Goal: Task Accomplishment & Management: Use online tool/utility

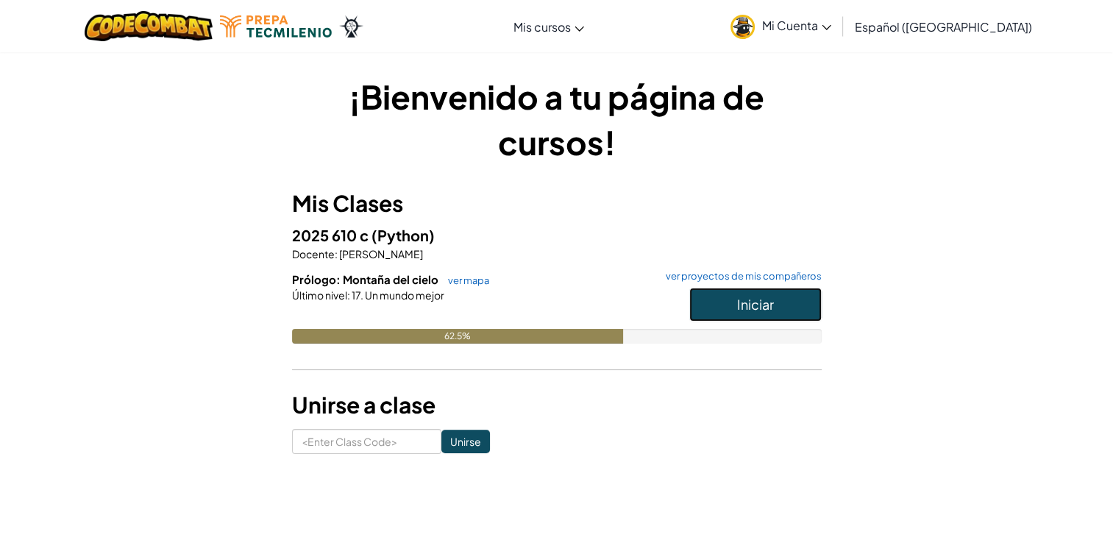
click at [730, 313] on button "Iniciar" at bounding box center [755, 305] width 132 height 34
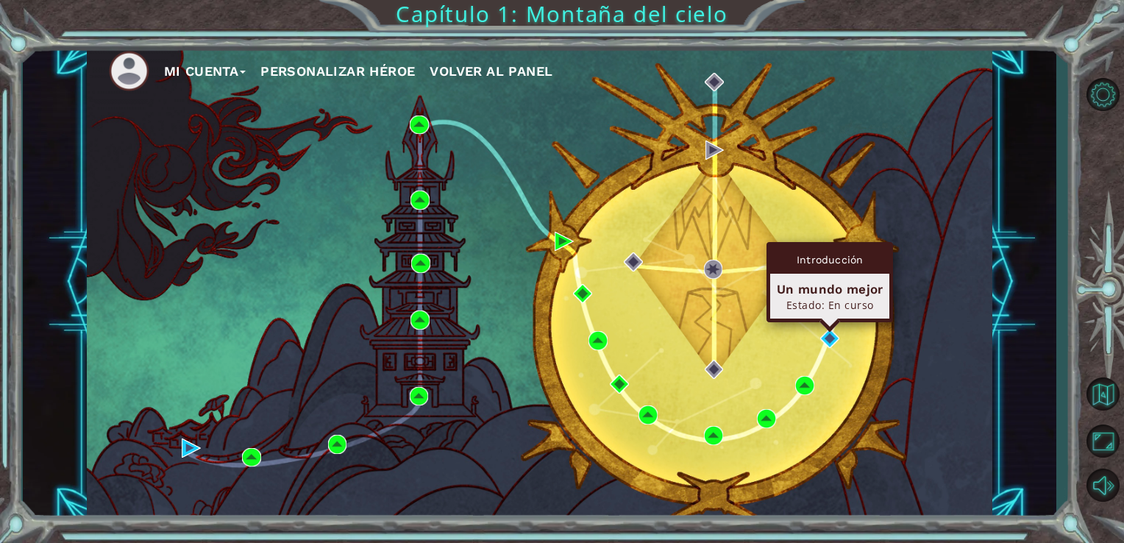
click at [831, 349] on div "Mi Cuenta Personalizar héroe Volver al panel" at bounding box center [540, 281] width 906 height 477
click at [829, 338] on img at bounding box center [829, 338] width 19 height 19
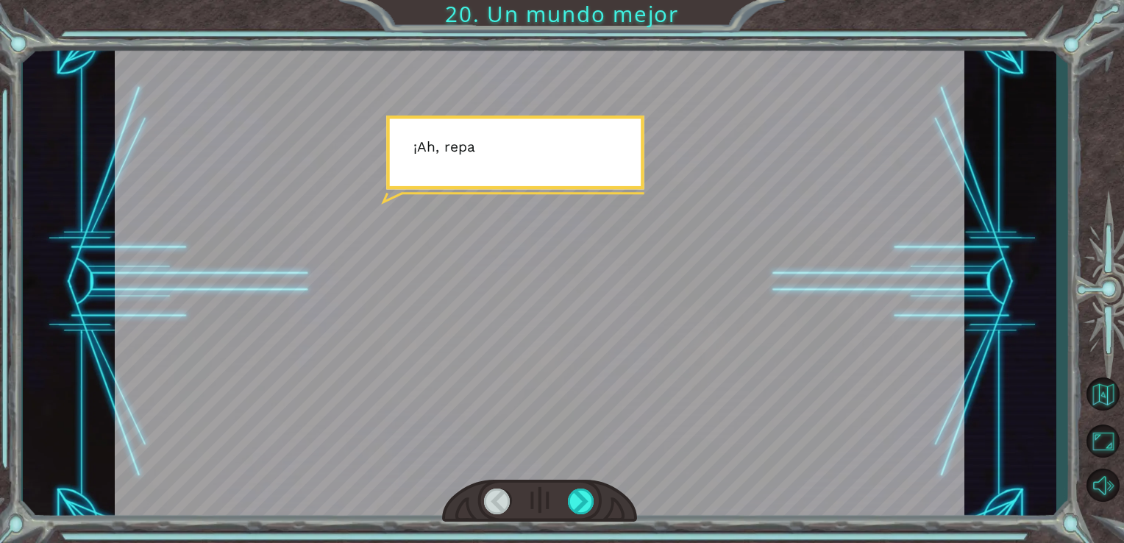
drag, startPoint x: 747, startPoint y: 307, endPoint x: 746, endPoint y: 348, distance: 40.5
click at [747, 331] on div at bounding box center [540, 282] width 850 height 478
click at [684, 428] on div at bounding box center [540, 282] width 850 height 478
click at [575, 501] on div at bounding box center [581, 501] width 27 height 26
drag, startPoint x: 575, startPoint y: 501, endPoint x: 573, endPoint y: 516, distance: 15.6
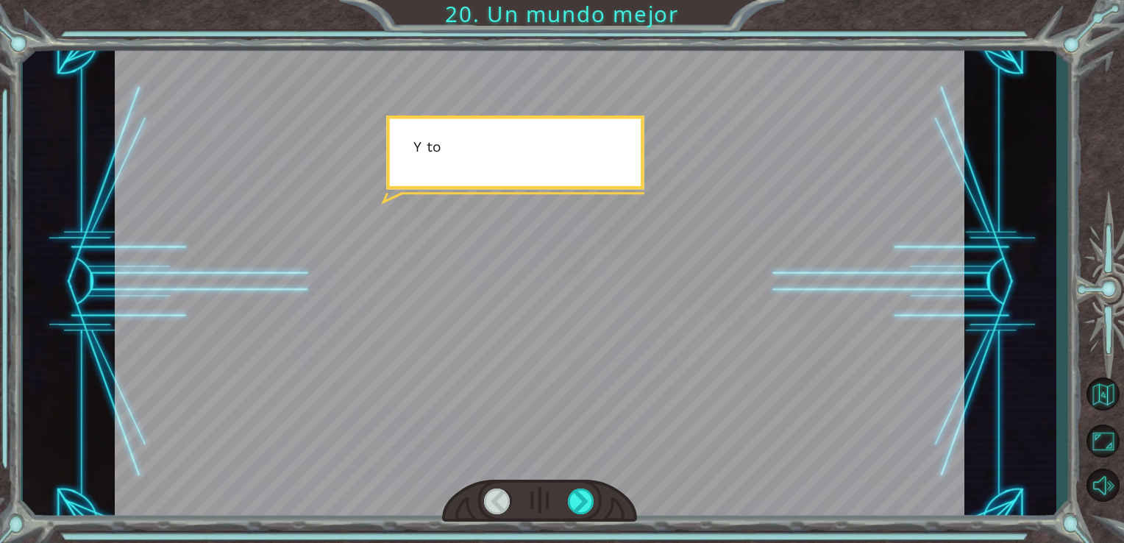
click at [574, 512] on div at bounding box center [581, 501] width 27 height 26
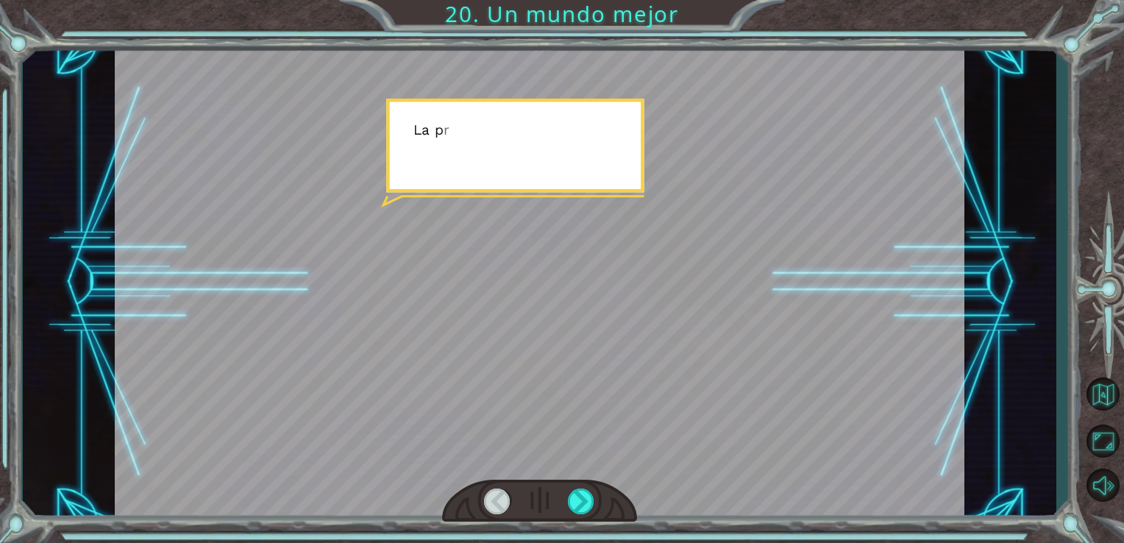
click at [573, 516] on div at bounding box center [540, 501] width 196 height 43
drag, startPoint x: 573, startPoint y: 516, endPoint x: 577, endPoint y: 495, distance: 21.6
click at [573, 516] on div at bounding box center [540, 501] width 196 height 43
click at [577, 494] on div at bounding box center [581, 501] width 27 height 26
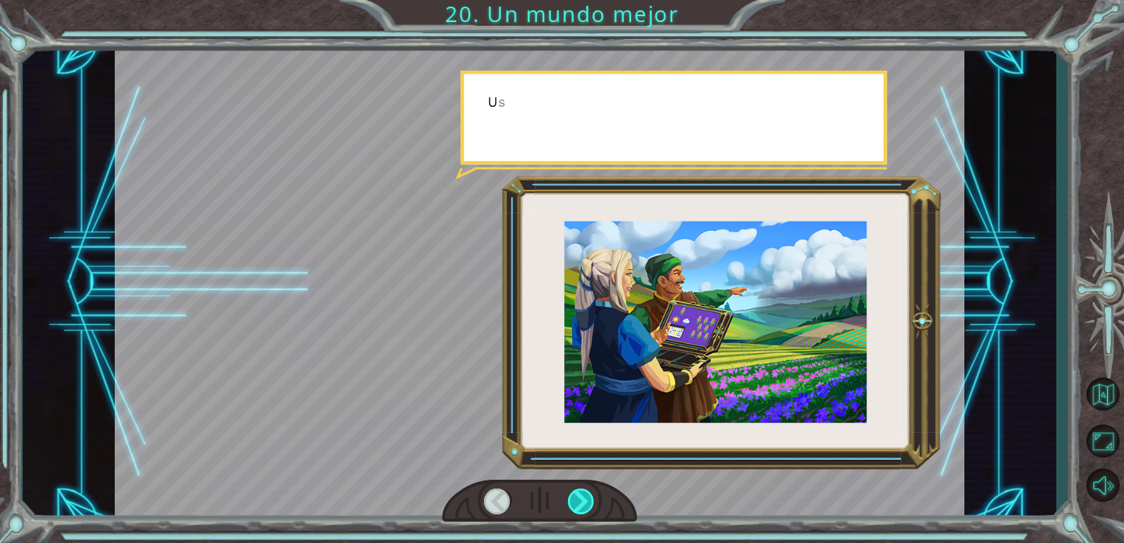
click at [577, 494] on div at bounding box center [581, 501] width 27 height 26
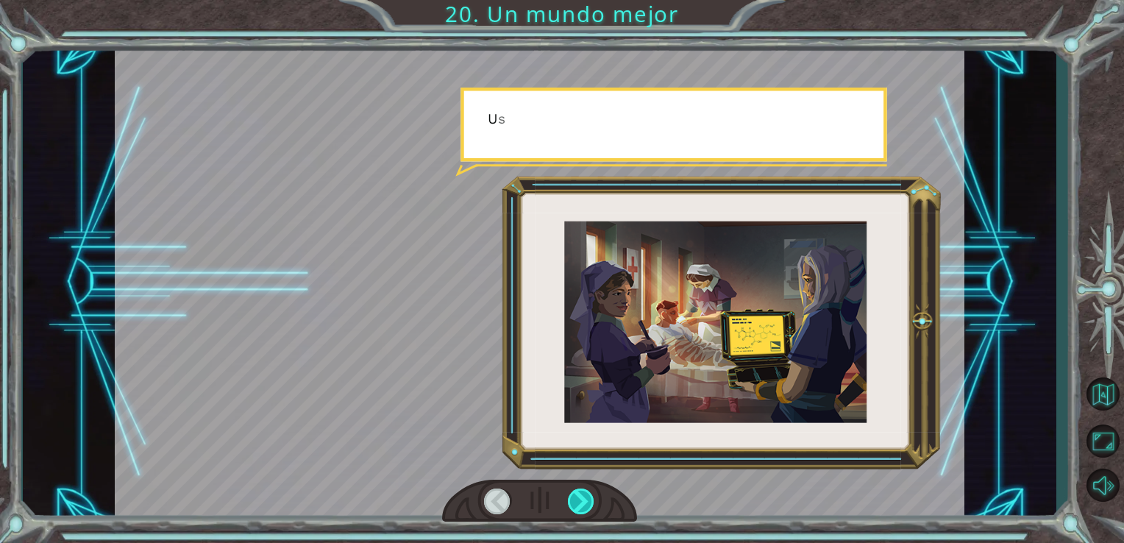
click at [580, 494] on div at bounding box center [581, 501] width 27 height 26
click at [582, 494] on div at bounding box center [581, 501] width 27 height 26
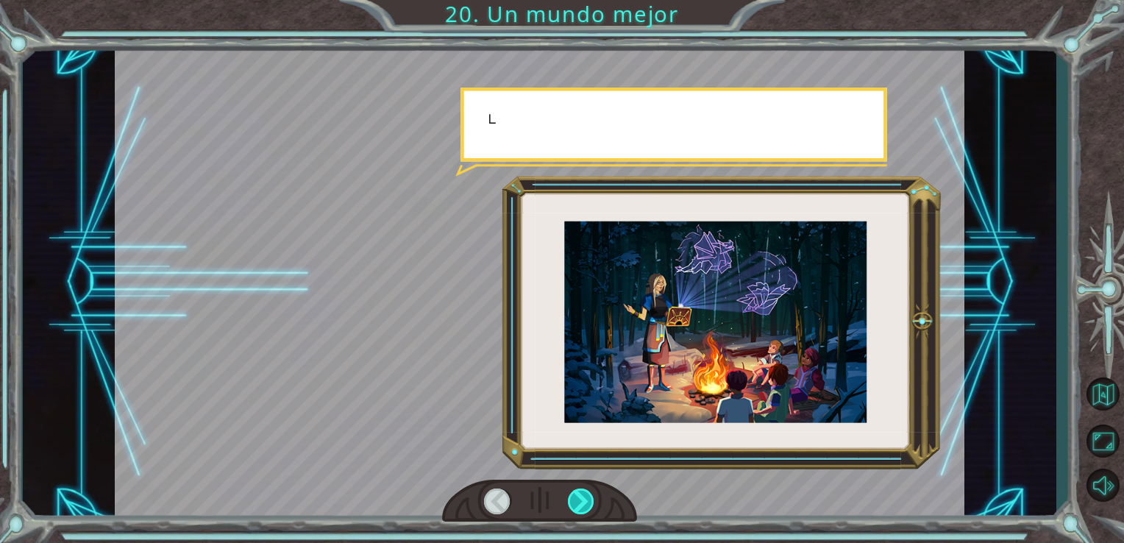
click at [582, 494] on div at bounding box center [581, 501] width 27 height 26
click at [582, 499] on div at bounding box center [581, 501] width 27 height 26
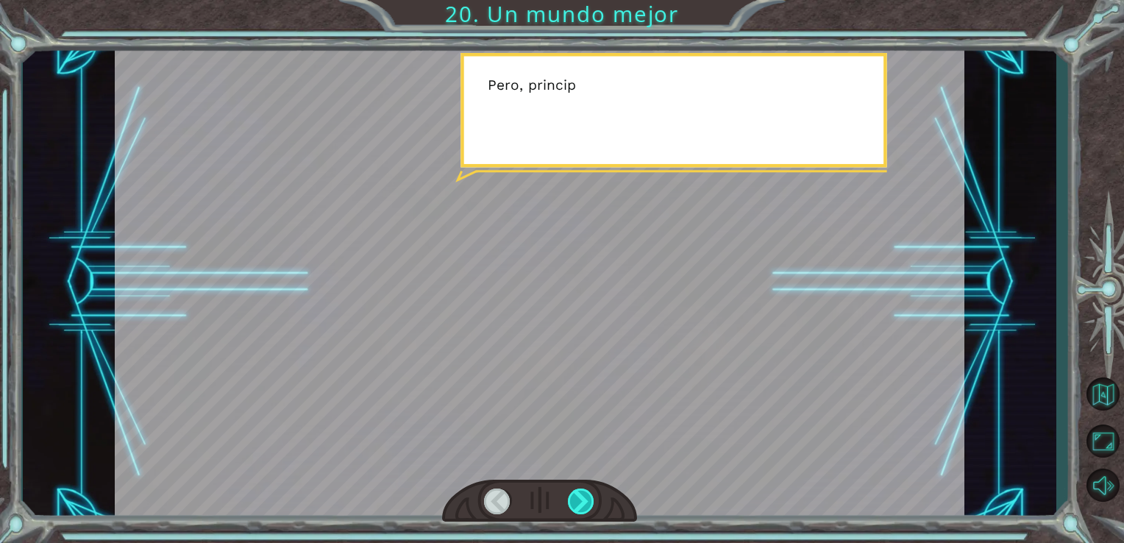
click at [584, 505] on div at bounding box center [581, 501] width 27 height 26
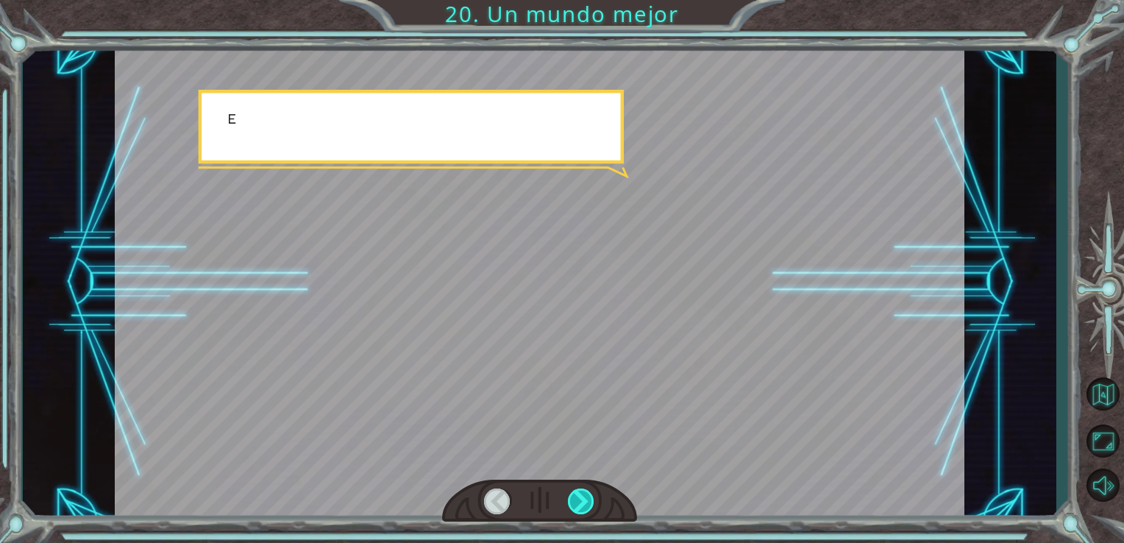
click at [585, 502] on div at bounding box center [581, 501] width 27 height 26
click at [585, 496] on div at bounding box center [581, 501] width 27 height 26
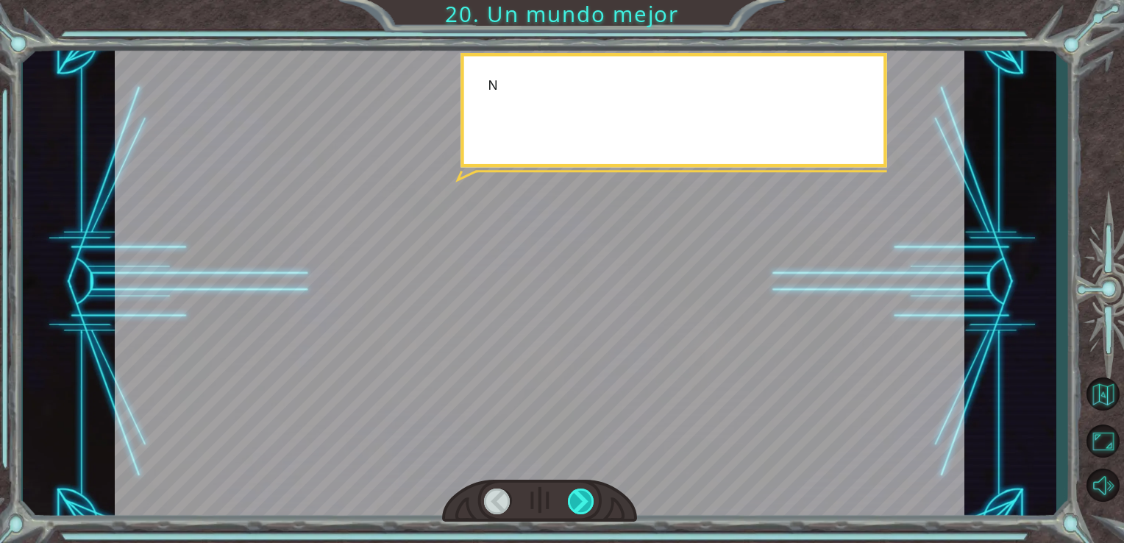
click at [585, 496] on div at bounding box center [581, 501] width 27 height 26
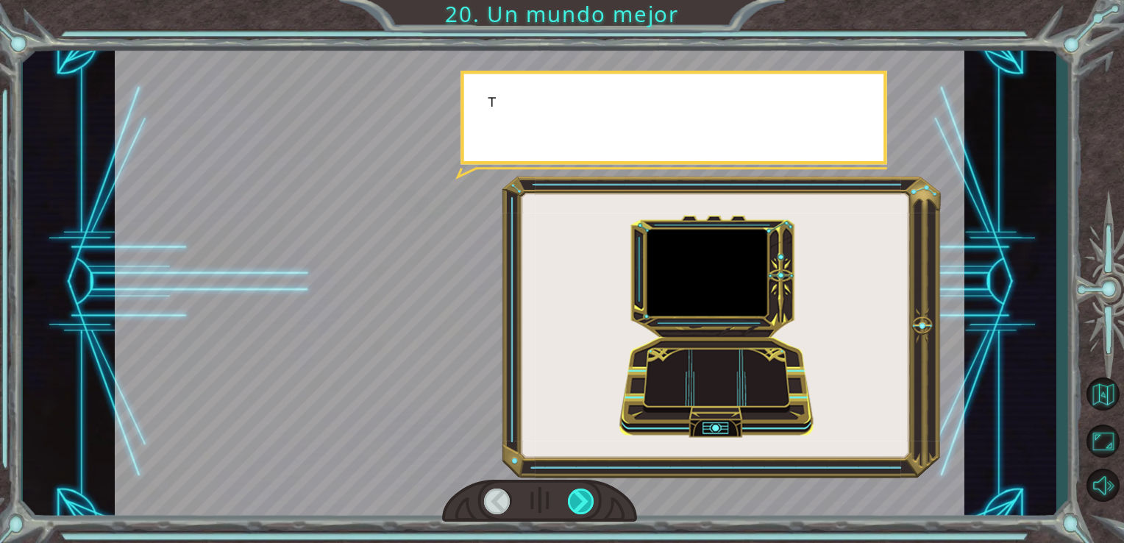
click at [585, 495] on div at bounding box center [581, 501] width 27 height 26
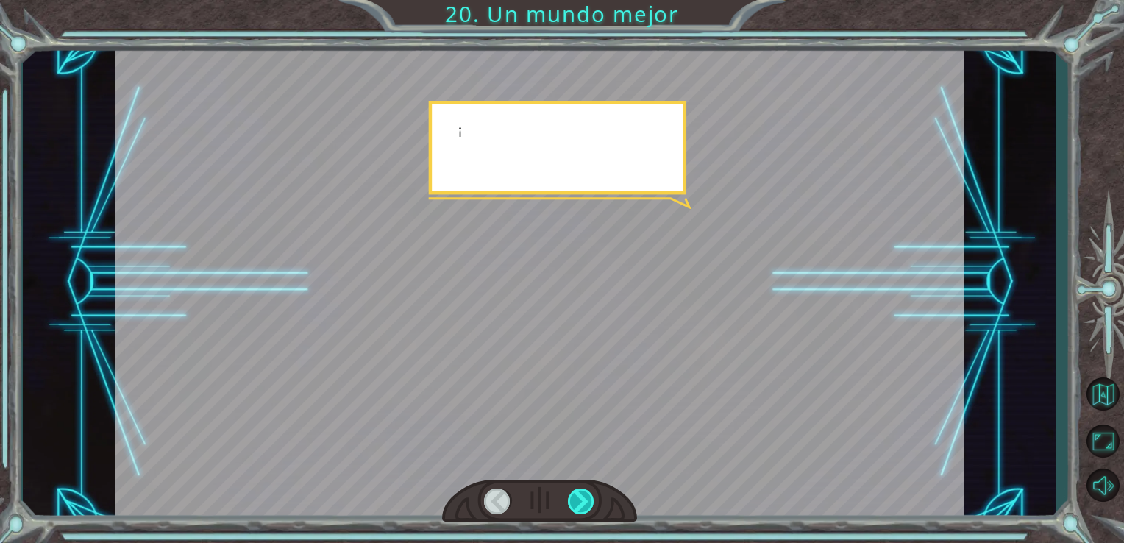
click at [585, 494] on div at bounding box center [581, 501] width 27 height 26
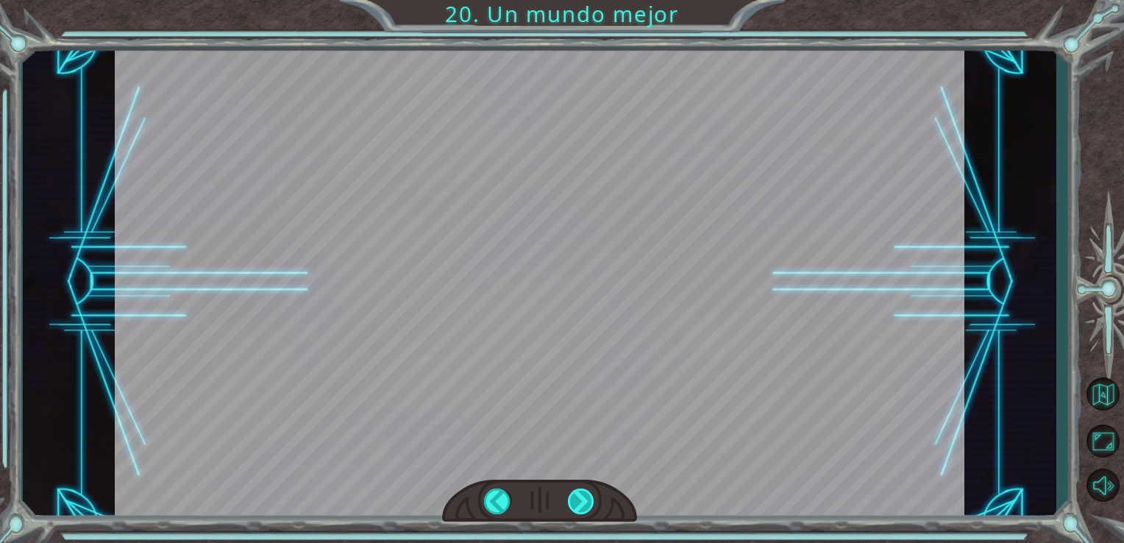
click at [585, 492] on div at bounding box center [581, 501] width 27 height 26
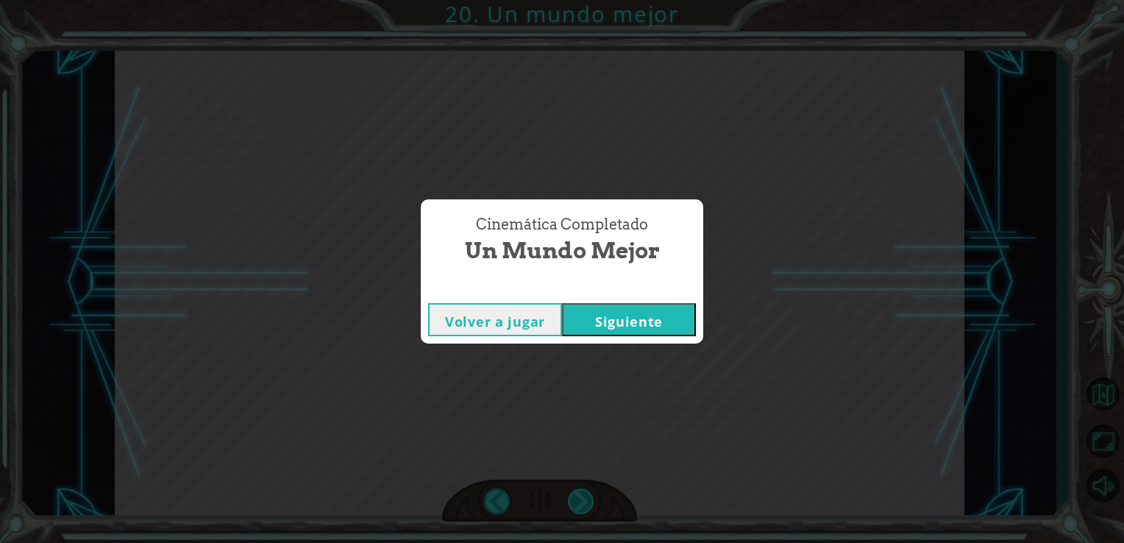
click at [585, 492] on div "Cinemática Completado Un mundo mejor Volver a jugar Siguiente" at bounding box center [562, 271] width 1124 height 543
drag, startPoint x: 585, startPoint y: 492, endPoint x: 673, endPoint y: 330, distance: 184.0
click at [674, 327] on button "Siguiente" at bounding box center [629, 319] width 134 height 33
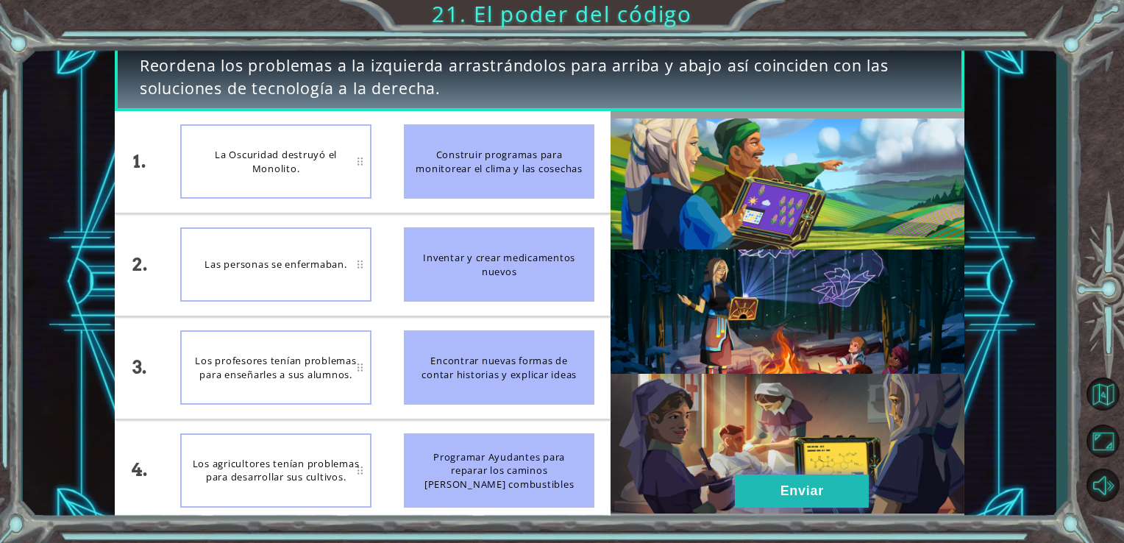
click at [816, 499] on button "Enviar" at bounding box center [802, 490] width 134 height 33
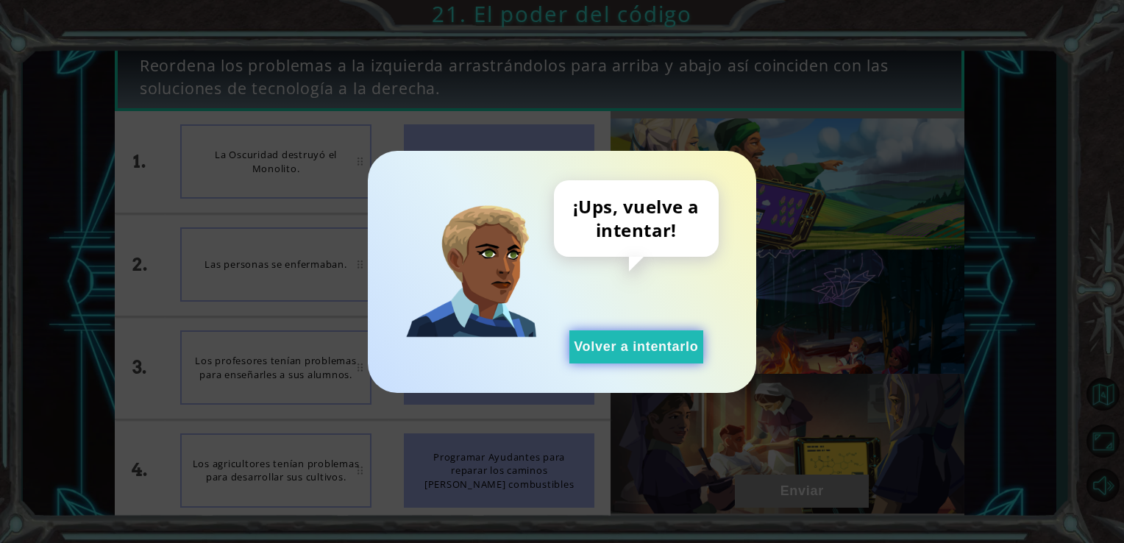
click at [653, 353] on button "Volver a intentarlo" at bounding box center [636, 346] width 134 height 33
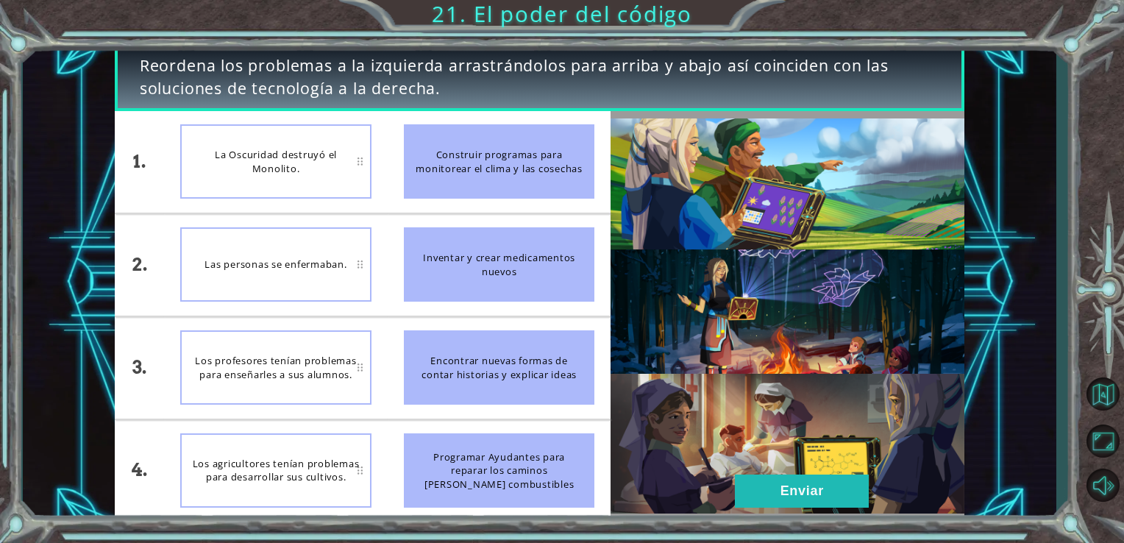
drag, startPoint x: 481, startPoint y: 273, endPoint x: 491, endPoint y: 169, distance: 104.1
click at [485, 138] on ul "Construir programas para monitorear el clima y las cosechas Inventar y crear me…" at bounding box center [500, 316] width 224 height 410
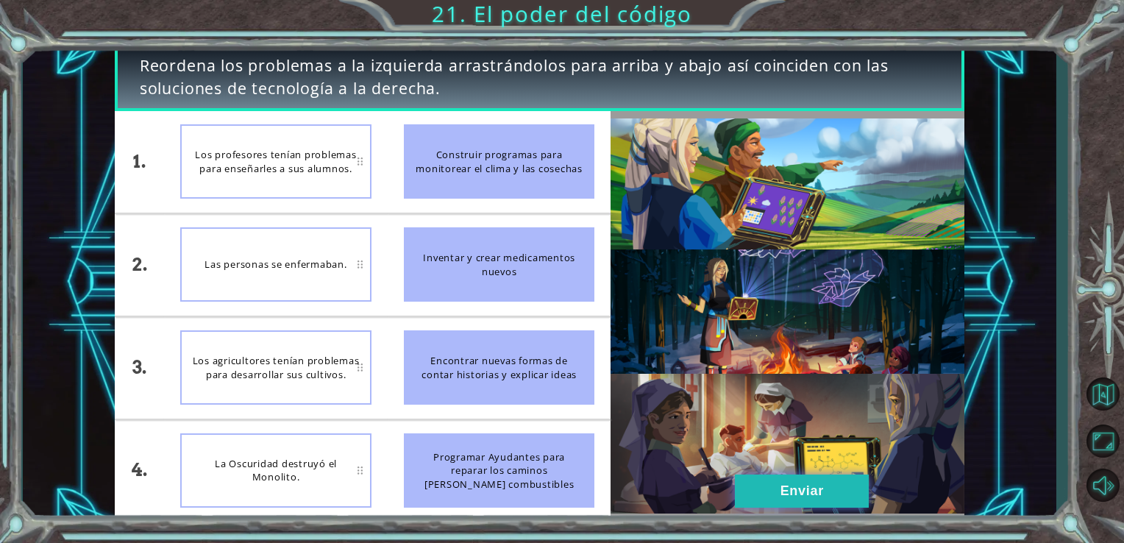
click at [788, 492] on button "Enviar" at bounding box center [802, 490] width 134 height 33
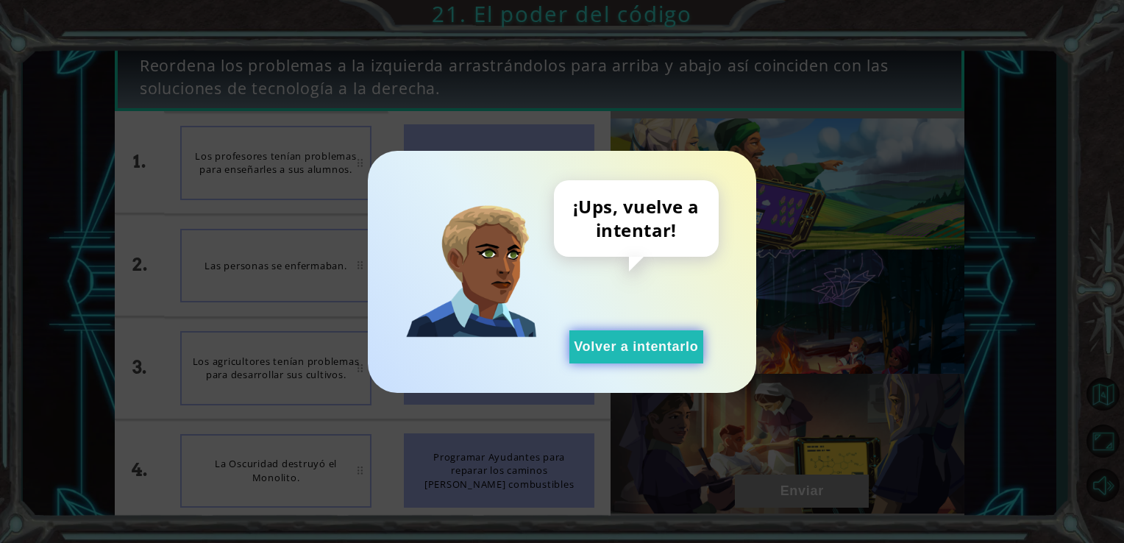
click at [594, 354] on button "Volver a intentarlo" at bounding box center [636, 346] width 134 height 33
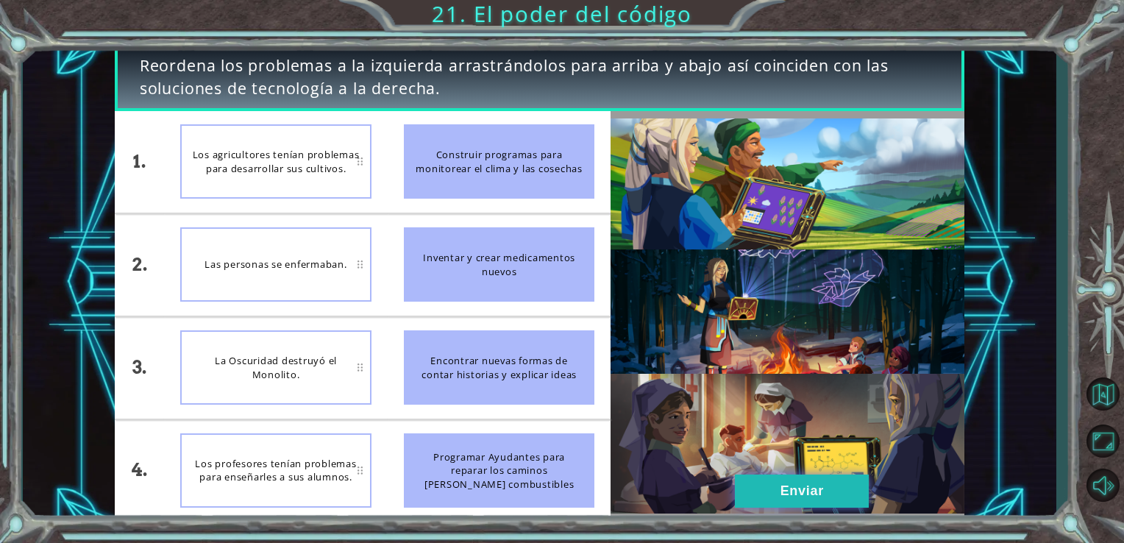
click at [835, 501] on button "Enviar" at bounding box center [802, 490] width 134 height 33
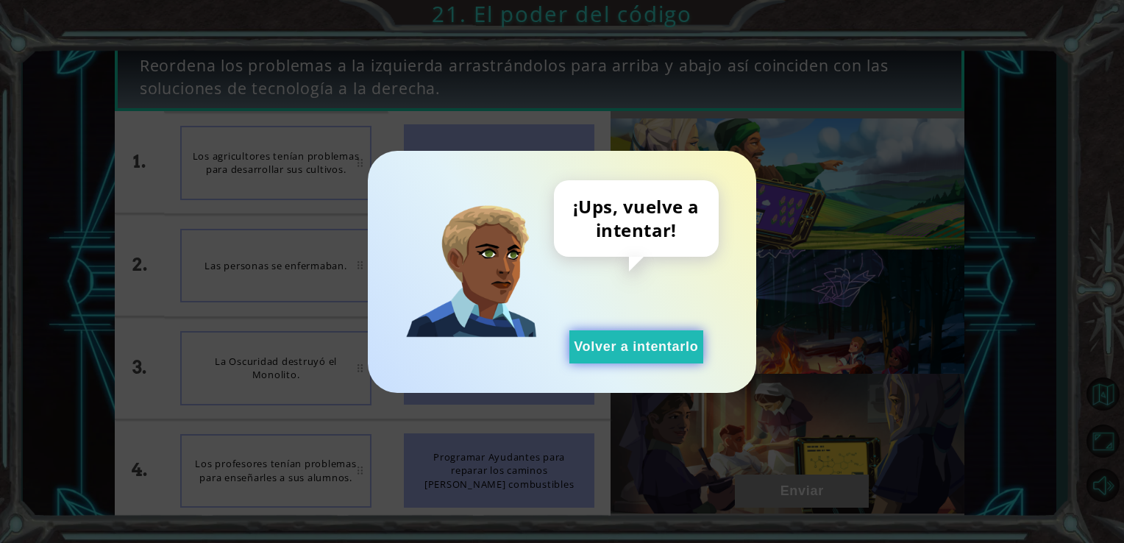
click at [596, 360] on button "Volver a intentarlo" at bounding box center [636, 346] width 134 height 33
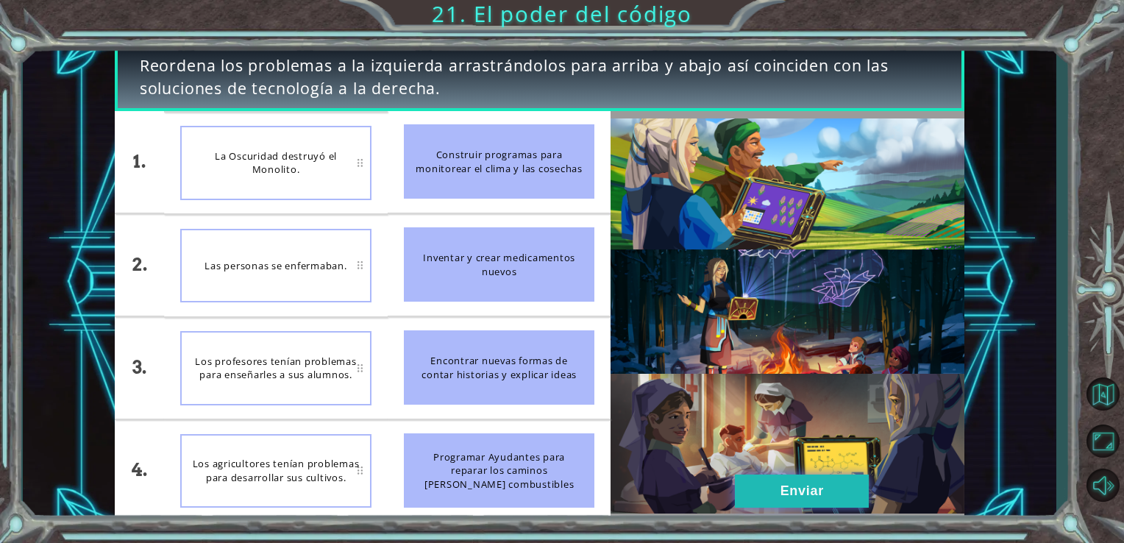
click at [799, 488] on button "Enviar" at bounding box center [802, 490] width 134 height 33
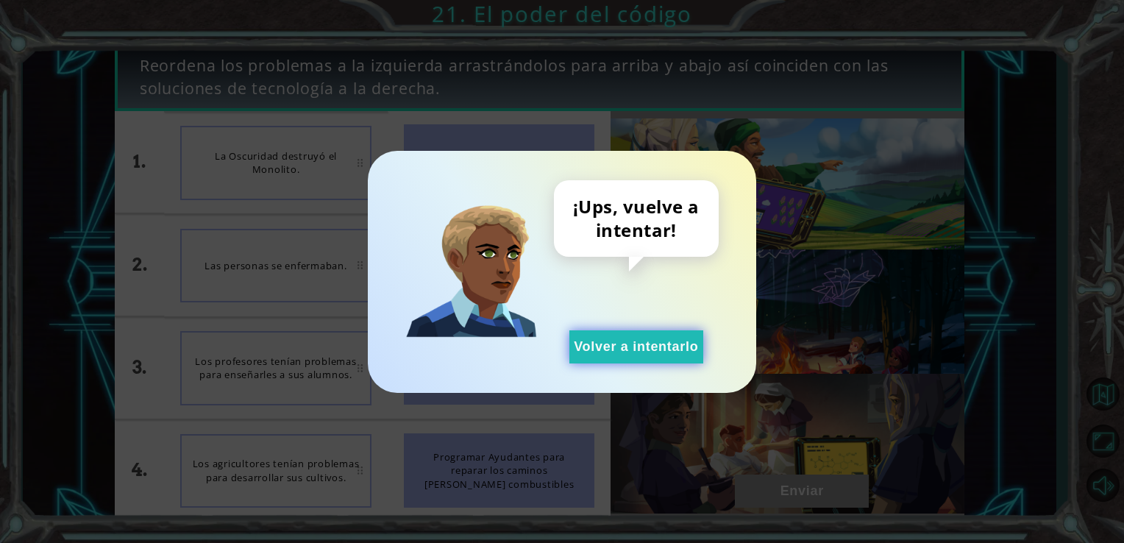
click at [580, 343] on button "Volver a intentarlo" at bounding box center [636, 346] width 134 height 33
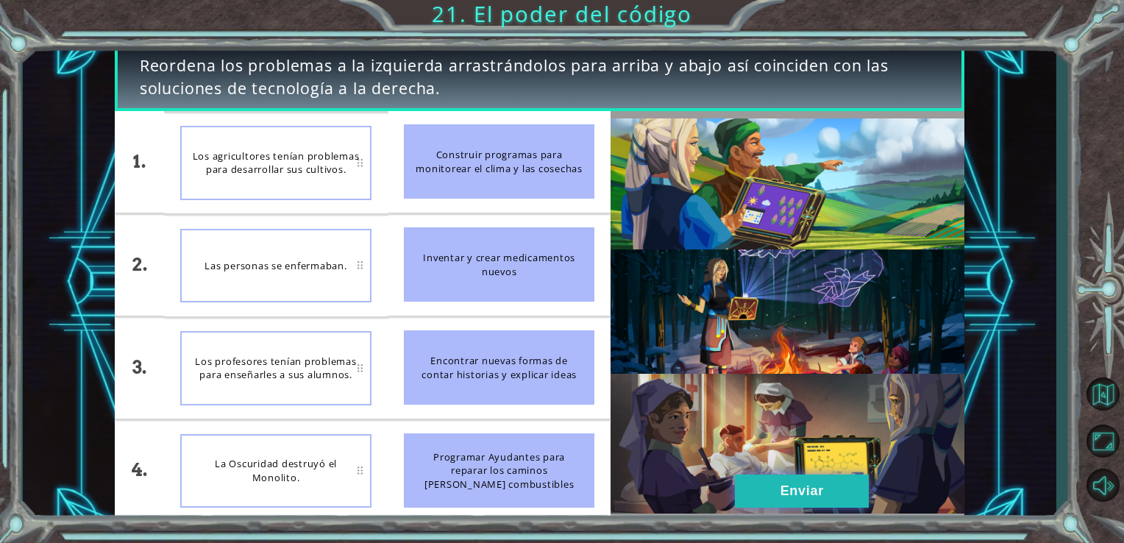
click at [775, 479] on button "Enviar" at bounding box center [802, 490] width 134 height 33
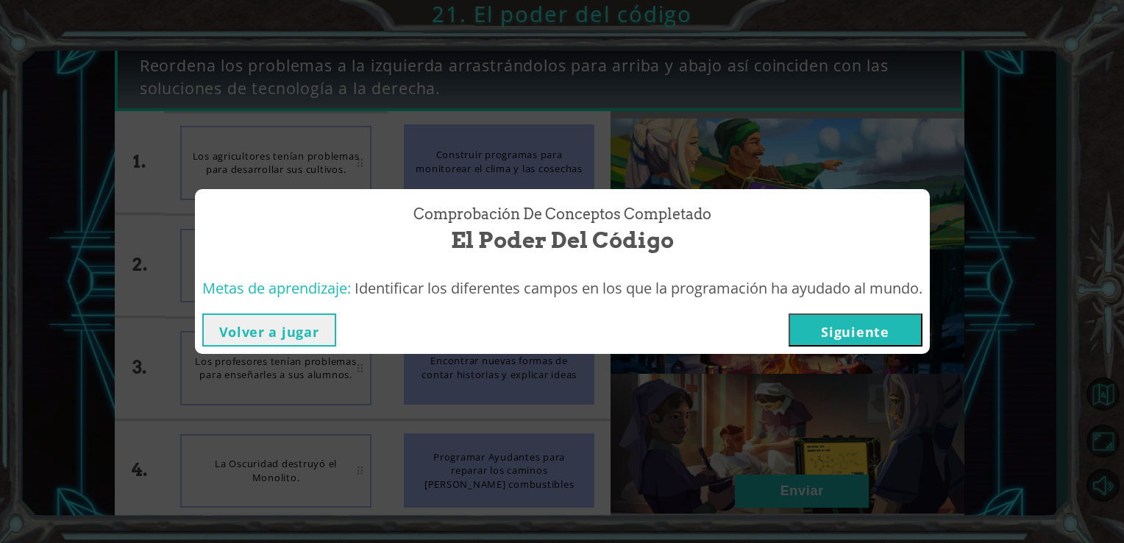
drag, startPoint x: 833, startPoint y: 338, endPoint x: 833, endPoint y: 349, distance: 11.0
click at [833, 343] on button "Siguiente" at bounding box center [855, 329] width 134 height 33
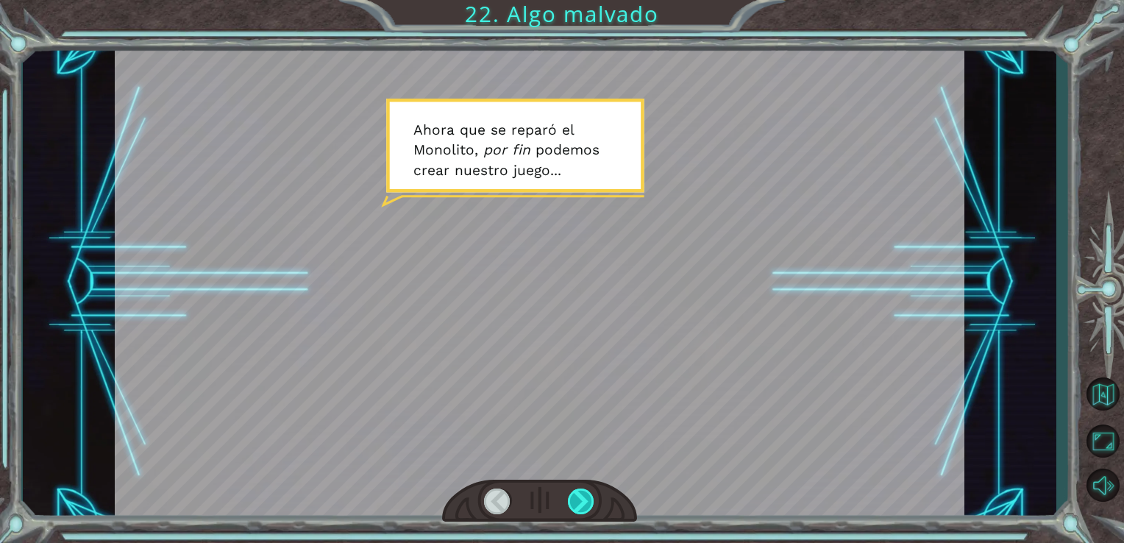
click at [572, 505] on div at bounding box center [581, 501] width 27 height 26
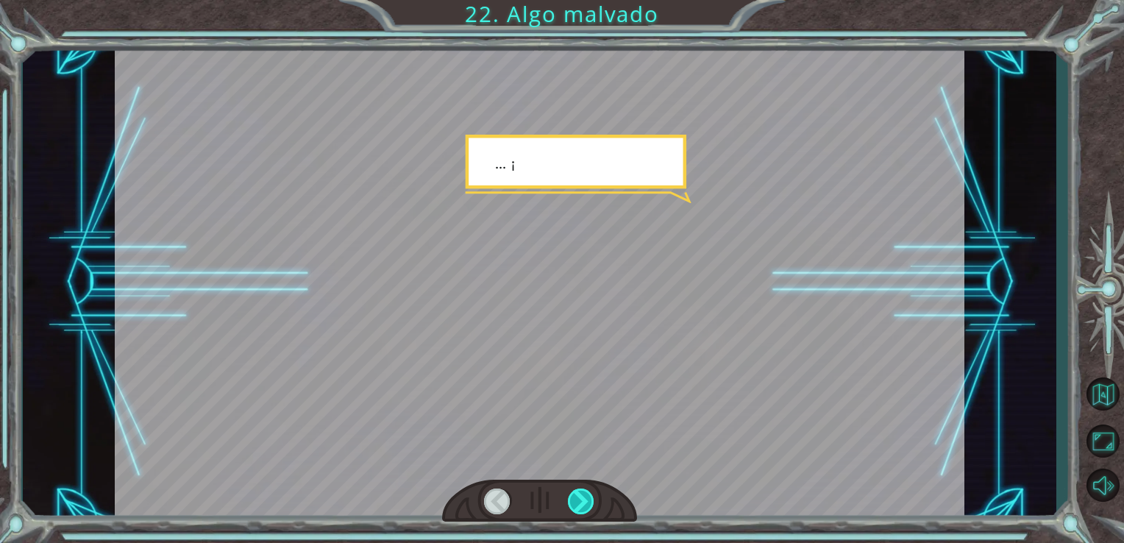
click at [574, 507] on div at bounding box center [581, 501] width 27 height 26
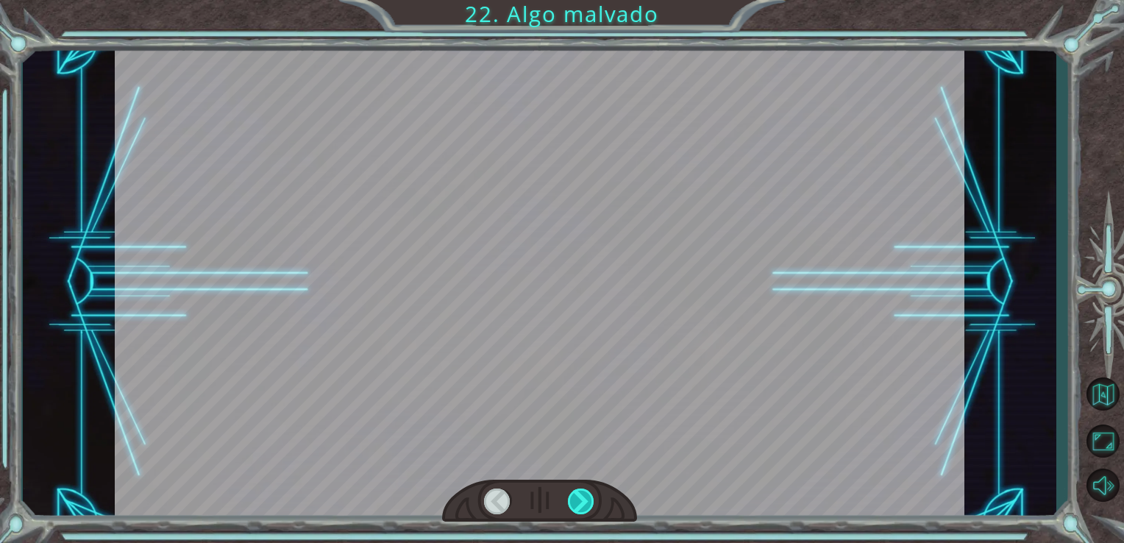
click at [580, 505] on div at bounding box center [581, 501] width 27 height 26
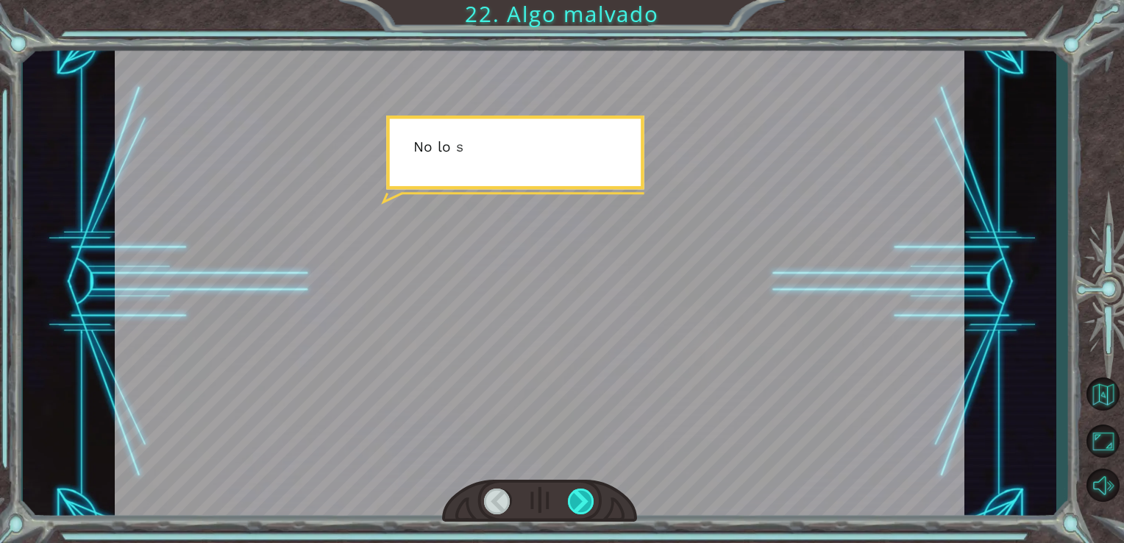
click at [580, 505] on div at bounding box center [581, 501] width 27 height 26
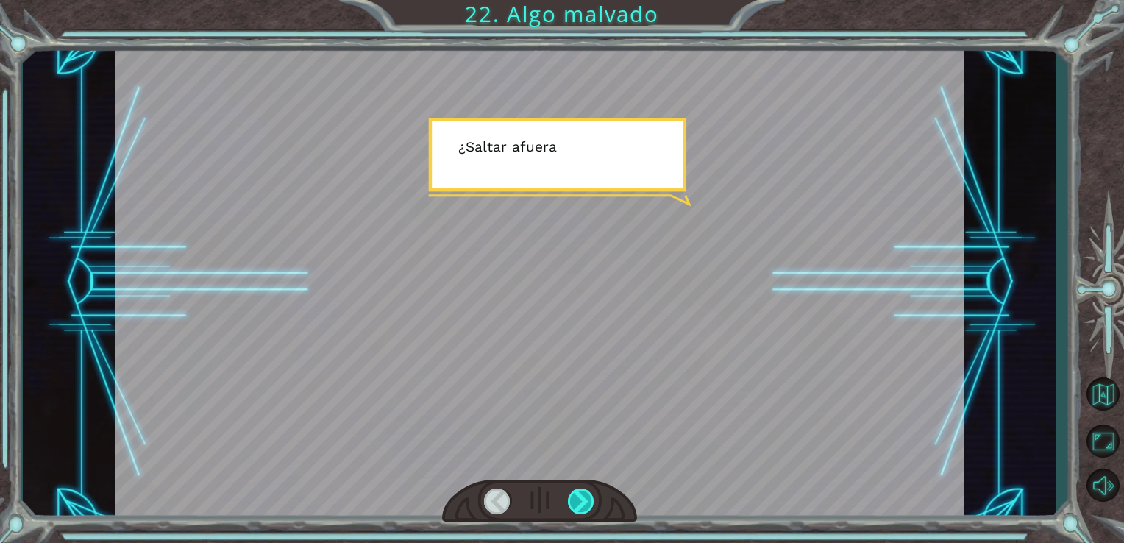
click at [571, 499] on div at bounding box center [581, 501] width 27 height 26
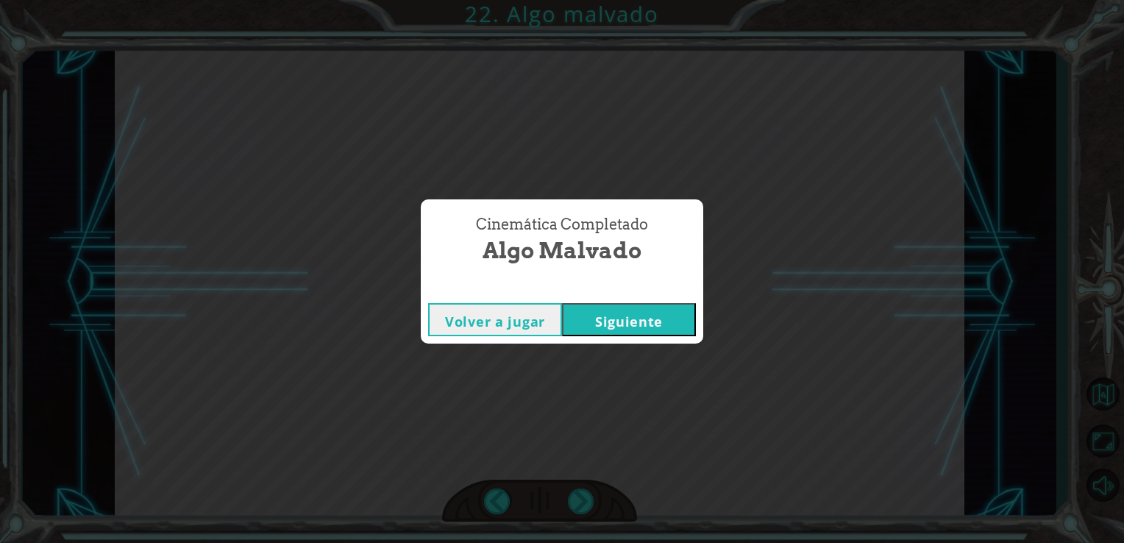
click at [671, 331] on button "Siguiente" at bounding box center [629, 319] width 134 height 33
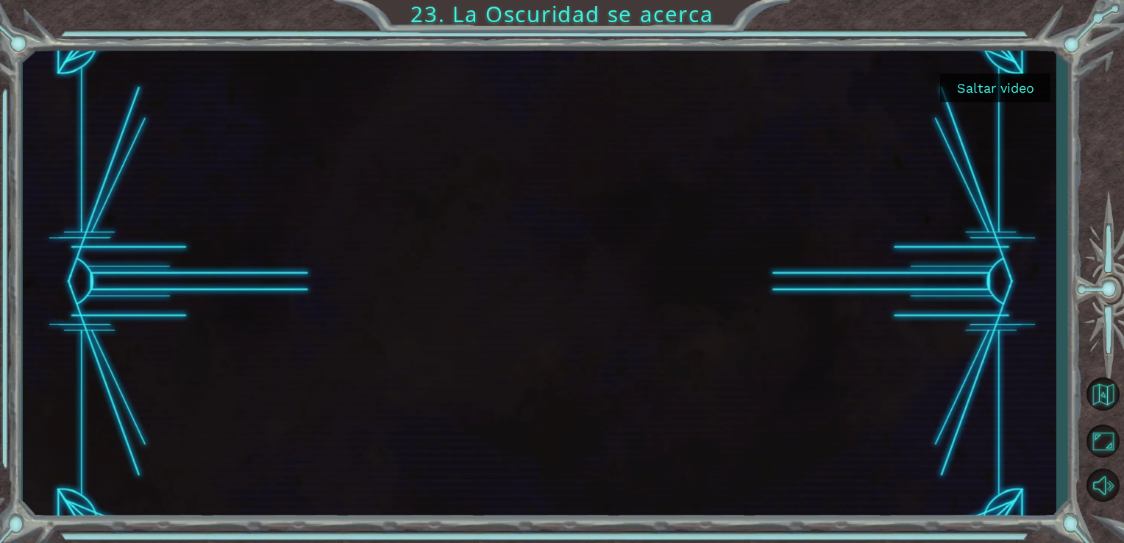
click at [1005, 90] on button "Saltar video" at bounding box center [995, 88] width 110 height 29
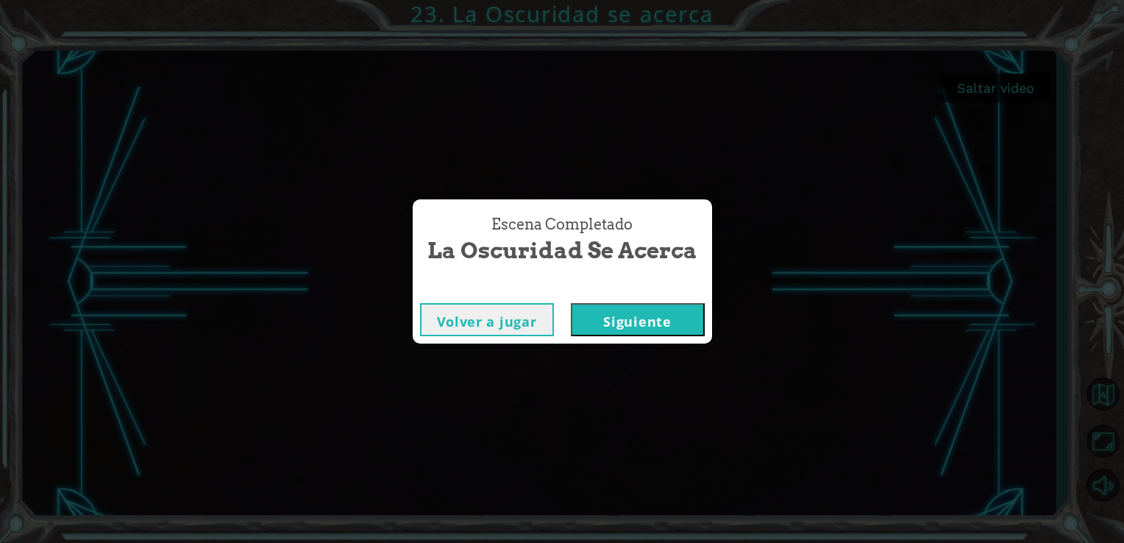
drag, startPoint x: 597, startPoint y: 316, endPoint x: 605, endPoint y: 314, distance: 8.4
click at [599, 316] on button "Siguiente" at bounding box center [638, 319] width 134 height 33
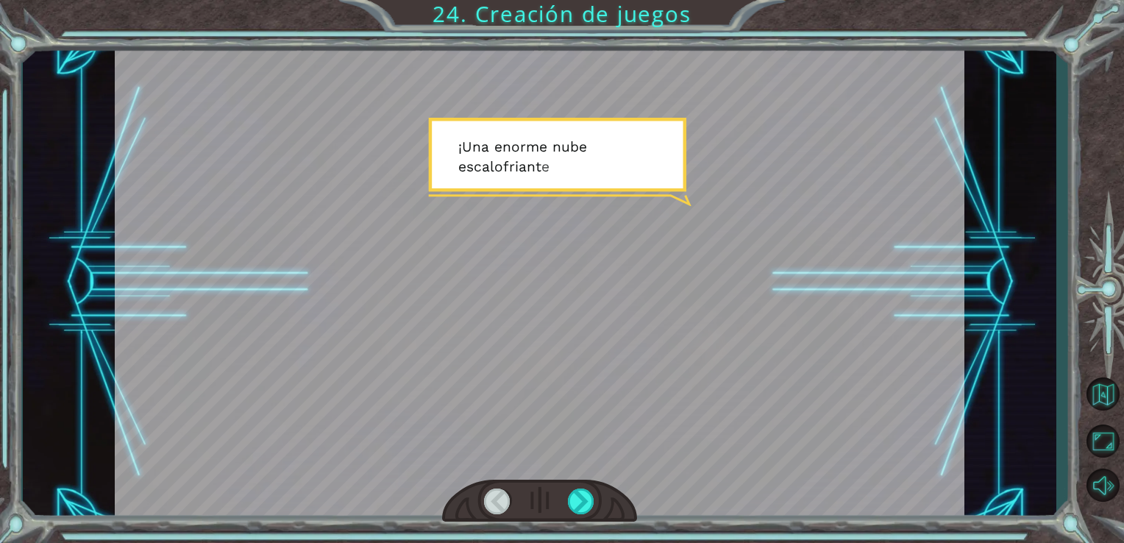
click at [560, 510] on div at bounding box center [540, 501] width 196 height 43
click at [574, 502] on div at bounding box center [581, 501] width 27 height 26
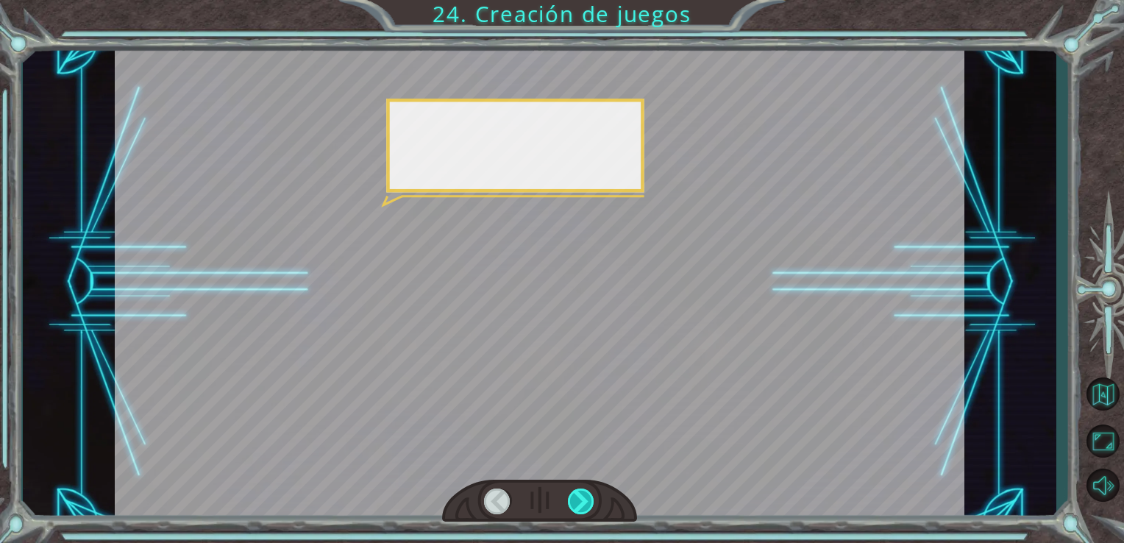
click at [574, 499] on div at bounding box center [581, 501] width 27 height 26
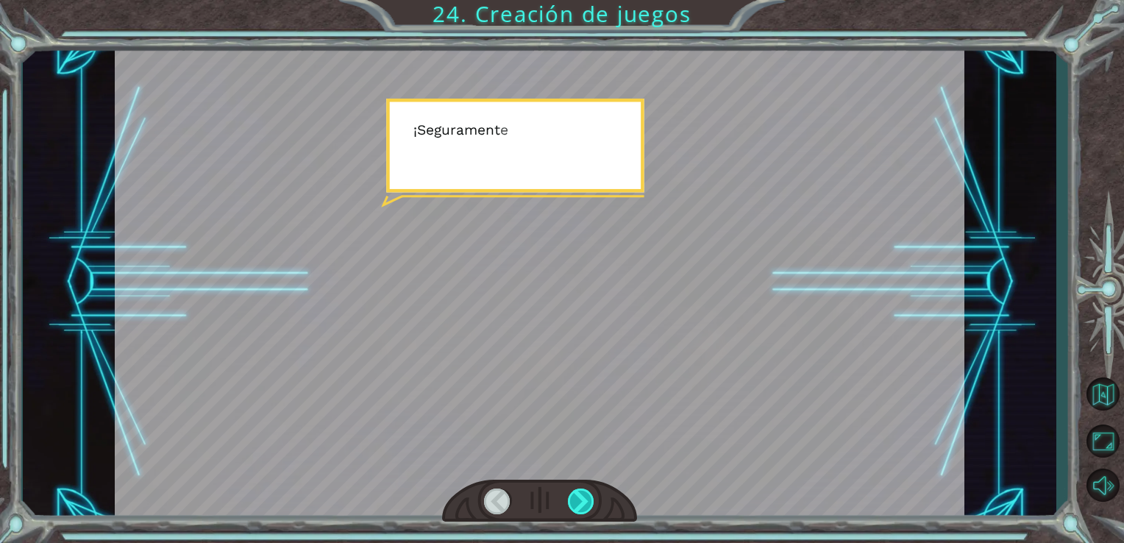
click at [571, 496] on div at bounding box center [581, 501] width 27 height 26
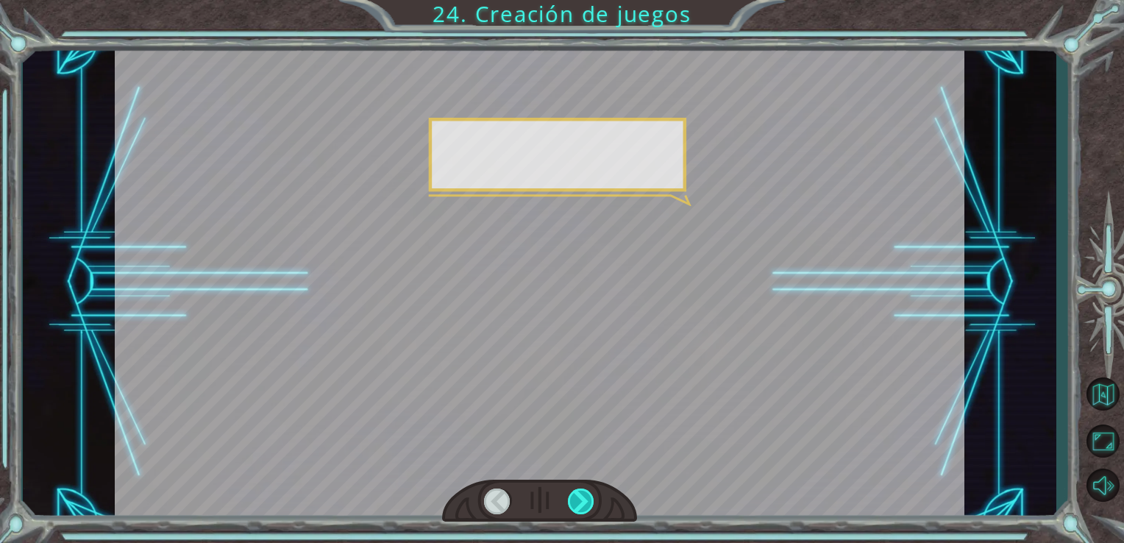
click at [571, 496] on div at bounding box center [581, 501] width 27 height 26
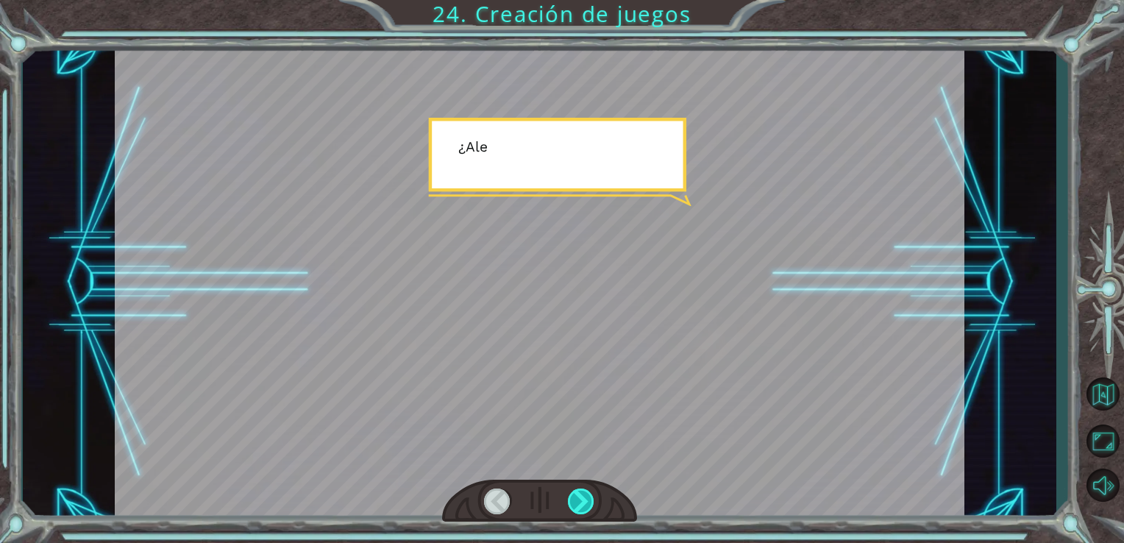
click at [571, 496] on div at bounding box center [581, 501] width 27 height 26
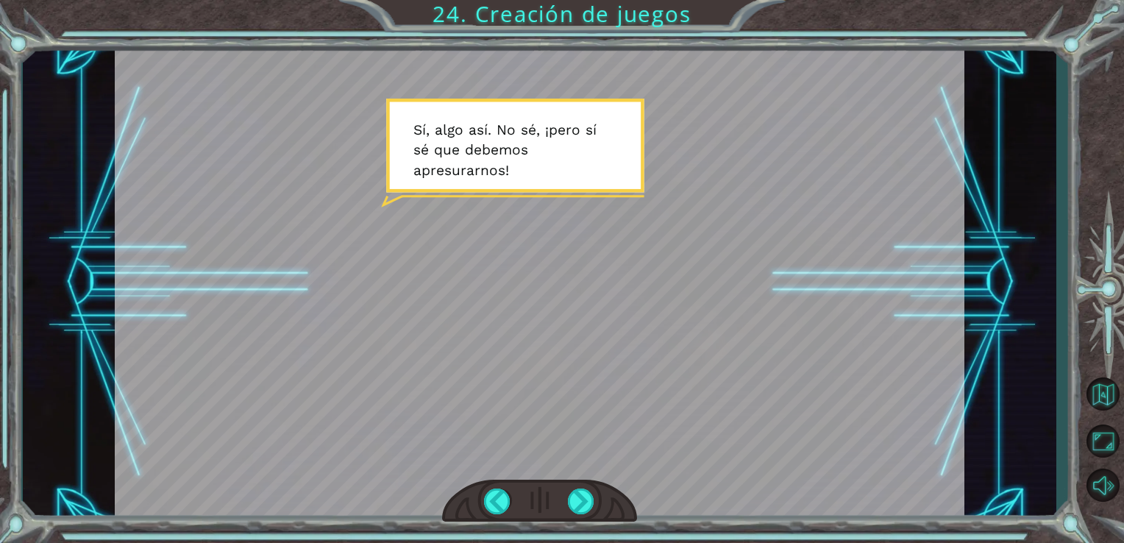
click at [567, 503] on div at bounding box center [540, 501] width 196 height 43
click at [575, 502] on div at bounding box center [581, 501] width 27 height 26
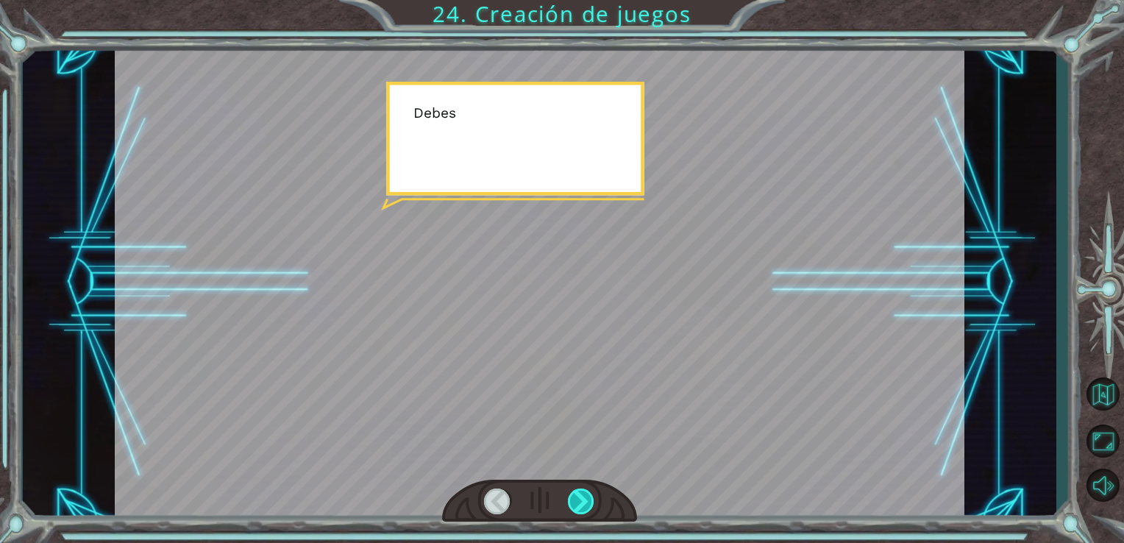
click at [576, 506] on div at bounding box center [581, 501] width 27 height 26
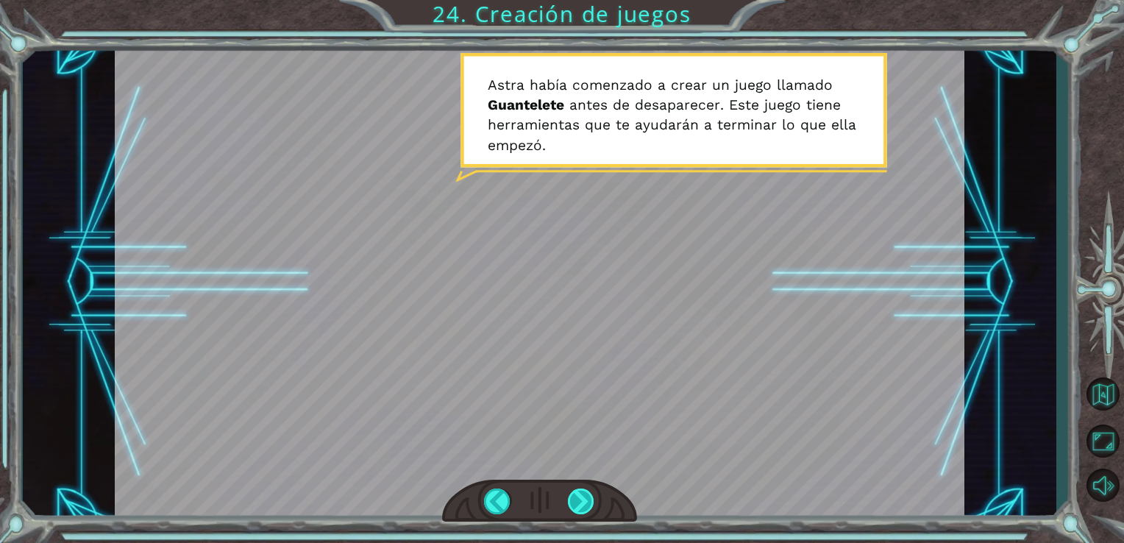
click at [587, 502] on div at bounding box center [581, 501] width 27 height 26
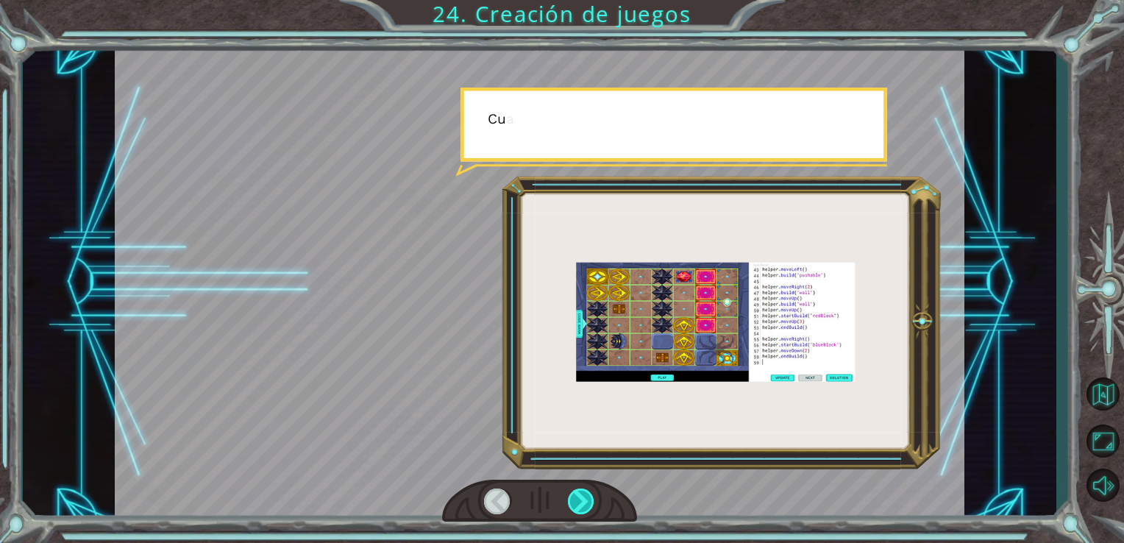
click at [587, 502] on div at bounding box center [581, 501] width 27 height 26
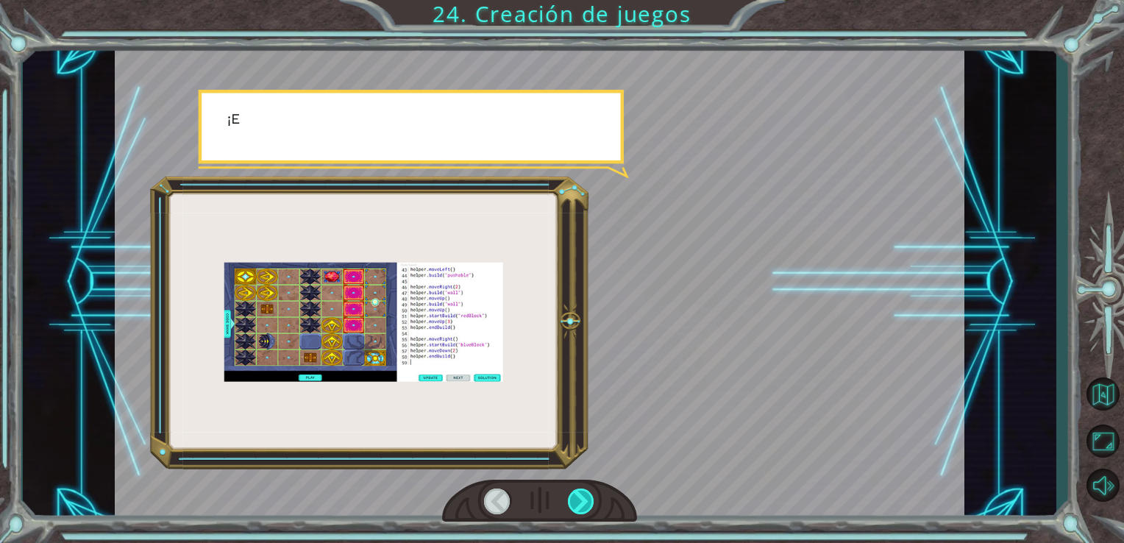
click at [587, 502] on div at bounding box center [581, 501] width 27 height 26
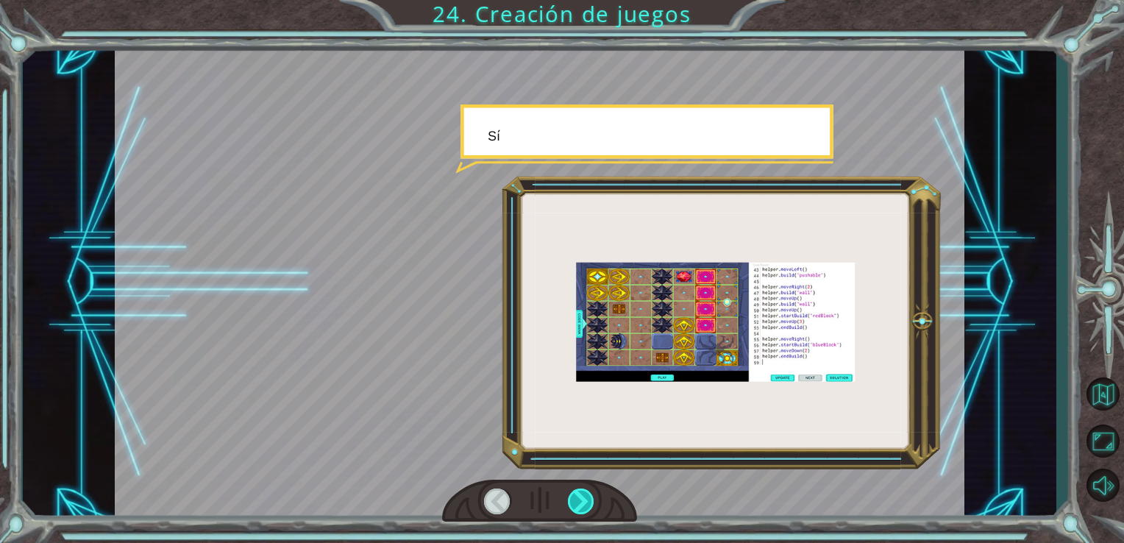
click at [587, 502] on div at bounding box center [581, 501] width 27 height 26
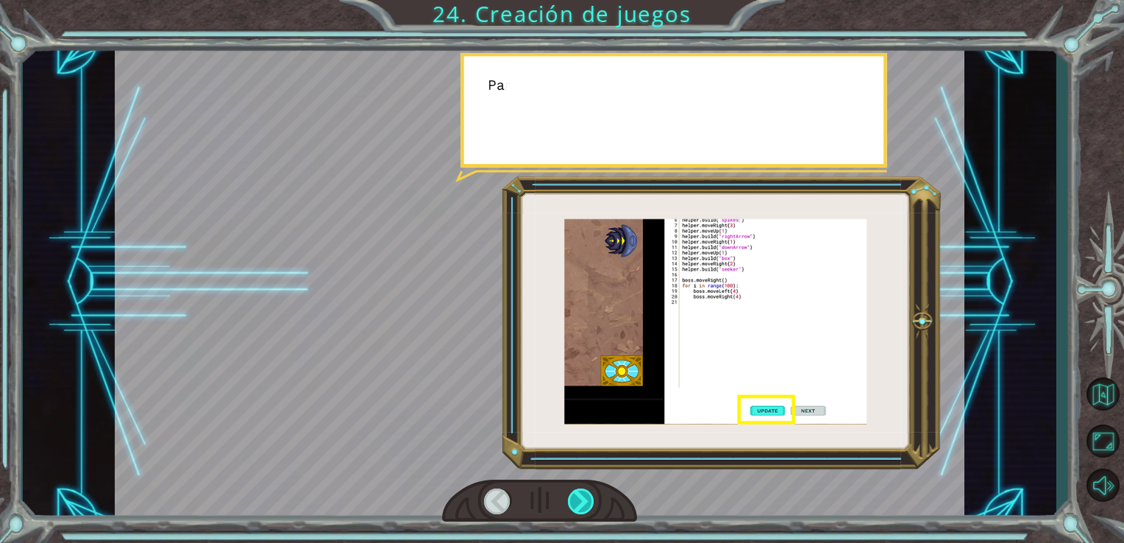
click at [587, 502] on div at bounding box center [581, 501] width 27 height 26
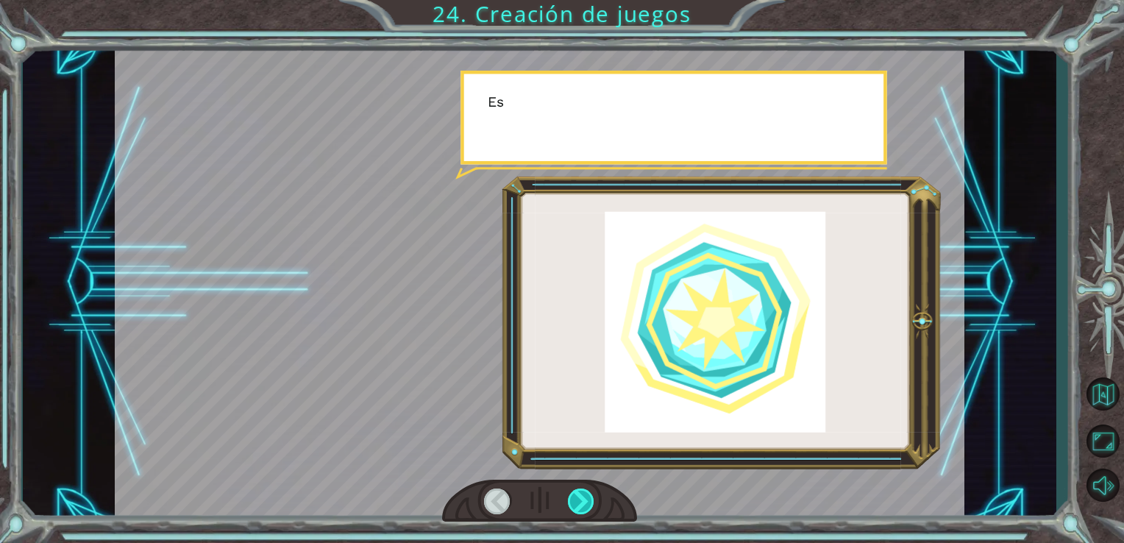
click at [587, 502] on div at bounding box center [581, 501] width 27 height 26
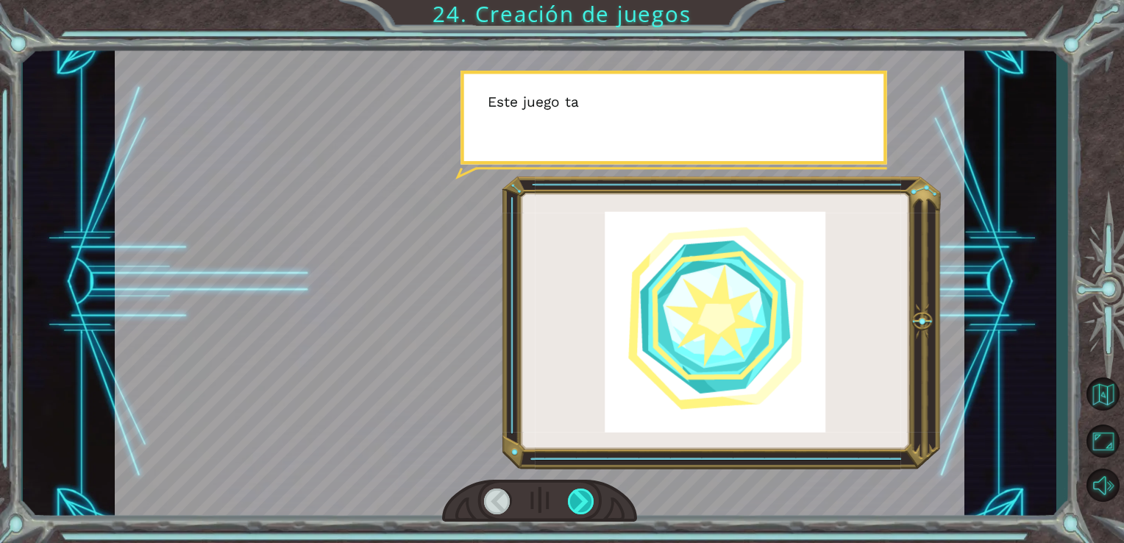
click at [585, 507] on div at bounding box center [581, 501] width 27 height 26
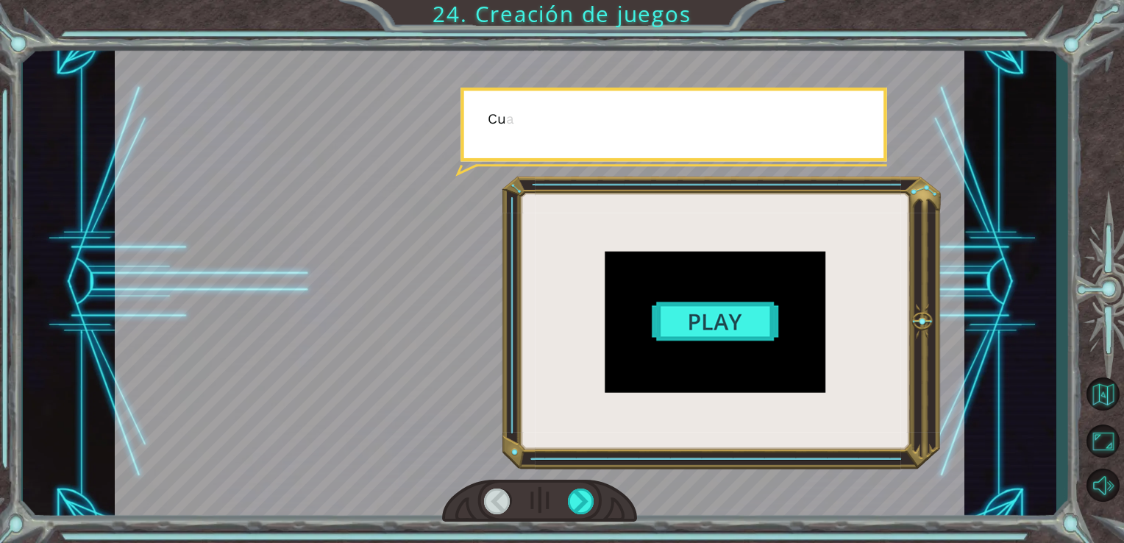
click at [584, 515] on div at bounding box center [540, 501] width 196 height 43
click at [582, 501] on div at bounding box center [581, 501] width 27 height 26
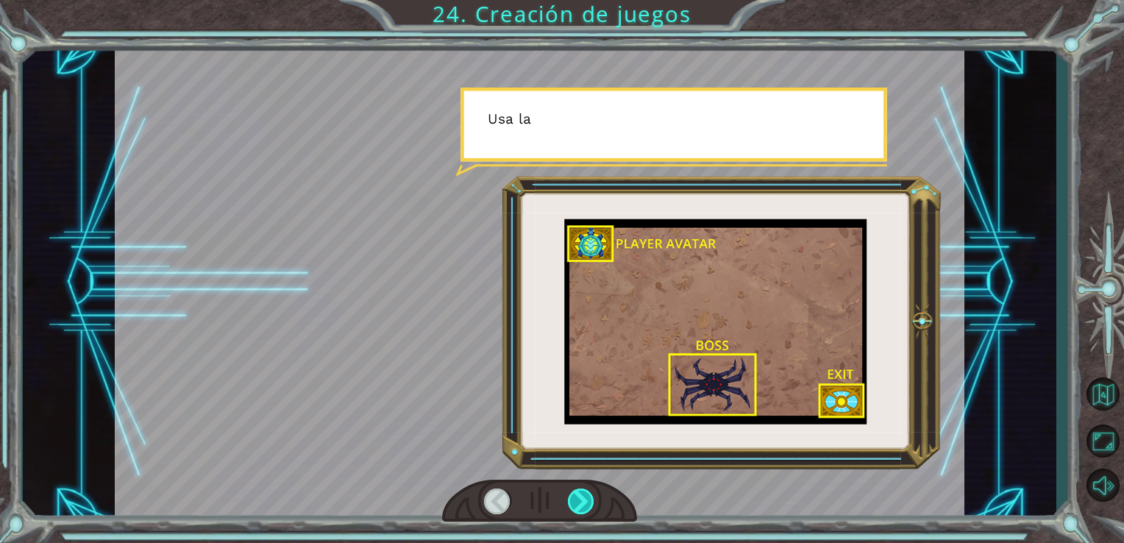
click at [582, 502] on div at bounding box center [581, 501] width 27 height 26
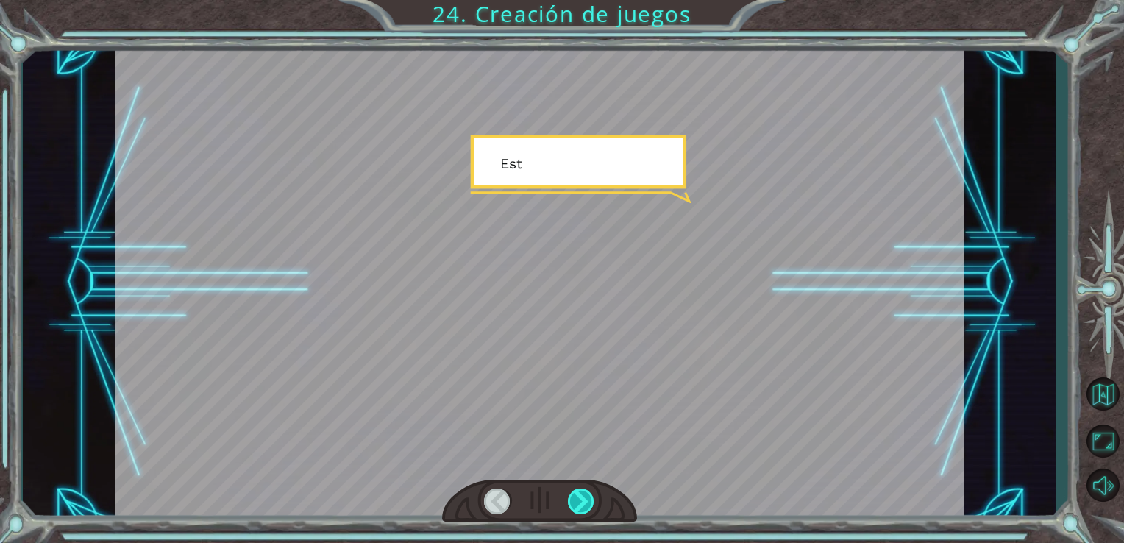
click at [582, 502] on div at bounding box center [581, 501] width 27 height 26
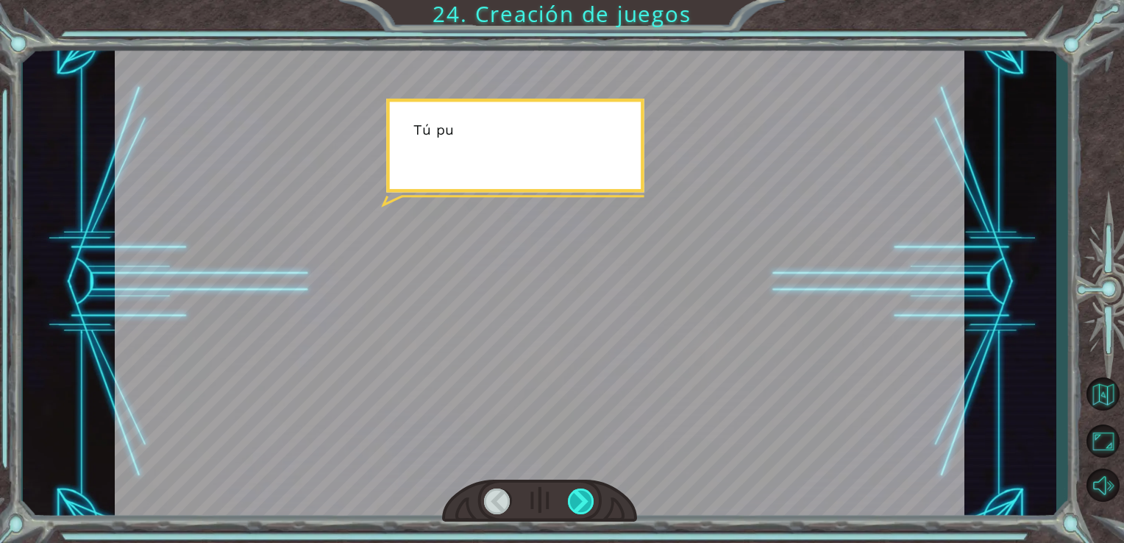
click at [582, 502] on div at bounding box center [581, 501] width 27 height 26
click at [582, 503] on div at bounding box center [581, 501] width 27 height 26
click at [582, 507] on div at bounding box center [581, 501] width 27 height 26
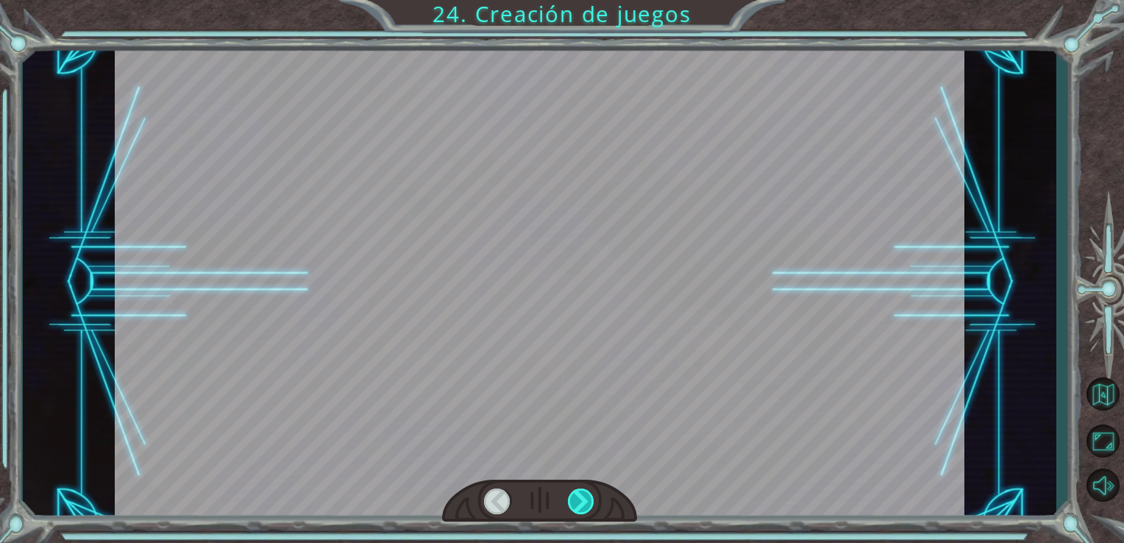
click at [582, 510] on div at bounding box center [581, 501] width 27 height 26
click at [581, 511] on div at bounding box center [581, 501] width 27 height 26
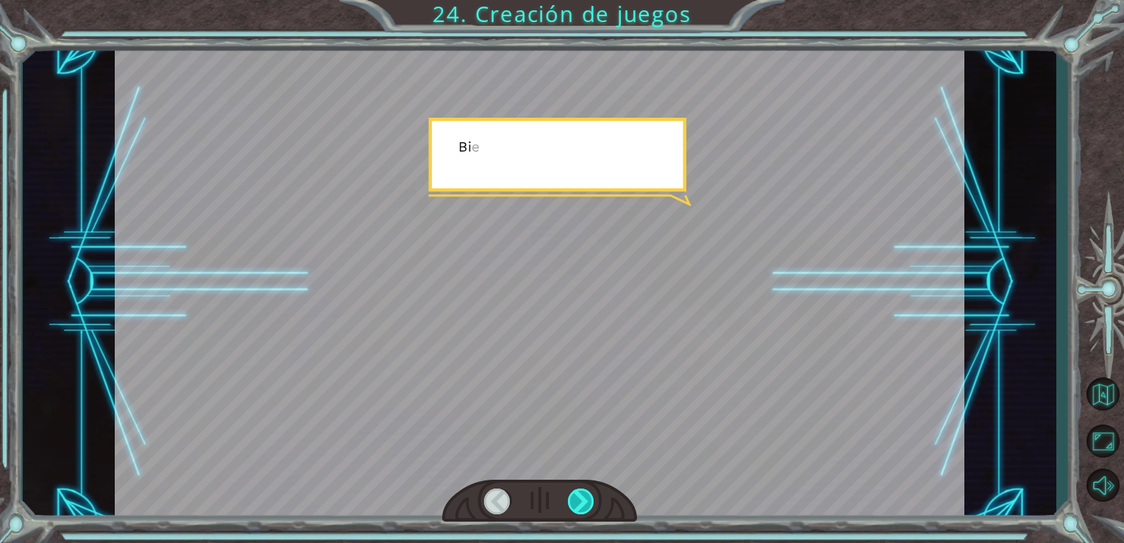
click at [581, 511] on div at bounding box center [581, 501] width 27 height 26
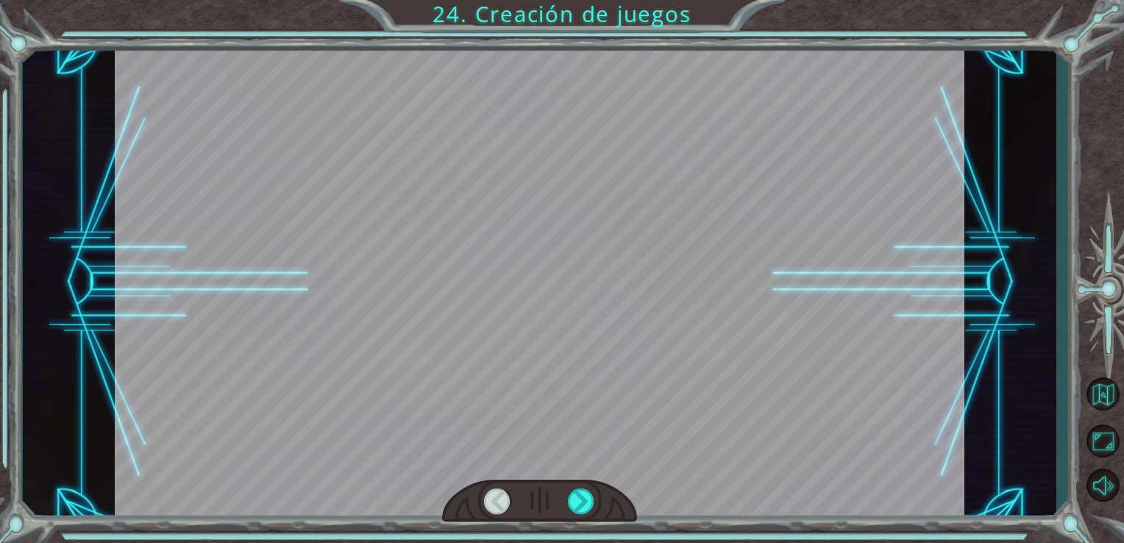
click at [581, 516] on div at bounding box center [540, 501] width 196 height 43
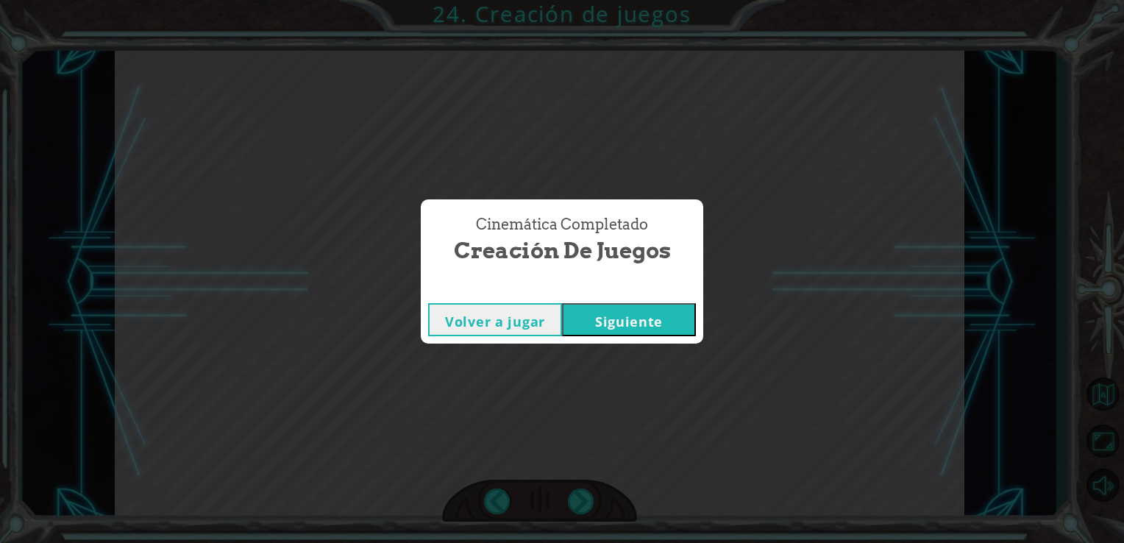
drag, startPoint x: 581, startPoint y: 516, endPoint x: 633, endPoint y: 324, distance: 199.5
click at [633, 324] on button "Siguiente" at bounding box center [629, 319] width 134 height 33
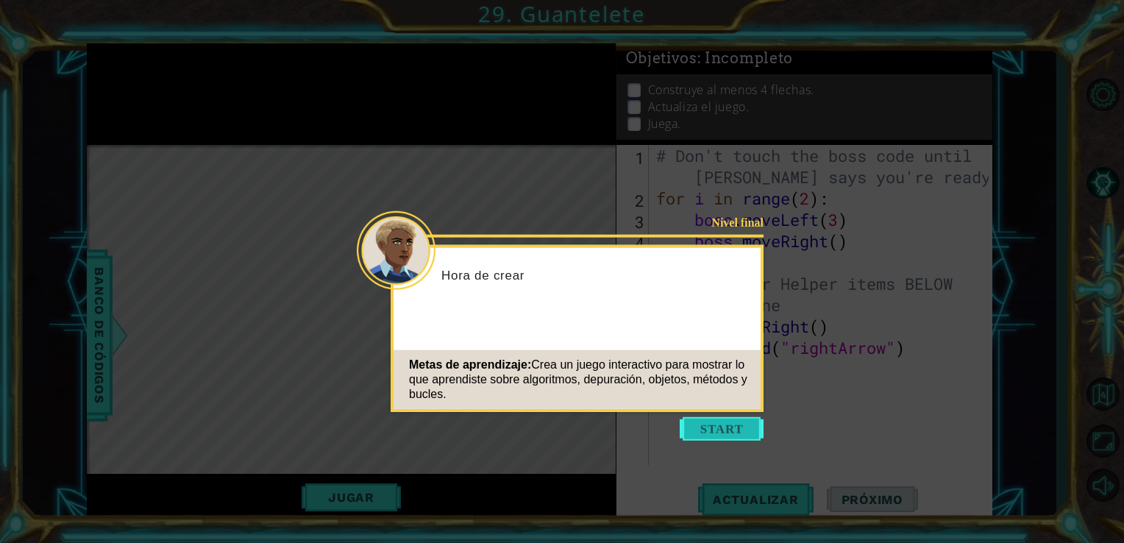
click at [714, 439] on button "Start" at bounding box center [722, 429] width 84 height 24
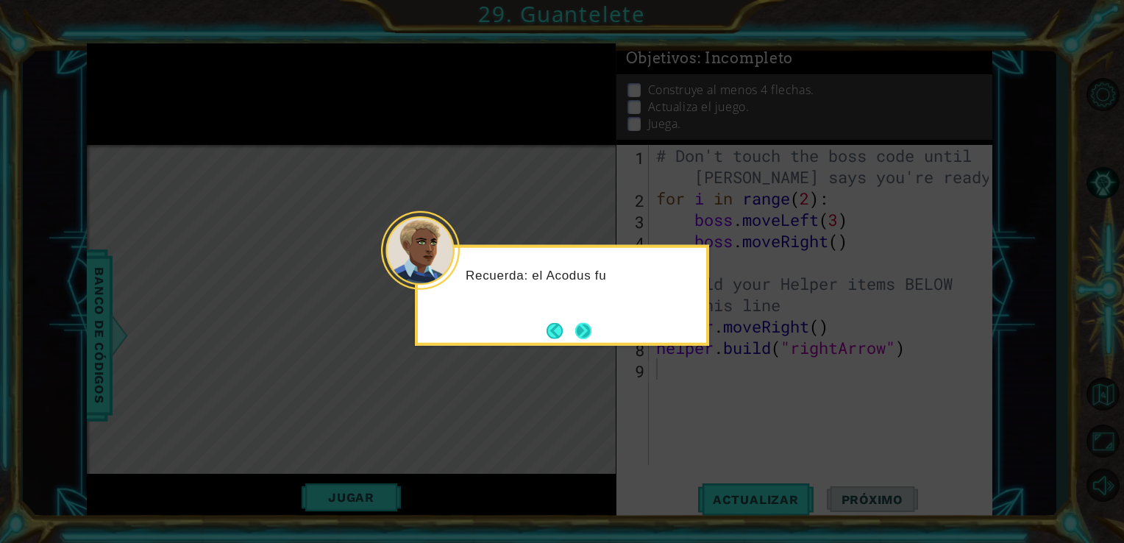
click at [575, 325] on button "Next" at bounding box center [583, 330] width 16 height 16
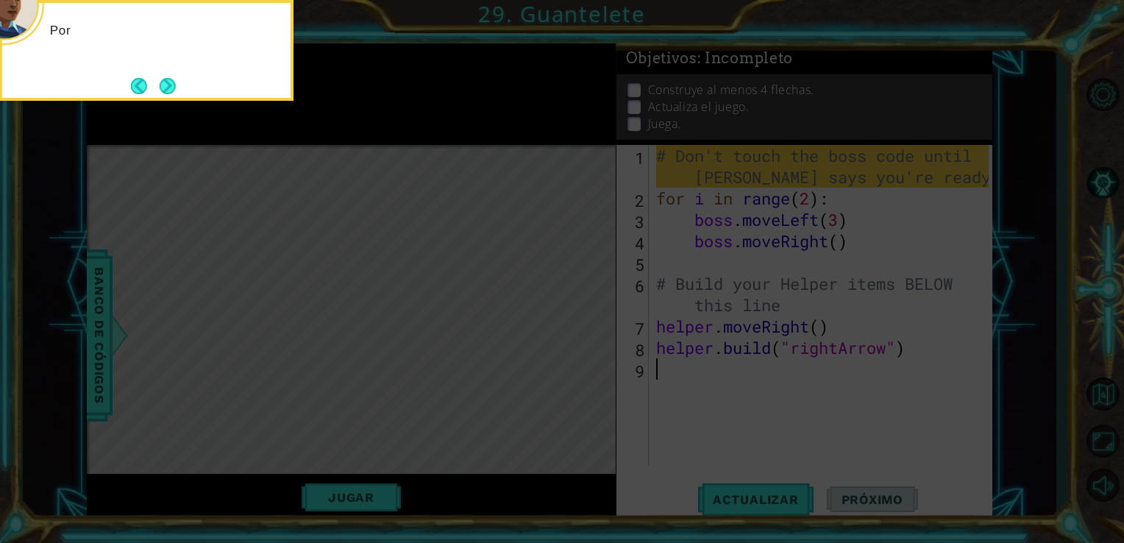
click at [571, 324] on icon at bounding box center [562, 81] width 1124 height 923
click at [160, 82] on button "Next" at bounding box center [168, 86] width 16 height 16
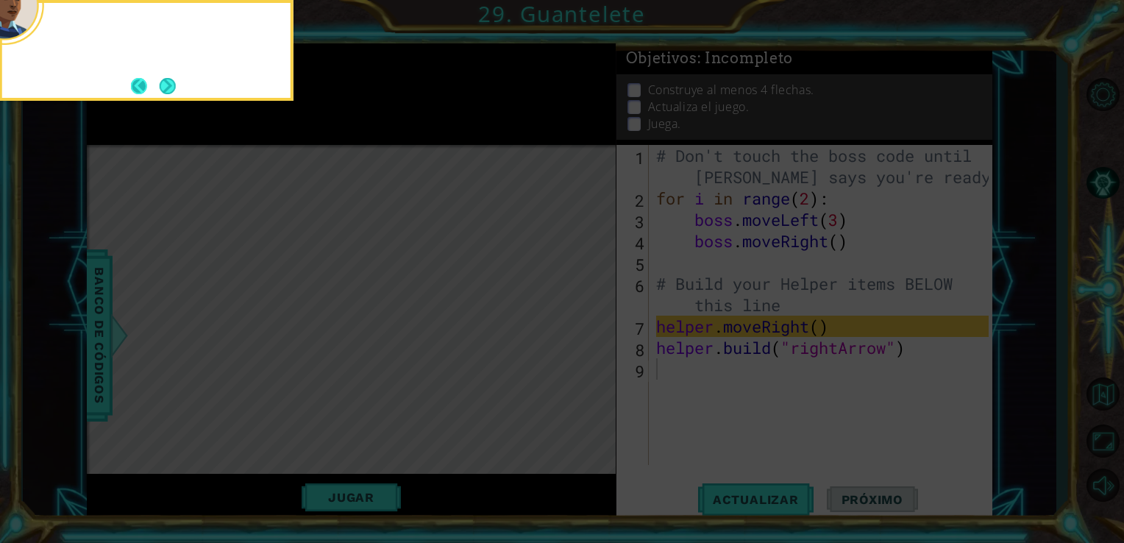
click at [157, 78] on footer at bounding box center [153, 86] width 45 height 22
click at [160, 78] on button "Next" at bounding box center [168, 86] width 16 height 16
click at [157, 78] on icon at bounding box center [562, 81] width 1124 height 923
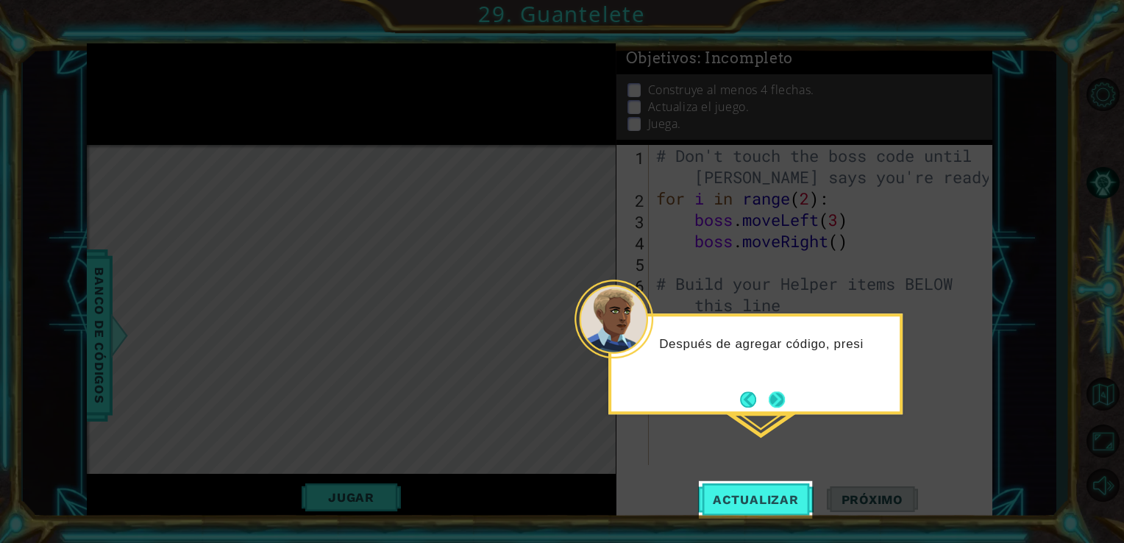
click at [777, 405] on button "Next" at bounding box center [777, 399] width 16 height 16
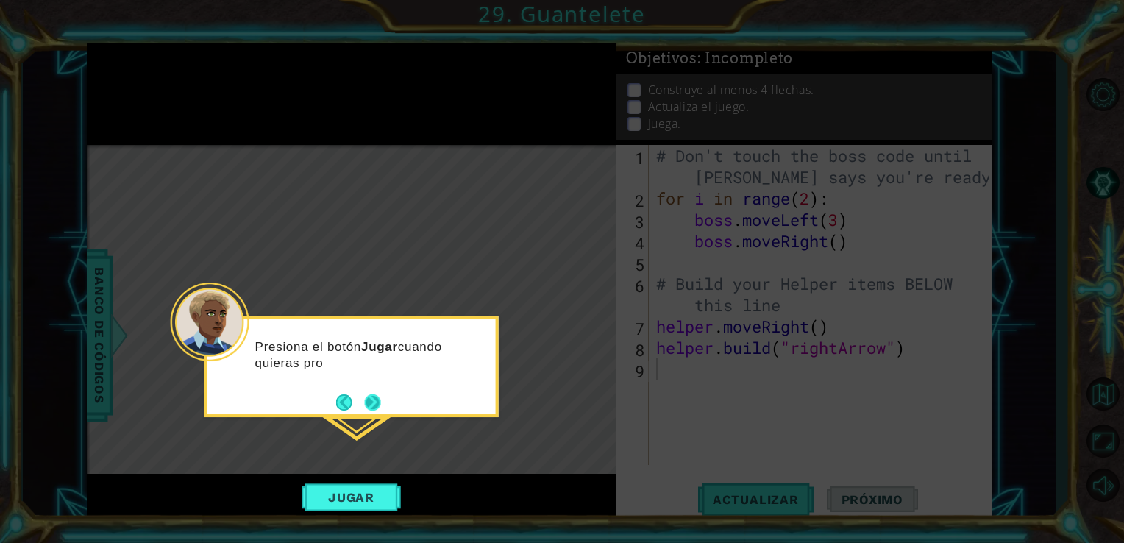
click at [368, 399] on button "Next" at bounding box center [372, 401] width 17 height 17
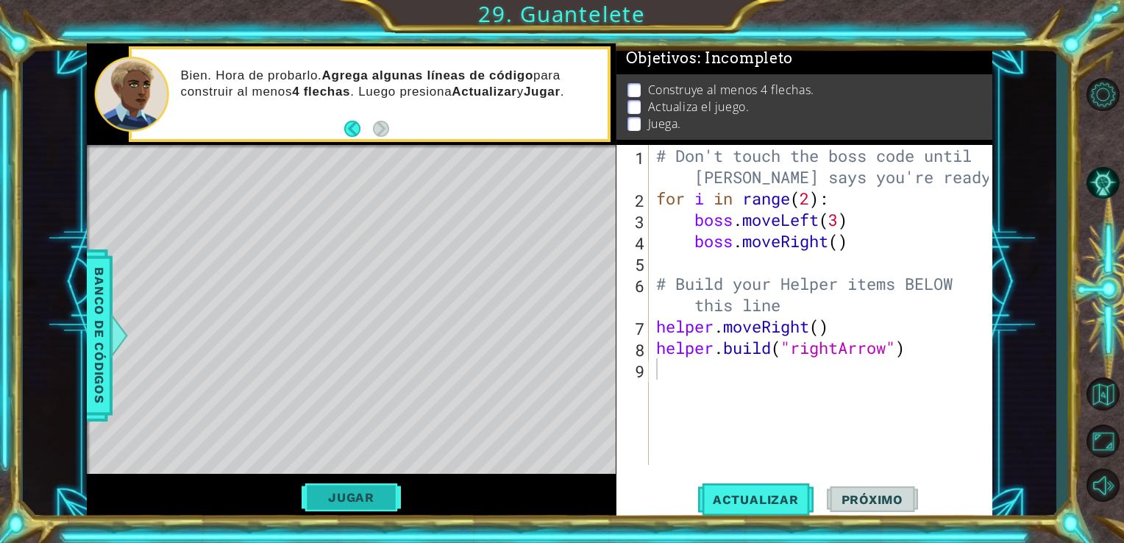
drag, startPoint x: 350, startPoint y: 518, endPoint x: 343, endPoint y: 493, distance: 26.1
click at [349, 516] on div "Jugar" at bounding box center [352, 498] width 530 height 48
click at [342, 490] on button "Jugar" at bounding box center [351, 497] width 99 height 28
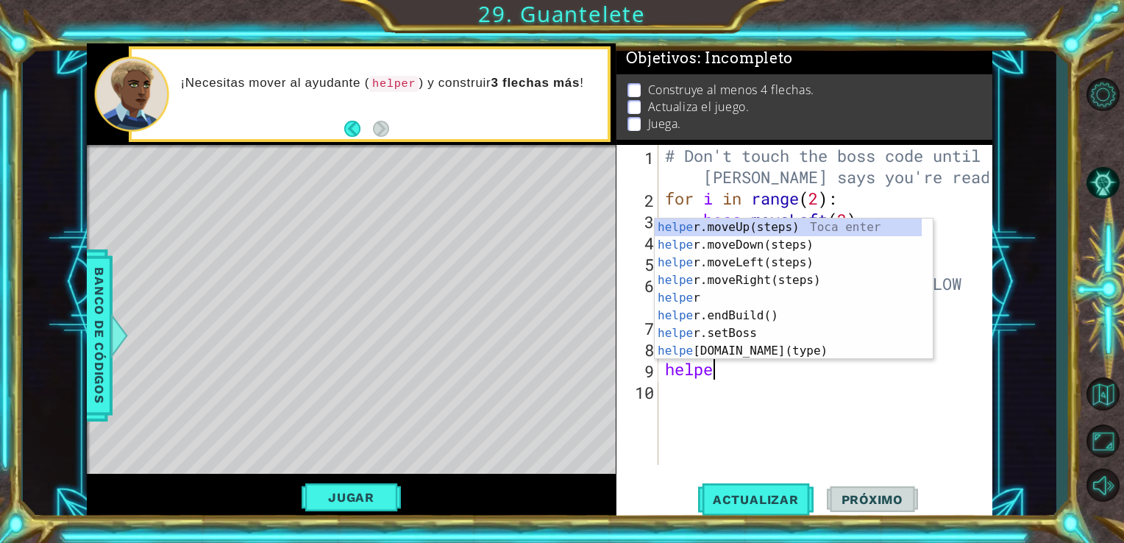
scroll to position [0, 1]
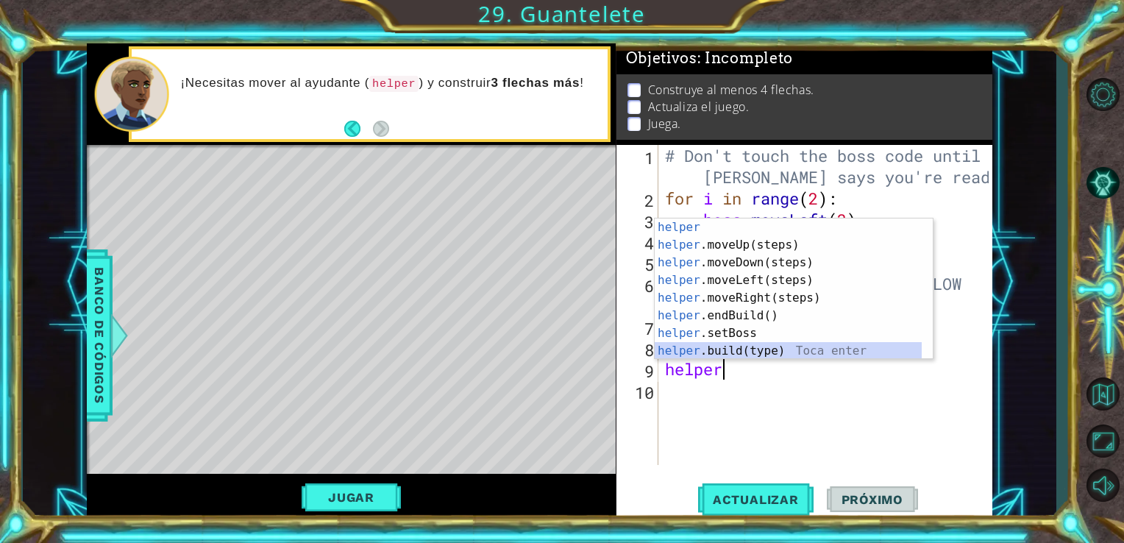
click at [777, 346] on div "helper Toca enter helper .moveUp(steps) Toca enter helper .moveDown(steps) Toca…" at bounding box center [788, 306] width 267 height 177
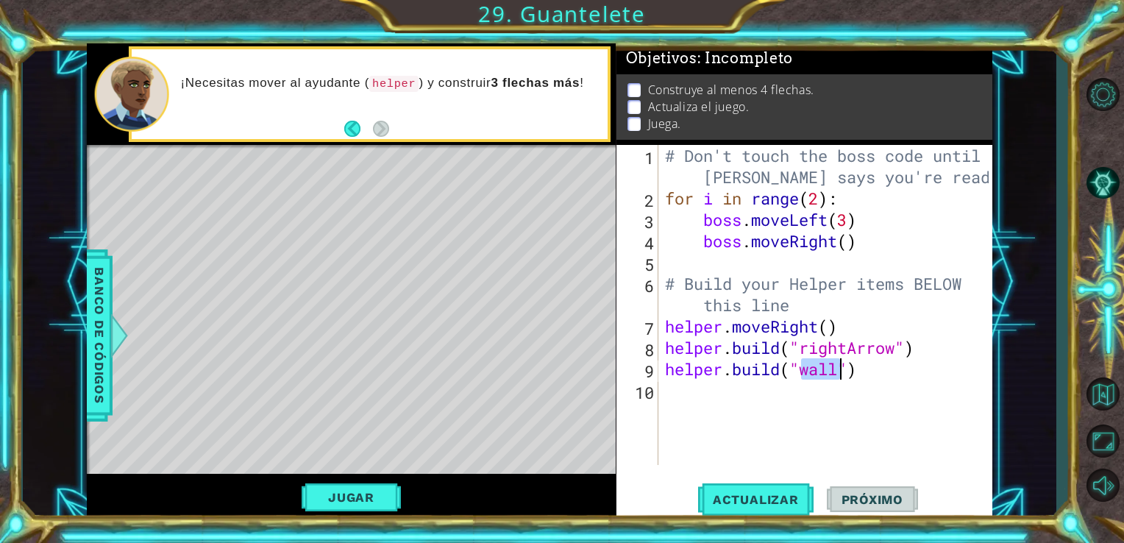
scroll to position [0, 6]
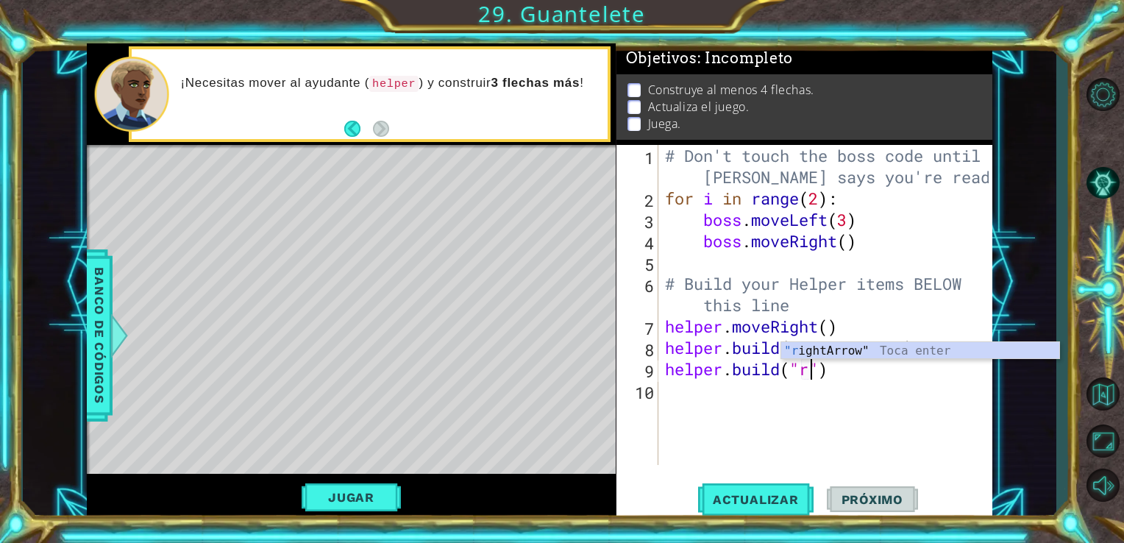
type textarea "helper.build("rightArrow")"
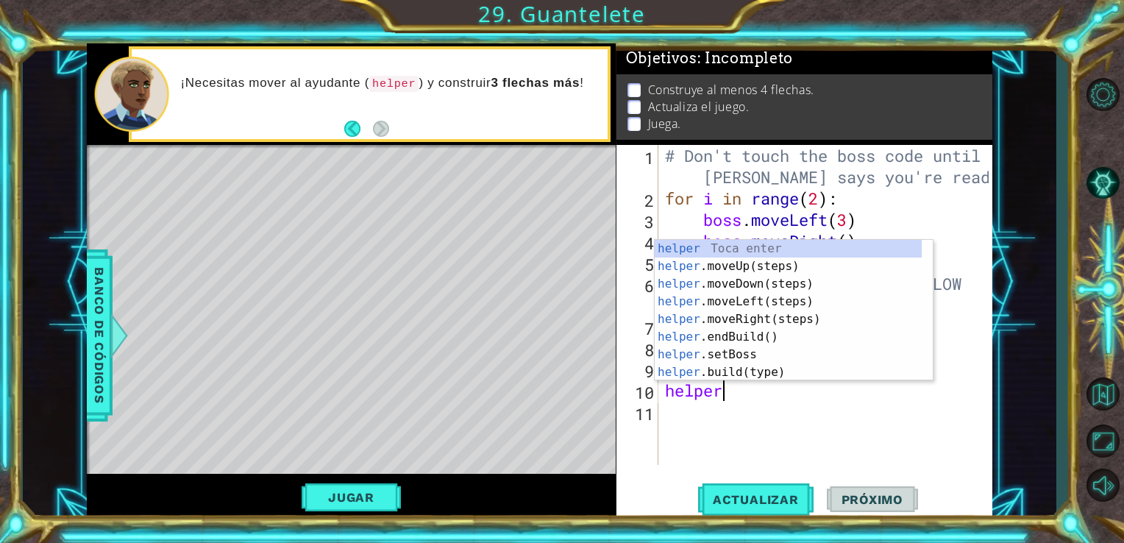
scroll to position [0, 1]
click at [762, 373] on div "helper Toca enter helper .moveUp(steps) Toca enter helper .moveDown(steps) Toca…" at bounding box center [788, 328] width 267 height 177
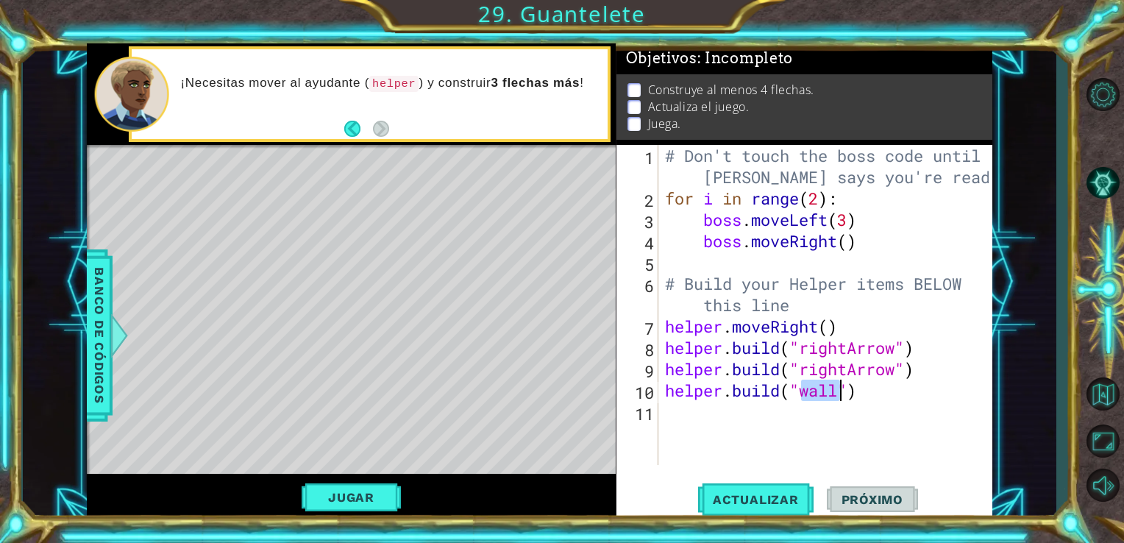
scroll to position [0, 6]
type textarea "helper.build("rightArrow")"
click at [726, 491] on button "Actualizar" at bounding box center [755, 499] width 115 height 38
click at [362, 496] on button "Jugar" at bounding box center [351, 497] width 99 height 28
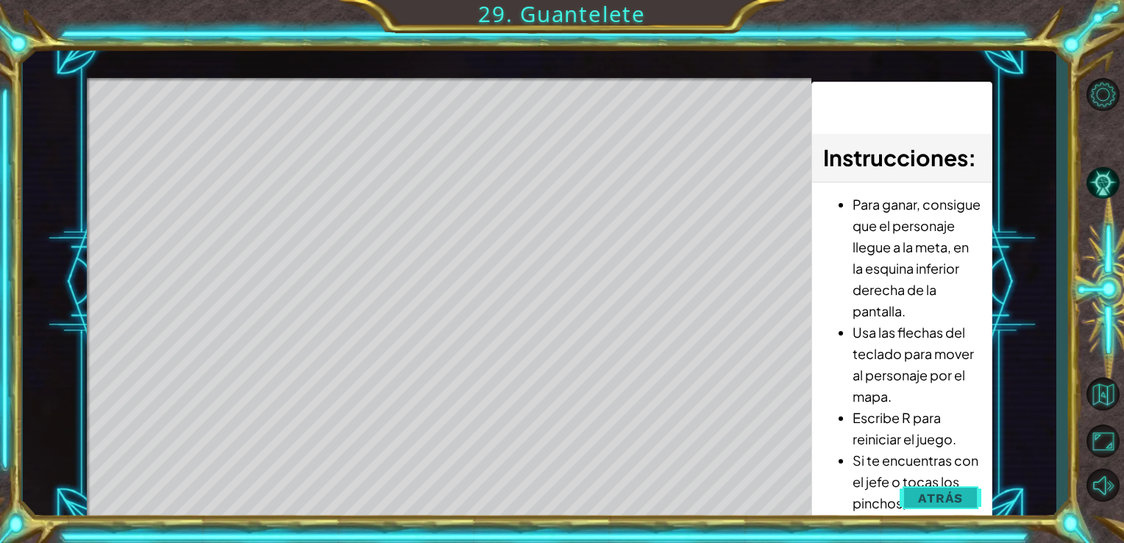
click at [963, 502] on button "Atrás" at bounding box center [940, 497] width 82 height 29
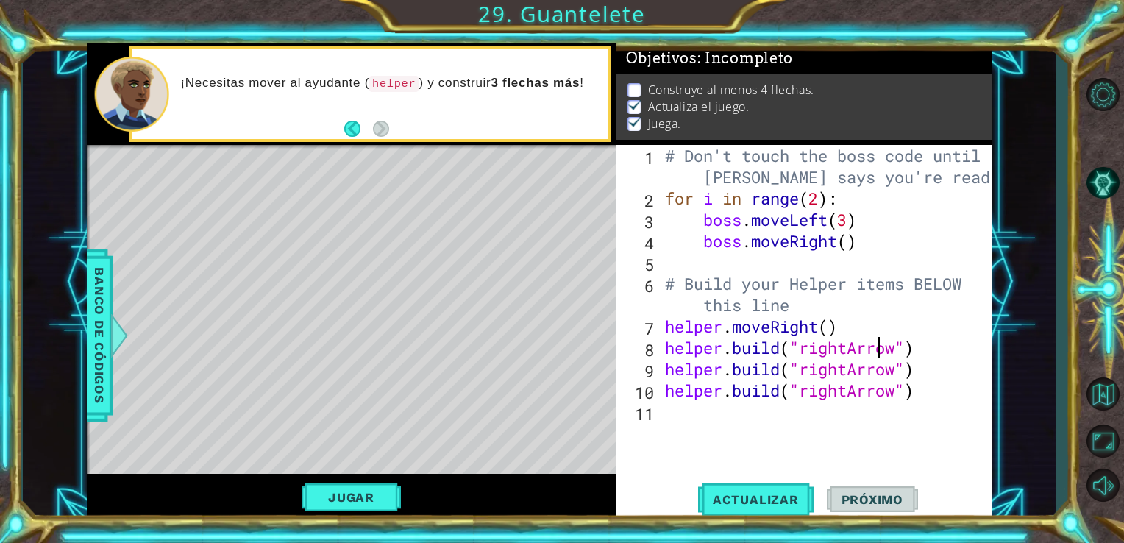
click at [877, 357] on div "# Don't touch the boss code until Vega says you're ready! for i in range ( 2 ) …" at bounding box center [829, 337] width 335 height 384
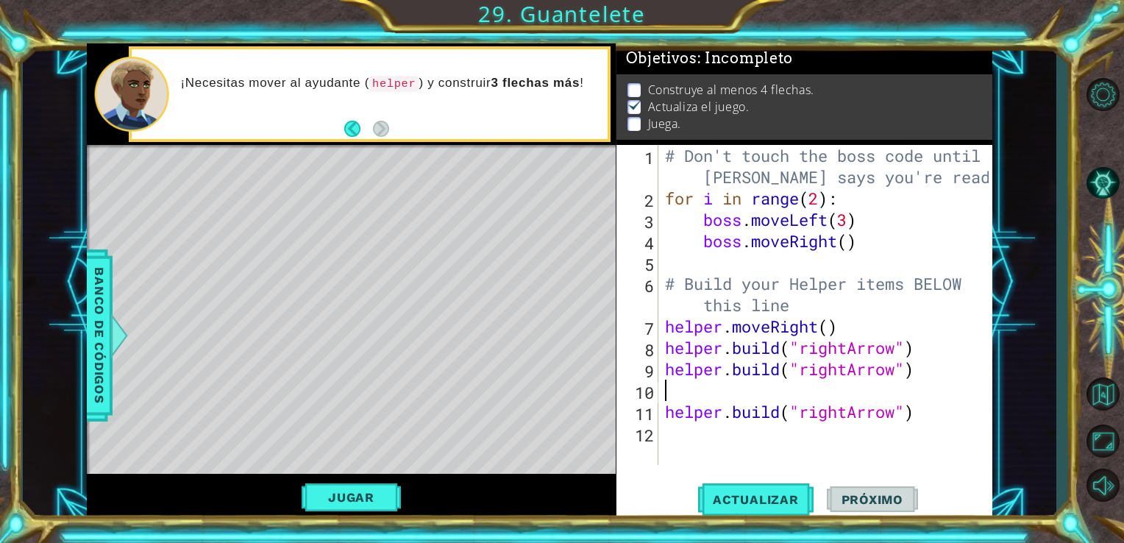
type textarea "helper.build("rightArrow")"
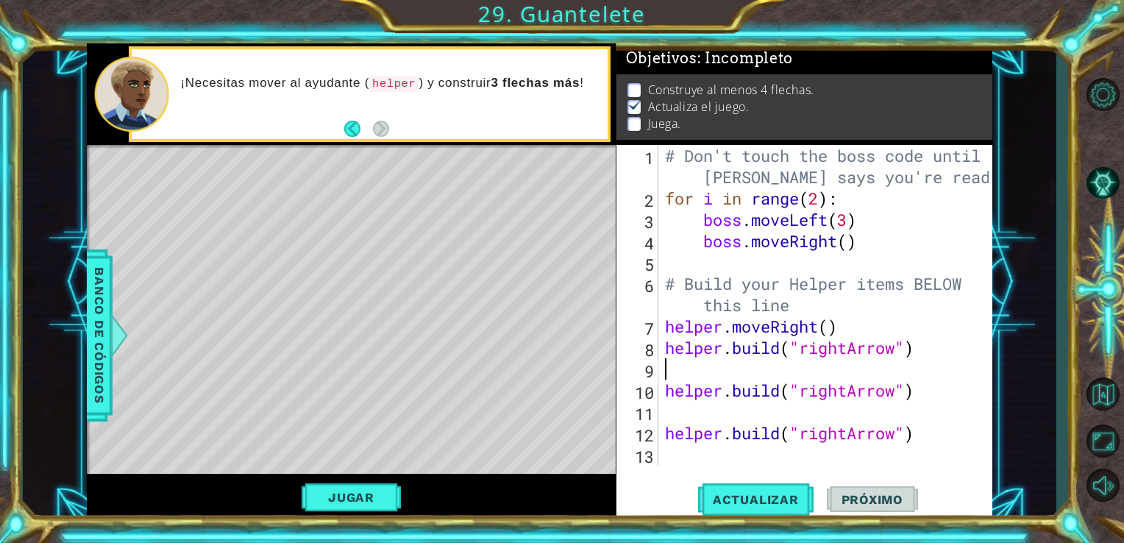
type textarea "h"
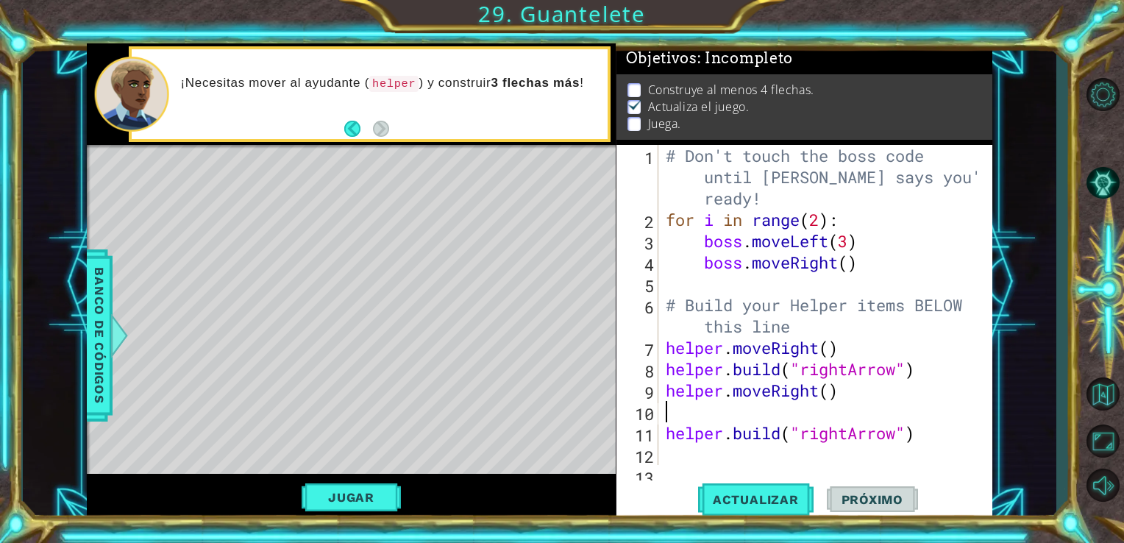
type textarea "h"
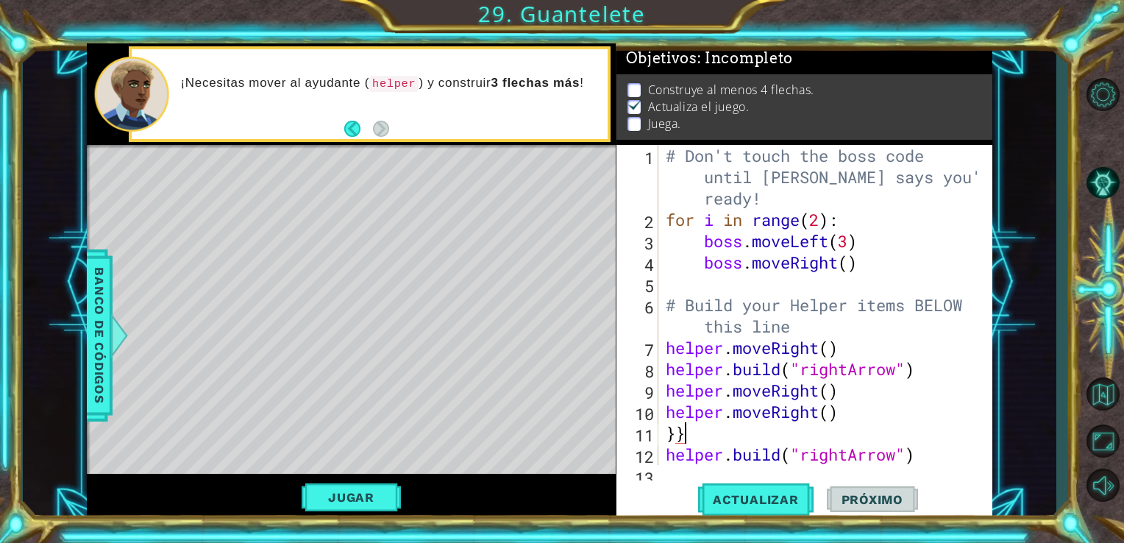
type textarea "}"
type textarea "helper.moveRight()"
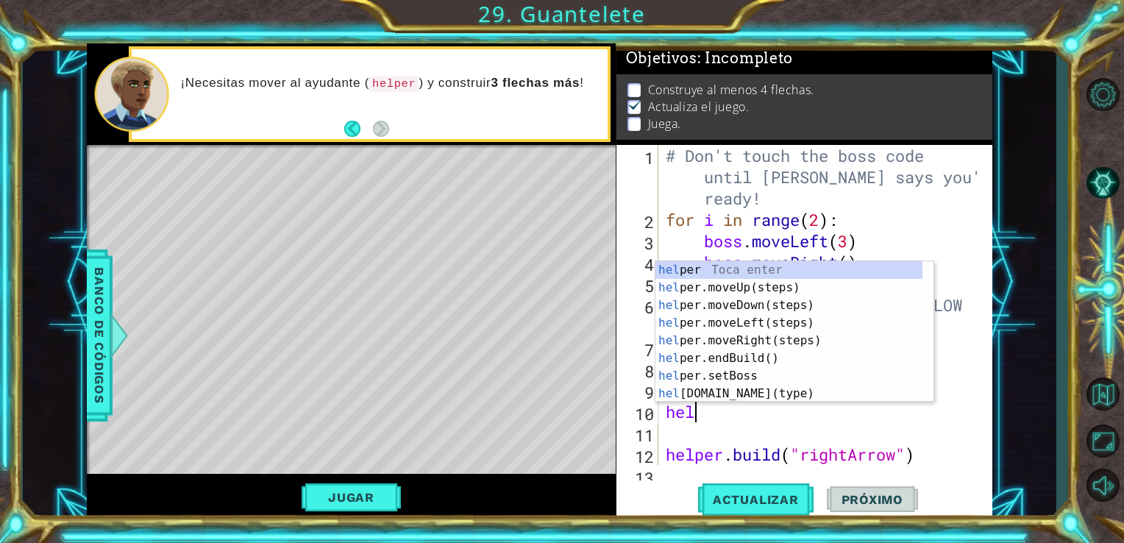
type textarea "h"
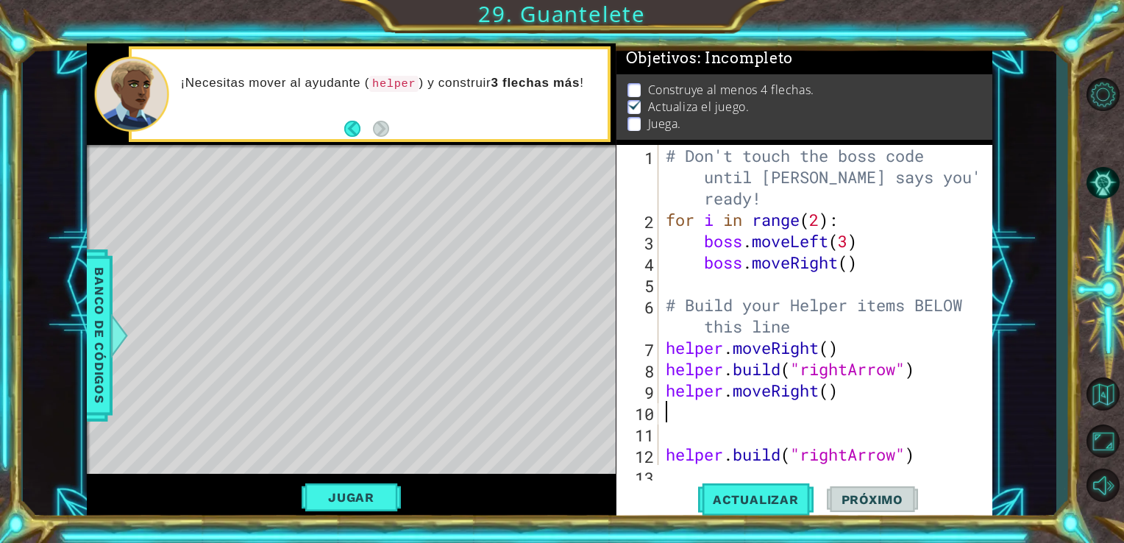
type textarea "helper.moveRight()"
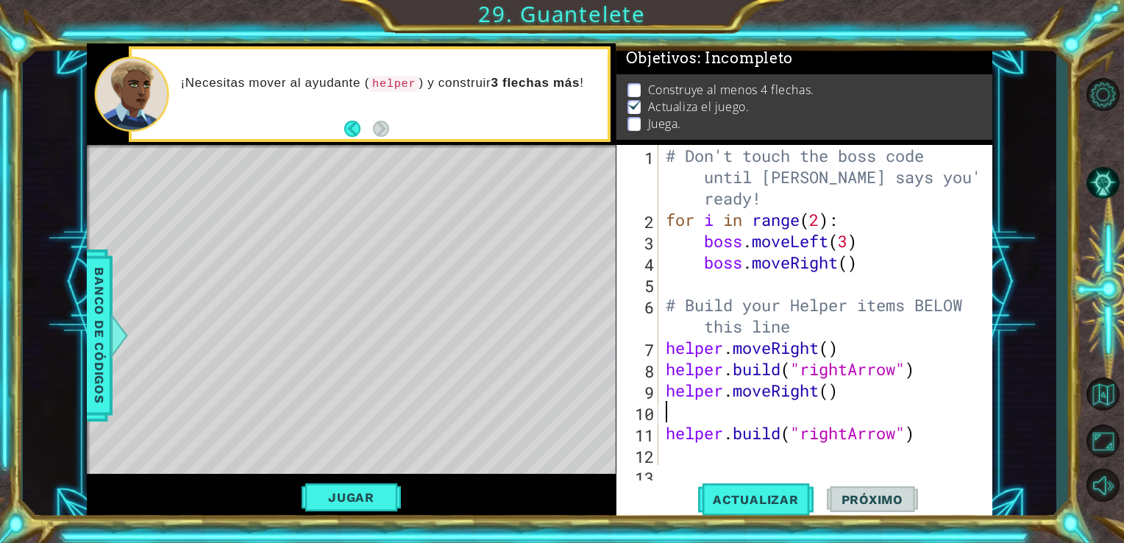
type textarea "helper.moveRight()"
type textarea "helper.build("rightArrow")"
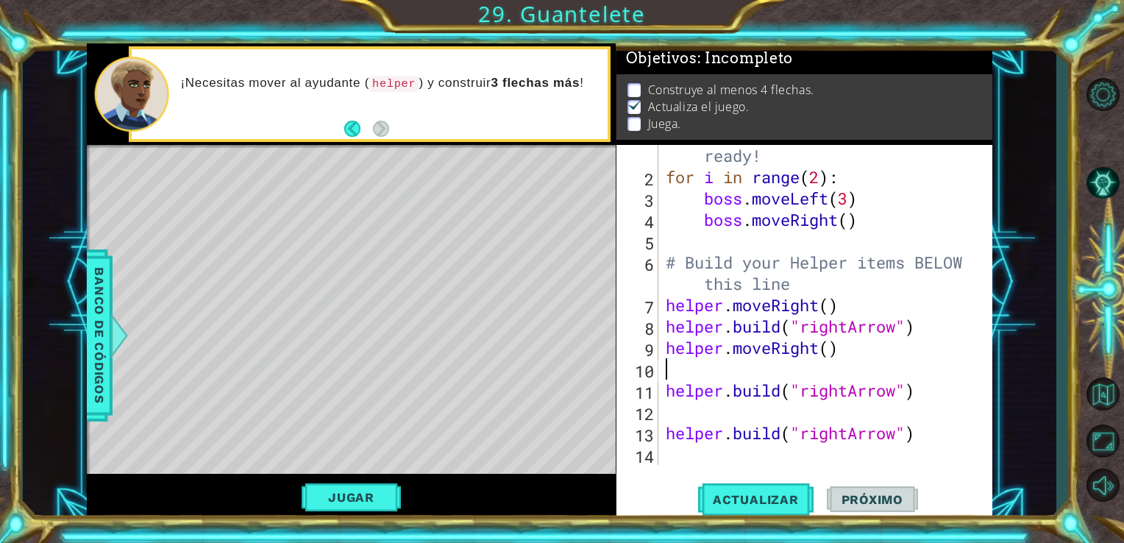
type textarea "helper.moveRight()"
click at [844, 363] on div "# Don't touch the boss code until Vega says you're ready! for i in range ( 2 ) …" at bounding box center [824, 304] width 323 height 405
type textarea "helper.moveRight()"
type textarea "helper.build("rightArrow")"
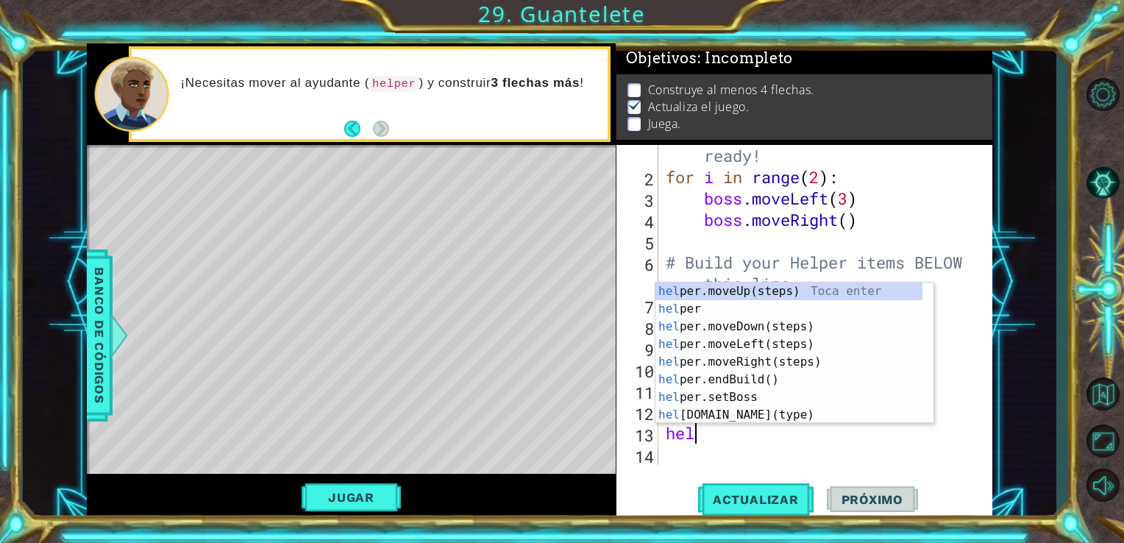
type textarea "h"
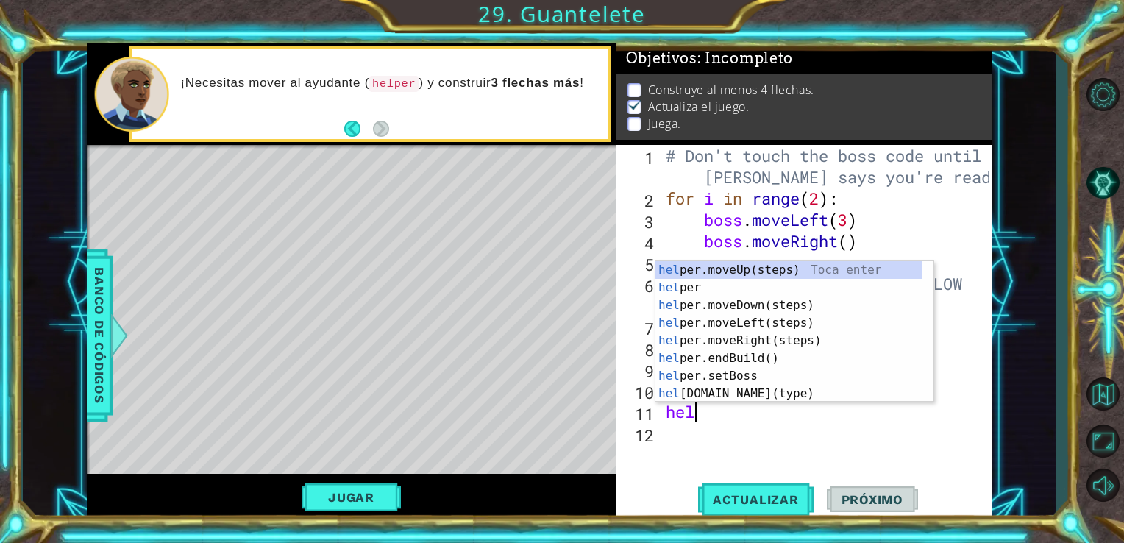
type textarea "h"
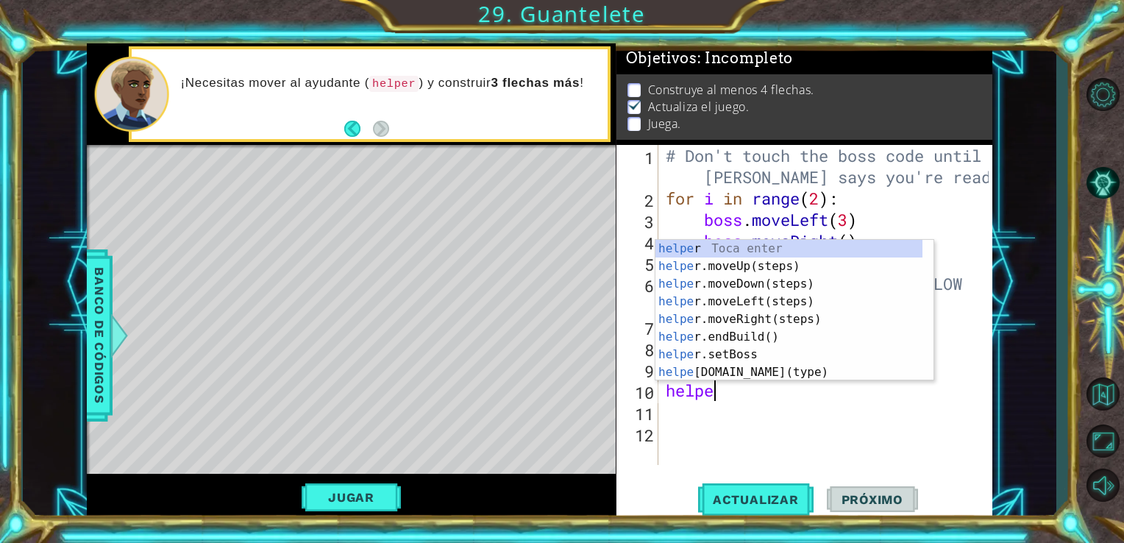
scroll to position [0, 1]
click at [780, 374] on div "helper Toca enter helper .moveUp(steps) Toca enter helper .moveDown(steps) Toca…" at bounding box center [788, 328] width 267 height 177
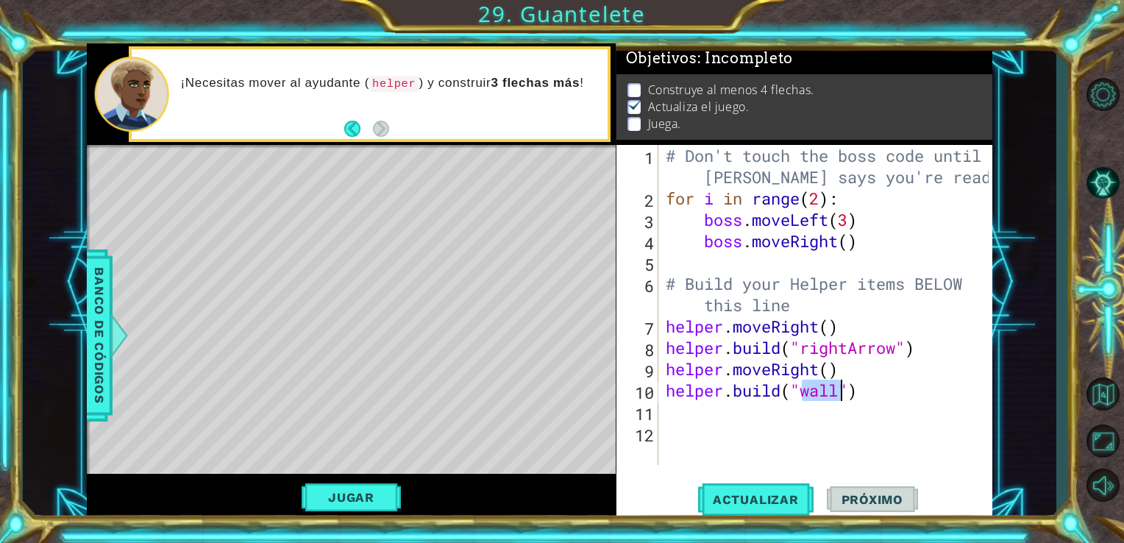
scroll to position [0, 6]
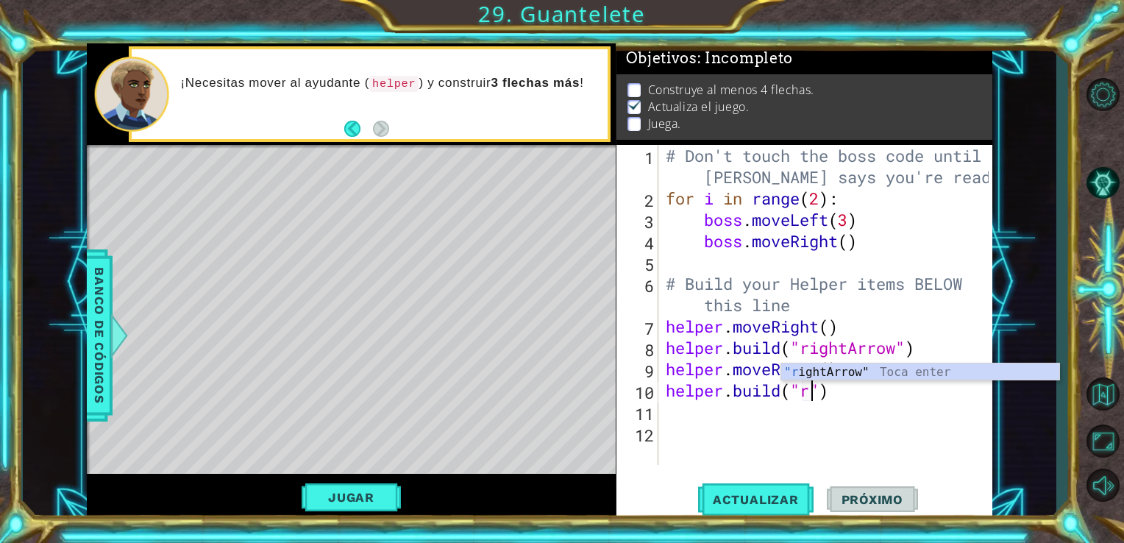
type textarea "helper.build("rightArrow")"
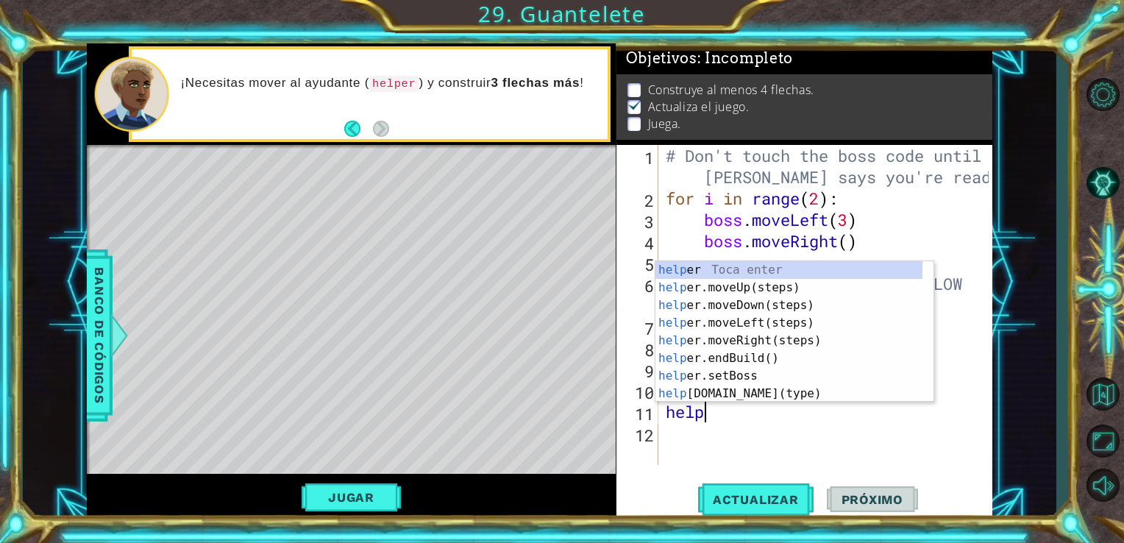
scroll to position [0, 1]
type textarea "helper"
click at [725, 338] on div "helper Toca enter helper .moveUp(steps) Toca enter helper .moveDown(steps) Toca…" at bounding box center [788, 349] width 267 height 177
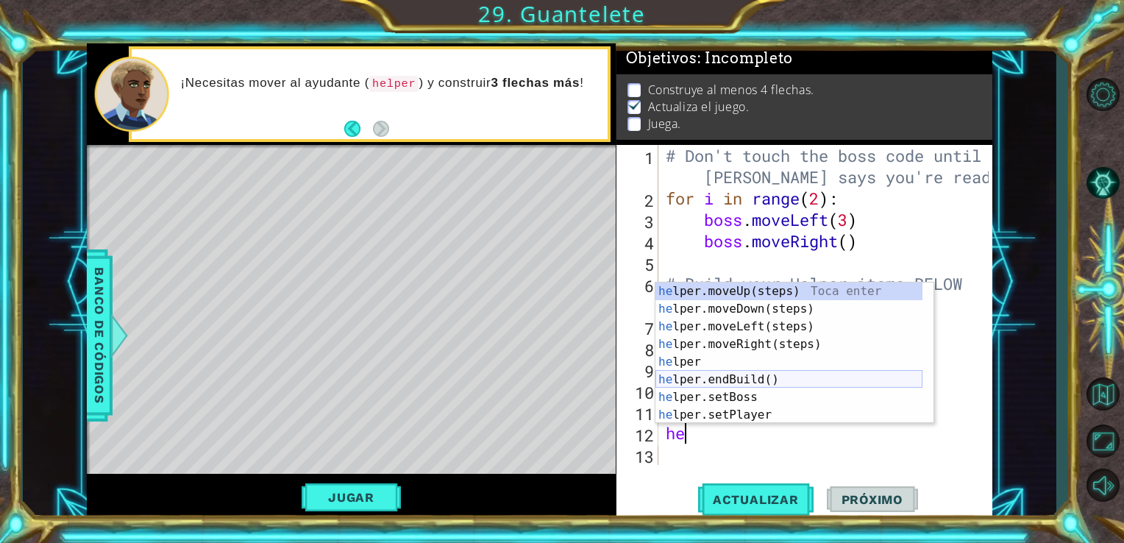
scroll to position [0, 0]
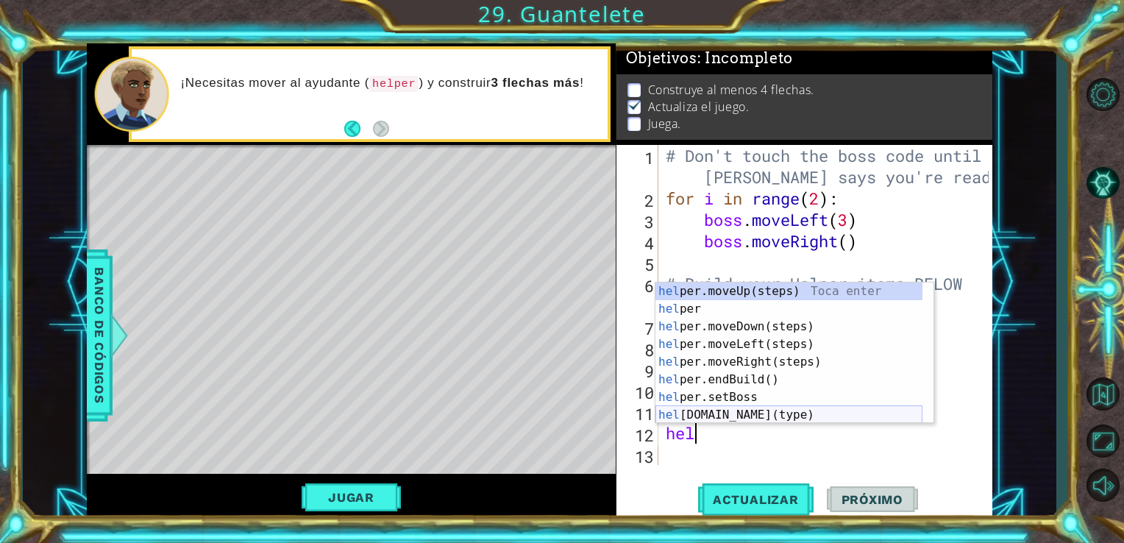
click at [769, 408] on div "hel per.moveUp(steps) Toca enter hel per Toca enter hel per.moveDown(steps) Toc…" at bounding box center [788, 370] width 267 height 177
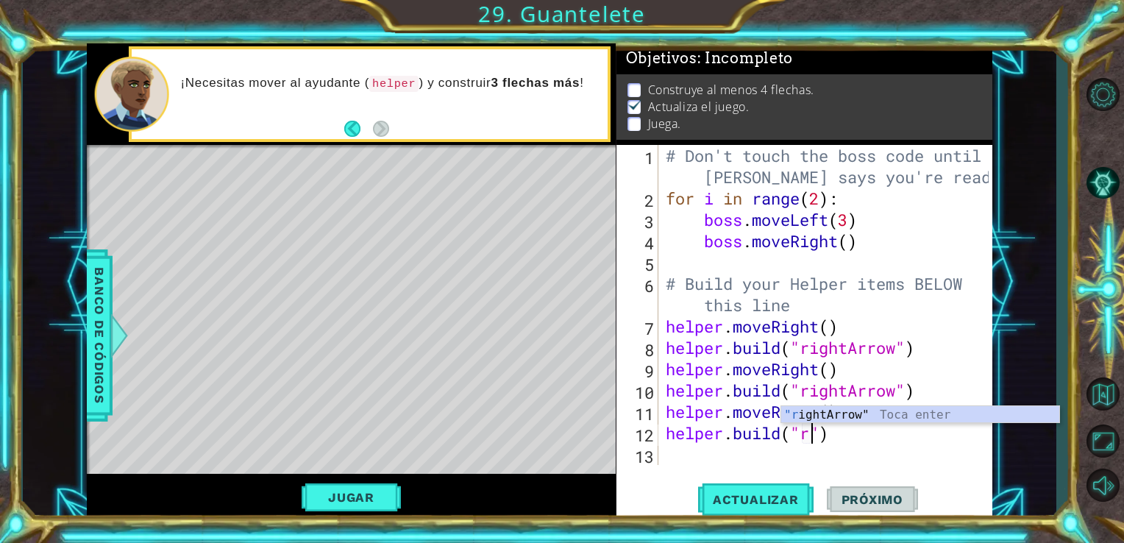
scroll to position [0, 6]
click at [866, 388] on div "# Don't touch the boss code until Vega says you're ready! for i in range ( 2 ) …" at bounding box center [830, 337] width 334 height 384
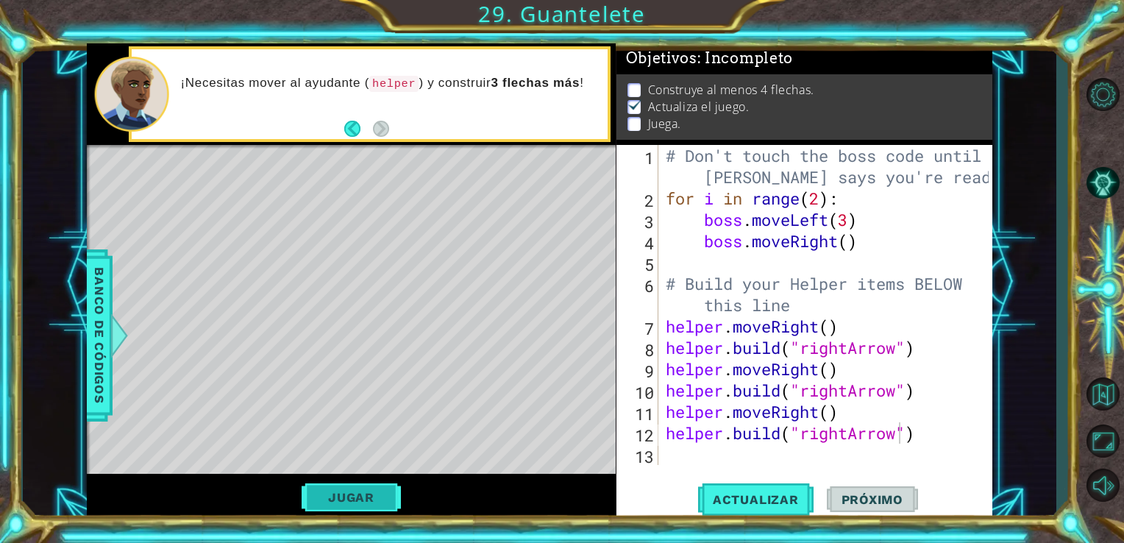
click at [327, 493] on button "Jugar" at bounding box center [351, 497] width 99 height 28
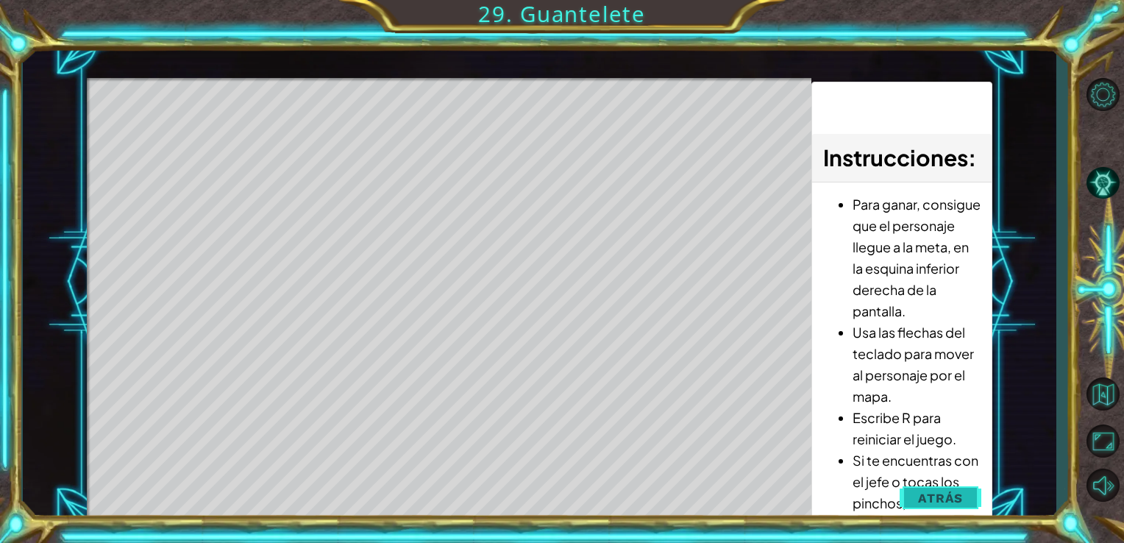
click at [955, 493] on span "Atrás" at bounding box center [940, 498] width 45 height 15
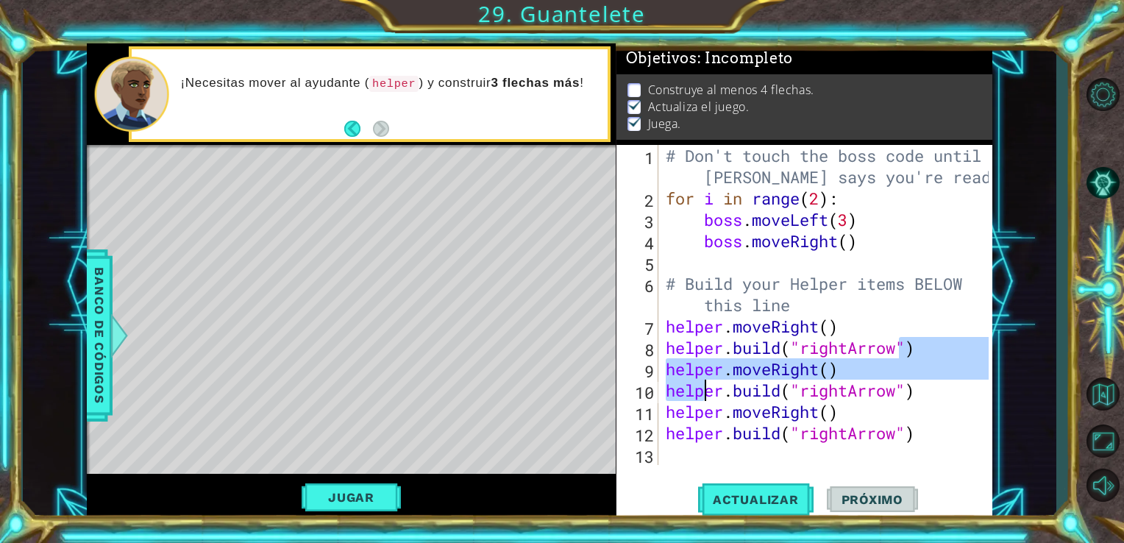
drag, startPoint x: 878, startPoint y: 350, endPoint x: 678, endPoint y: 395, distance: 205.0
click at [679, 402] on div "# Don't touch the boss code until Vega says you're ready! for i in range ( 2 ) …" at bounding box center [830, 337] width 334 height 384
click at [863, 303] on div "# Don't touch the boss code until Vega says you're ready! for i in range ( 2 ) …" at bounding box center [830, 337] width 334 height 384
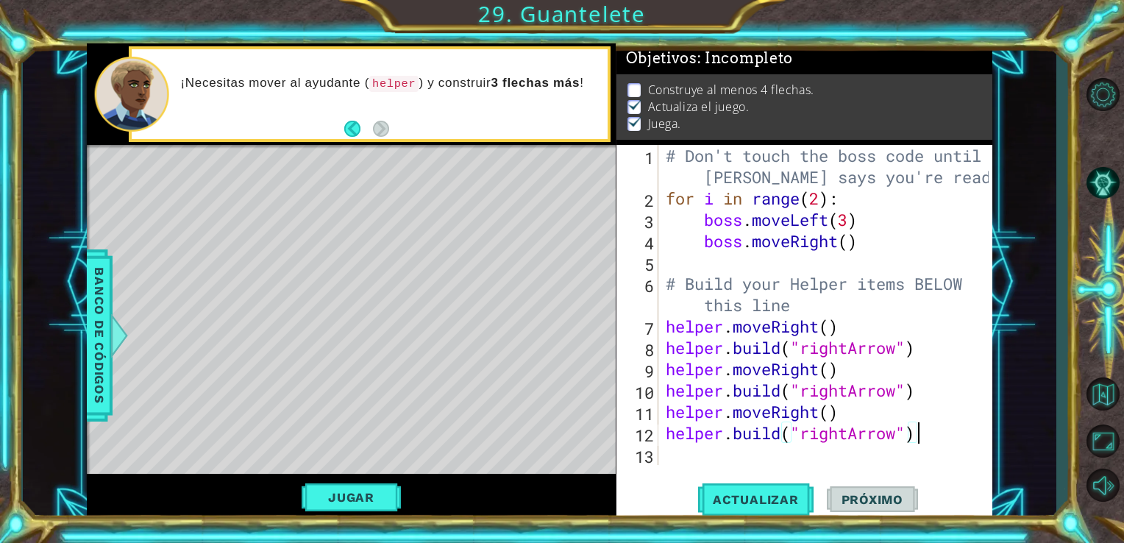
click at [944, 437] on div "# Don't touch the boss code until Vega says you're ready! for i in range ( 2 ) …" at bounding box center [830, 337] width 334 height 384
type textarea "helper.build("rightArrow")"
type textarea "h"
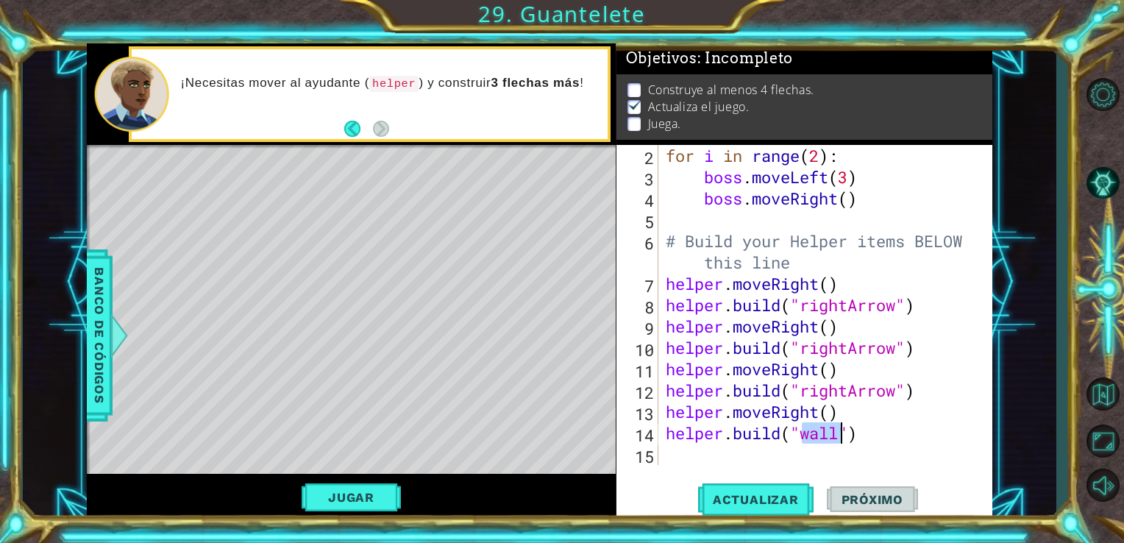
scroll to position [0, 6]
type textarea "helper.build("rightArrow")"
click at [549, 327] on div "Level Map" at bounding box center [427, 361] width 680 height 433
click at [332, 496] on button "Jugar" at bounding box center [351, 497] width 99 height 28
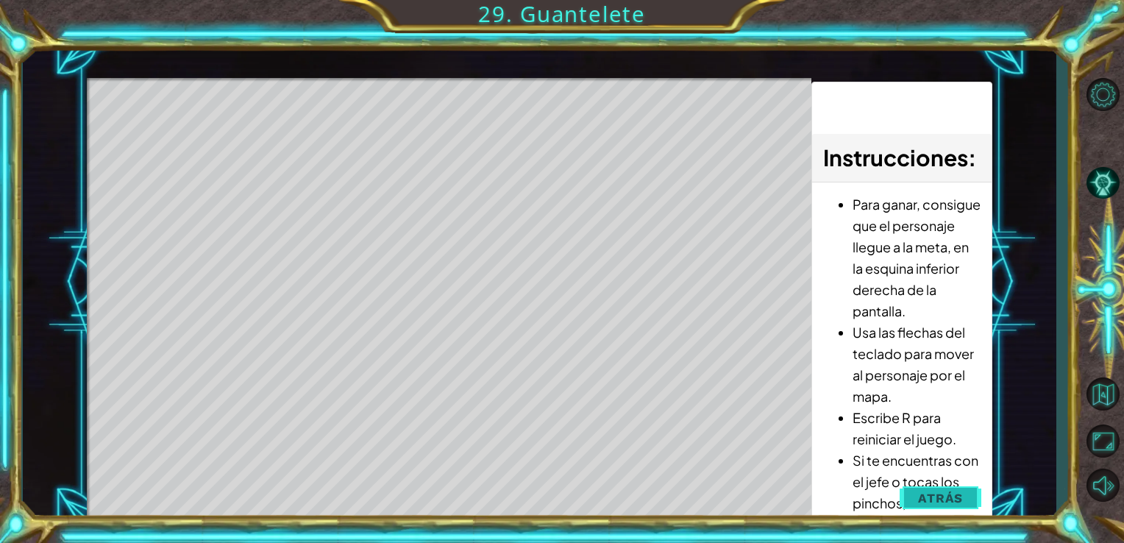
click at [949, 495] on span "Atrás" at bounding box center [940, 498] width 45 height 15
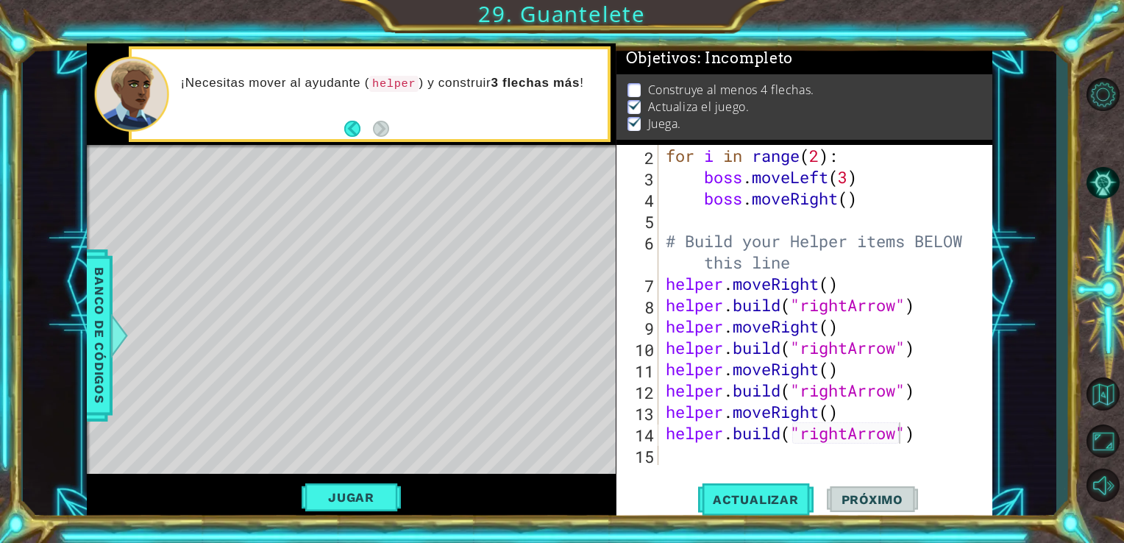
click at [861, 490] on button "Próximo" at bounding box center [872, 499] width 91 height 38
click at [715, 500] on span "Actualizar" at bounding box center [755, 499] width 115 height 15
drag, startPoint x: 324, startPoint y: 503, endPoint x: 289, endPoint y: 482, distance: 40.2
click at [323, 503] on button "Jugar" at bounding box center [351, 497] width 99 height 28
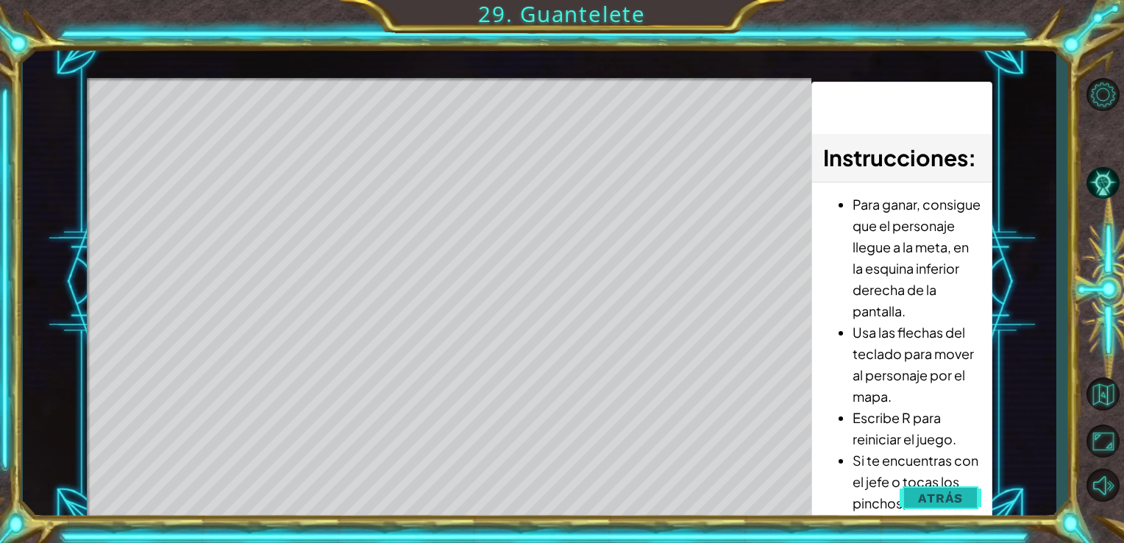
click at [955, 506] on button "Atrás" at bounding box center [940, 497] width 82 height 29
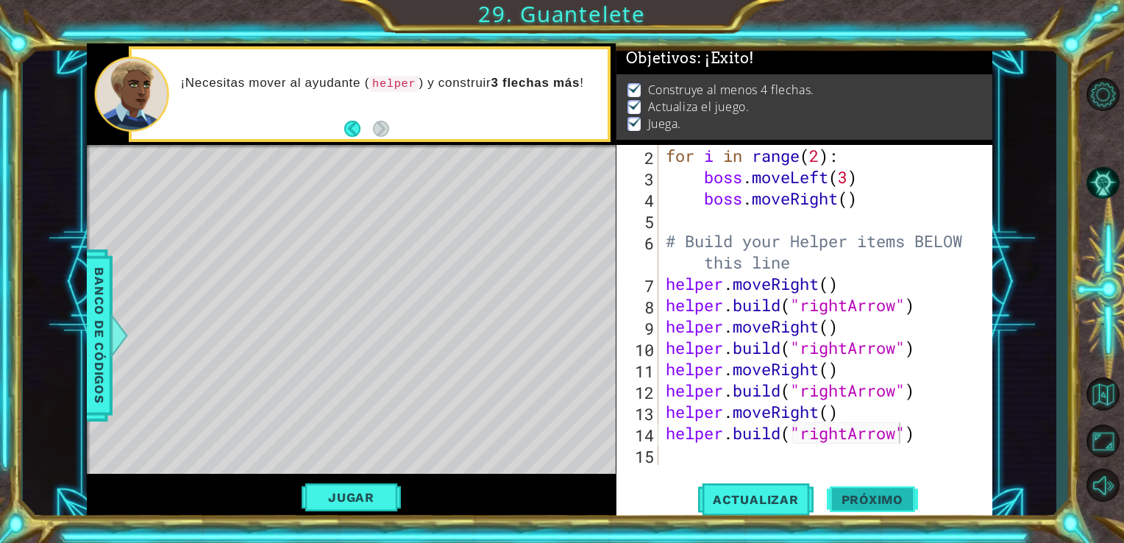
click at [890, 490] on button "Próximo" at bounding box center [872, 501] width 91 height 38
click at [893, 502] on body "1 ההההההההההההההההההההההההההההההההההההההההההההההההההההההההההההההההההההההההההההה…" at bounding box center [562, 271] width 1124 height 543
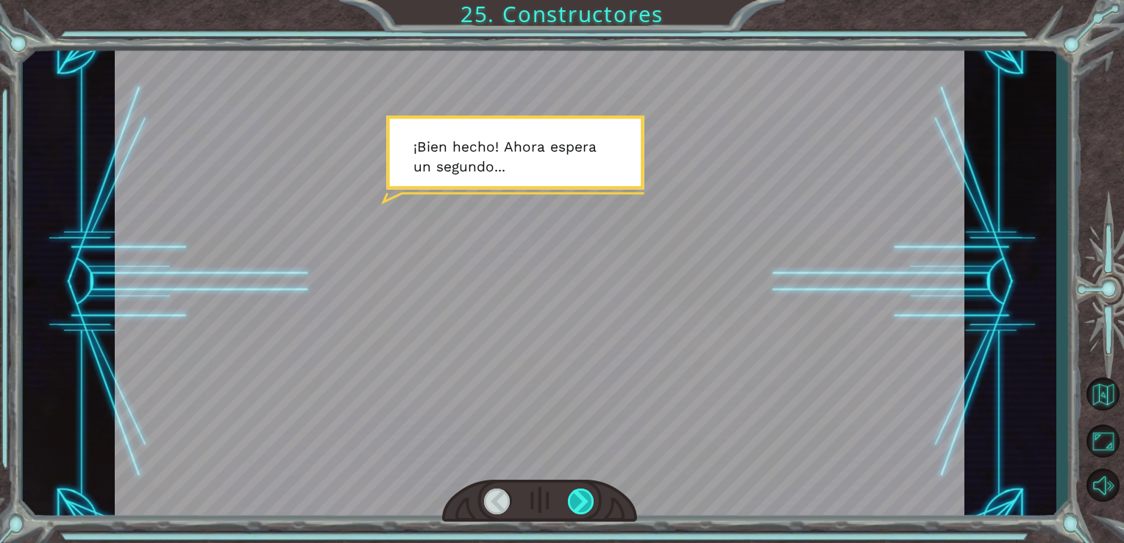
click at [577, 496] on div at bounding box center [581, 501] width 27 height 26
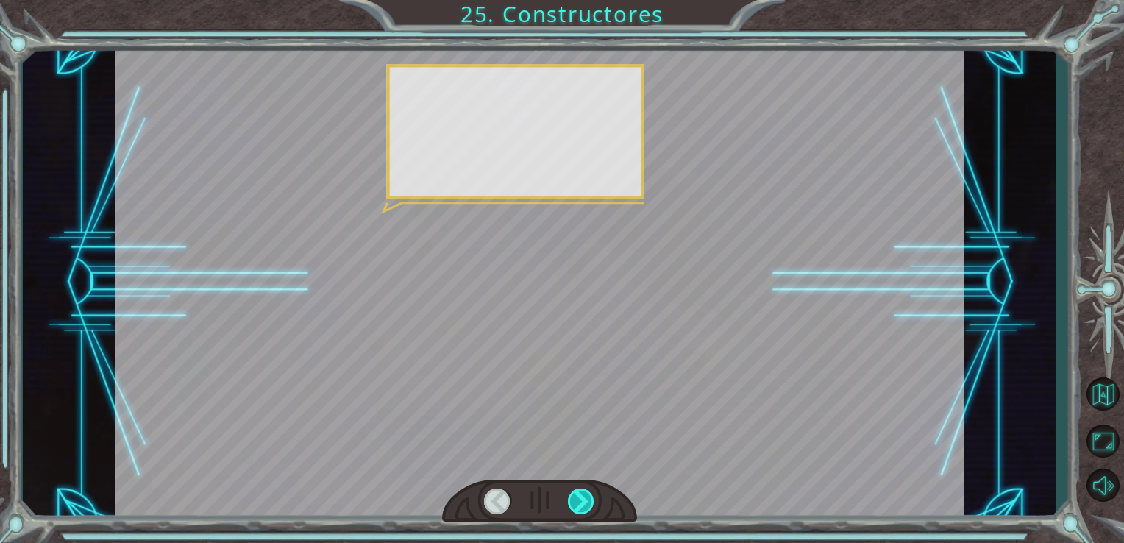
click at [577, 496] on div at bounding box center [581, 501] width 27 height 26
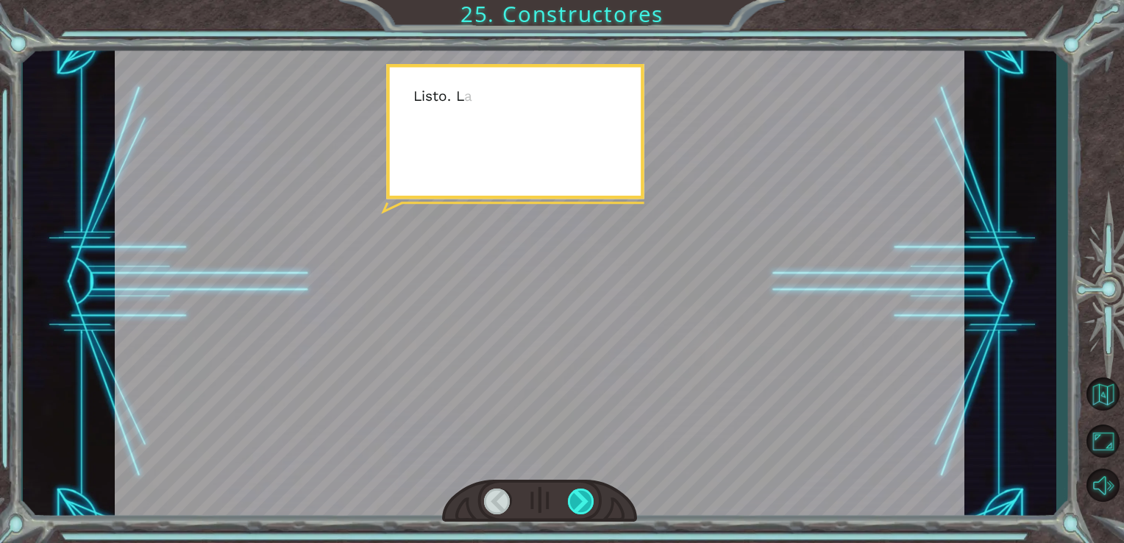
click at [573, 499] on div at bounding box center [581, 501] width 27 height 26
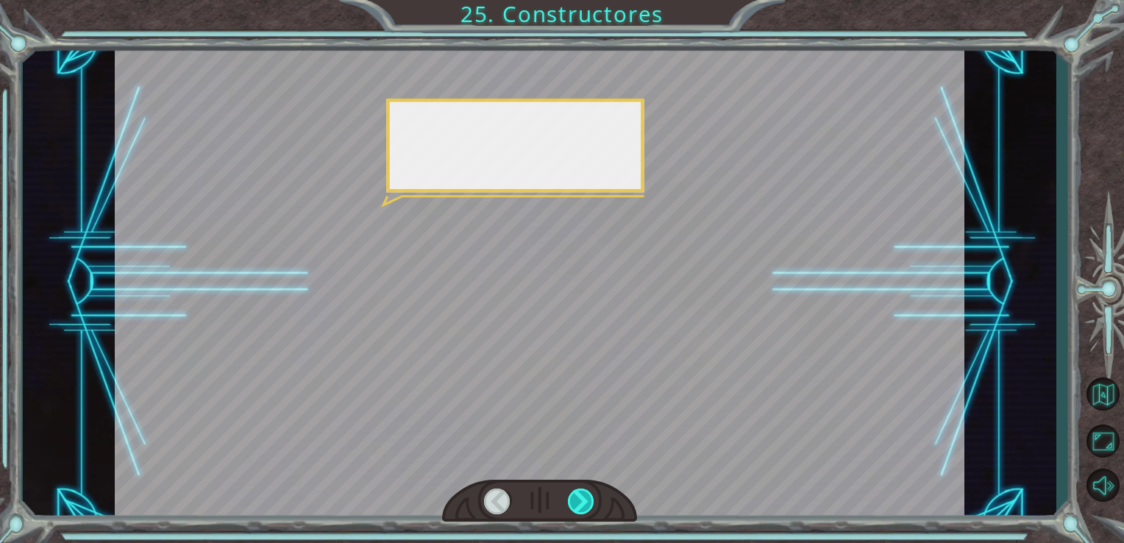
click at [572, 499] on div at bounding box center [581, 501] width 27 height 26
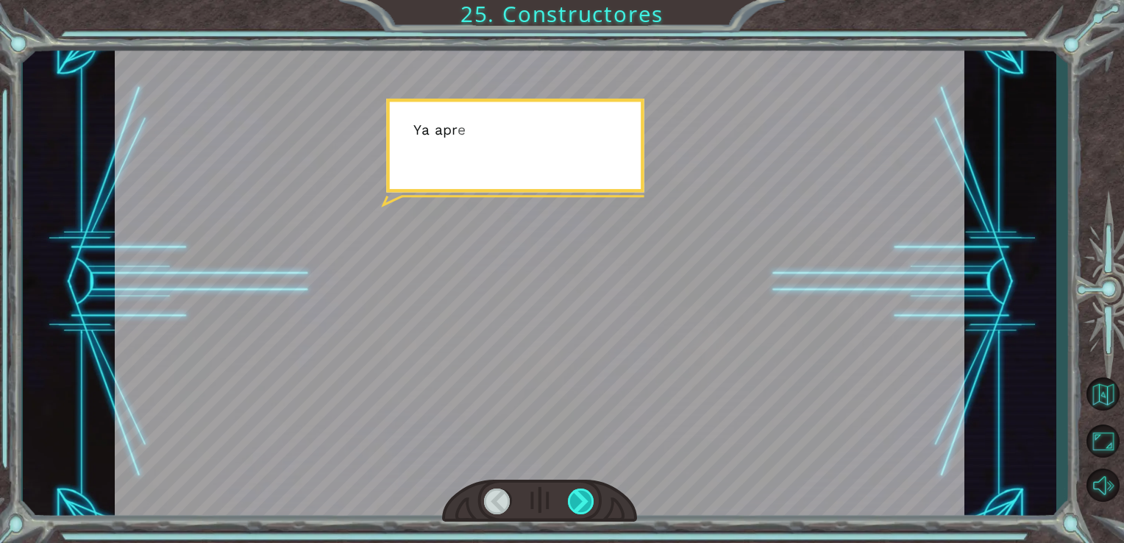
click at [572, 499] on div at bounding box center [581, 501] width 27 height 26
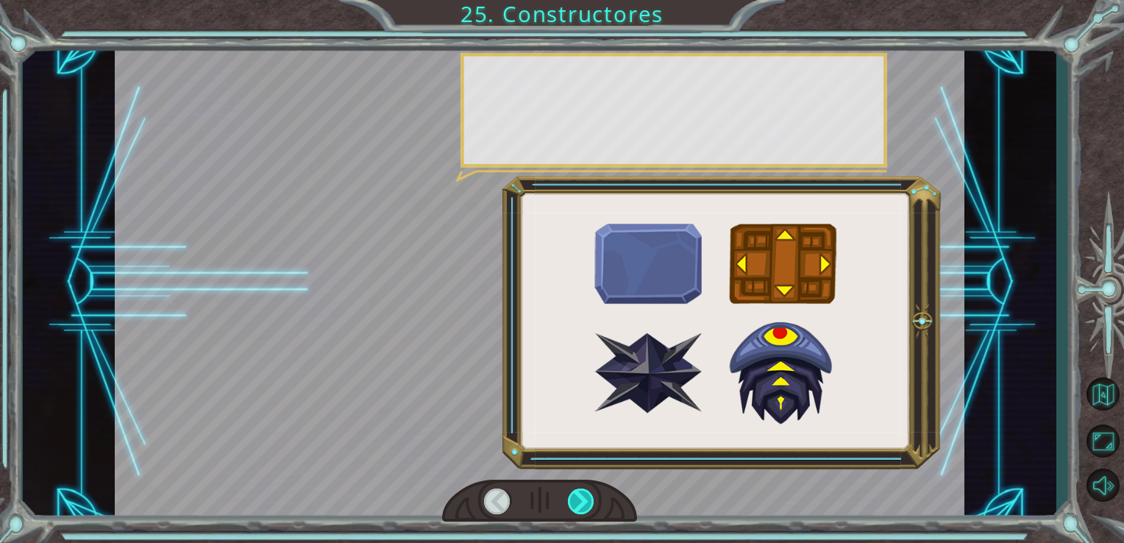
click at [572, 499] on div at bounding box center [581, 501] width 27 height 26
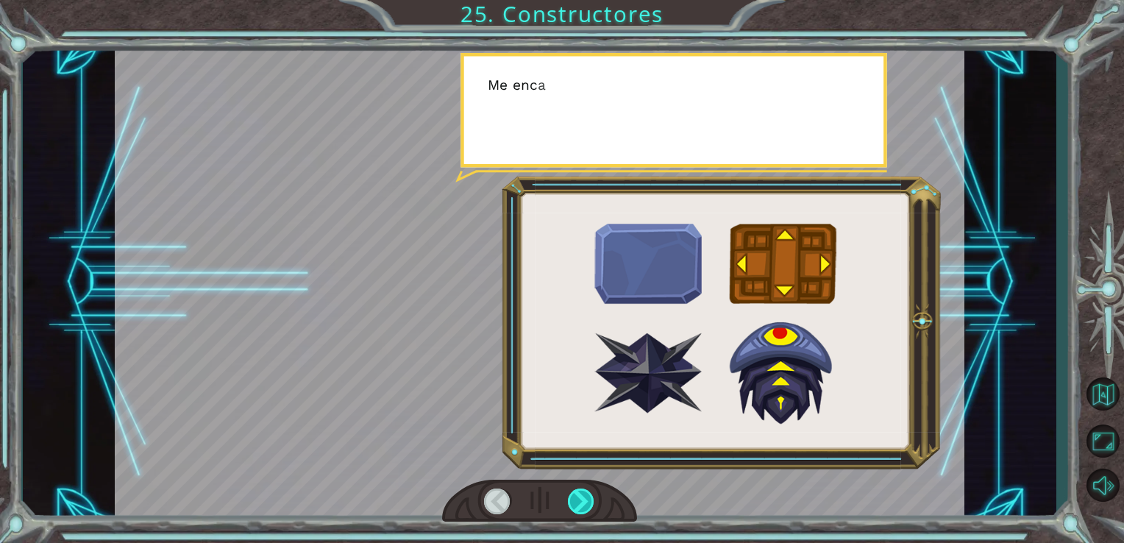
click at [572, 499] on div at bounding box center [581, 501] width 27 height 26
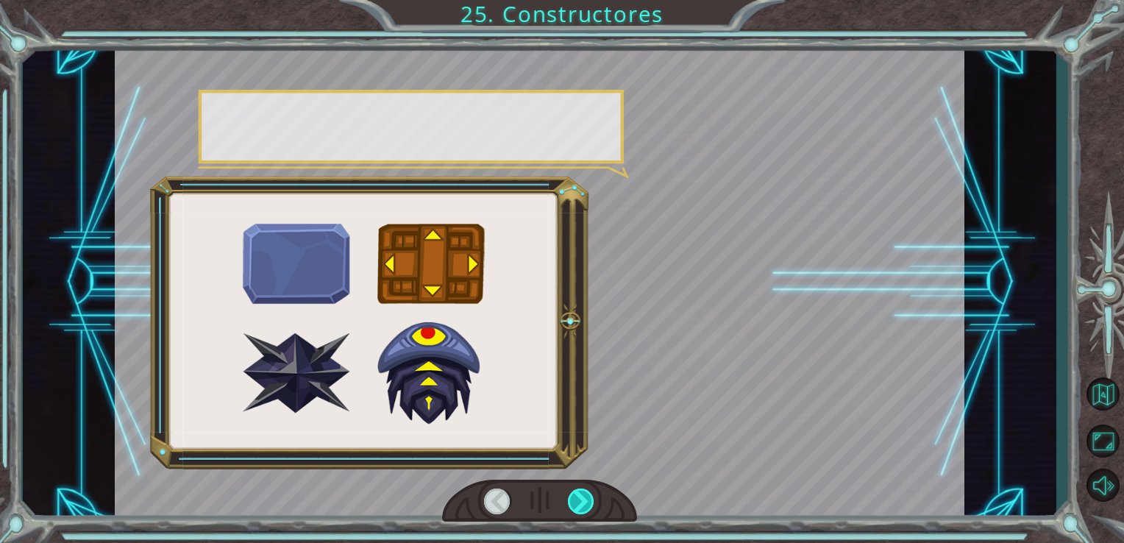
click at [572, 499] on div at bounding box center [581, 501] width 27 height 26
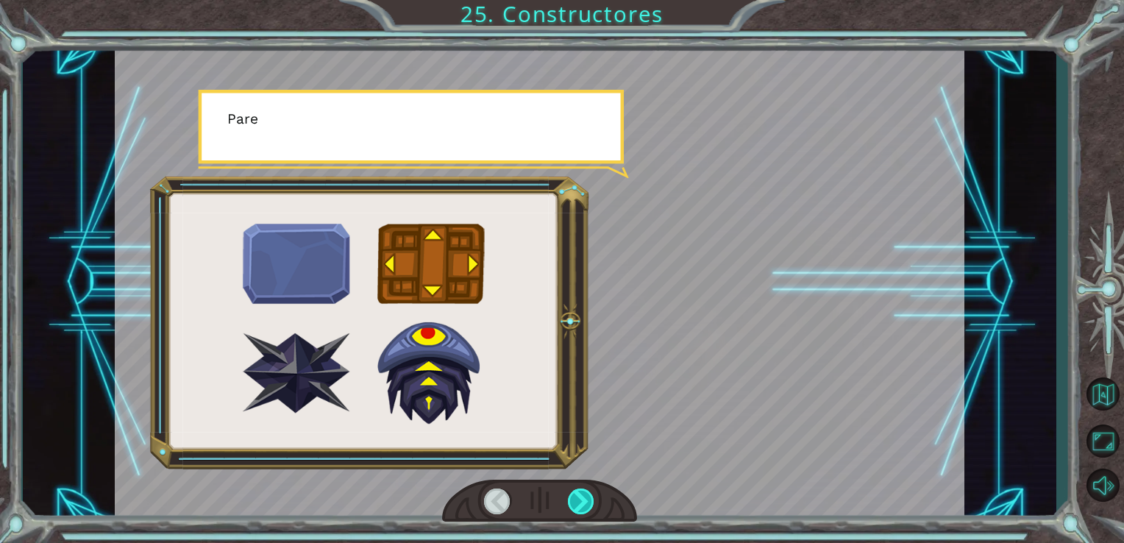
click at [572, 499] on div at bounding box center [581, 501] width 27 height 26
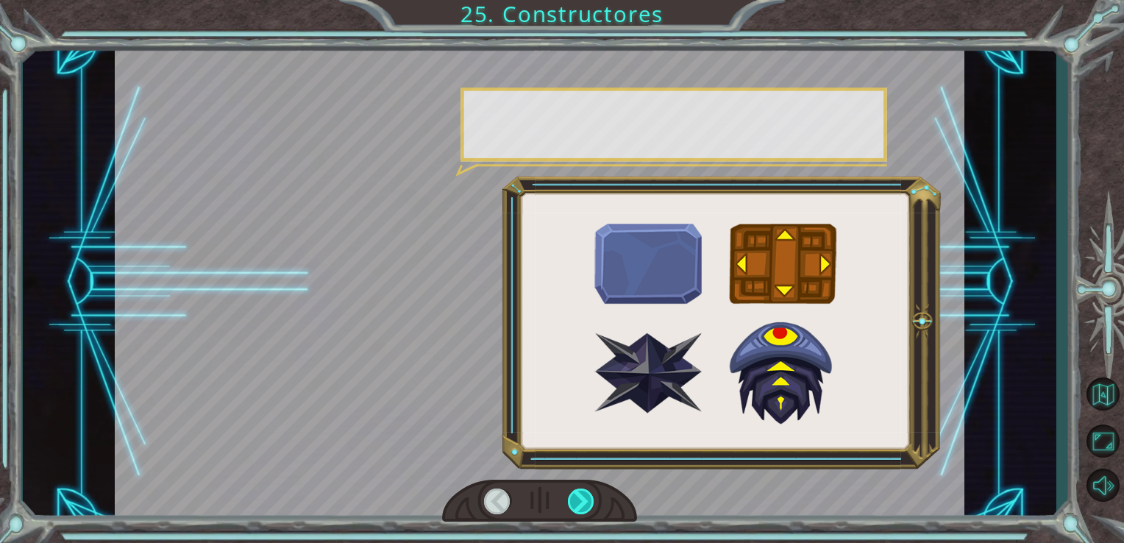
click at [572, 499] on div at bounding box center [581, 501] width 27 height 26
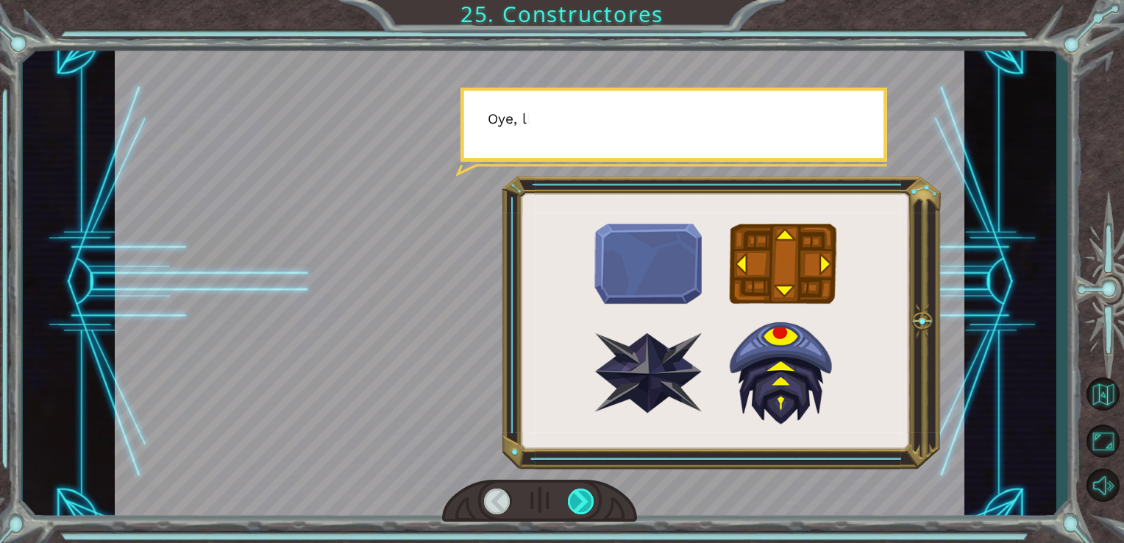
click at [572, 499] on div at bounding box center [581, 501] width 27 height 26
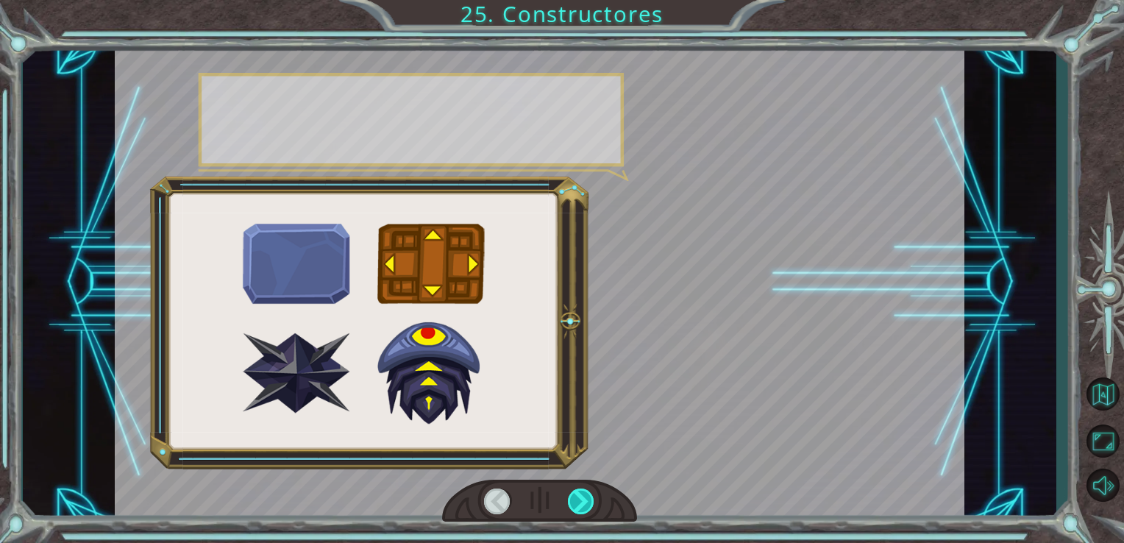
click at [572, 499] on div at bounding box center [581, 501] width 27 height 26
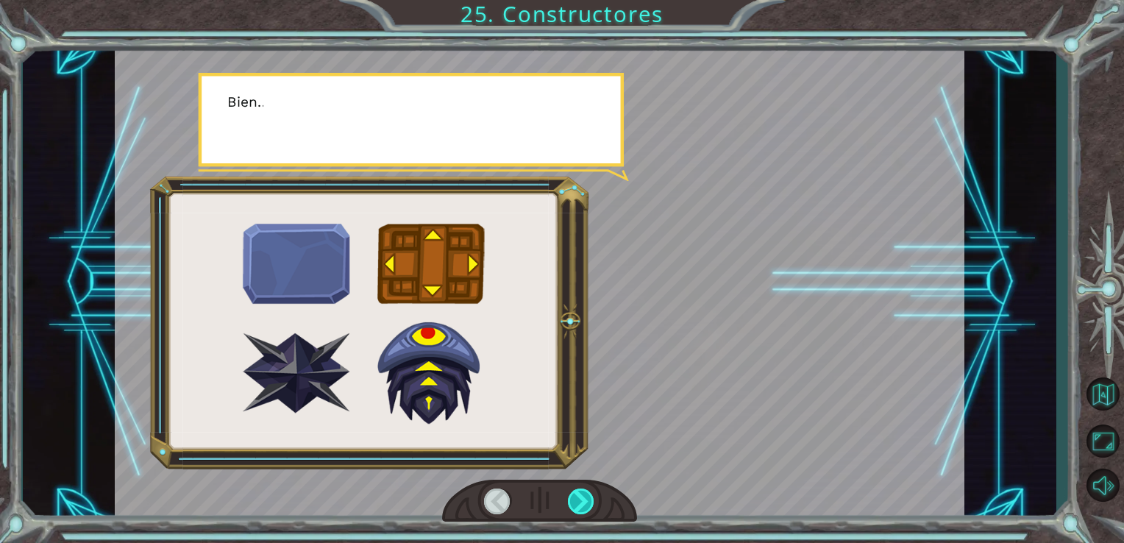
click at [572, 499] on div at bounding box center [581, 501] width 27 height 26
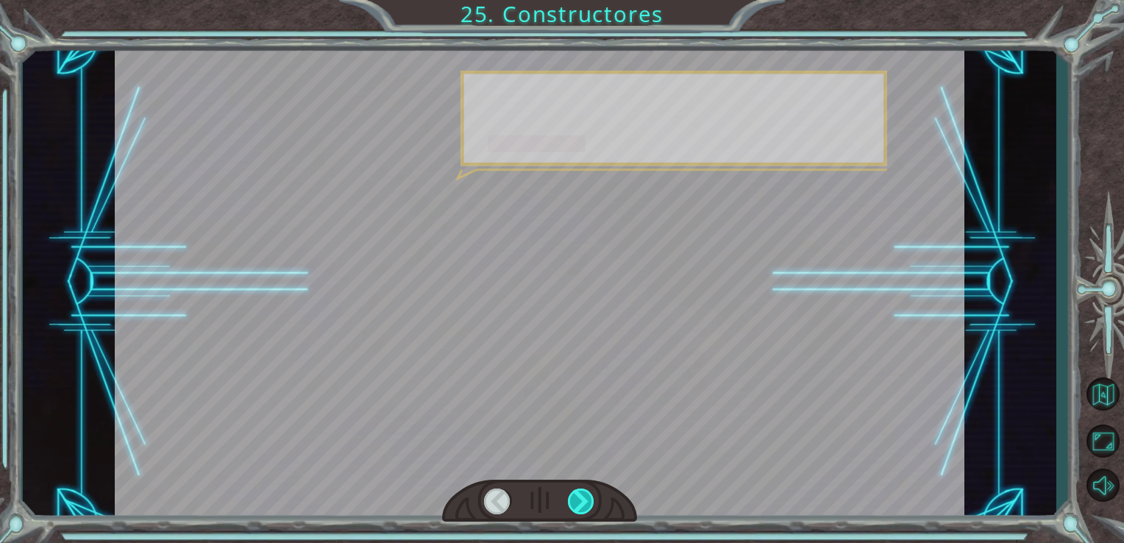
click at [572, 499] on div at bounding box center [581, 501] width 27 height 26
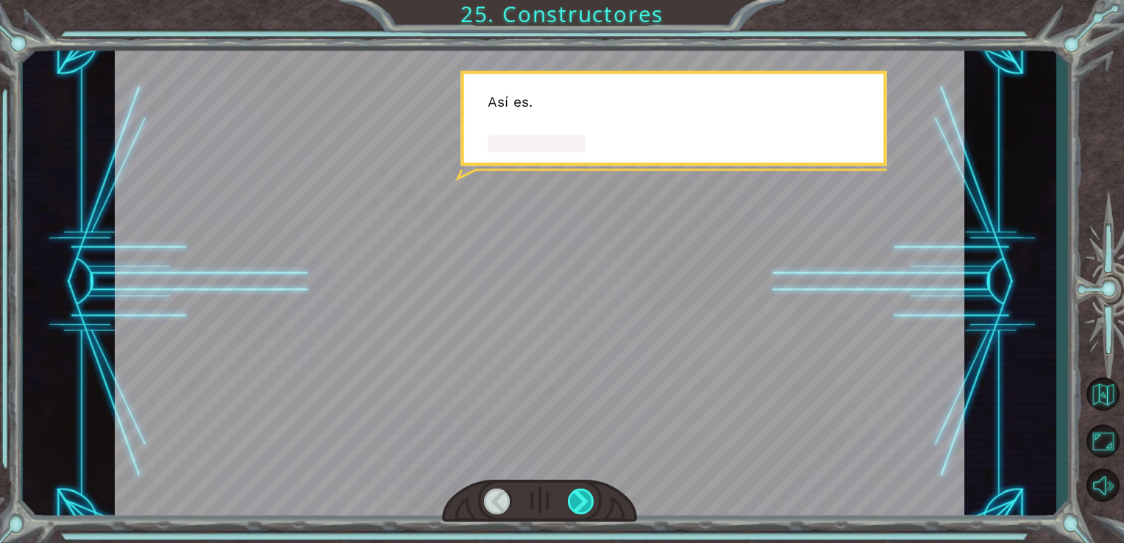
click at [572, 499] on div at bounding box center [581, 501] width 27 height 26
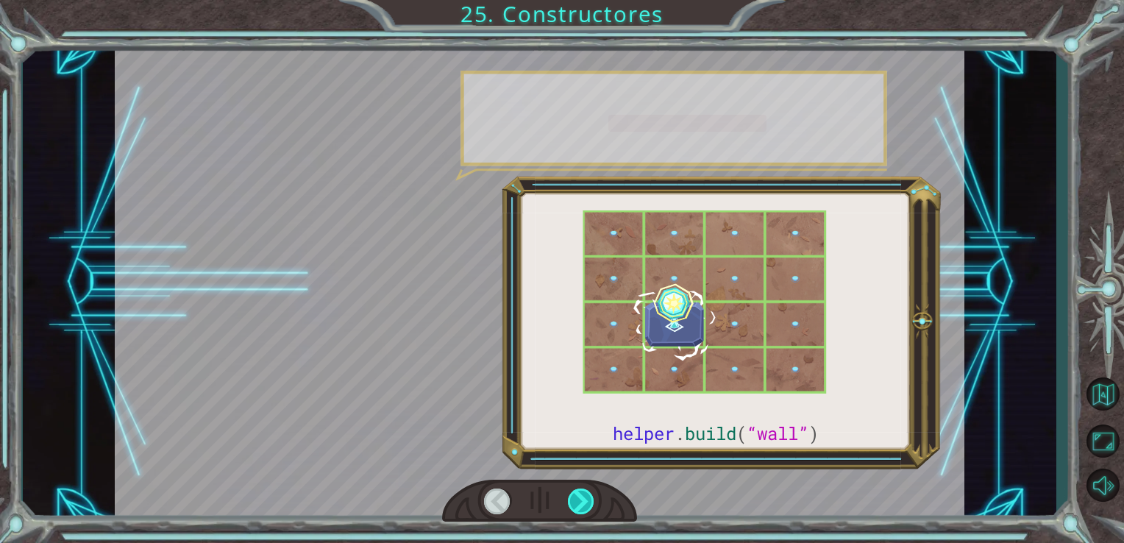
click at [572, 499] on div at bounding box center [581, 501] width 27 height 26
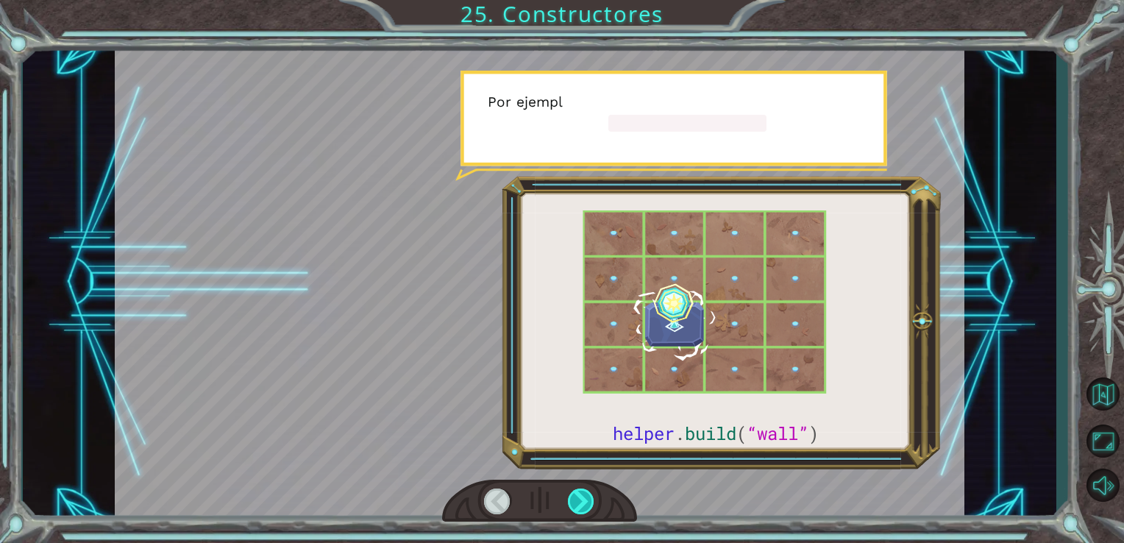
click at [570, 504] on div at bounding box center [581, 501] width 27 height 26
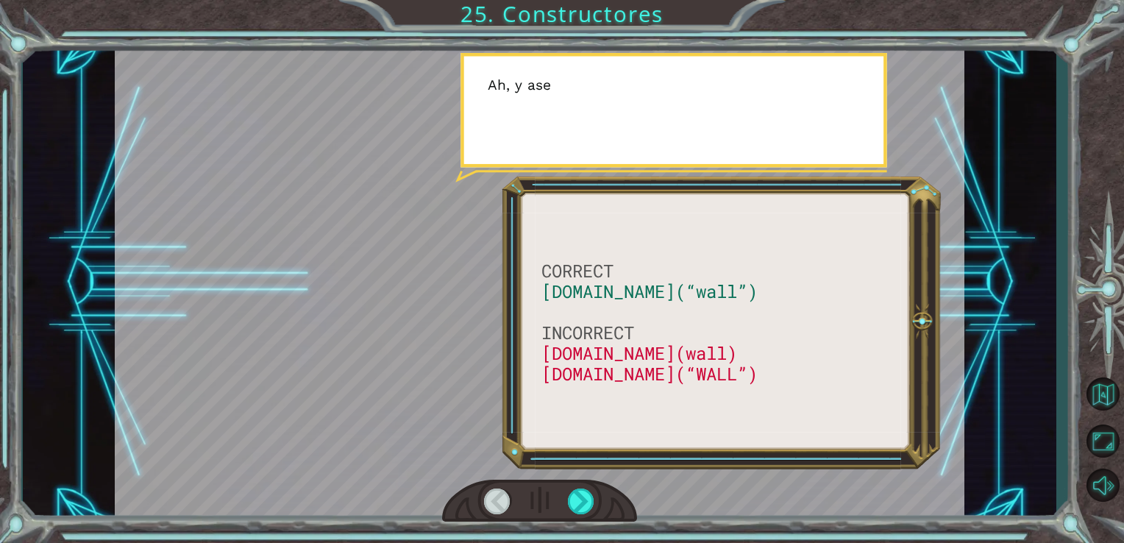
click at [567, 507] on div at bounding box center [540, 501] width 196 height 43
click at [563, 509] on div at bounding box center [540, 501] width 196 height 43
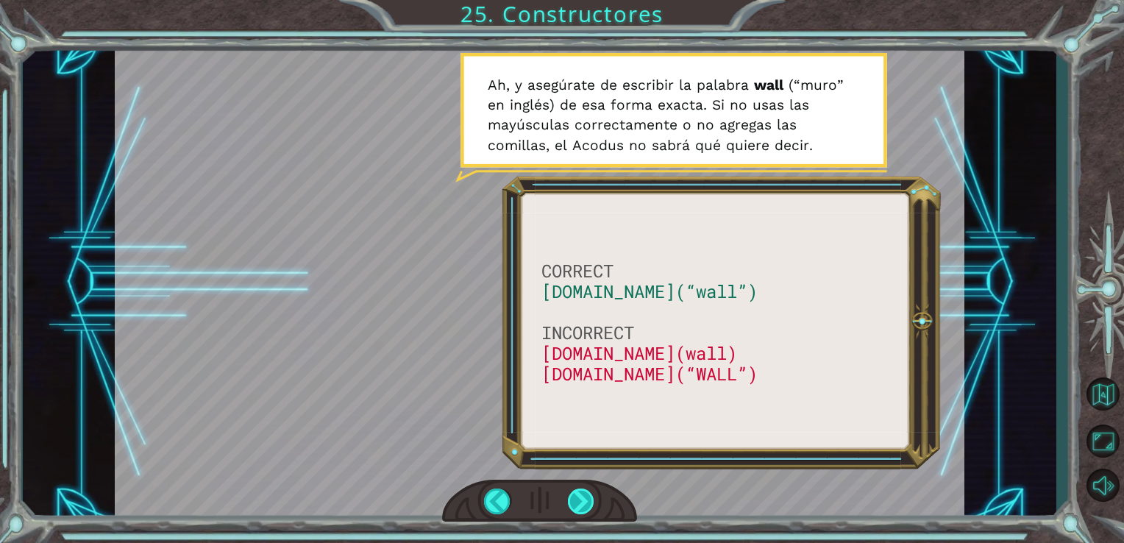
click at [581, 513] on div at bounding box center [581, 501] width 27 height 26
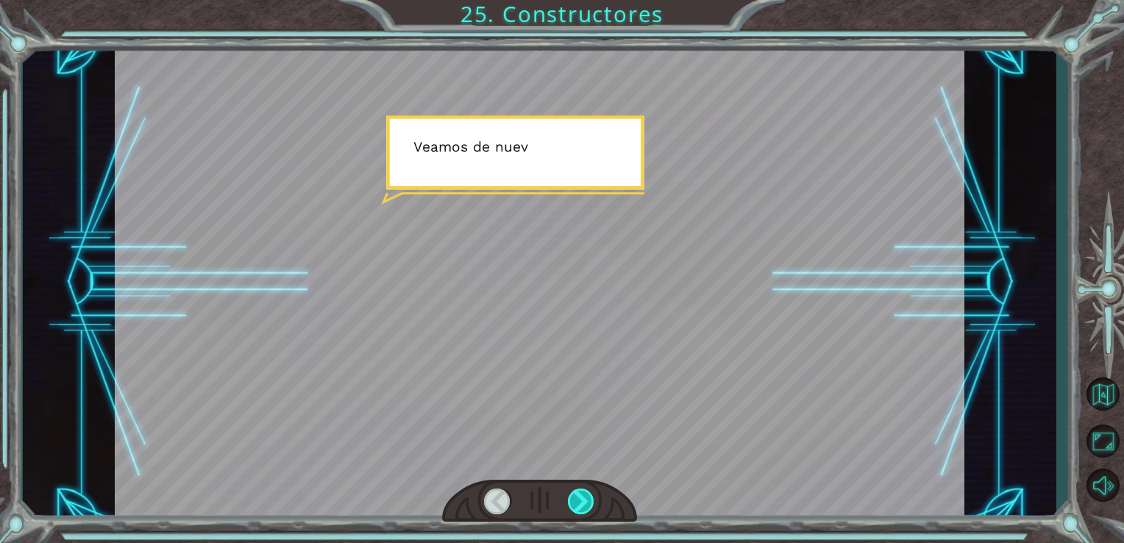
click at [581, 513] on div at bounding box center [581, 501] width 27 height 26
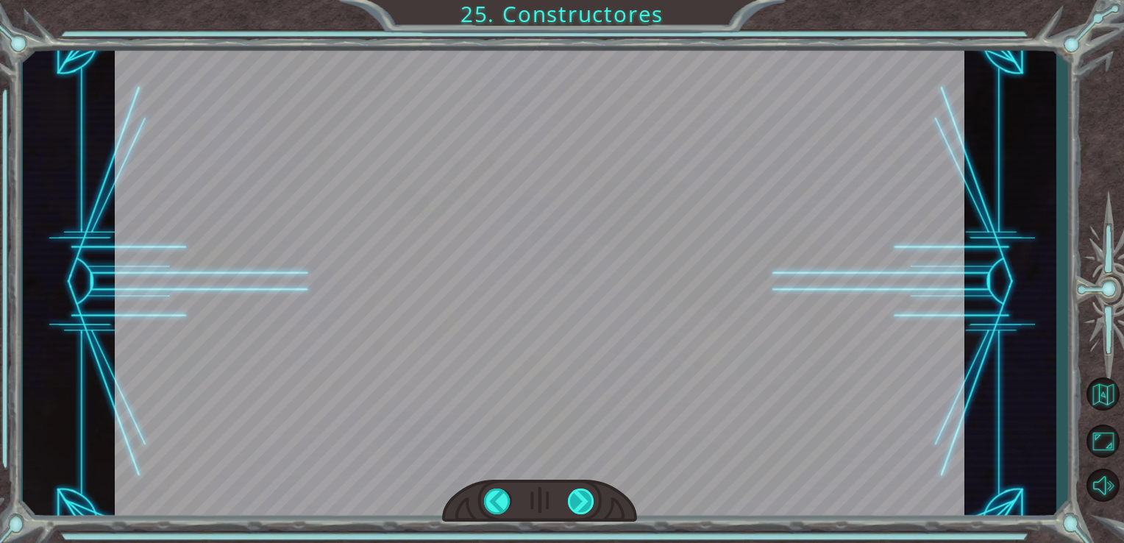
click at [591, 511] on div at bounding box center [540, 501] width 196 height 43
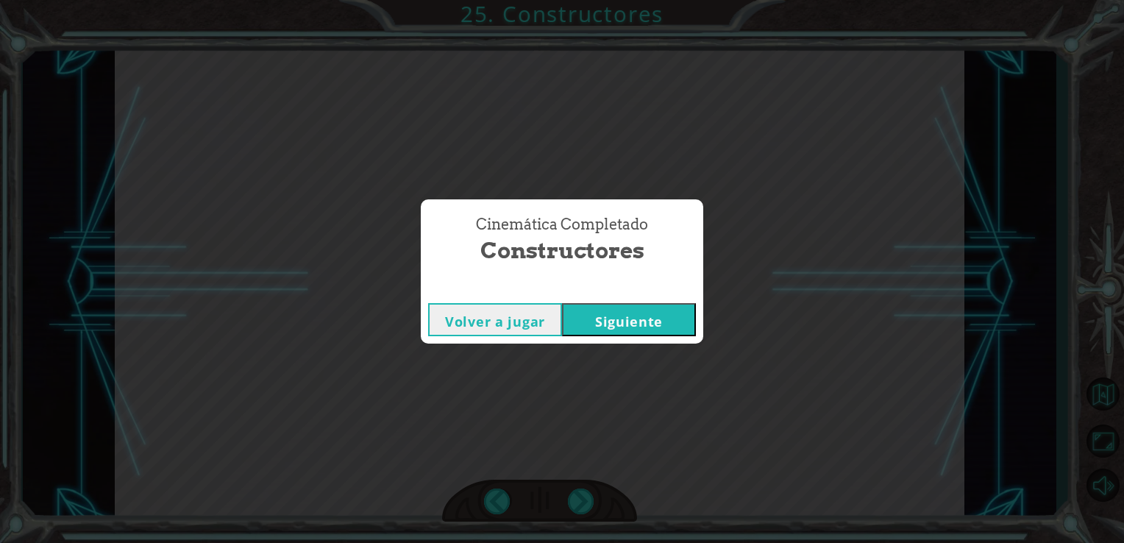
click at [588, 516] on div "Cinemática Completado Constructores Volver a jugar Siguiente" at bounding box center [562, 271] width 1124 height 543
click at [632, 319] on button "Siguiente" at bounding box center [629, 319] width 134 height 33
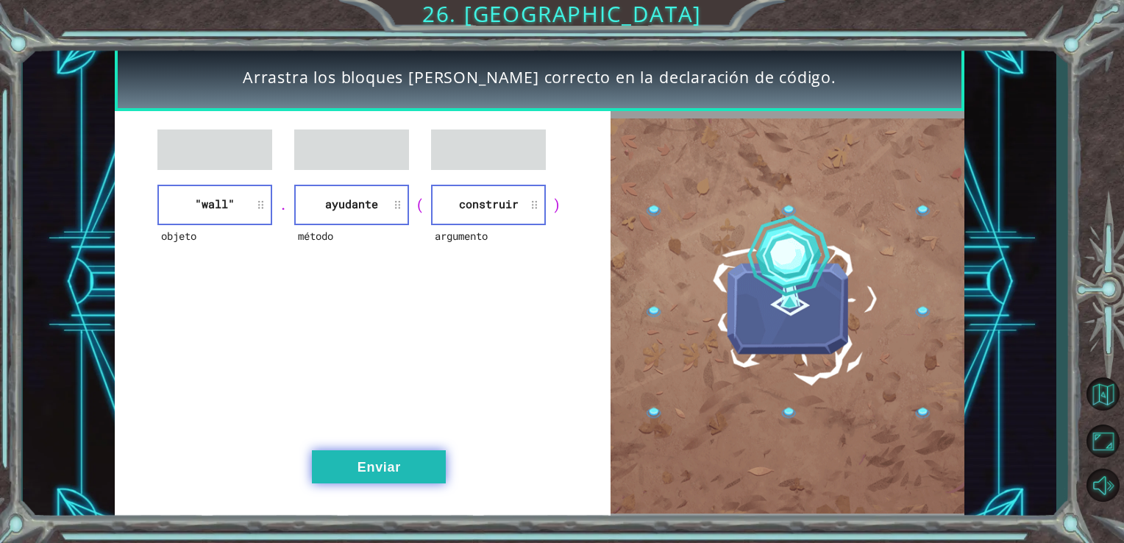
click at [382, 455] on button "Enviar" at bounding box center [379, 466] width 134 height 33
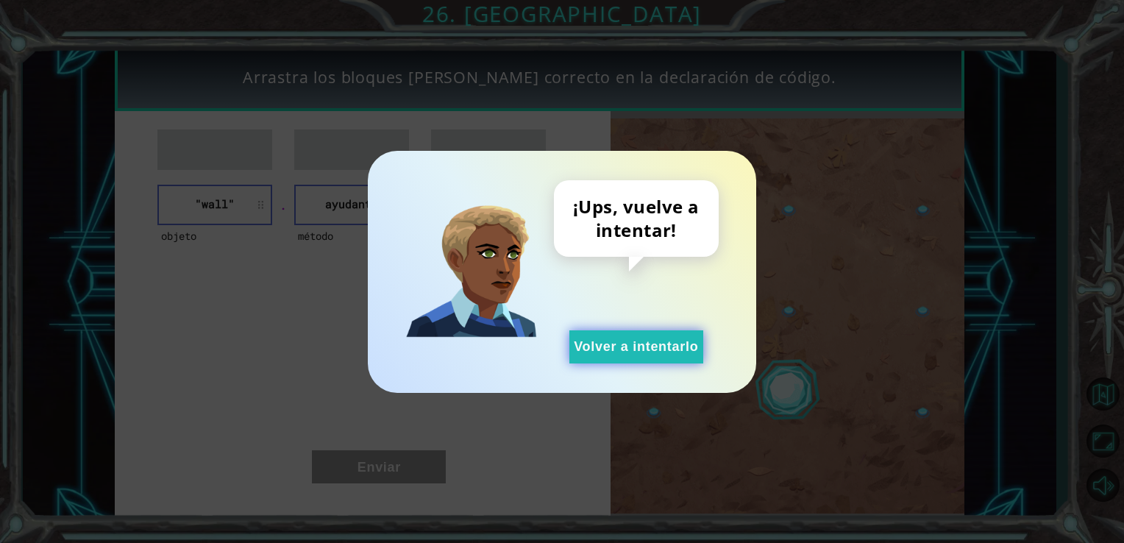
click at [626, 343] on button "Volver a intentarlo" at bounding box center [636, 346] width 134 height 33
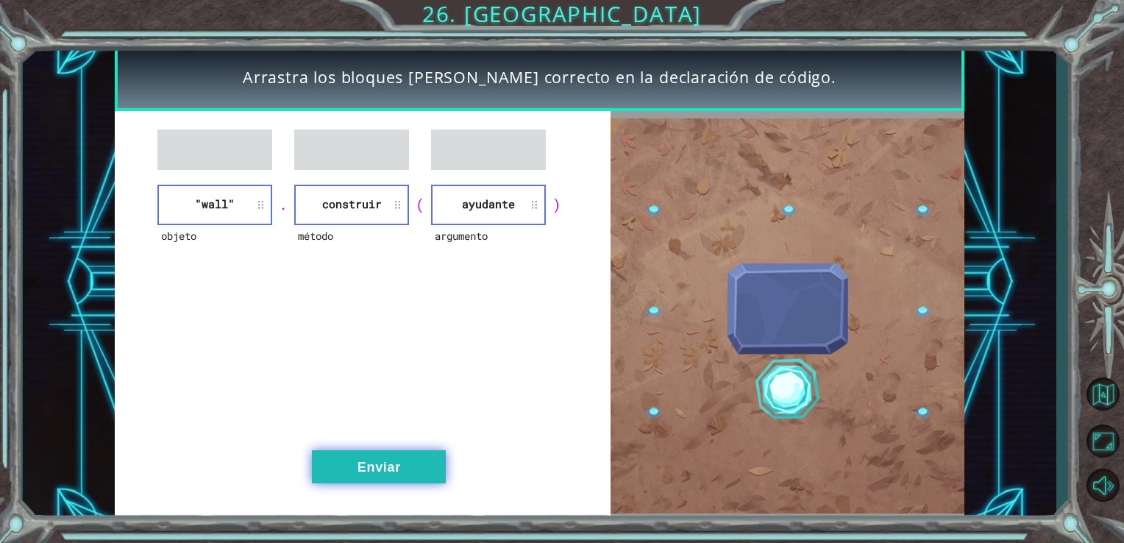
click at [370, 465] on button "Enviar" at bounding box center [379, 466] width 134 height 33
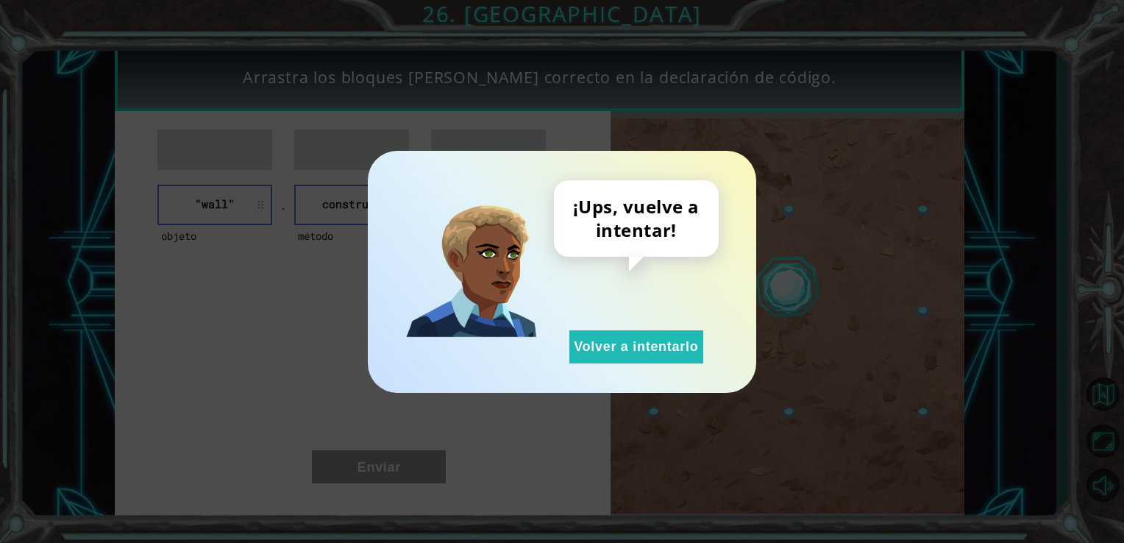
drag, startPoint x: 677, startPoint y: 340, endPoint x: 549, endPoint y: 307, distance: 131.3
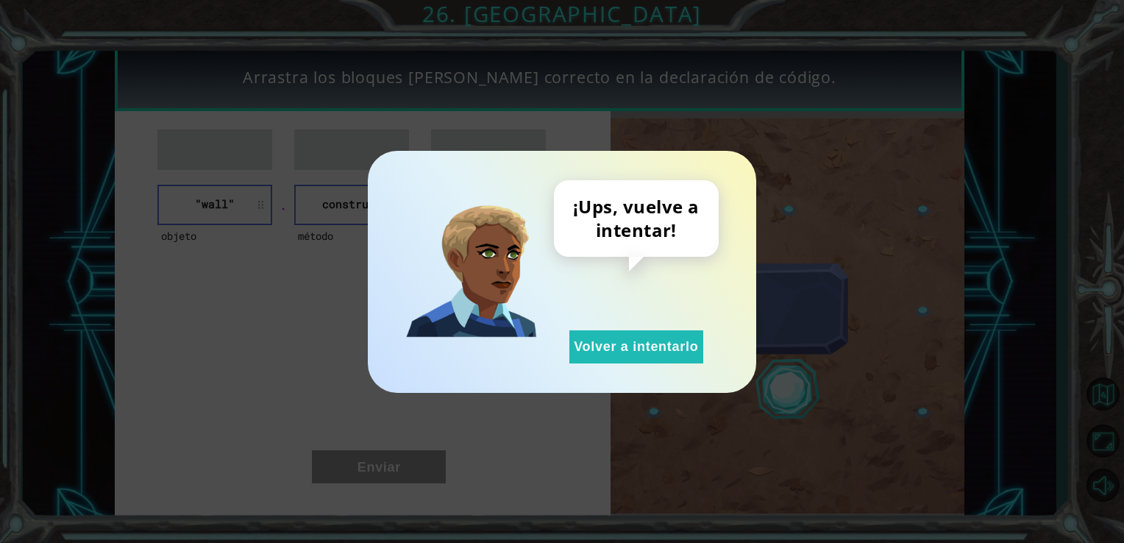
click at [674, 342] on button "Volver a intentarlo" at bounding box center [636, 346] width 134 height 33
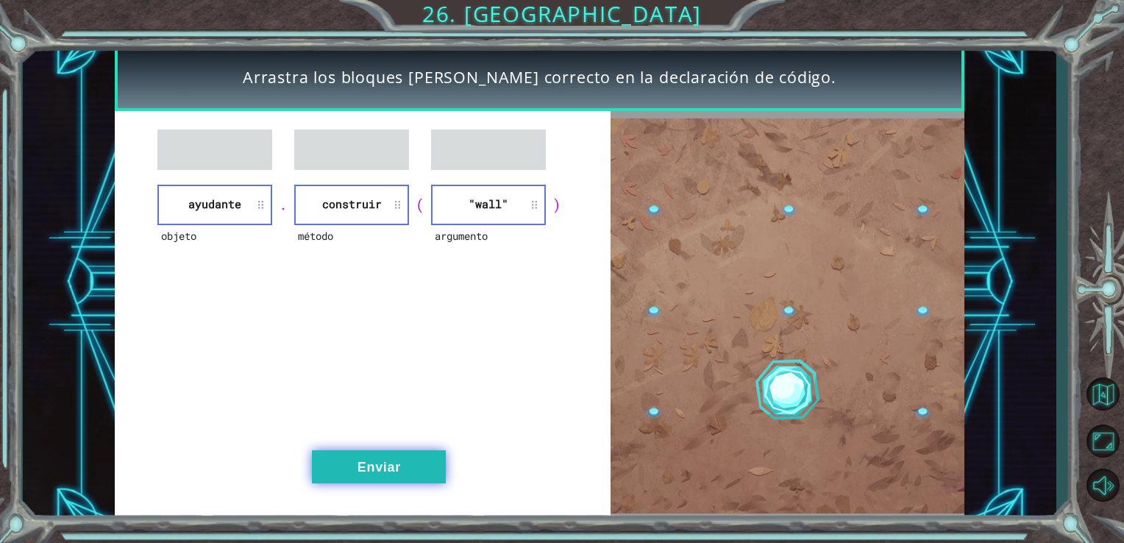
click at [370, 470] on button "Enviar" at bounding box center [379, 466] width 134 height 33
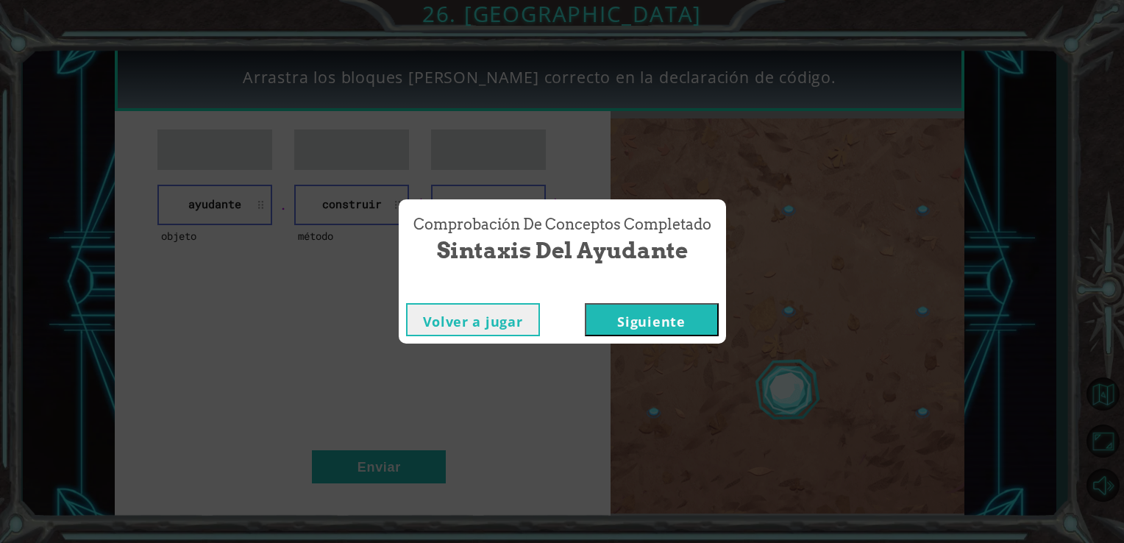
click at [642, 329] on button "Siguiente" at bounding box center [652, 319] width 134 height 33
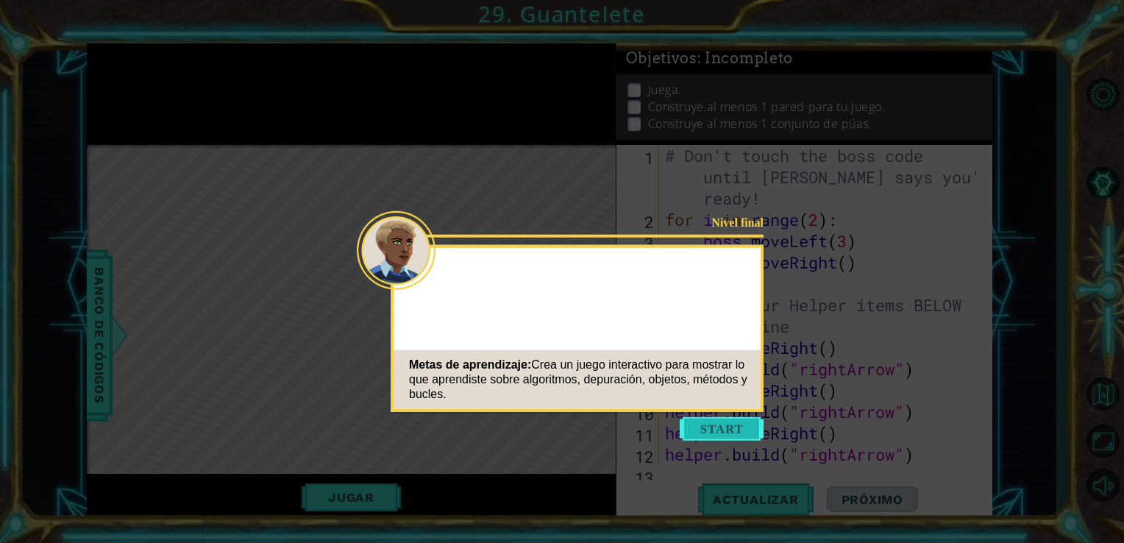
click at [744, 427] on button "Start" at bounding box center [722, 429] width 84 height 24
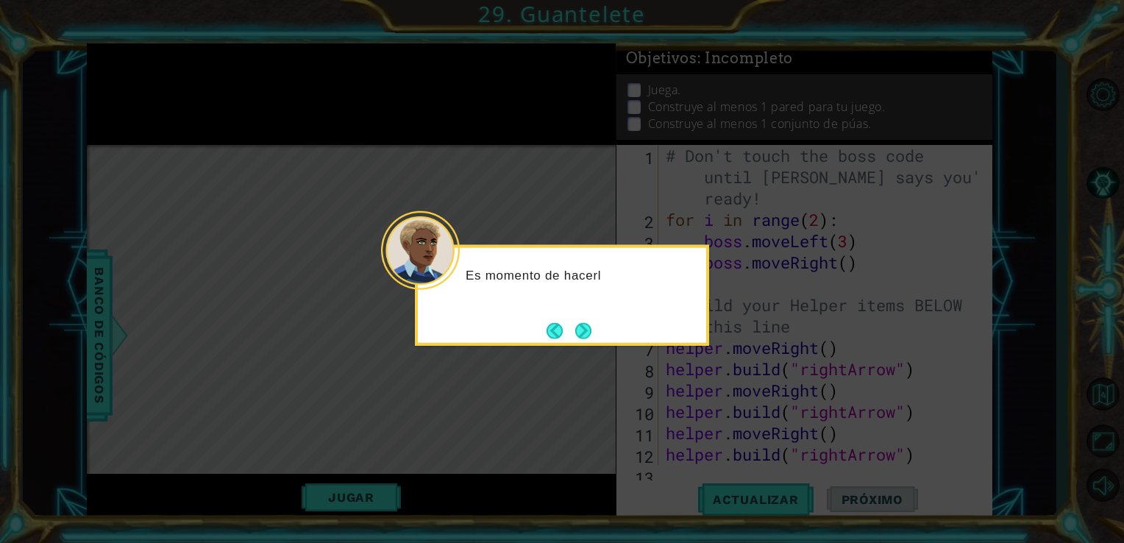
click at [592, 331] on button "Next" at bounding box center [583, 330] width 18 height 18
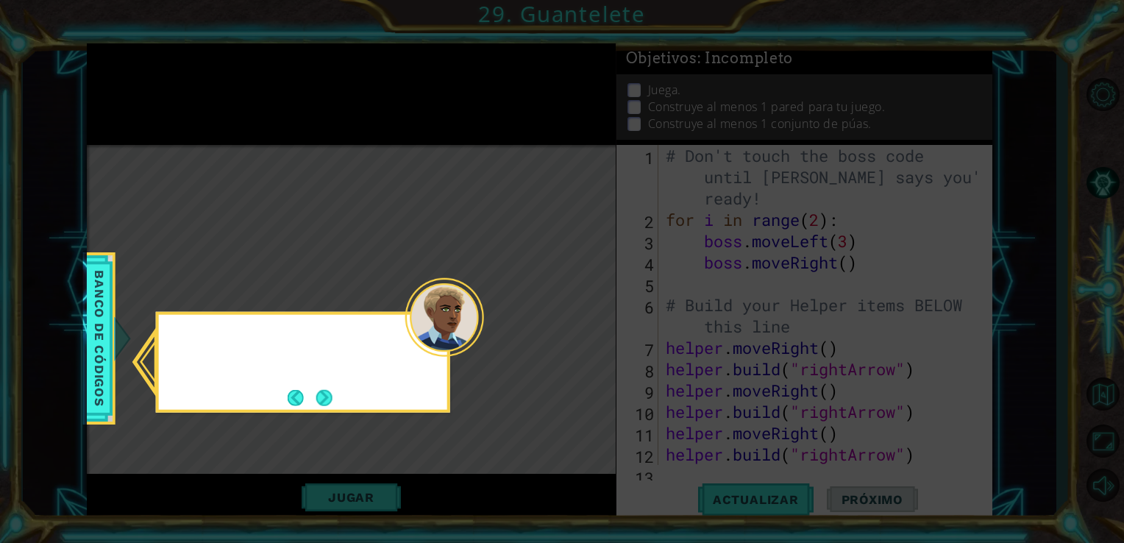
click at [585, 334] on icon at bounding box center [562, 271] width 1124 height 543
click at [321, 396] on button "Next" at bounding box center [324, 397] width 16 height 16
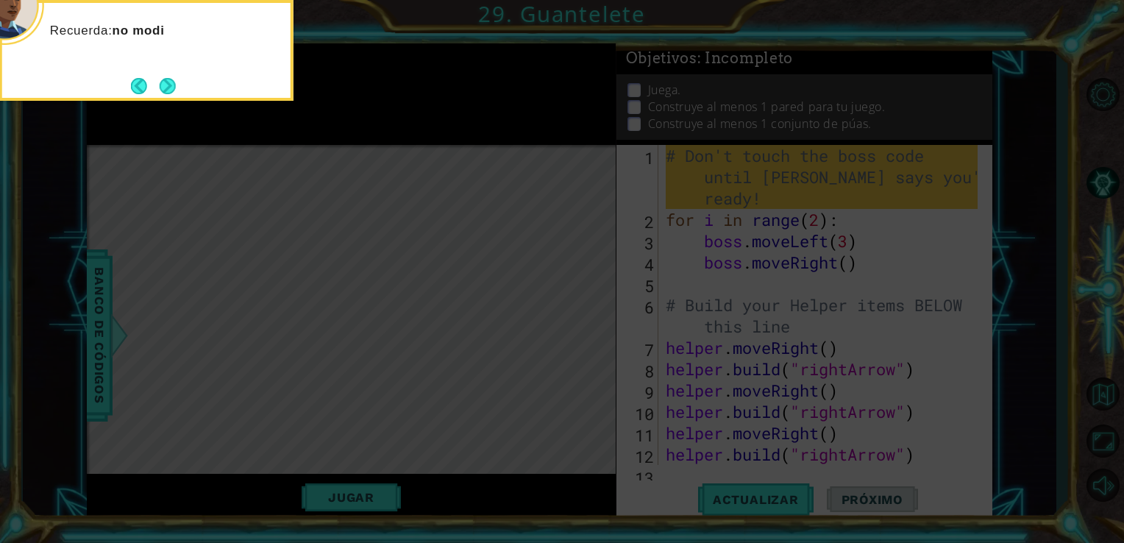
click at [160, 92] on button "Next" at bounding box center [168, 86] width 16 height 16
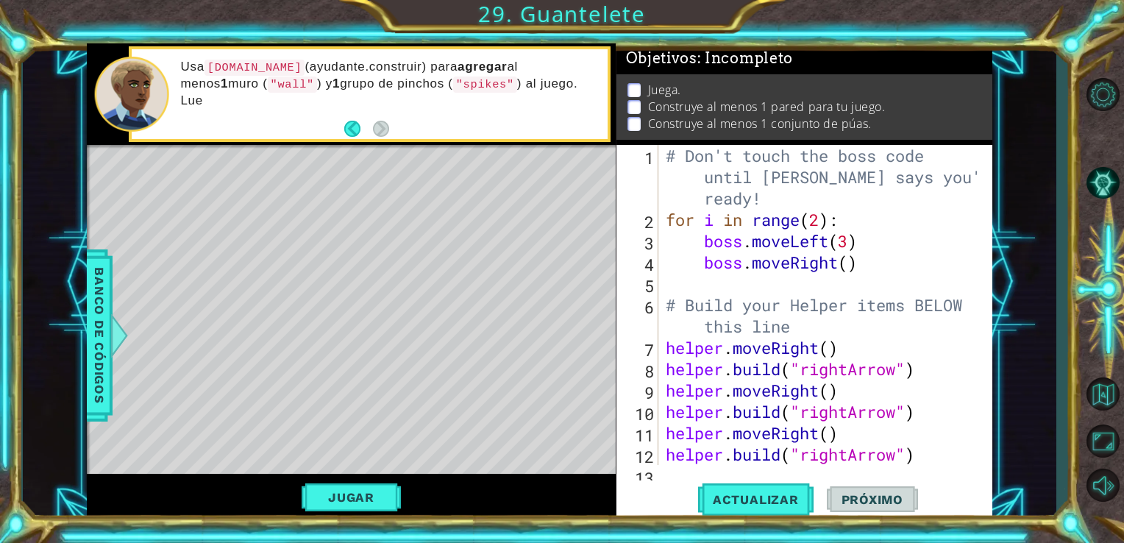
click at [547, 18] on div "1 ההההההההההההההההההההההההההההההההההההההההההההההההההההההההההההההההההההההההההההה…" at bounding box center [562, 271] width 1124 height 543
click at [905, 428] on div "# Don't touch the boss code until Vega says you're ready! for i in range ( 2 ) …" at bounding box center [824, 347] width 323 height 405
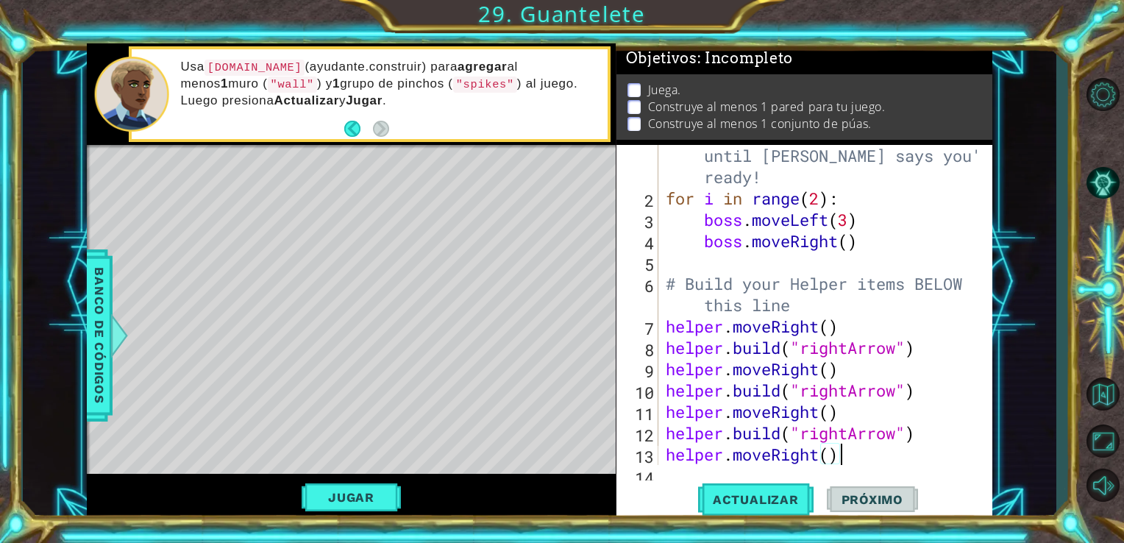
type textarea "helper.build("rightArrow")"
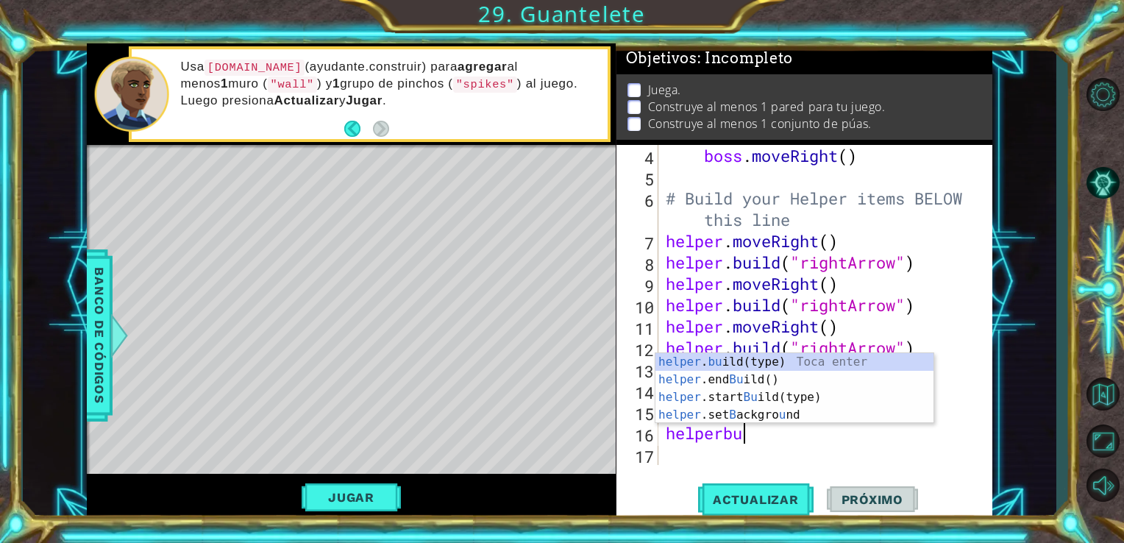
scroll to position [0, 7]
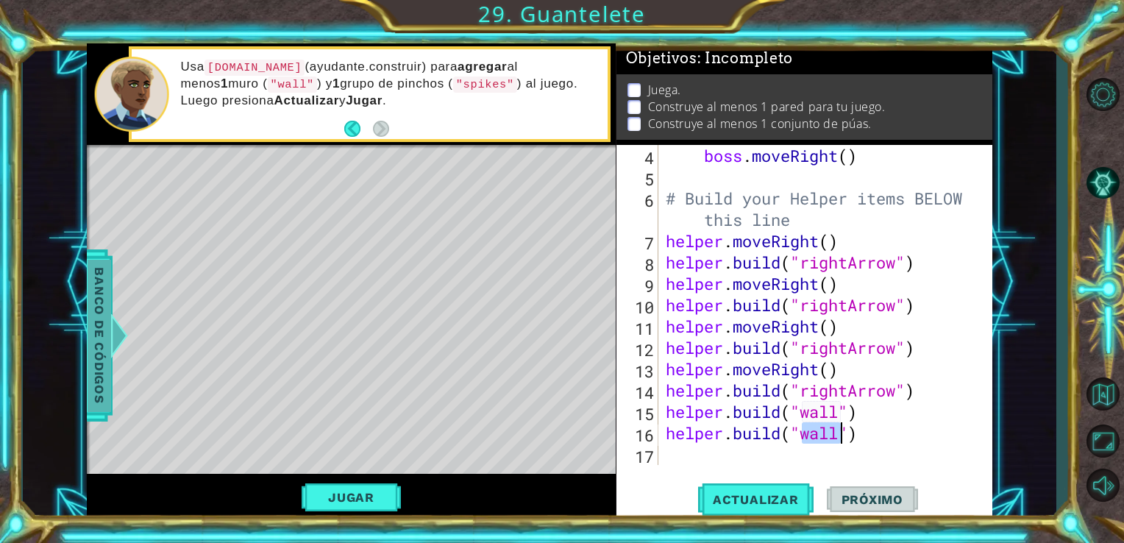
click at [100, 350] on span "Banco de códigos" at bounding box center [100, 335] width 24 height 152
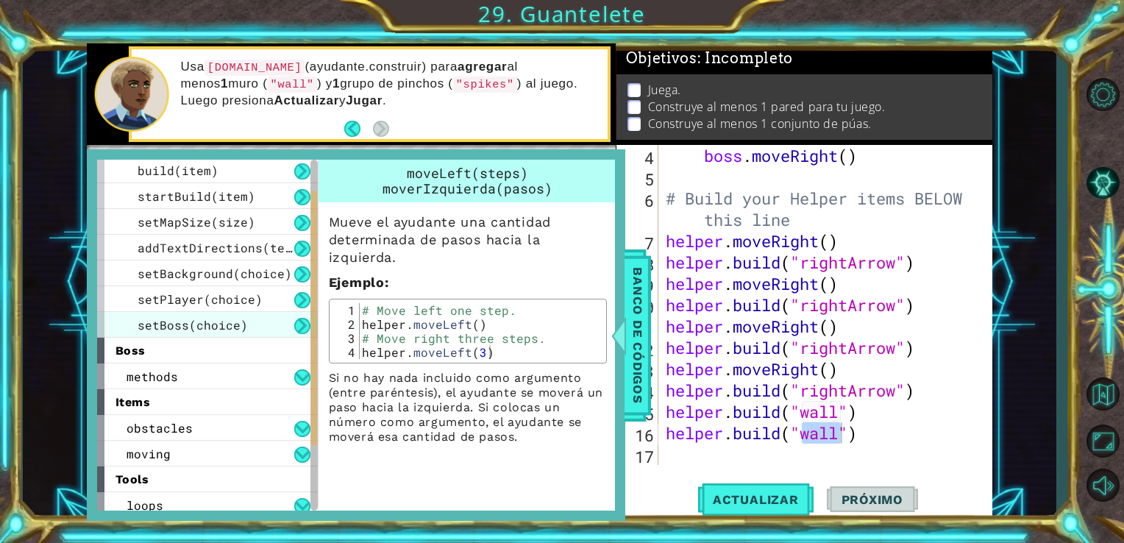
scroll to position [163, 0]
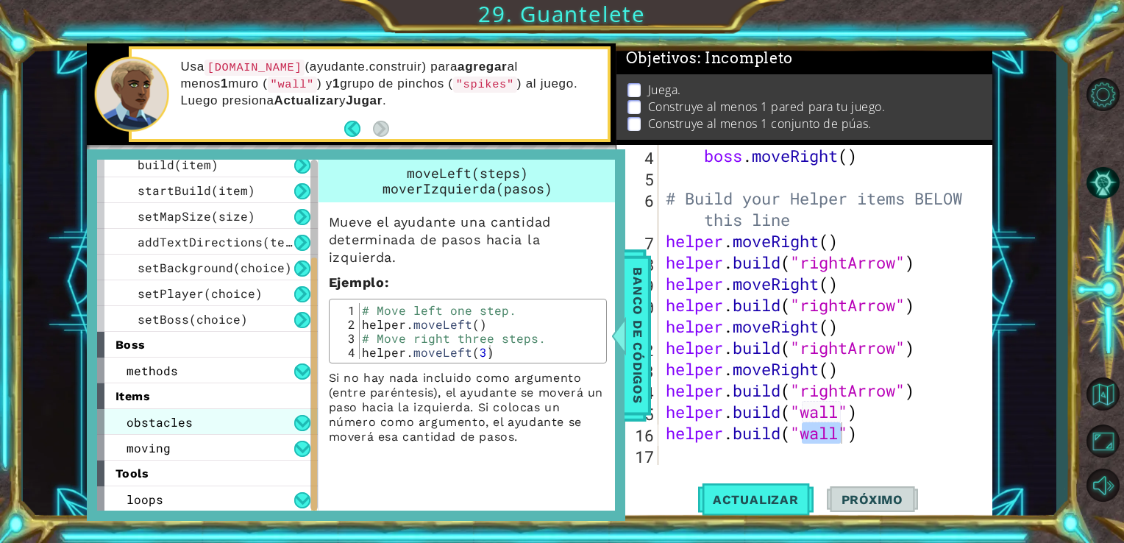
click at [221, 426] on div "obstacles" at bounding box center [207, 422] width 221 height 26
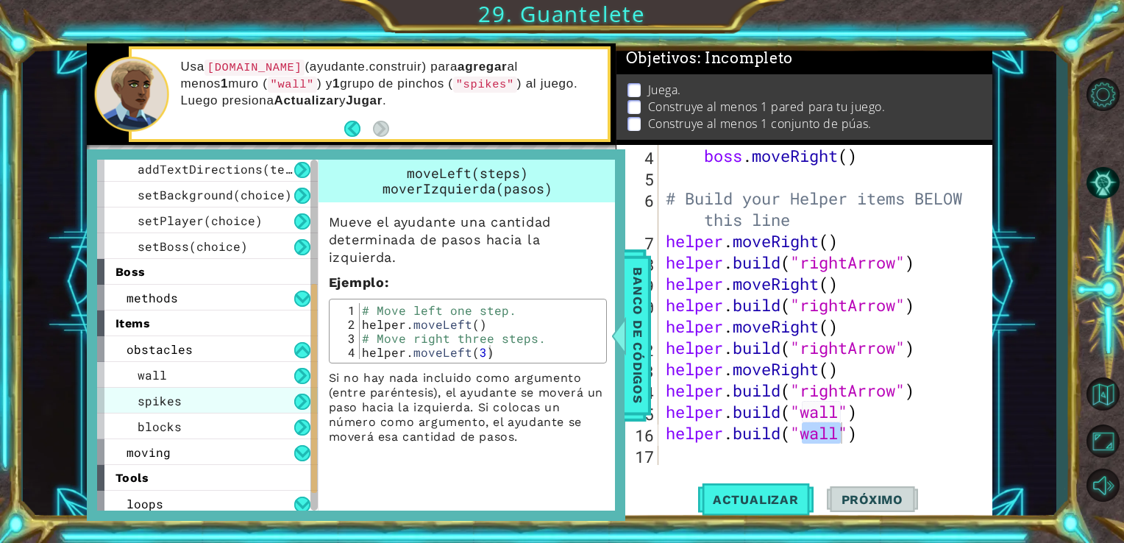
scroll to position [236, 0]
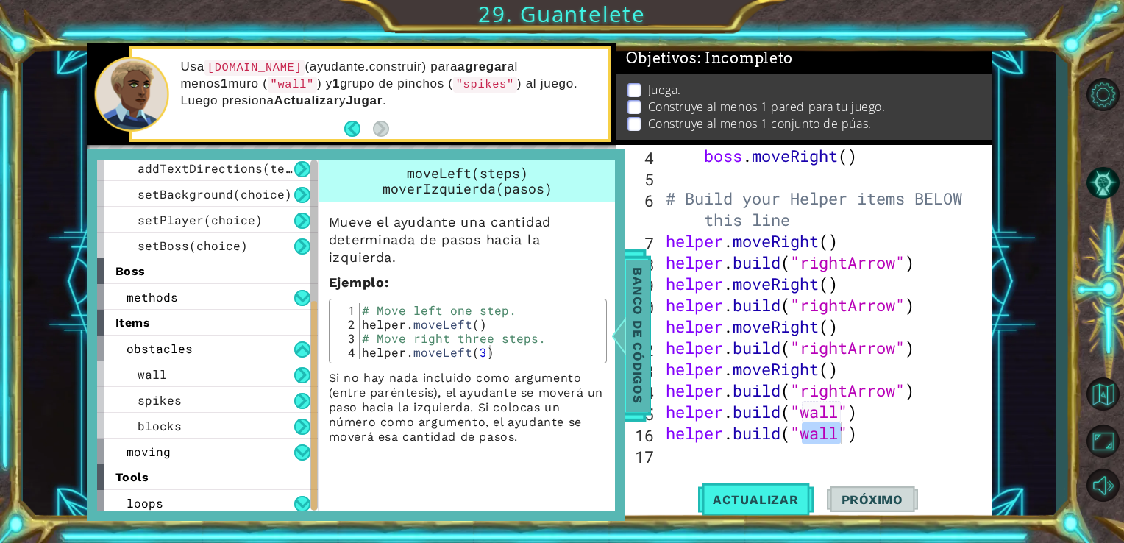
click at [648, 308] on span "Banco de códigos" at bounding box center [638, 335] width 24 height 152
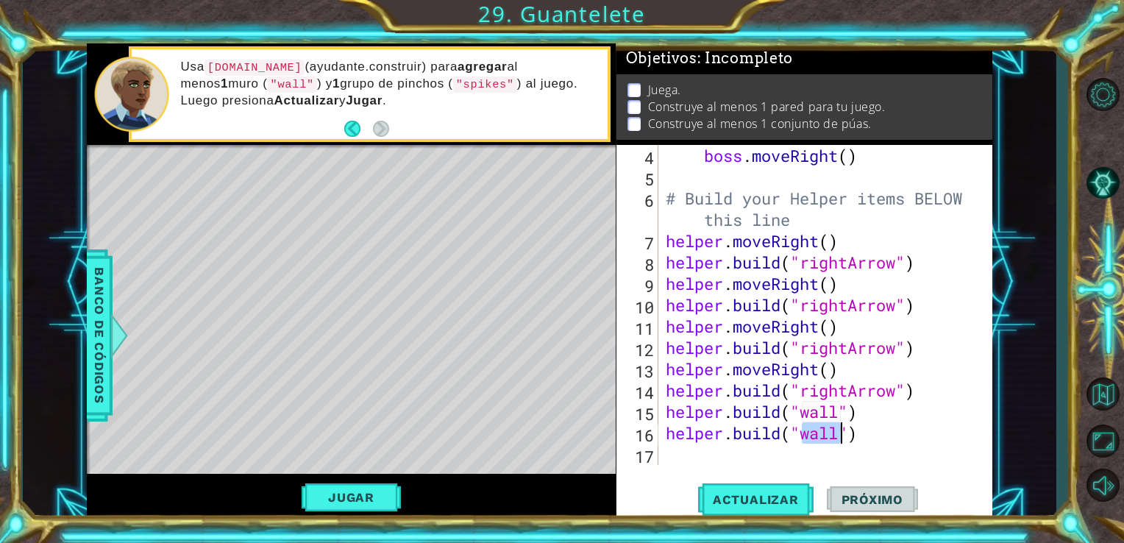
click at [832, 438] on div "boss . moveRight ( ) # Build your Helper items BELOW this line helper . moveRig…" at bounding box center [821, 305] width 316 height 320
click at [728, 509] on button "Actualizar" at bounding box center [755, 499] width 115 height 38
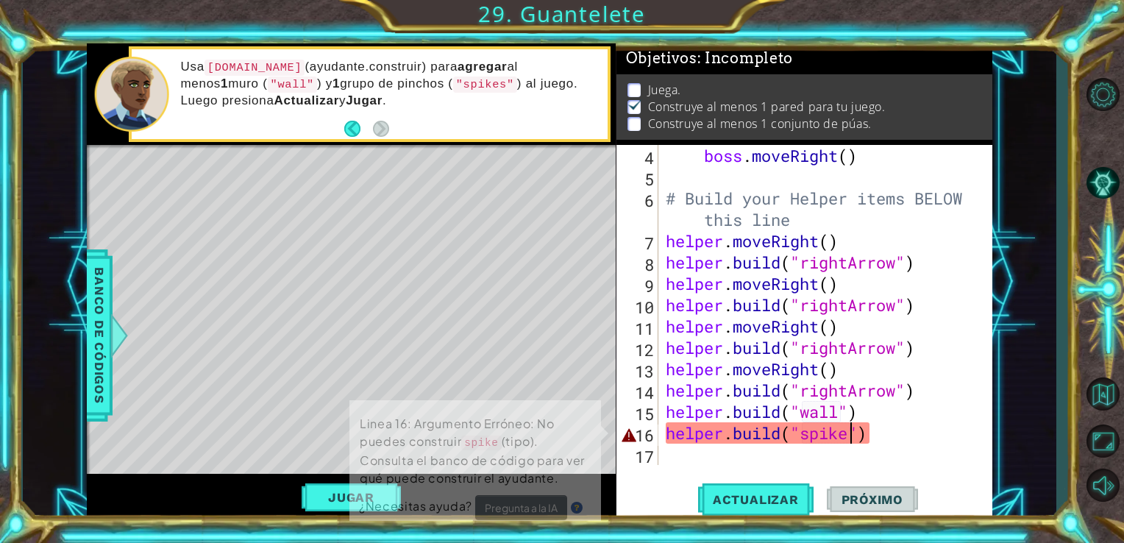
scroll to position [6, 0]
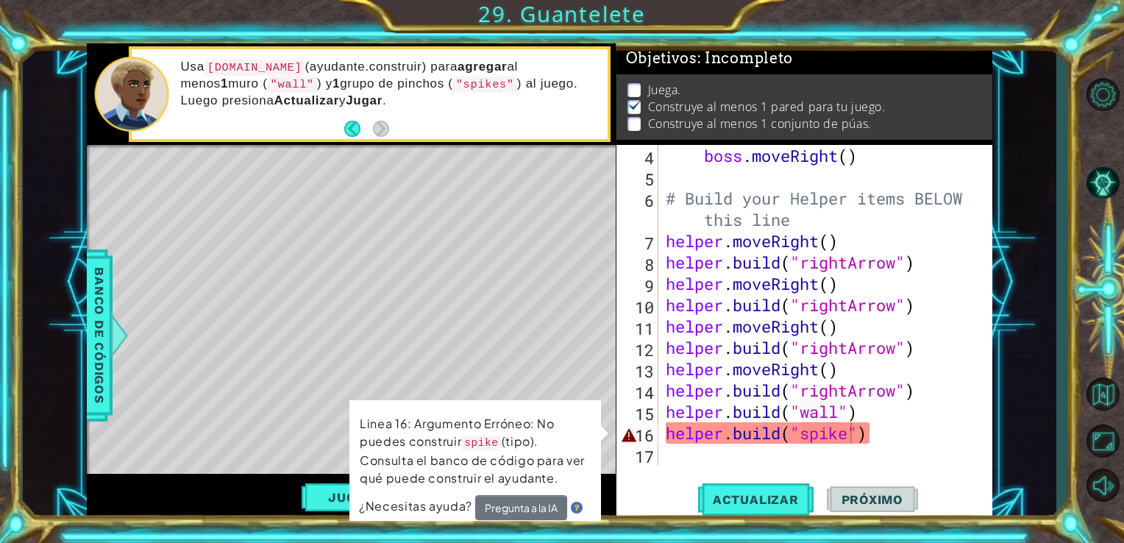
click at [82, 376] on div "1 ההההההההההההההההההההההההההההההההההההההההההההההההההההההההההההההההההההההההההההה…" at bounding box center [540, 281] width 1034 height 477
drag, startPoint x: 96, startPoint y: 377, endPoint x: 89, endPoint y: 382, distance: 9.0
click at [91, 381] on span "Banco de códigos" at bounding box center [100, 335] width 24 height 152
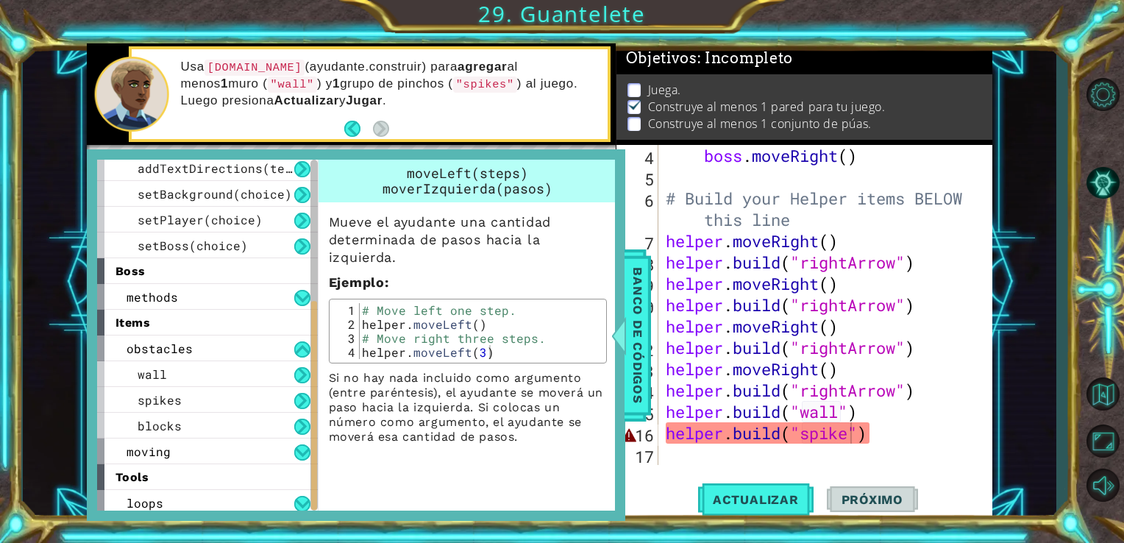
scroll to position [0, 7]
click at [842, 416] on div "boss . moveRight ( ) # Build your Helper items BELOW this line helper . moveRig…" at bounding box center [824, 326] width 323 height 363
click at [871, 437] on div "boss . moveRight ( ) # Build your Helper items BELOW this line helper . moveRig…" at bounding box center [824, 326] width 323 height 363
click at [845, 438] on div "boss . moveRight ( ) # Build your Helper items BELOW this line helper . moveRig…" at bounding box center [824, 326] width 323 height 363
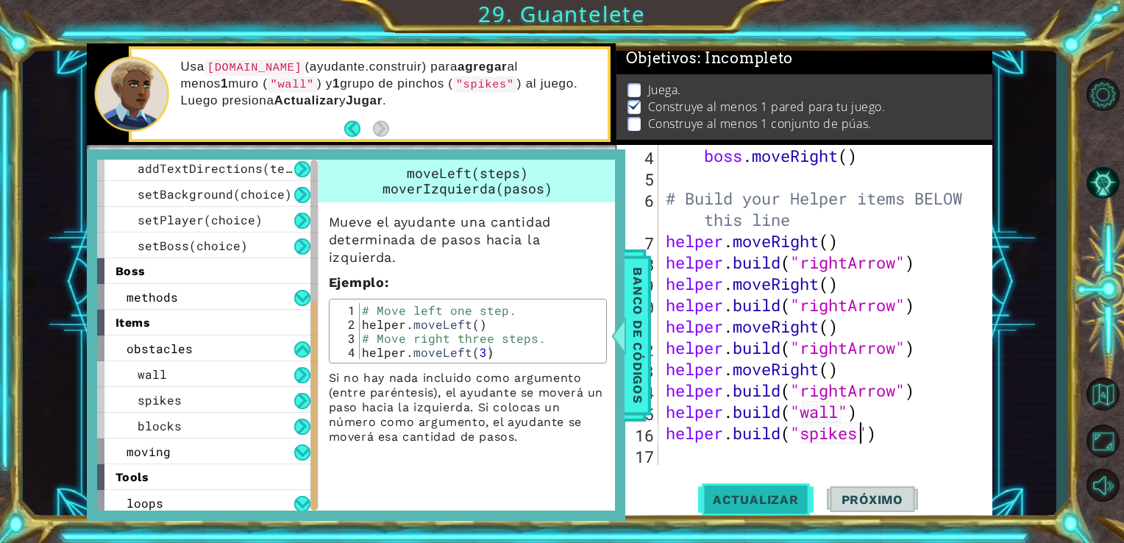
click at [756, 492] on span "Actualizar" at bounding box center [755, 499] width 115 height 15
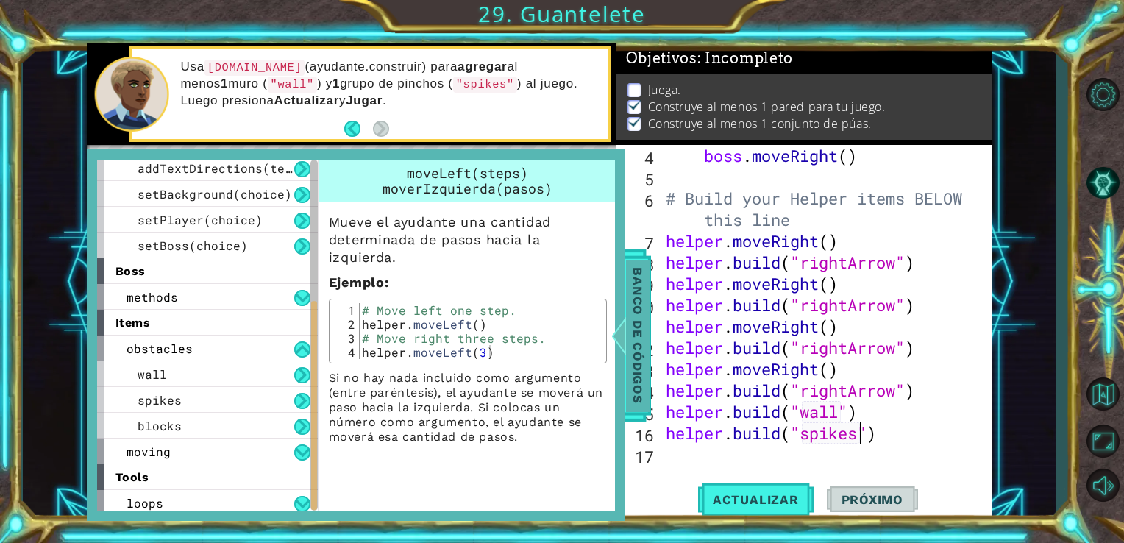
click at [641, 377] on span "Banco de códigos" at bounding box center [638, 335] width 24 height 152
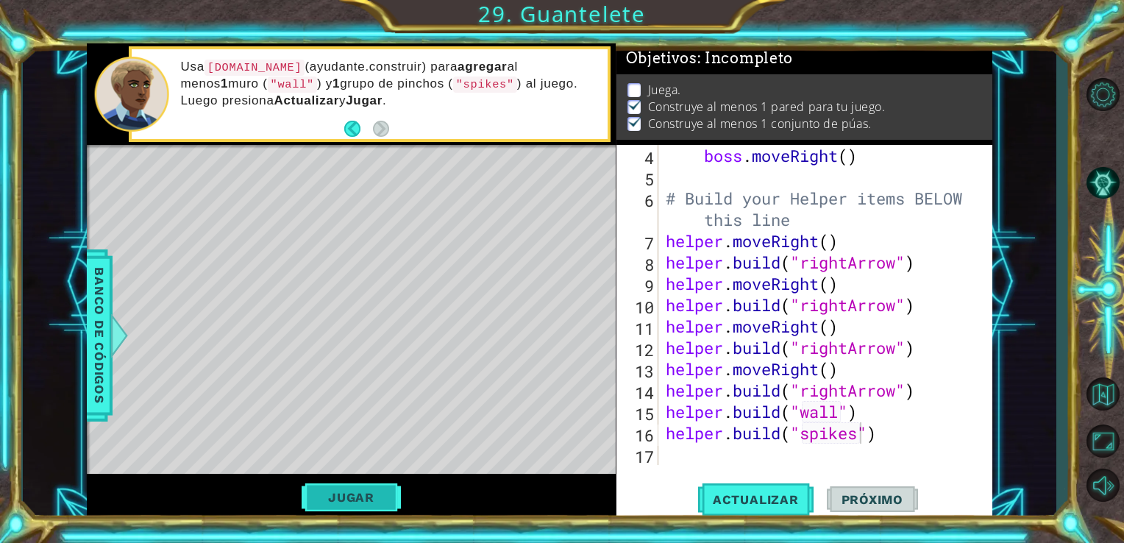
click at [328, 502] on button "Jugar" at bounding box center [351, 497] width 99 height 28
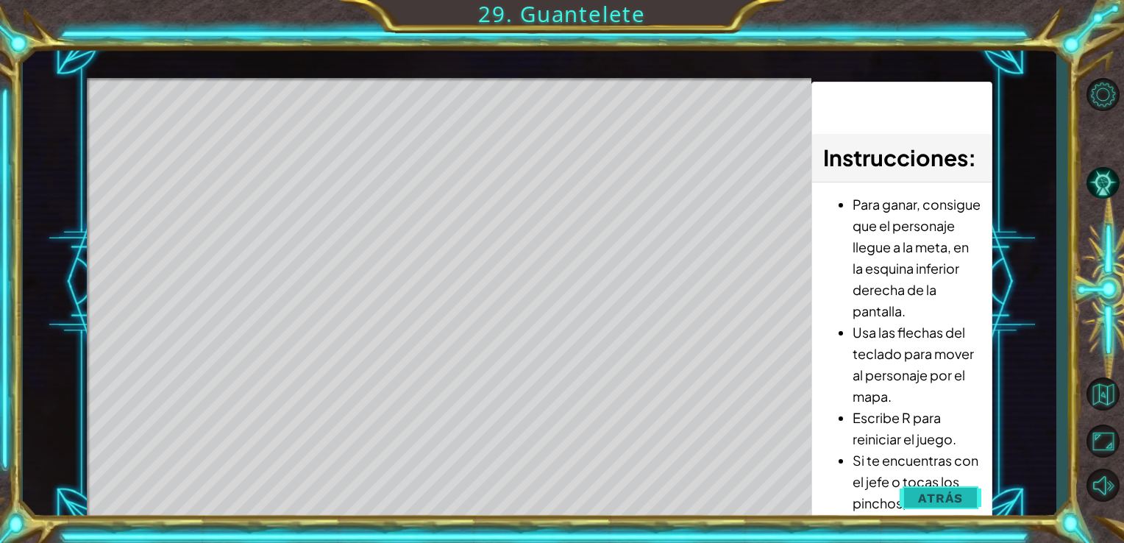
click at [912, 496] on button "Atrás" at bounding box center [940, 497] width 82 height 29
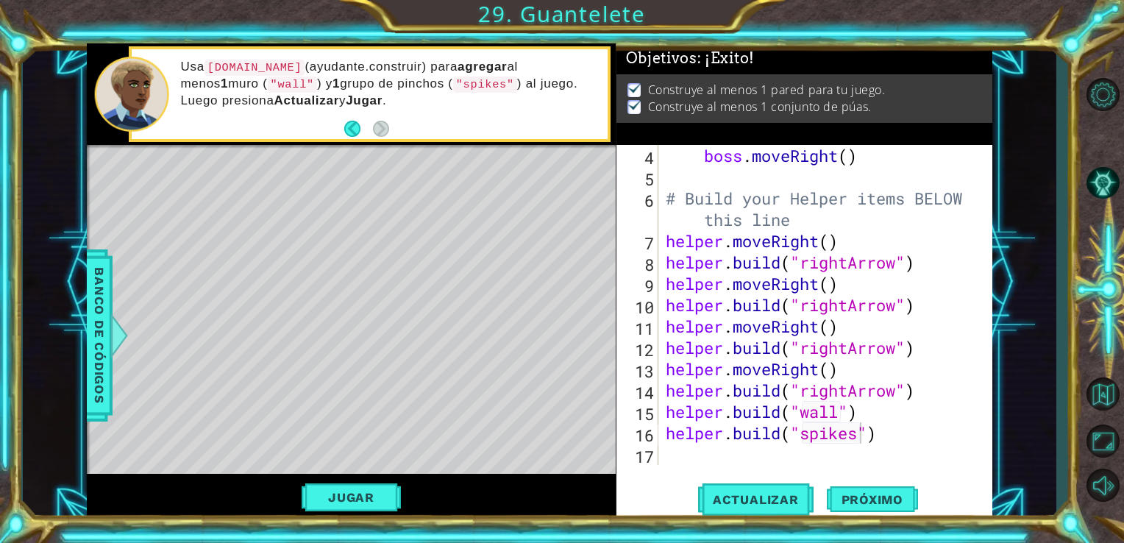
scroll to position [0, 0]
click at [883, 499] on span "Próximo" at bounding box center [872, 500] width 91 height 15
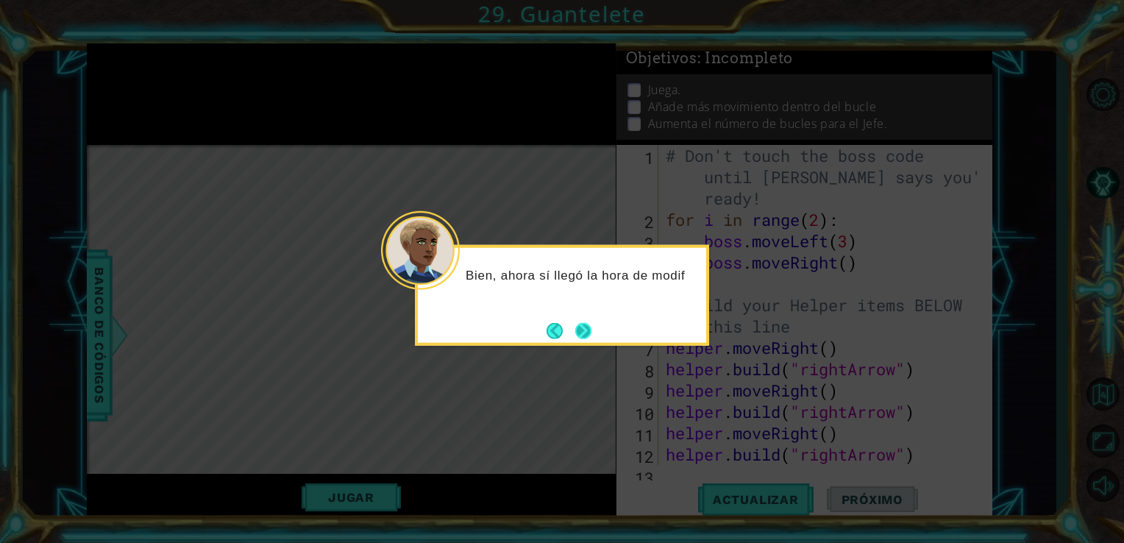
click at [578, 329] on button "Next" at bounding box center [583, 330] width 16 height 16
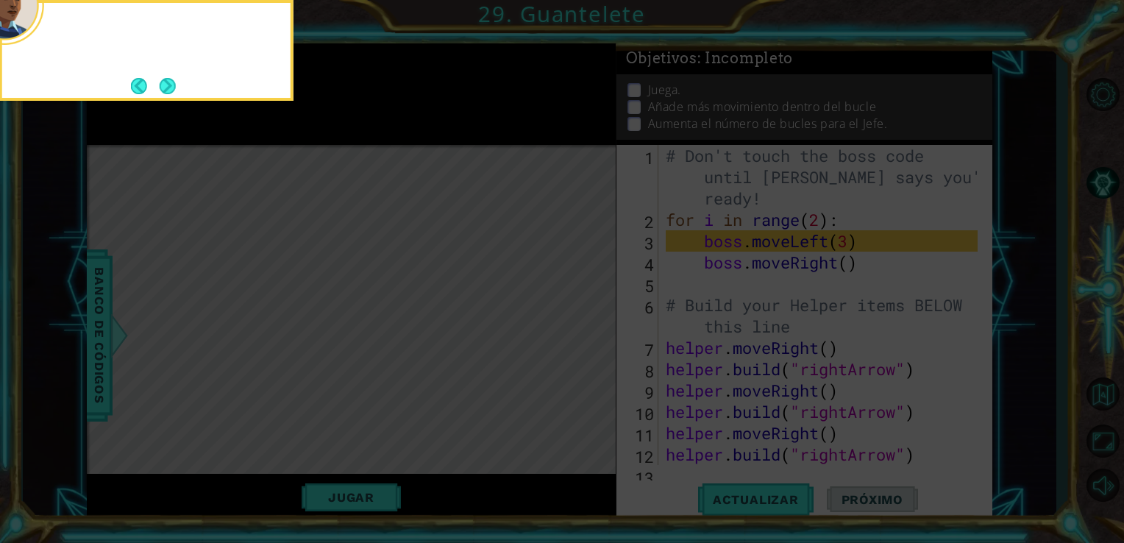
click at [578, 329] on icon at bounding box center [562, 81] width 1124 height 923
click at [161, 88] on button "Next" at bounding box center [168, 86] width 16 height 16
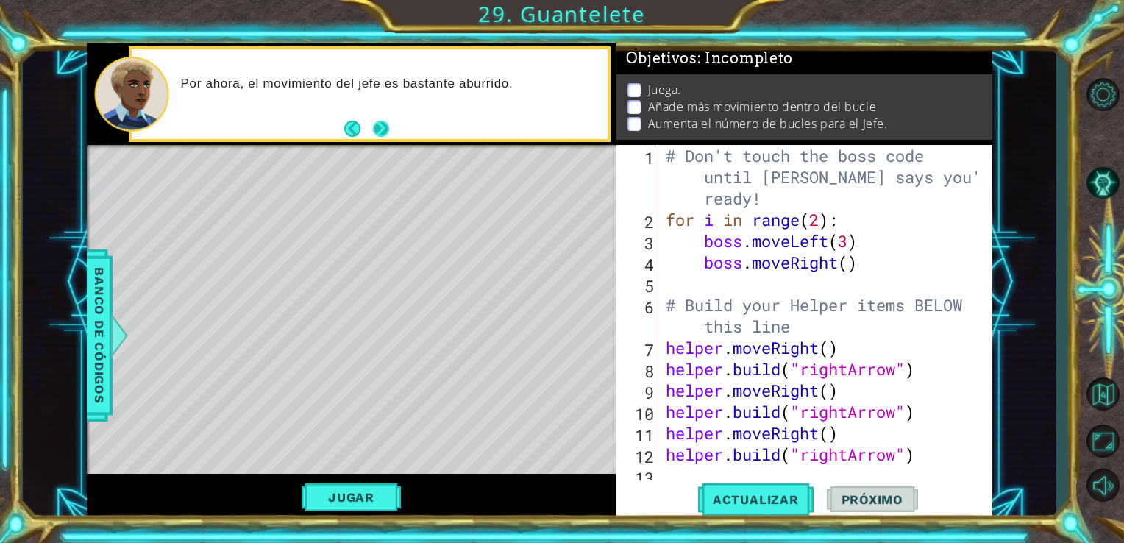
click at [380, 138] on button "Next" at bounding box center [380, 129] width 19 height 19
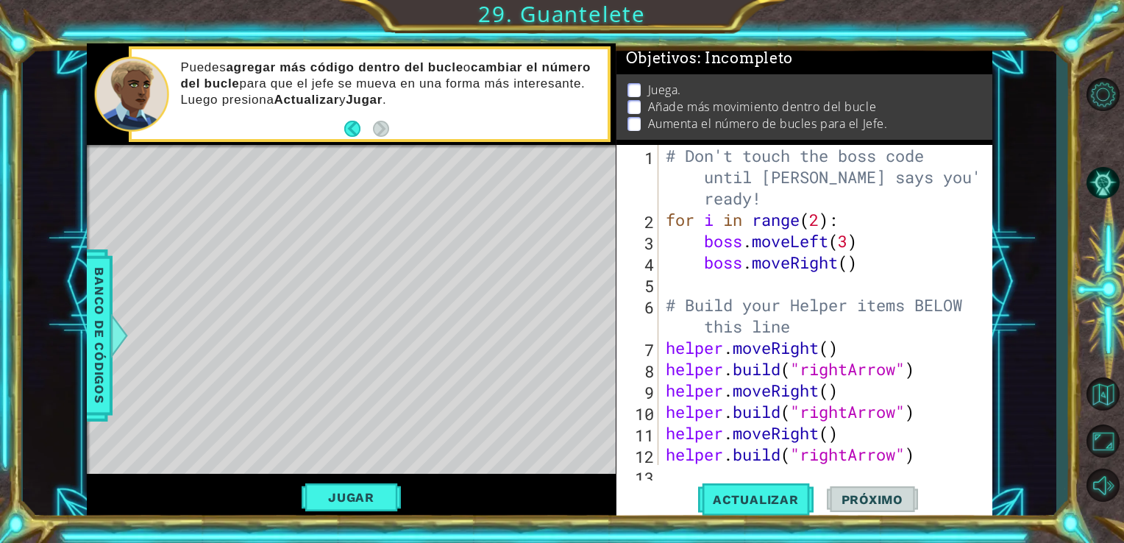
click at [798, 252] on div "# Don't touch the boss code until Vega says you're ready! for i in range ( 2 ) …" at bounding box center [824, 347] width 323 height 405
type textarea "boss.moveRight()"
type textarea "# Build your Helper items BELOW this line"
type textarea "boss.moveRight()"
type textarea "# Build your Helper items BELOW this line"
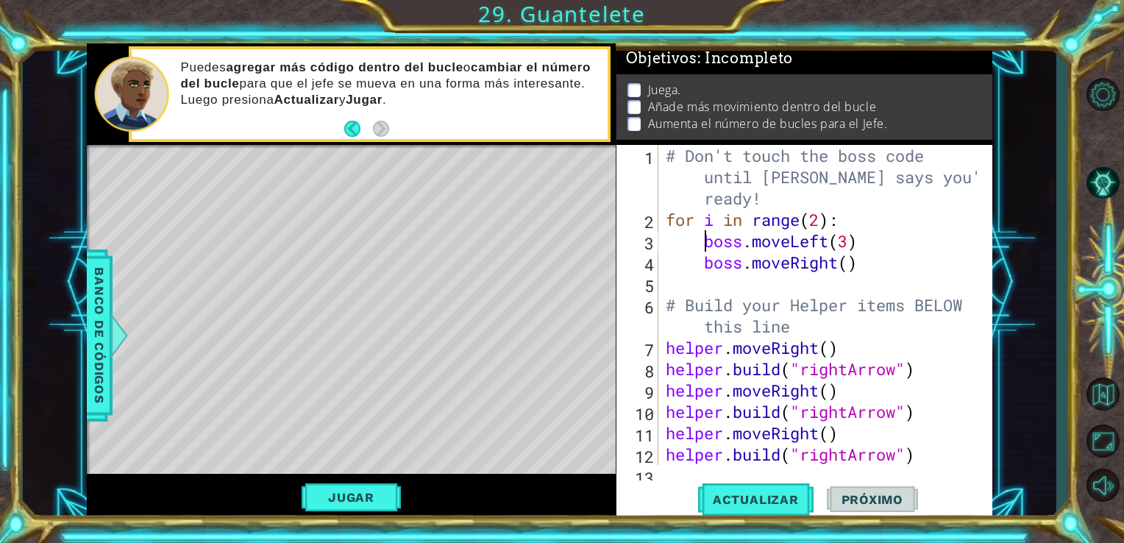
type textarea "boss.moveRight()"
type textarea "b"
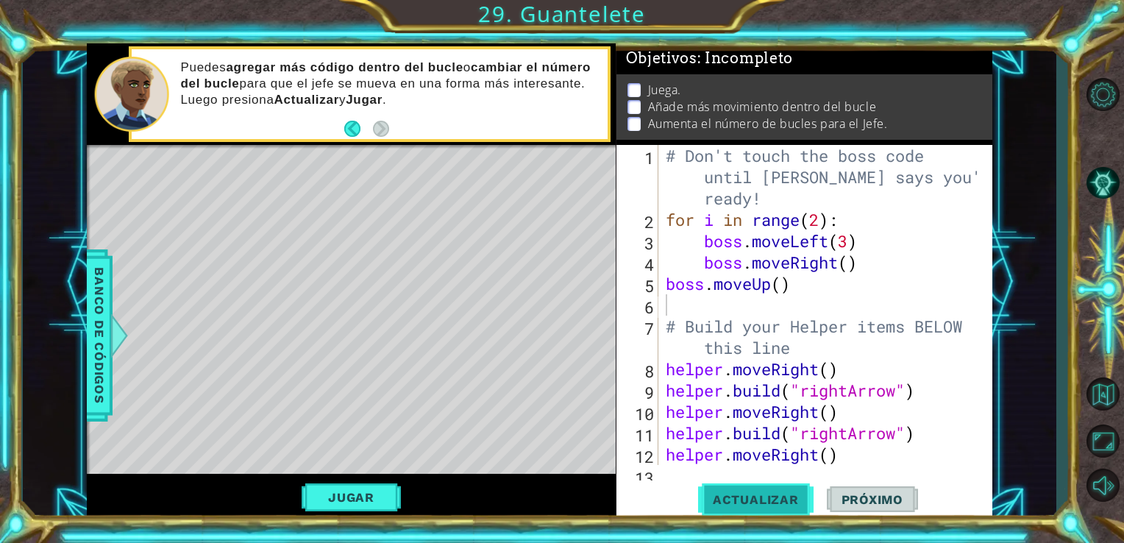
click at [776, 499] on span "Actualizar" at bounding box center [755, 499] width 115 height 15
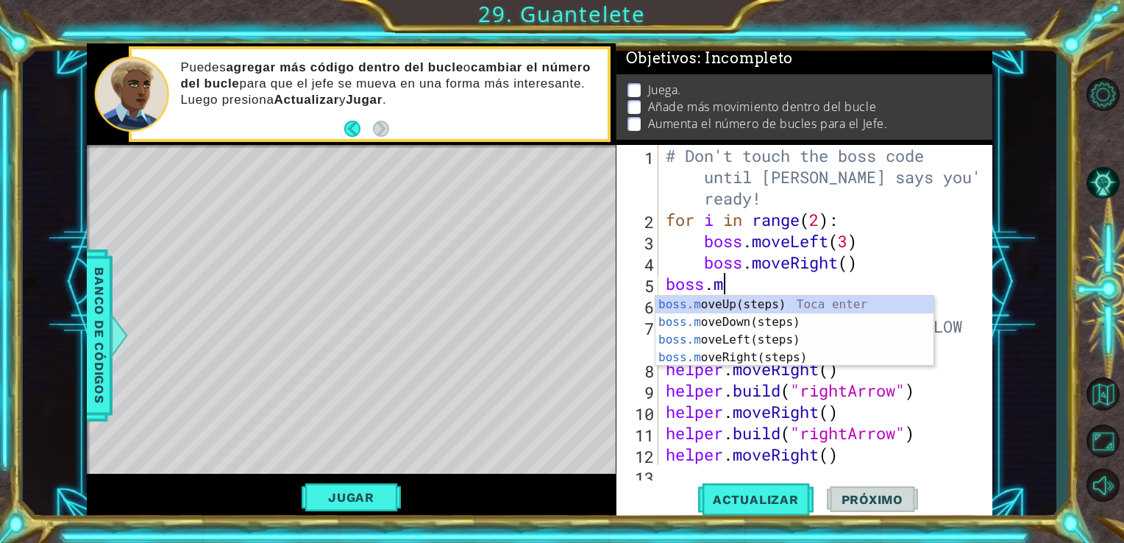
type textarea "b"
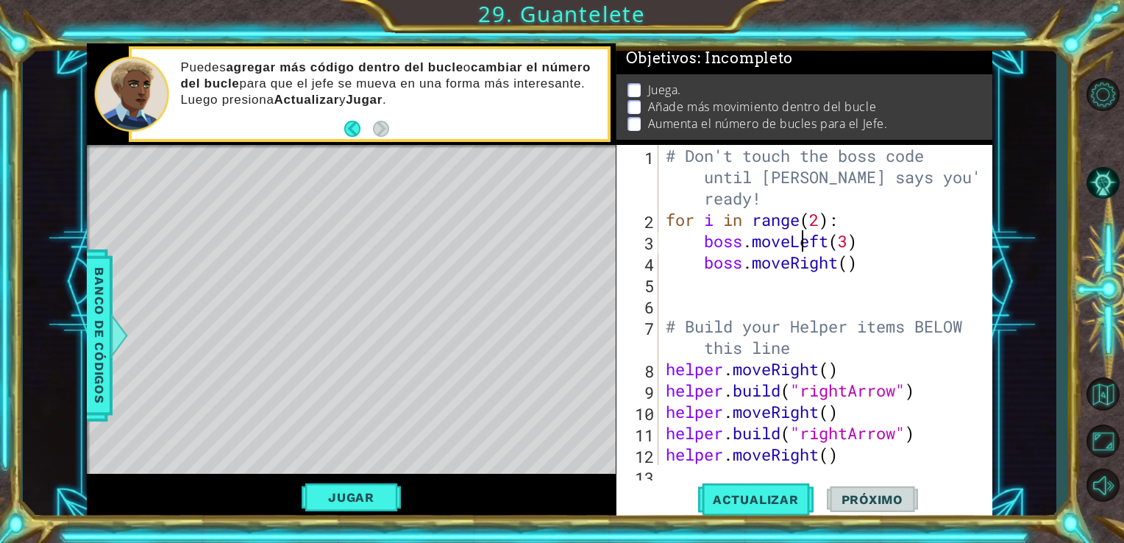
type textarea "boss.moveRight()"
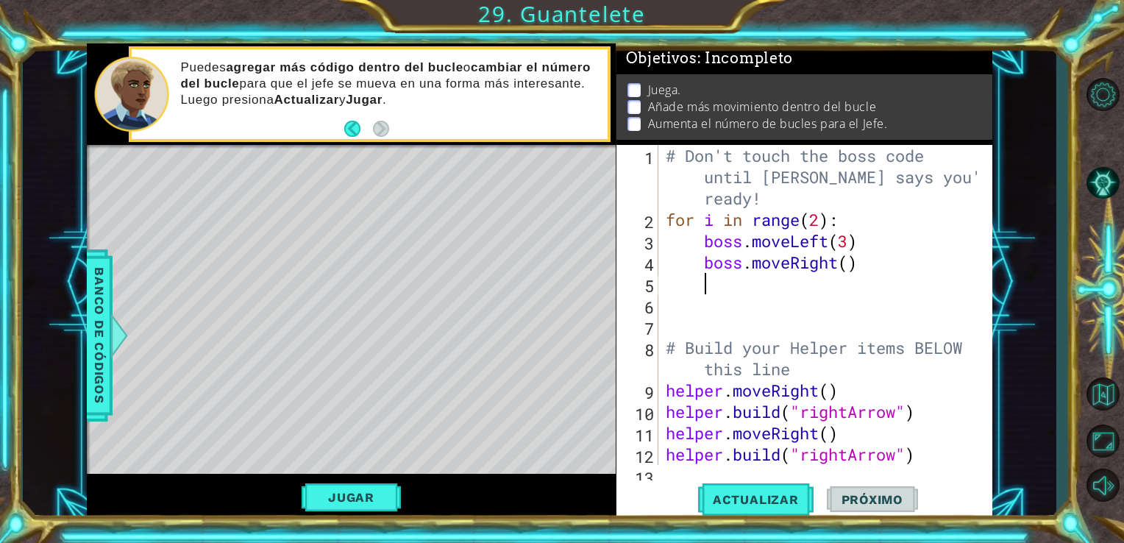
type textarea "b"
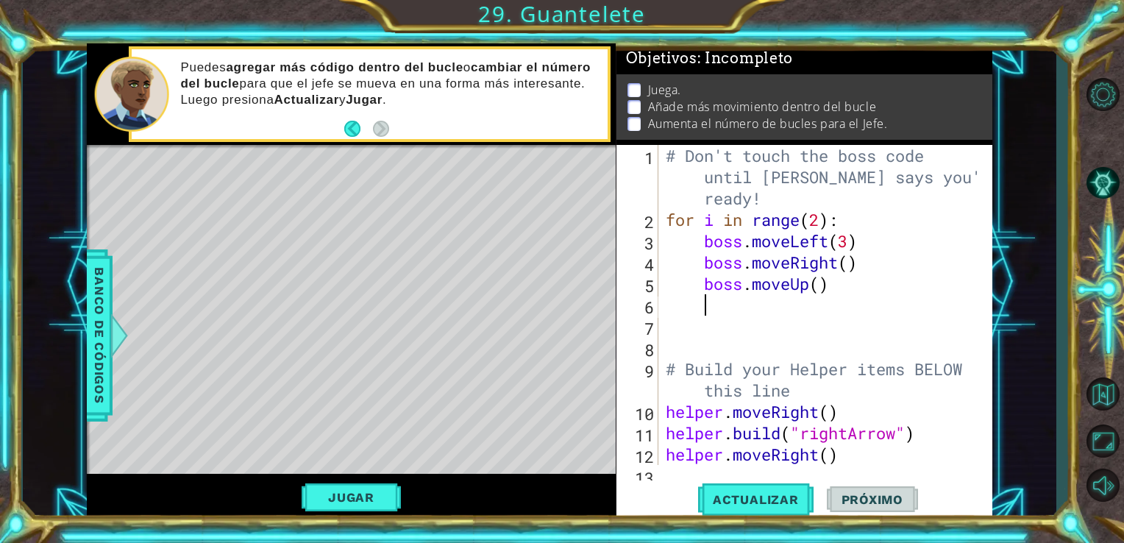
click at [921, 150] on div "# Don't touch the boss code until Vega says you're ready! for i in range ( 2 ) …" at bounding box center [824, 347] width 323 height 405
drag, startPoint x: 631, startPoint y: 452, endPoint x: 634, endPoint y: 443, distance: 10.0
type textarea "helper.moveRight()"
click at [750, 499] on span "Actualizar" at bounding box center [755, 499] width 115 height 15
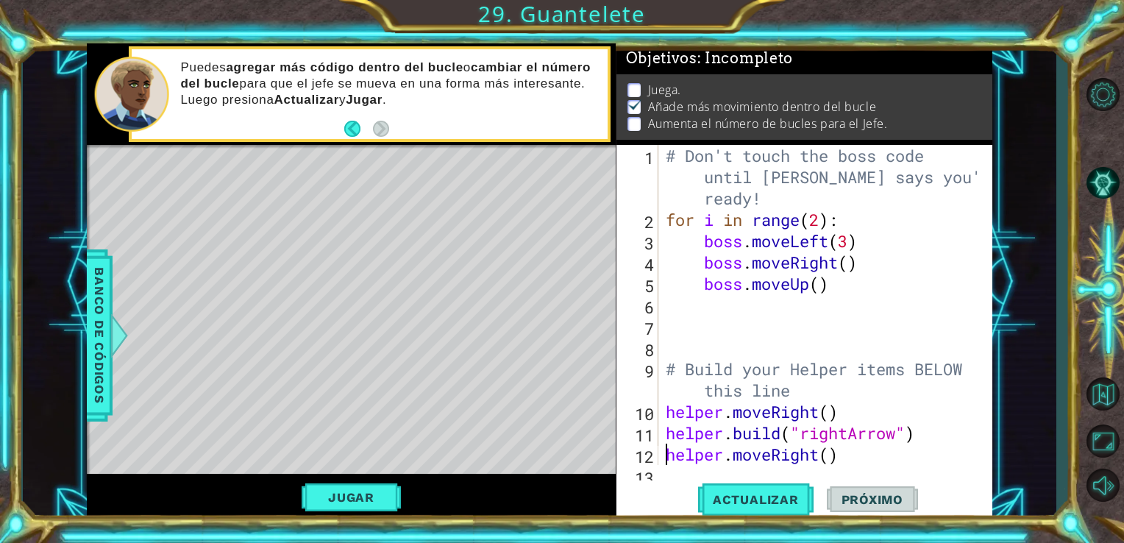
scroll to position [6, 0]
click at [812, 299] on div "# Don't touch the boss code until Vega says you're ready! for i in range ( 2 ) …" at bounding box center [824, 347] width 323 height 405
click at [829, 224] on div "# Don't touch the boss code until Vega says you're ready! for i in range ( 2 ) …" at bounding box center [824, 347] width 323 height 405
click at [926, 280] on div "# Don't touch the boss code until Vega says you're ready! for i in range ( 4 ) …" at bounding box center [824, 347] width 323 height 405
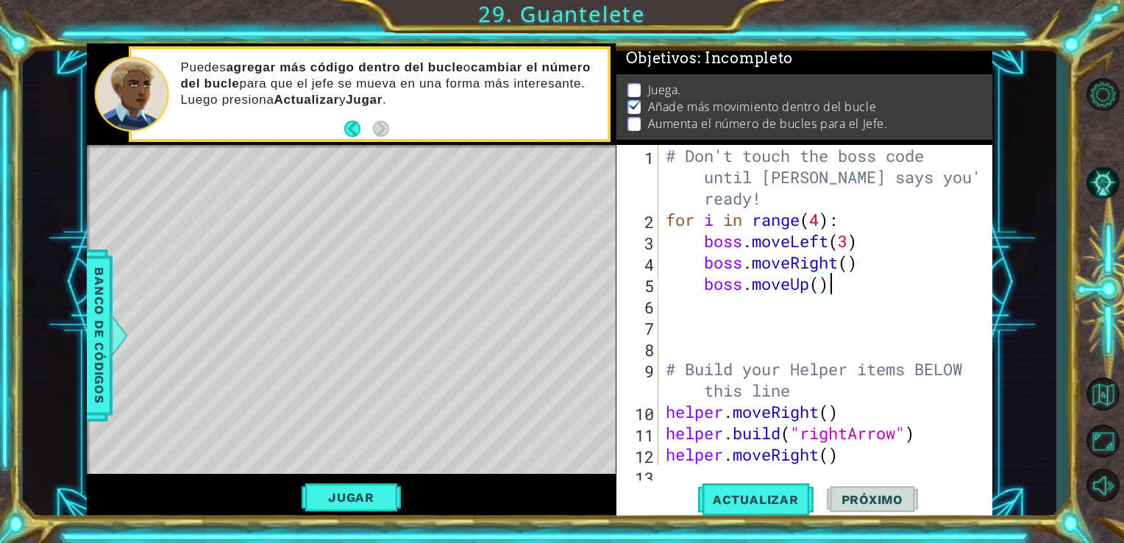
click at [706, 286] on div "# Don't touch the boss code until Vega says you're ready! for i in range ( 4 ) …" at bounding box center [824, 347] width 323 height 405
type textarea "boss.moveUp()"
click at [757, 502] on span "Actualizar" at bounding box center [755, 499] width 115 height 15
click at [344, 503] on button "Jugar" at bounding box center [351, 497] width 99 height 28
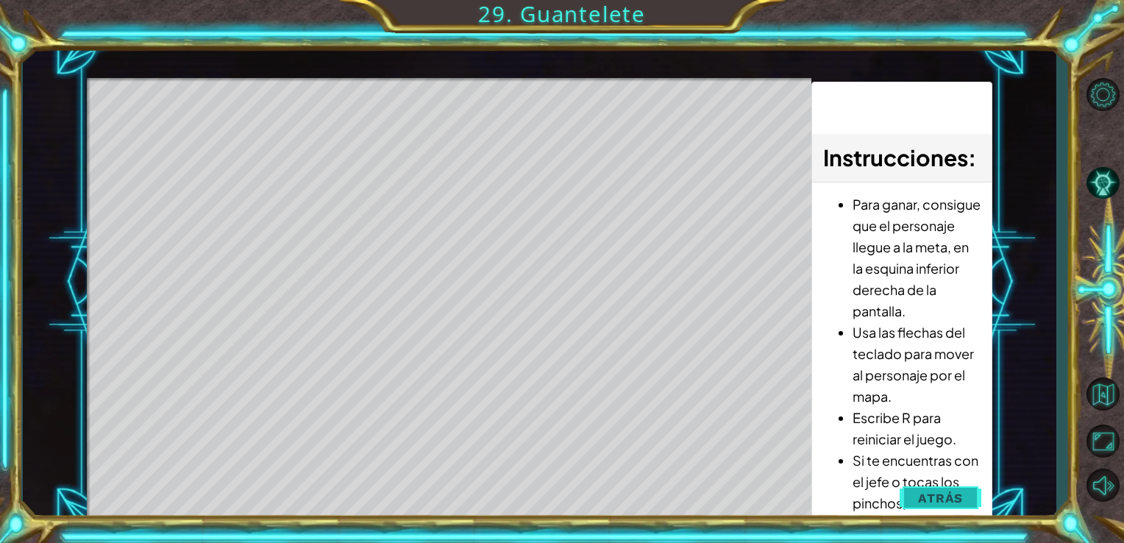
click at [905, 499] on button "Atrás" at bounding box center [940, 497] width 82 height 29
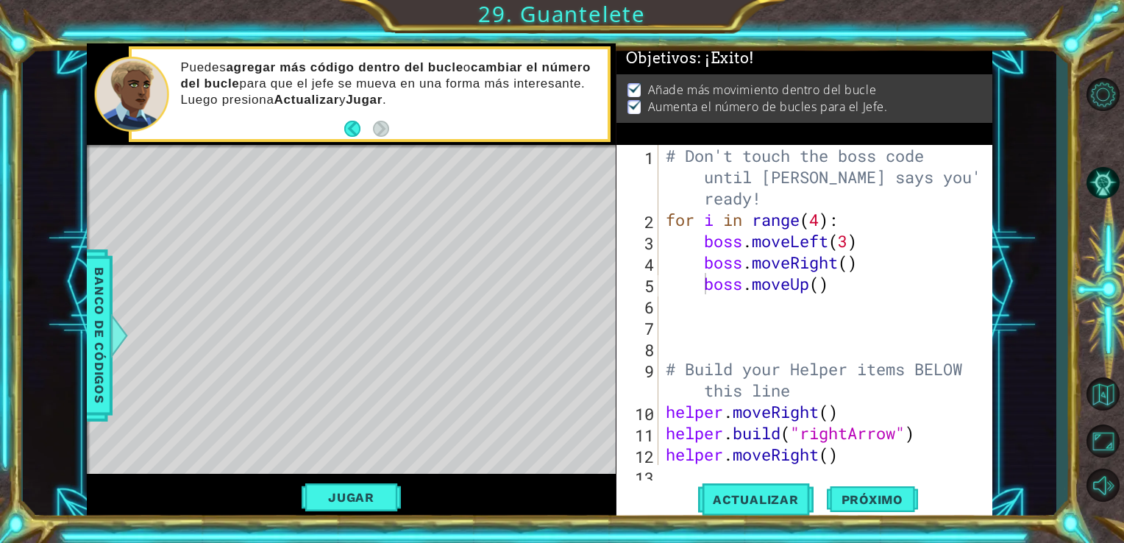
click at [905, 499] on span "Próximo" at bounding box center [872, 503] width 91 height 15
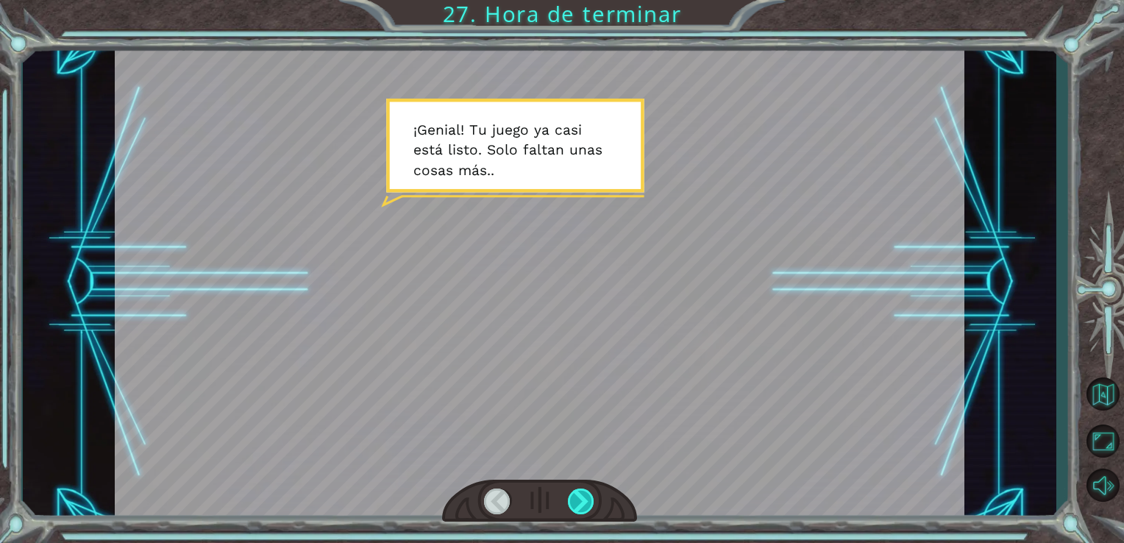
click at [575, 488] on div at bounding box center [581, 501] width 27 height 26
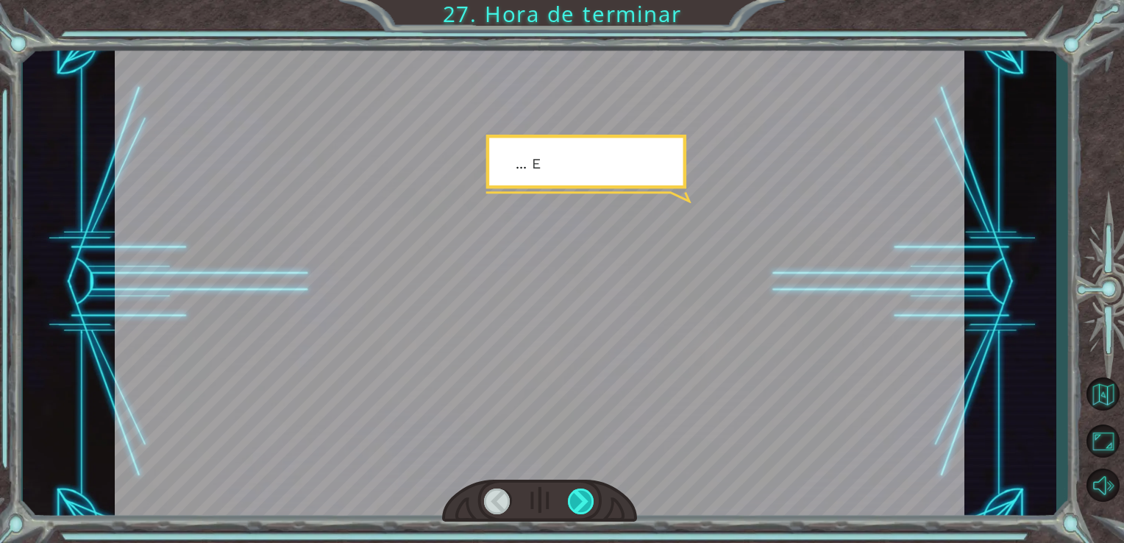
click at [574, 496] on div at bounding box center [581, 501] width 27 height 26
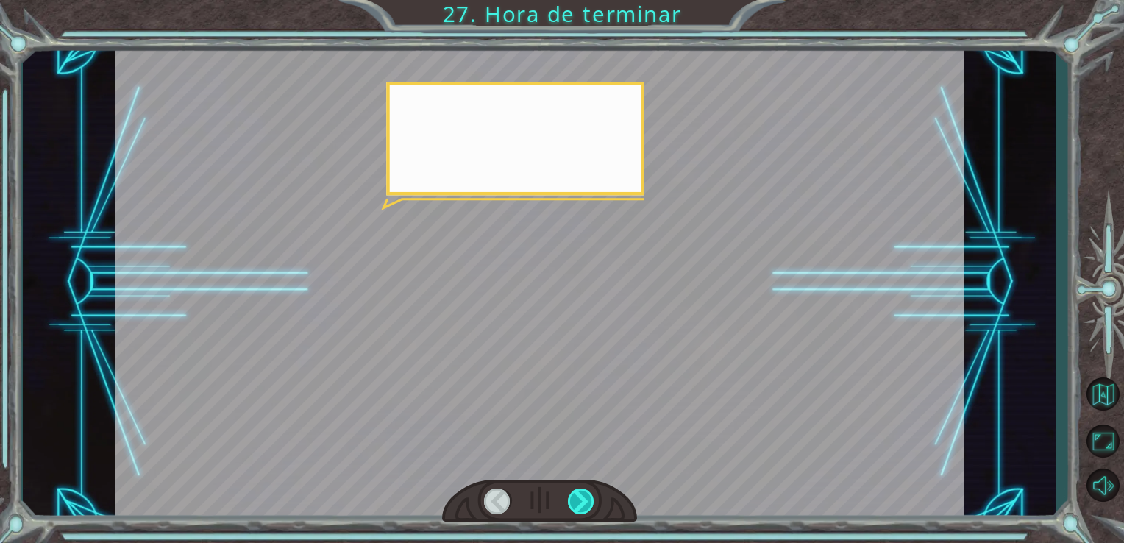
click at [574, 496] on div at bounding box center [581, 501] width 27 height 26
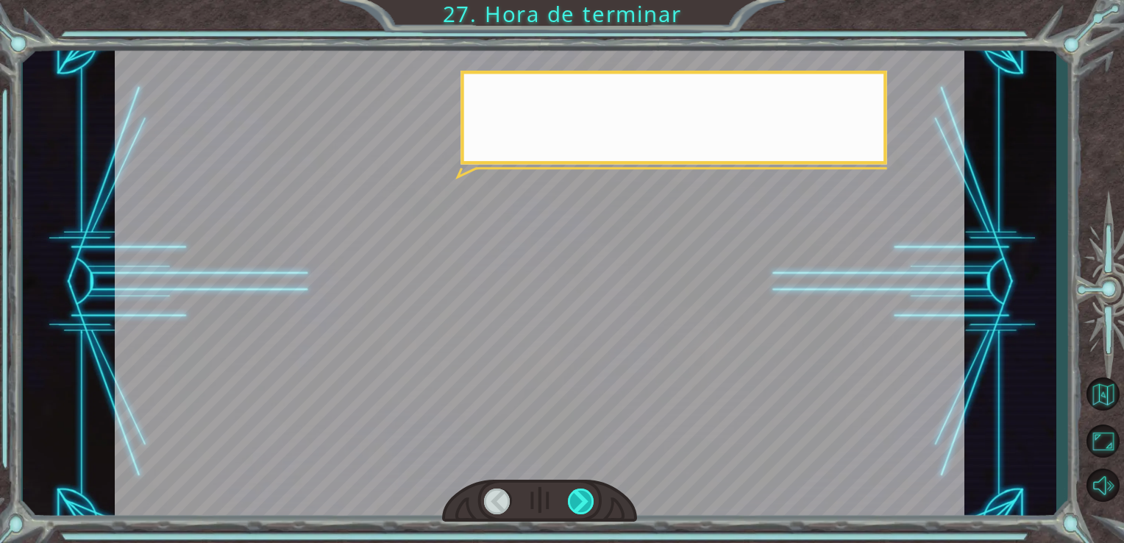
click at [574, 496] on div at bounding box center [581, 501] width 27 height 26
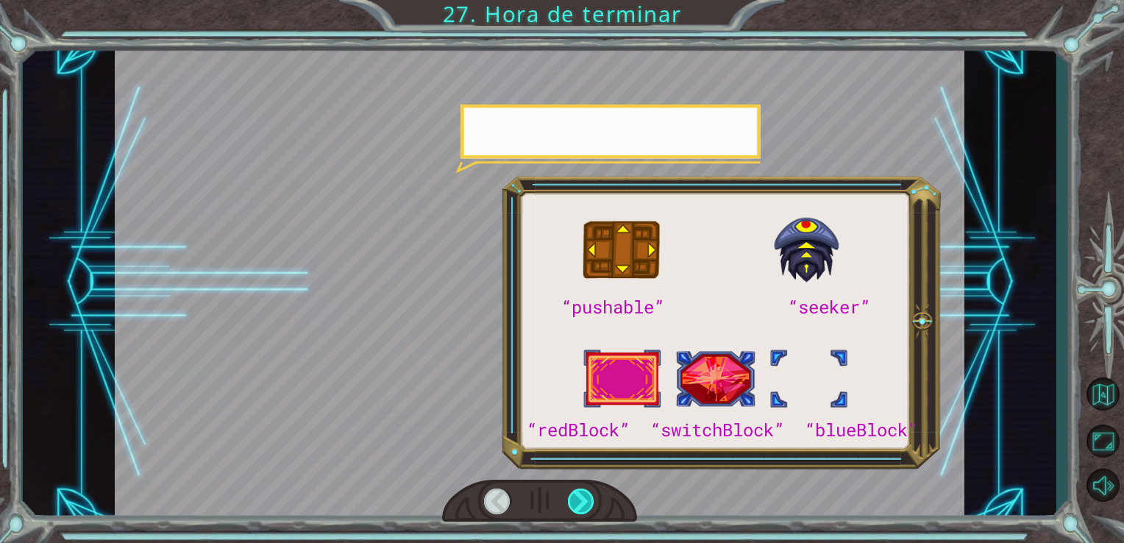
click at [574, 496] on div at bounding box center [581, 501] width 27 height 26
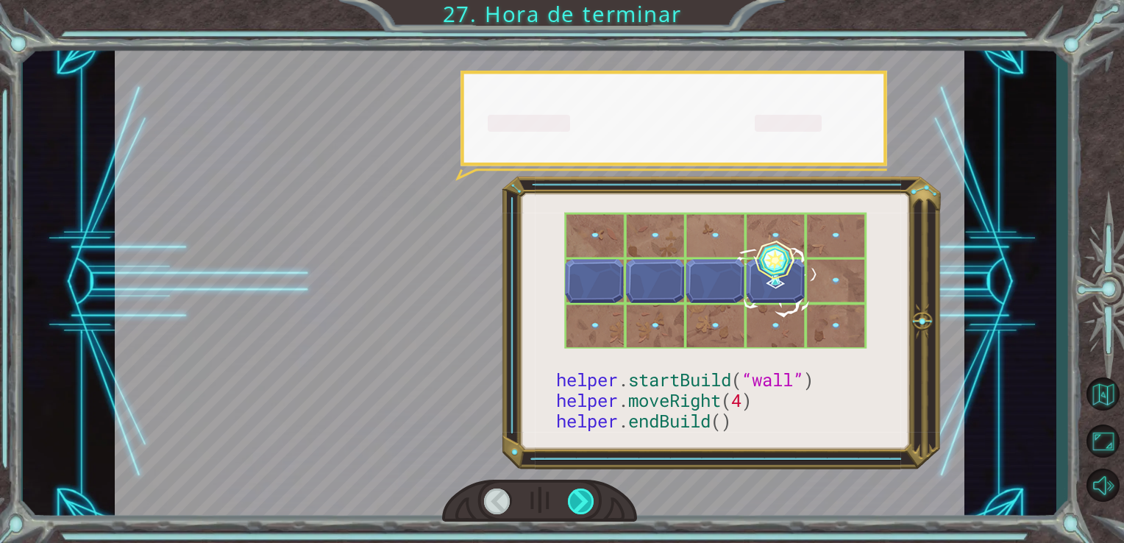
click at [574, 496] on div at bounding box center [581, 501] width 27 height 26
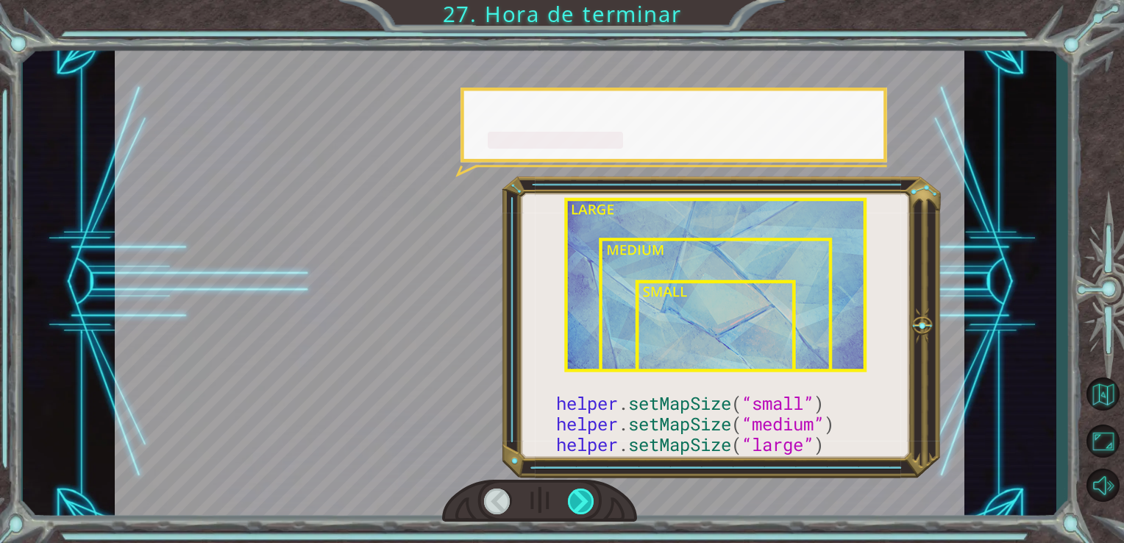
click at [574, 496] on div at bounding box center [581, 501] width 27 height 26
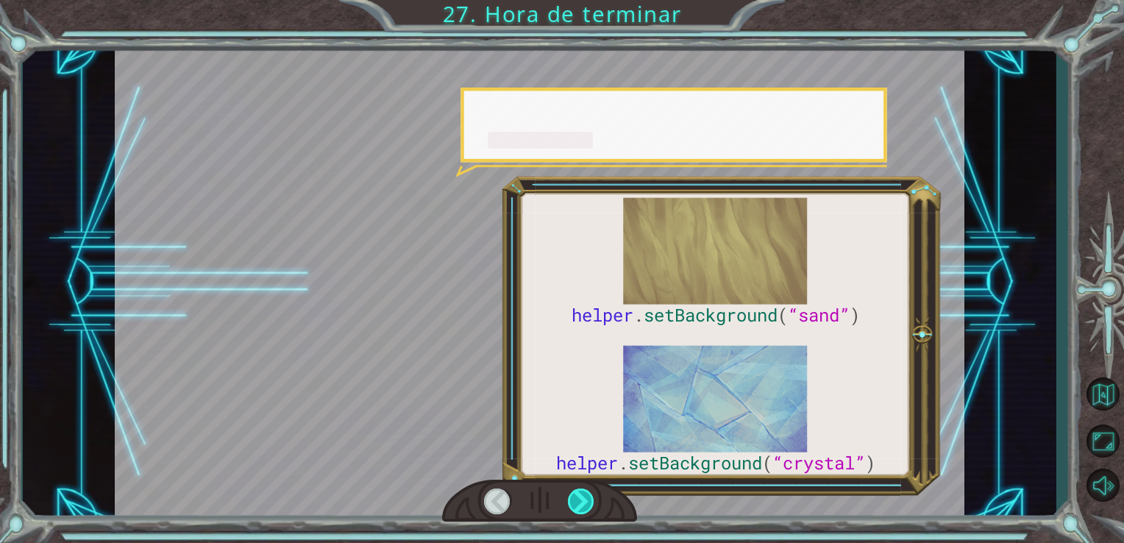
click at [574, 496] on div at bounding box center [581, 501] width 27 height 26
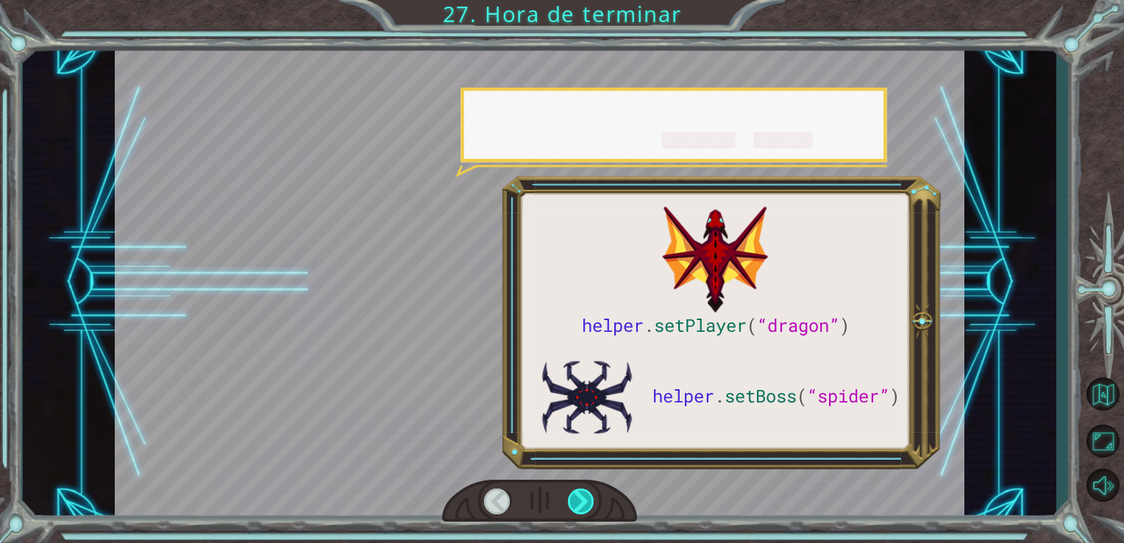
click at [574, 496] on div at bounding box center [581, 501] width 27 height 26
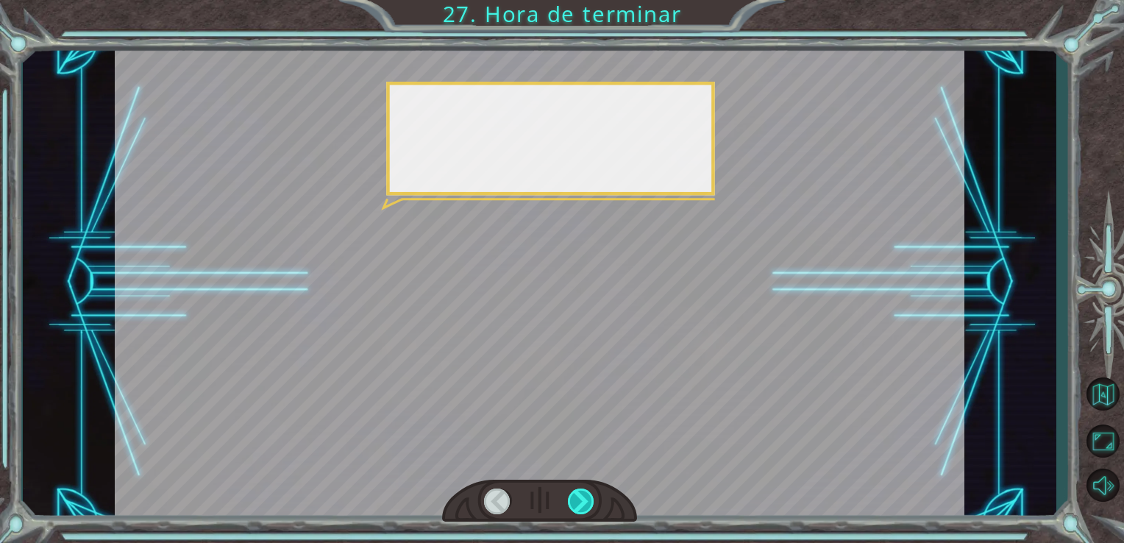
click at [576, 501] on div at bounding box center [581, 501] width 27 height 26
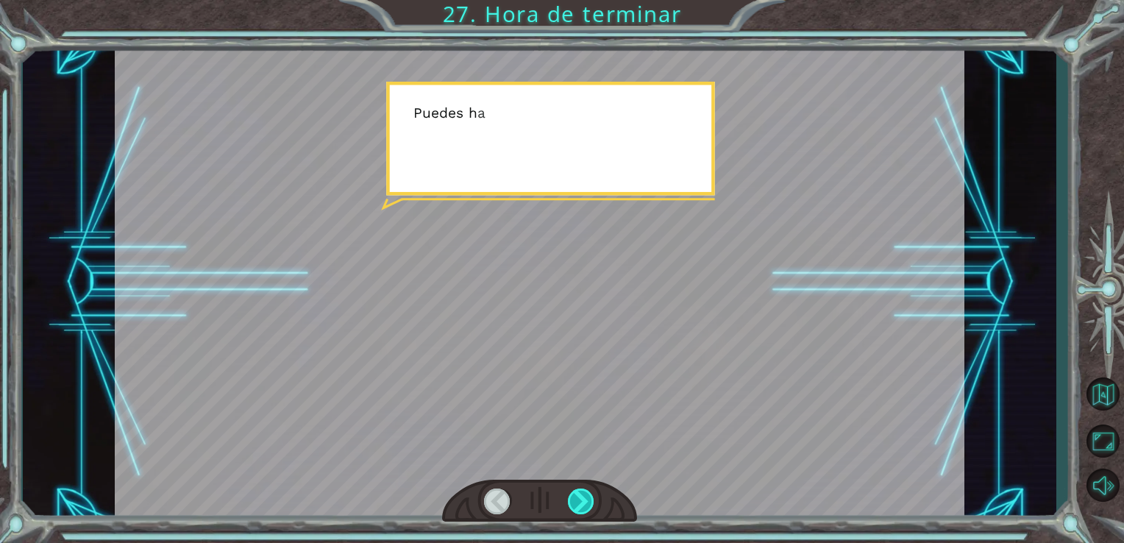
click at [576, 501] on div at bounding box center [581, 501] width 27 height 26
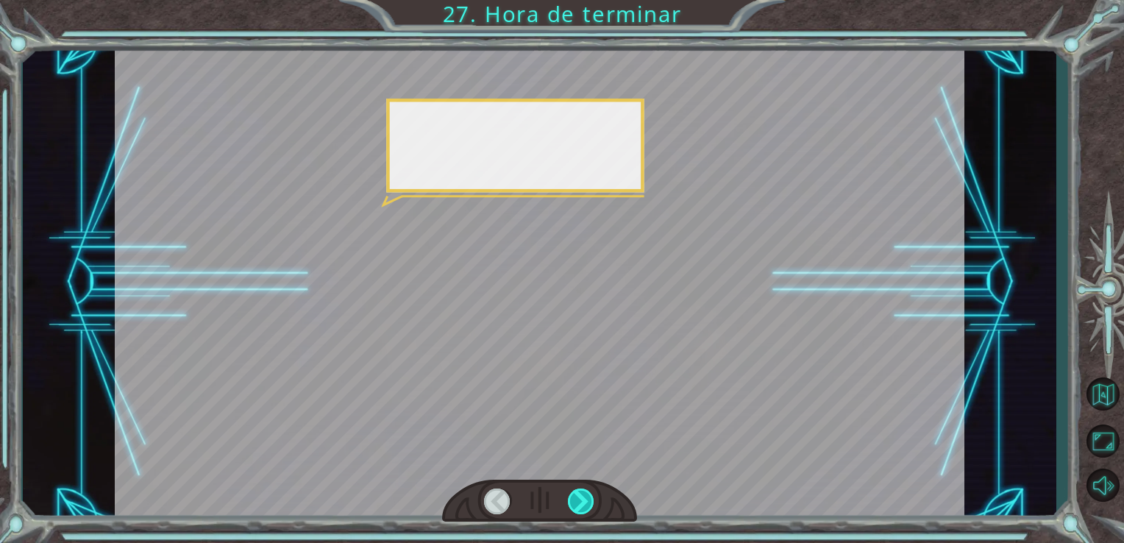
click at [576, 501] on div at bounding box center [581, 501] width 27 height 26
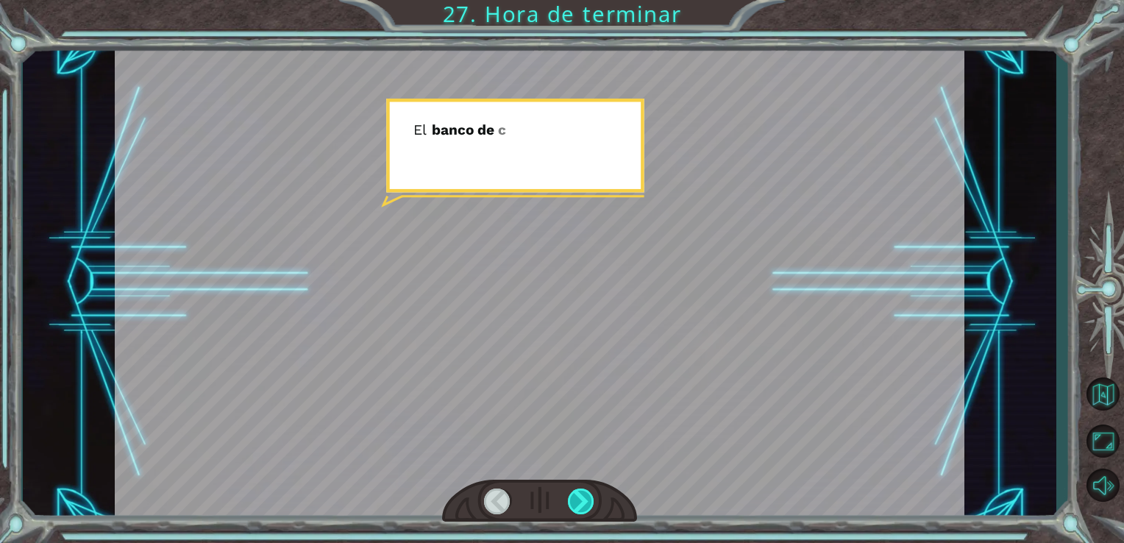
click at [576, 501] on div at bounding box center [581, 501] width 27 height 26
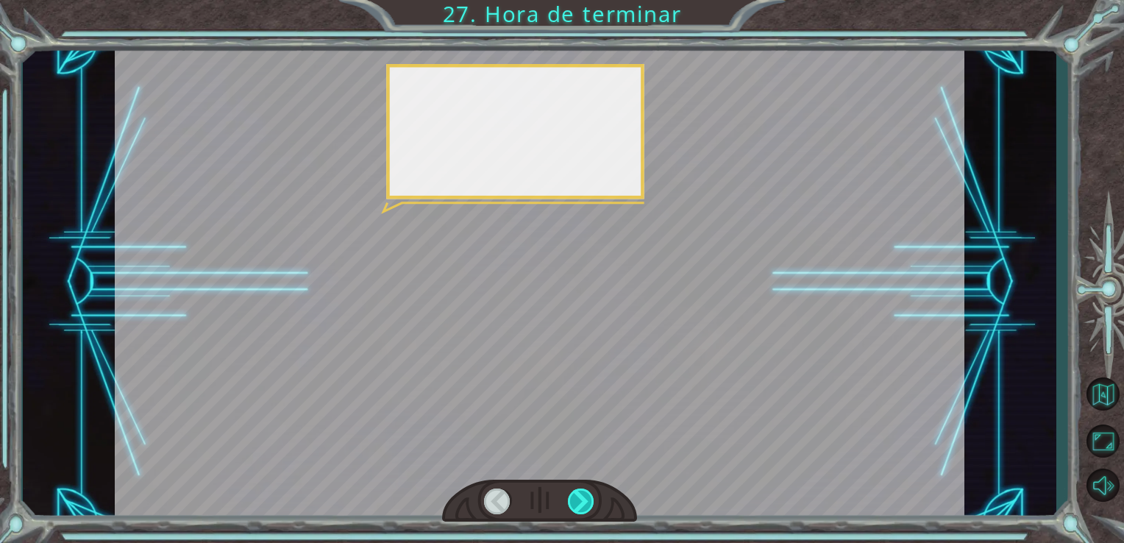
click at [576, 500] on div at bounding box center [581, 501] width 27 height 26
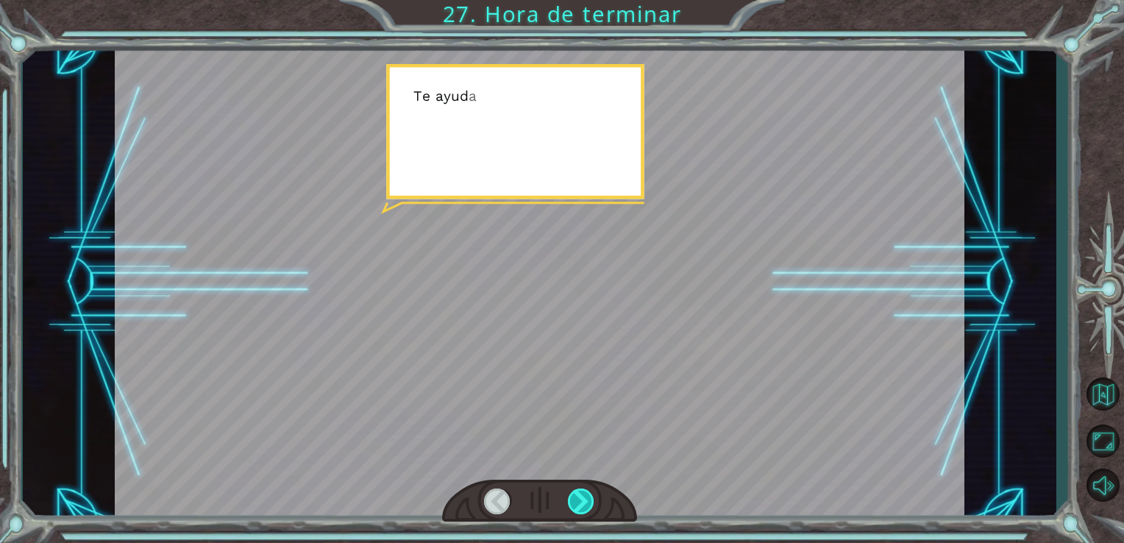
click at [574, 498] on div at bounding box center [581, 501] width 27 height 26
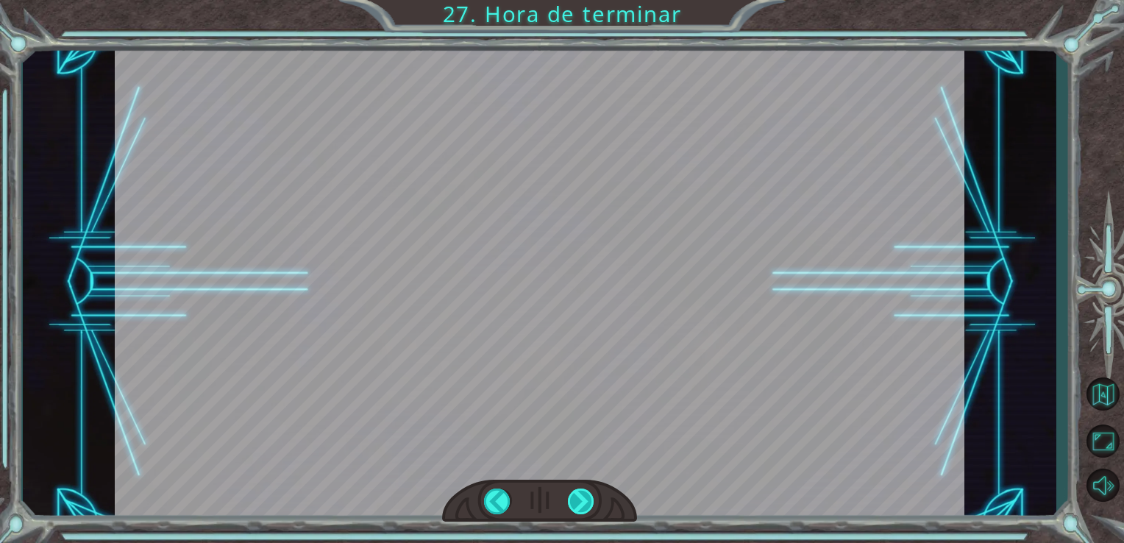
click at [574, 497] on div at bounding box center [581, 501] width 27 height 26
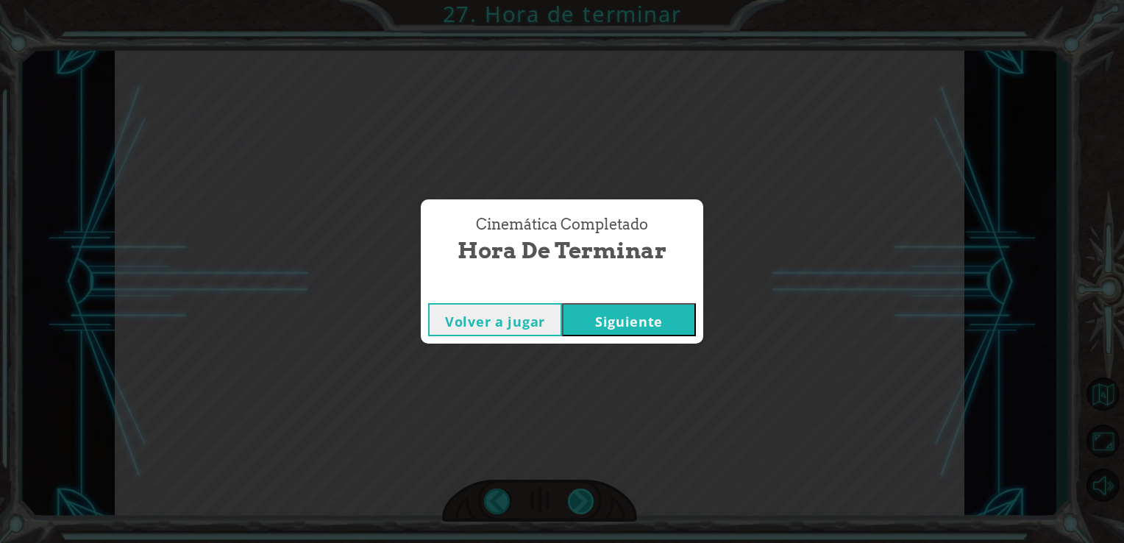
click at [574, 0] on div "helper . setPlayer ( “dragon” ) helper . setBoss ( “spider” ) ¡ G e n i a l ! T…" at bounding box center [562, 0] width 1124 height 0
click at [573, 496] on div "Cinemática Completado Hora de terminar Volver a jugar Siguiente" at bounding box center [562, 271] width 1124 height 543
click at [635, 326] on button "Siguiente" at bounding box center [629, 319] width 134 height 33
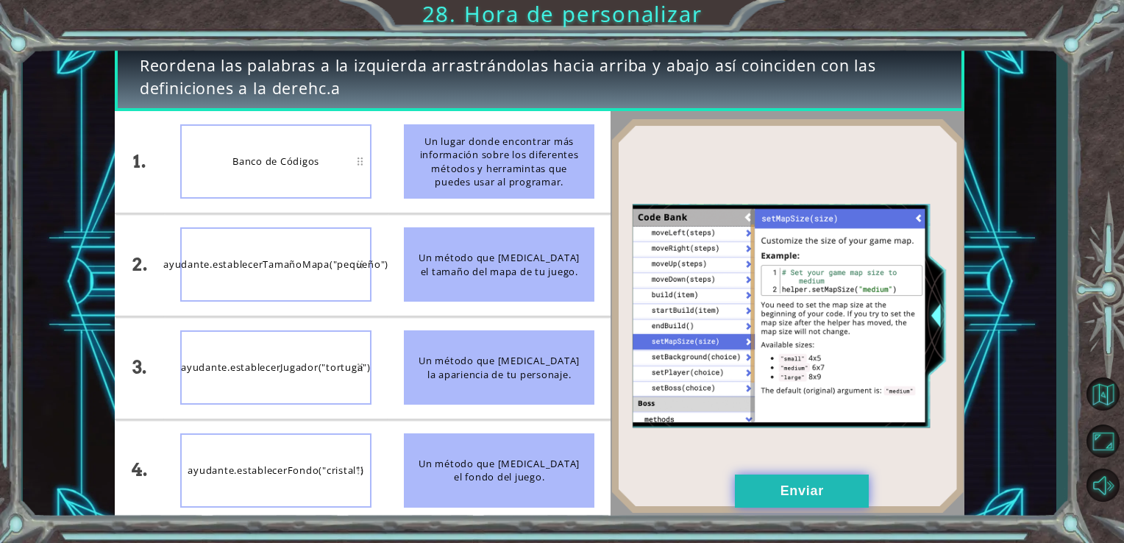
click at [783, 488] on button "Enviar" at bounding box center [802, 490] width 134 height 33
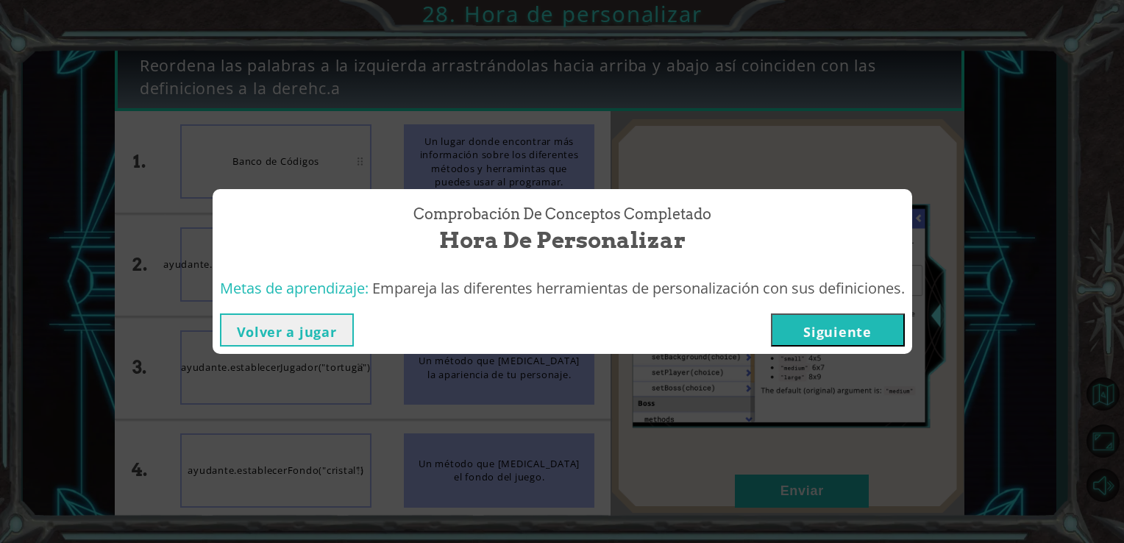
click at [855, 327] on button "Siguiente" at bounding box center [838, 329] width 134 height 33
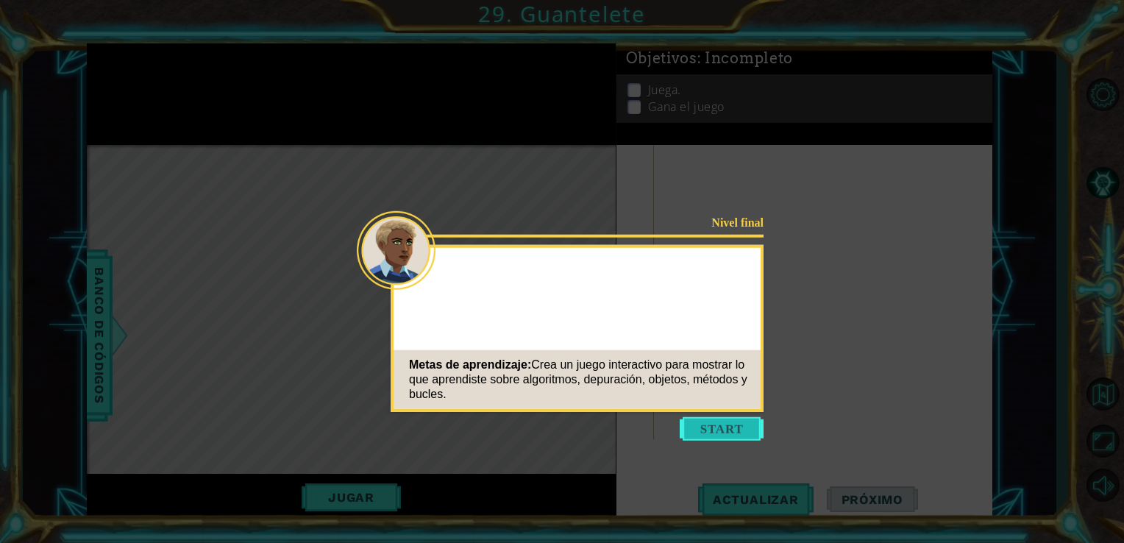
click at [708, 436] on button "Start" at bounding box center [722, 429] width 84 height 24
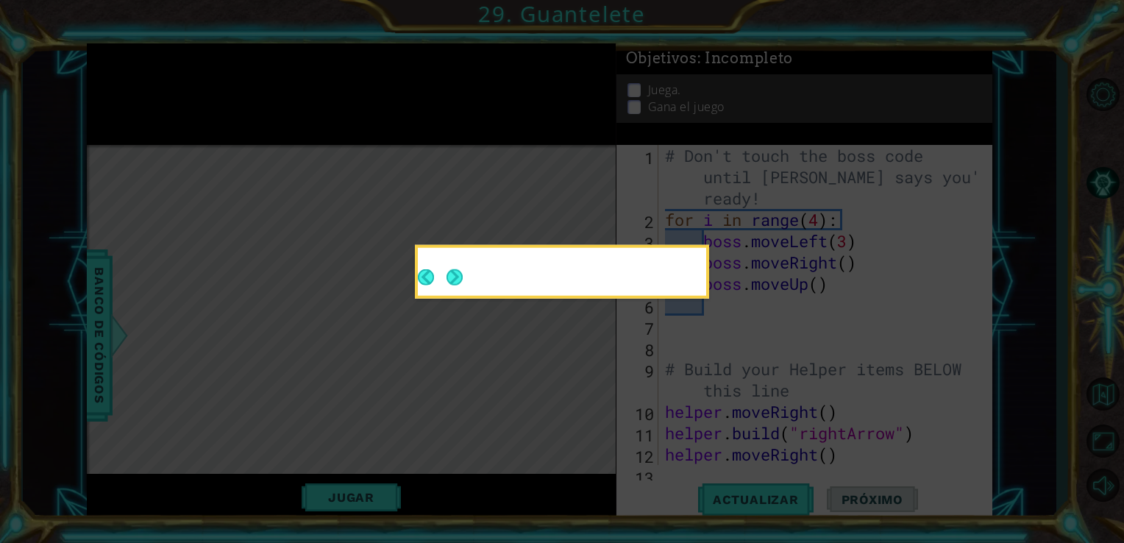
scroll to position [171, 0]
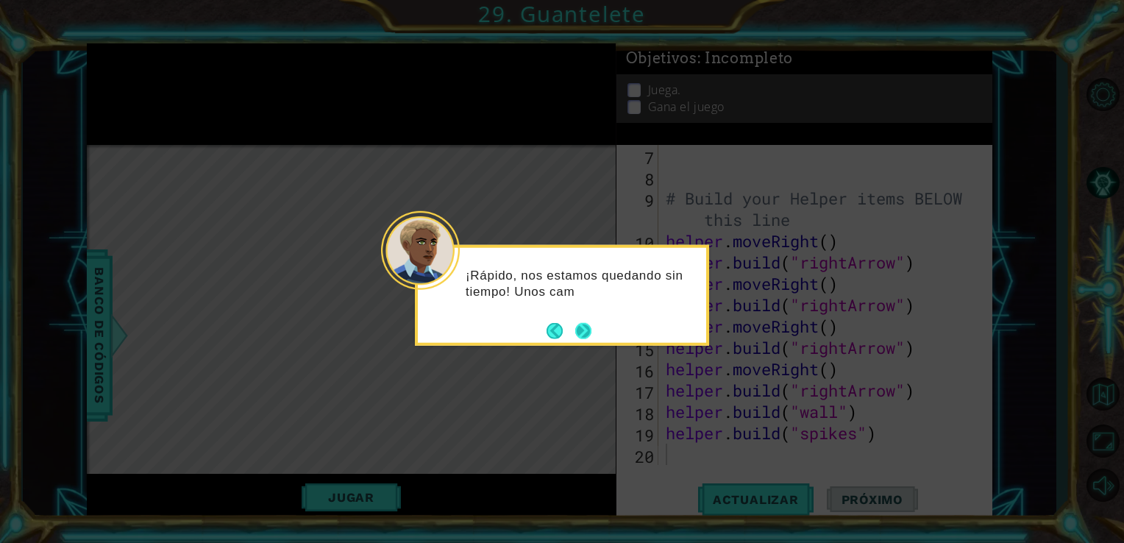
click at [577, 330] on button "Next" at bounding box center [583, 330] width 16 height 16
click at [569, 326] on button "Back" at bounding box center [560, 330] width 29 height 16
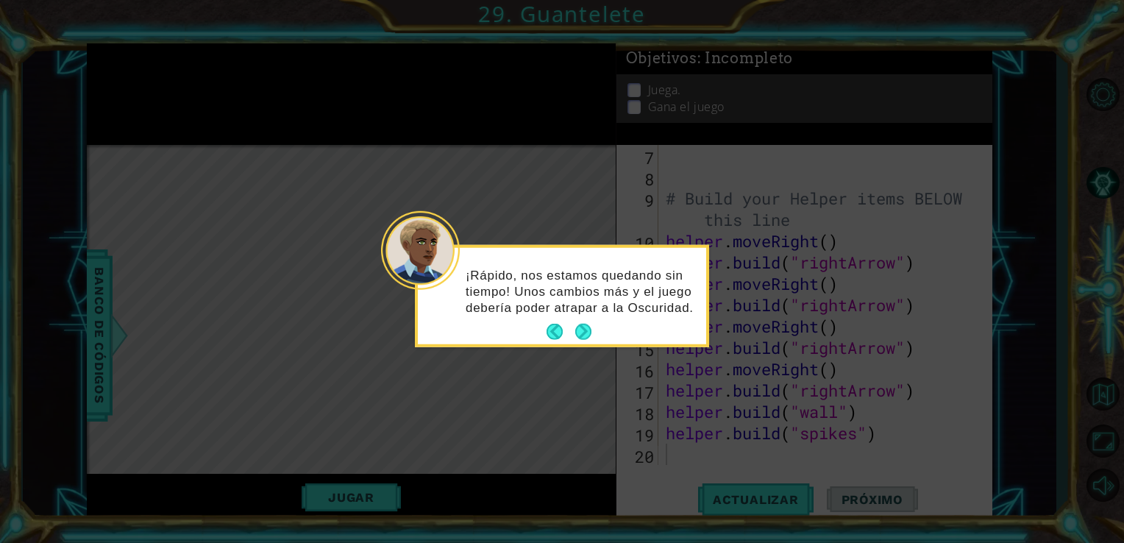
drag, startPoint x: 582, startPoint y: 338, endPoint x: 582, endPoint y: 346, distance: 8.8
click at [582, 346] on body "1 ההההההההההההההההההההההההההההההההההההההההההההההההההההההההההההההההההההההההההההה…" at bounding box center [562, 271] width 1124 height 543
click at [582, 337] on button "Next" at bounding box center [583, 332] width 16 height 16
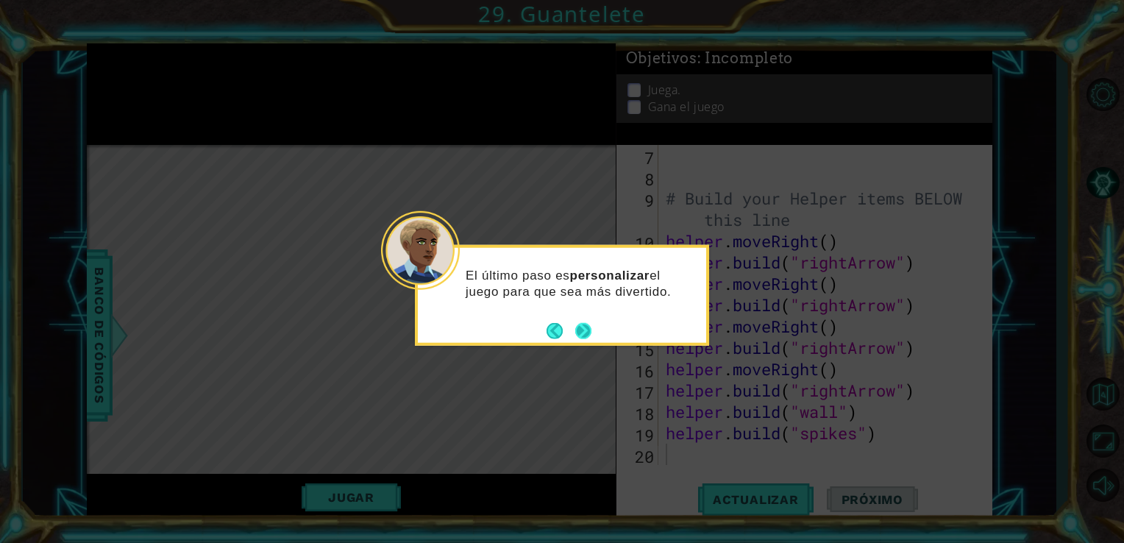
click at [582, 329] on button "Next" at bounding box center [583, 330] width 16 height 16
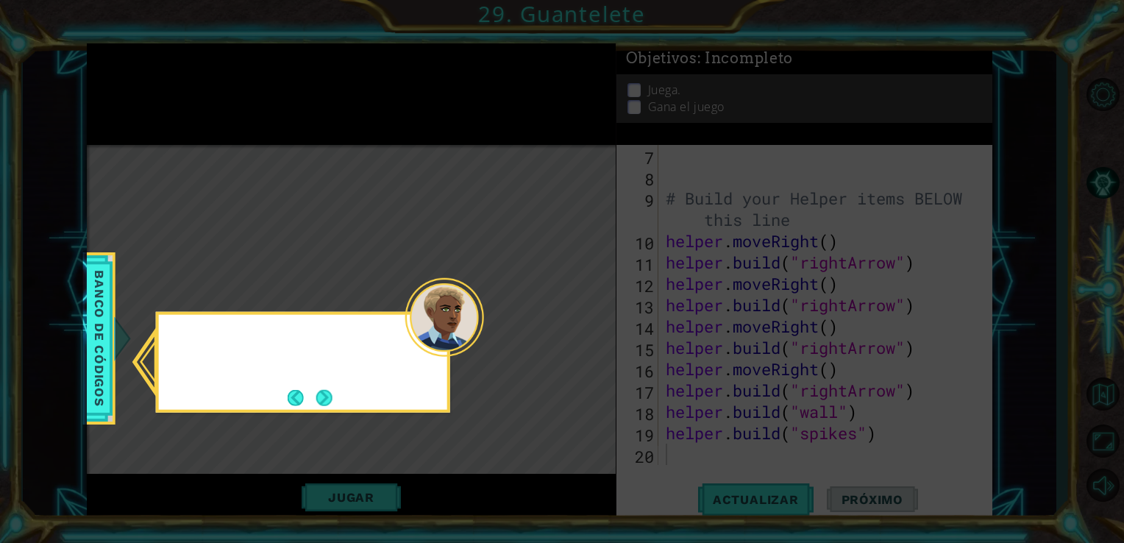
click at [582, 329] on icon at bounding box center [562, 271] width 1124 height 543
click at [324, 398] on button "Next" at bounding box center [324, 397] width 16 height 16
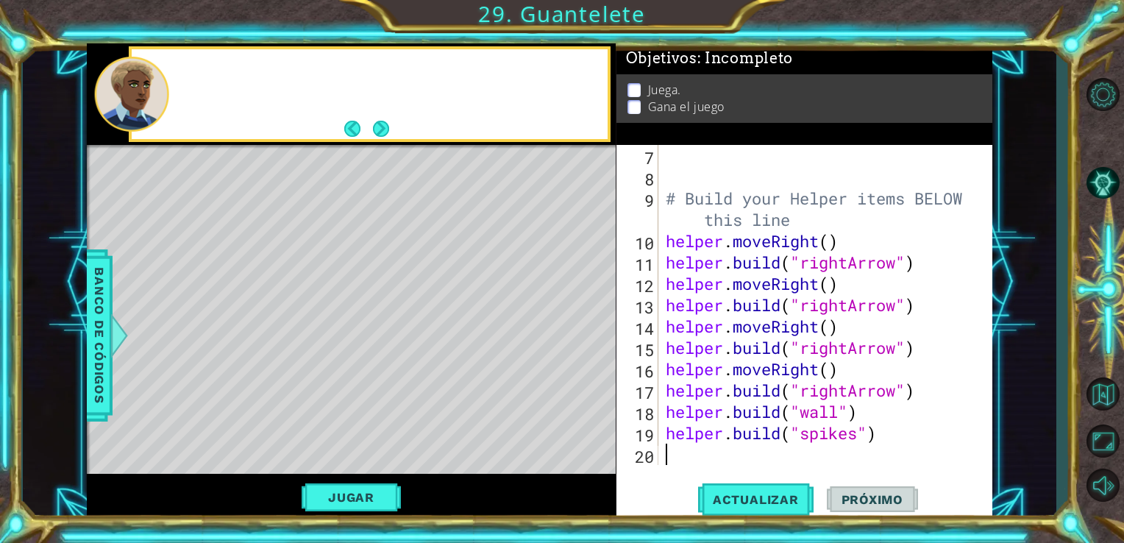
click at [322, 399] on div "Level Map" at bounding box center [427, 361] width 680 height 433
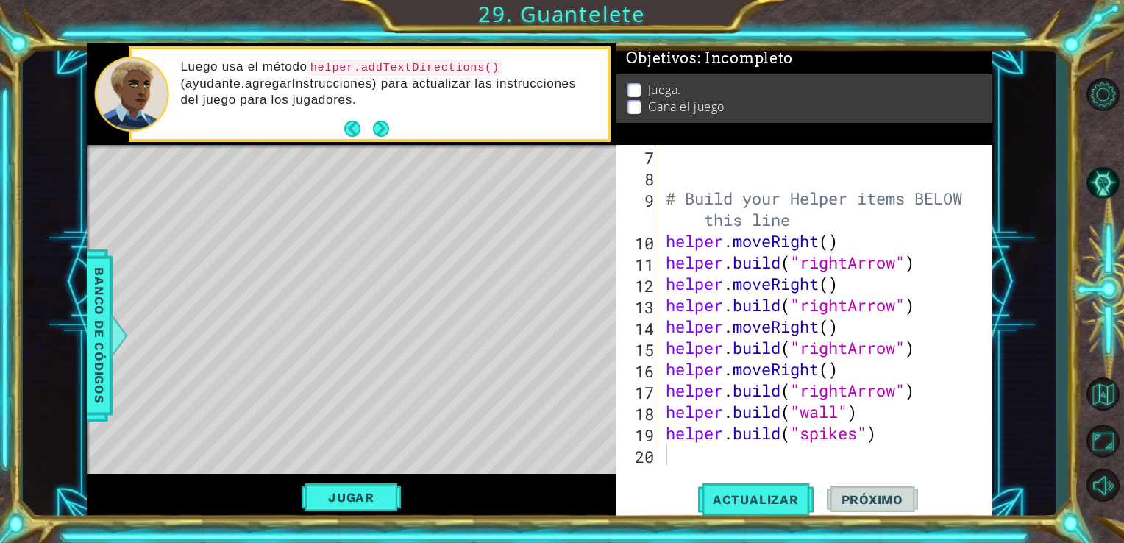
click at [381, 140] on div "Luego usa el método helper.addTextDirections() (ayudante.agregarInstrucciones) …" at bounding box center [370, 94] width 482 height 96
click at [380, 140] on div "Luego usa el método helper.addTextDirections() (ayudante.agregarInstrucciones) …" at bounding box center [370, 94] width 482 height 96
click at [377, 133] on button "Next" at bounding box center [380, 129] width 16 height 16
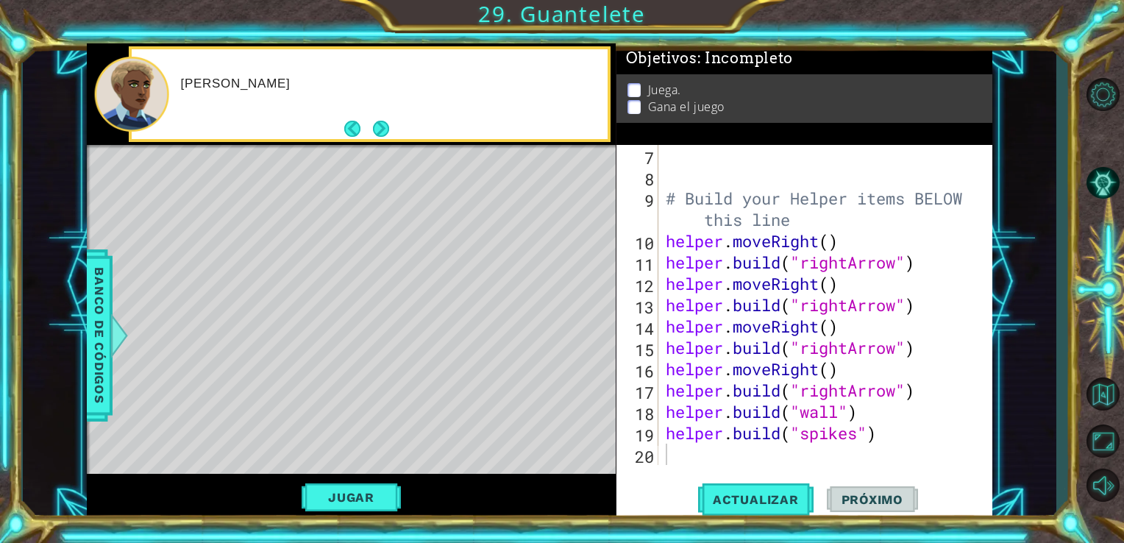
click at [377, 133] on button "Next" at bounding box center [381, 129] width 18 height 18
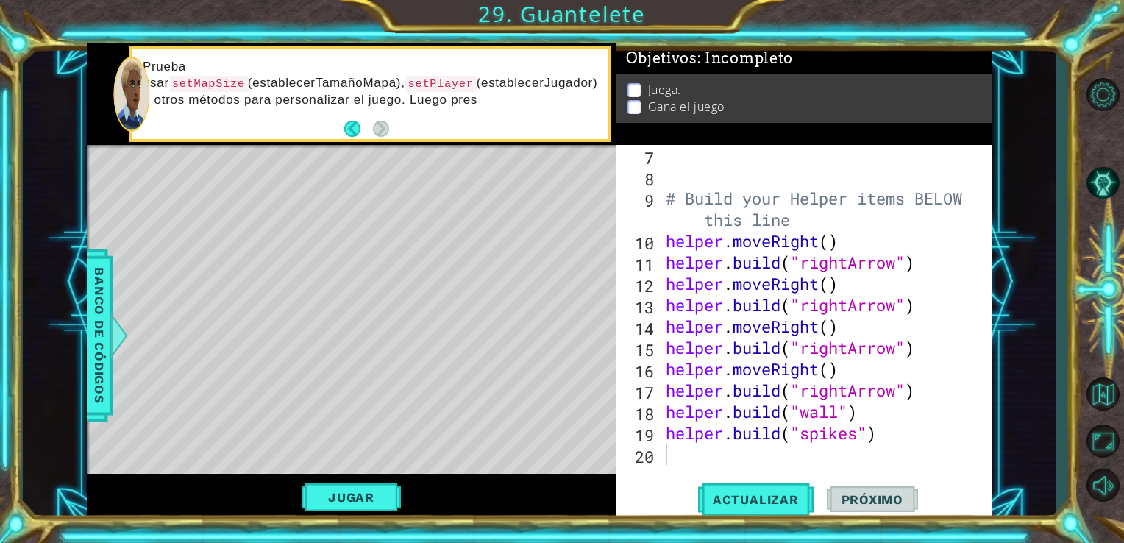
click at [350, 474] on div "Jugar" at bounding box center [352, 498] width 530 height 48
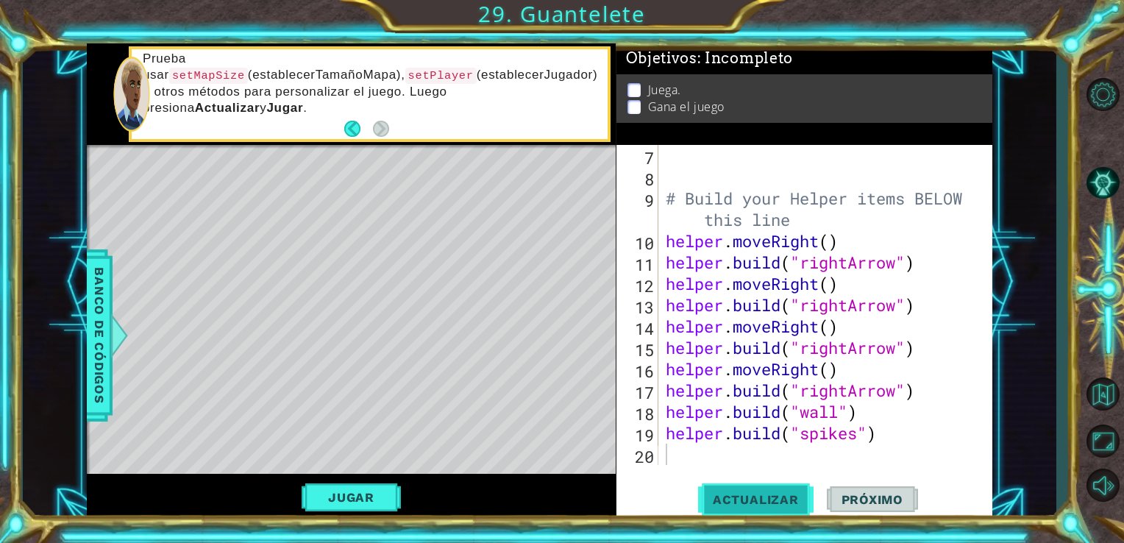
click at [762, 496] on span "Actualizar" at bounding box center [755, 499] width 115 height 15
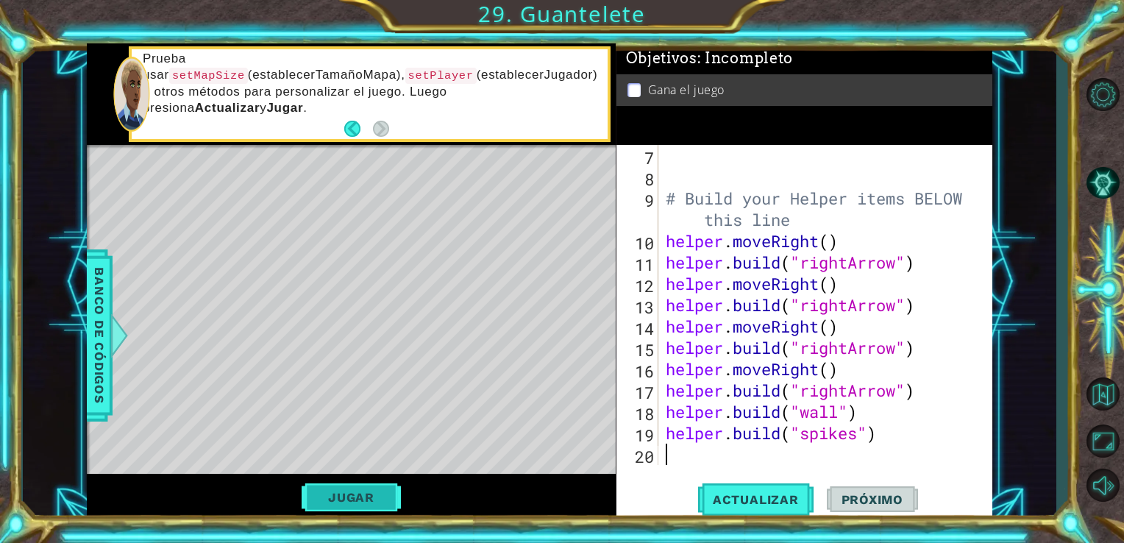
click at [332, 489] on button "Jugar" at bounding box center [351, 497] width 99 height 28
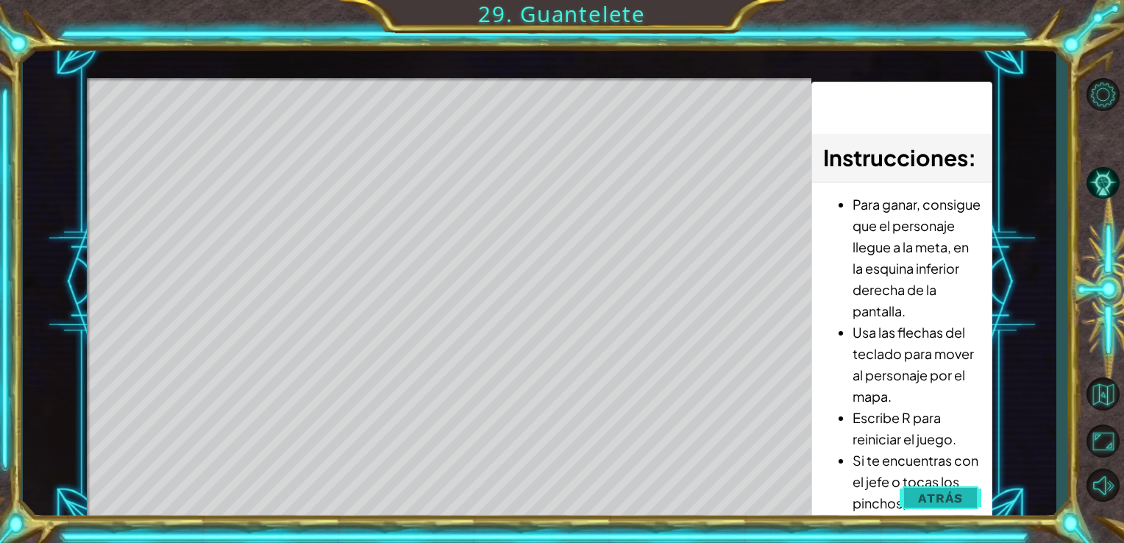
click at [915, 501] on button "Atrás" at bounding box center [940, 497] width 82 height 29
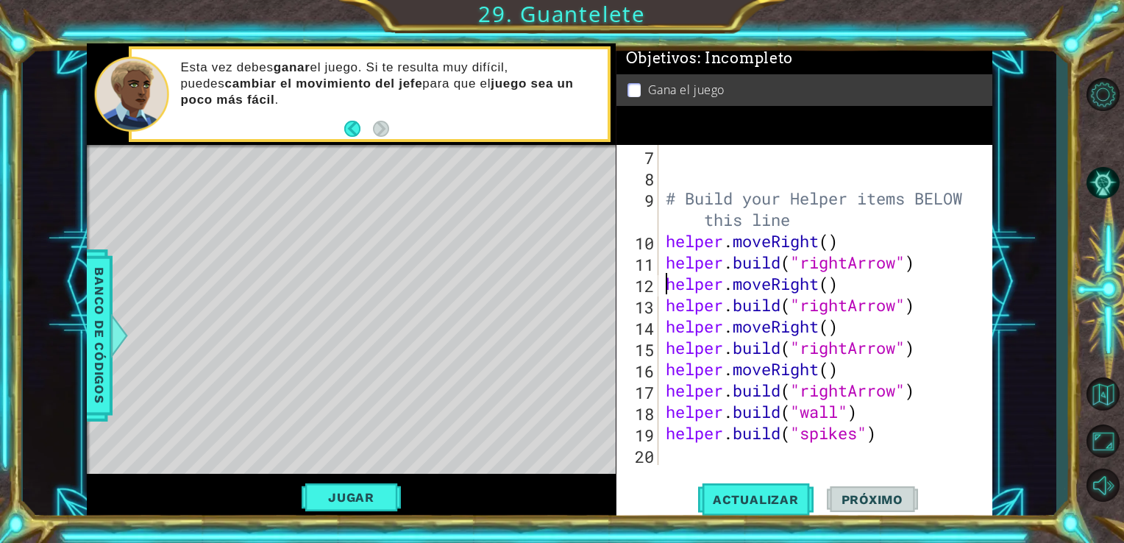
type textarea "# Build your Helper items BELOW this line"
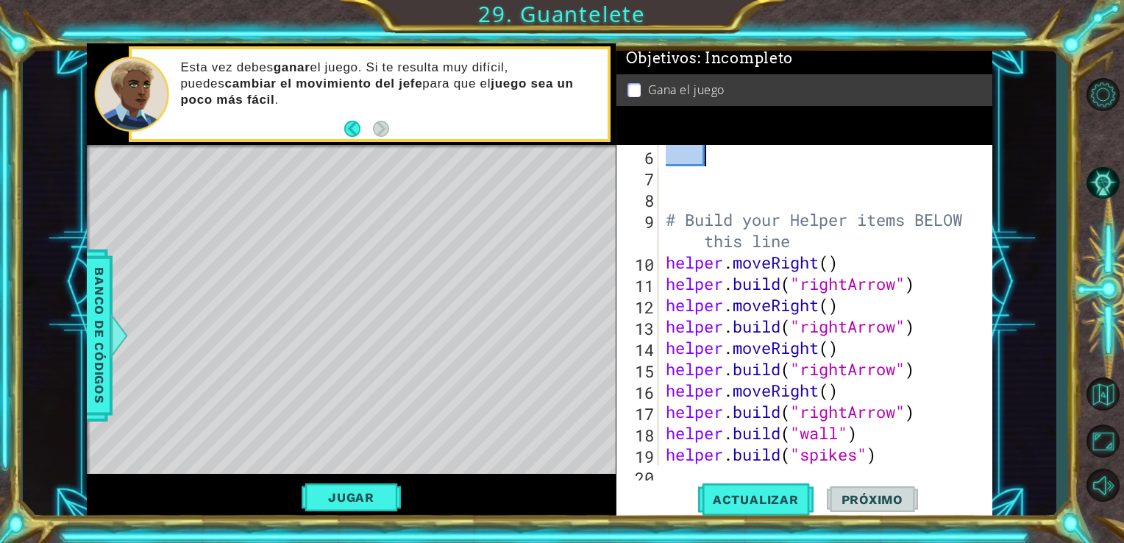
scroll to position [0, 0]
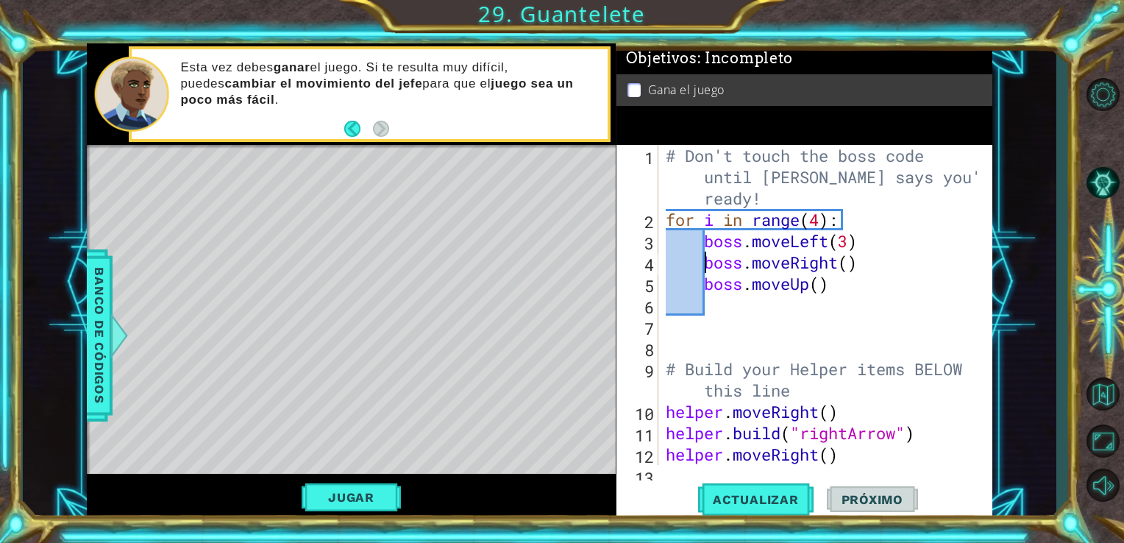
type textarea "boss.moveUp()"
type textarea "helper.build("spikes")"
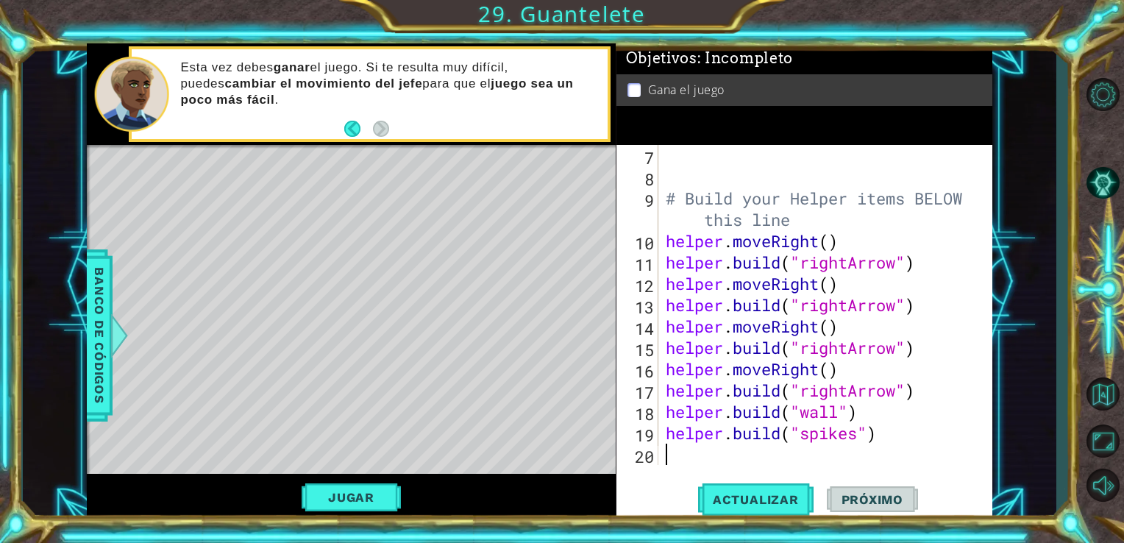
scroll to position [171, 0]
click at [85, 337] on div "1 ההההההההההההההההההההההההההההההההההההההההההההההההההההההההההההההההההההההההההההה…" at bounding box center [540, 281] width 1034 height 477
click at [96, 332] on span "Banco de códigos" at bounding box center [100, 335] width 24 height 152
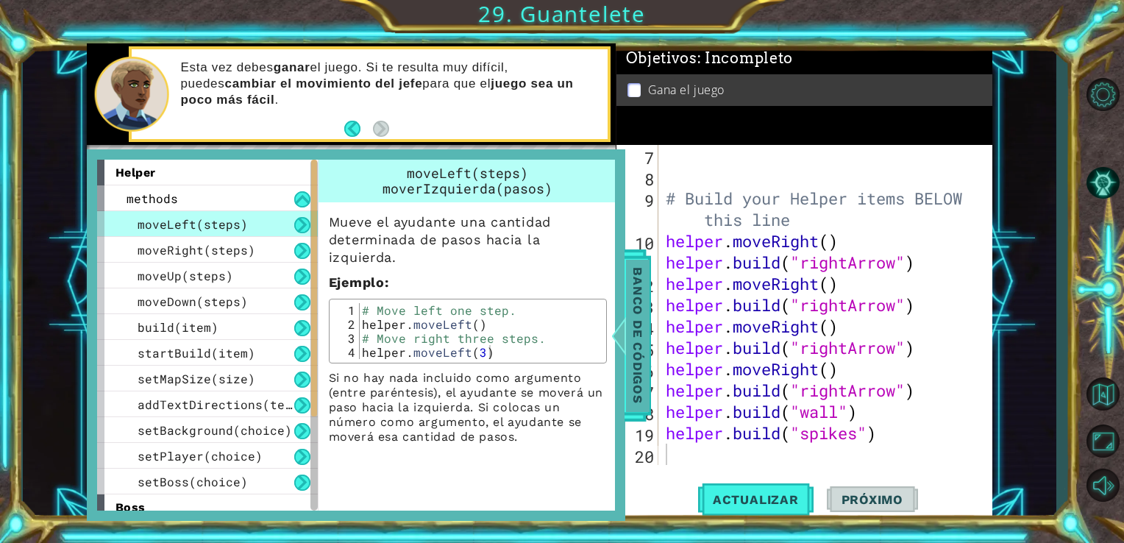
click at [635, 297] on span "Banco de códigos" at bounding box center [638, 335] width 24 height 152
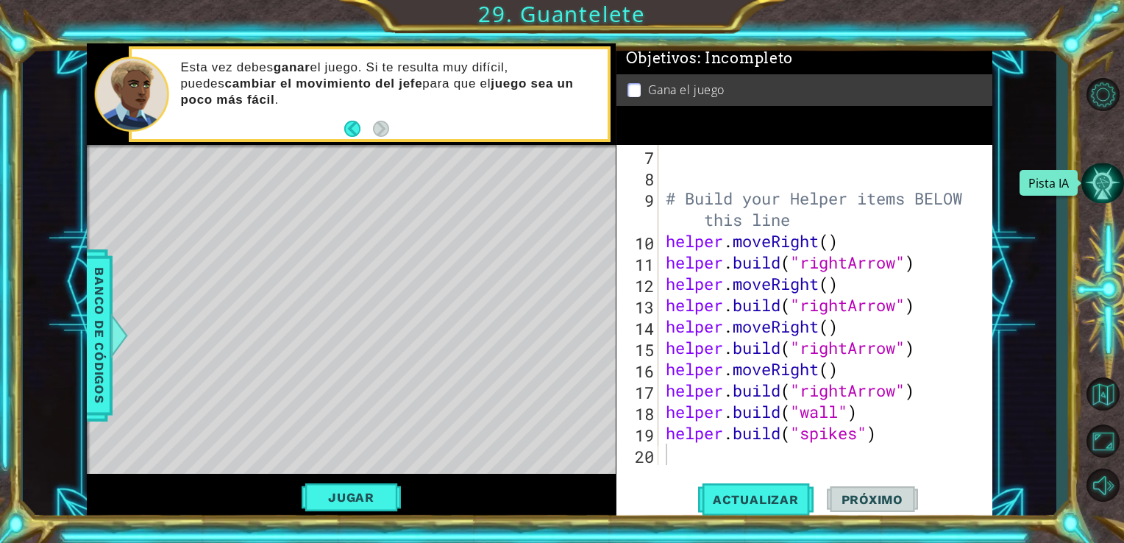
click at [1087, 188] on button "Pista IA" at bounding box center [1102, 183] width 43 height 40
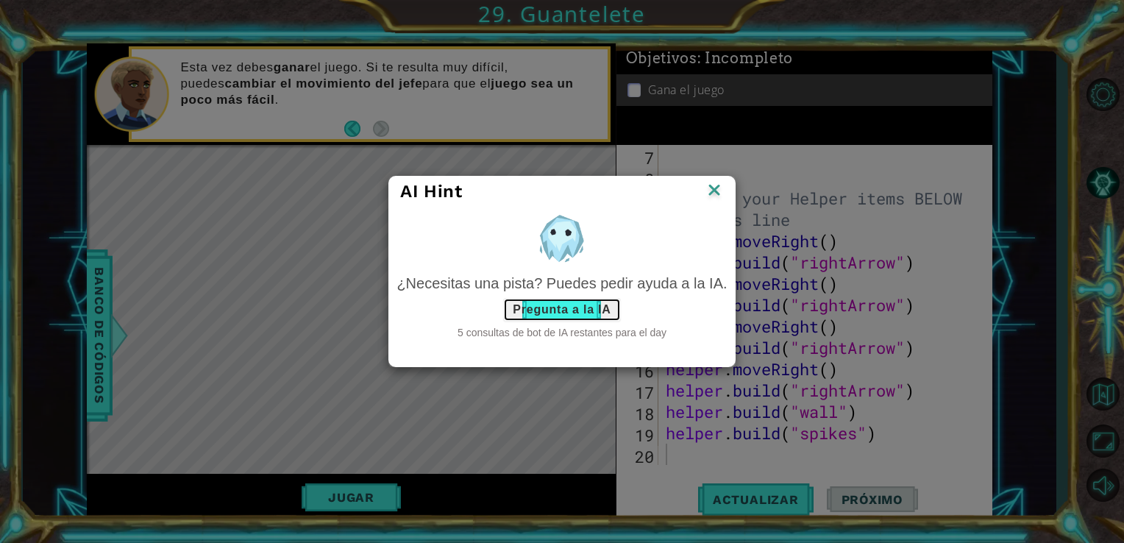
click at [568, 314] on button "Pregunta a la IA" at bounding box center [561, 310] width 117 height 24
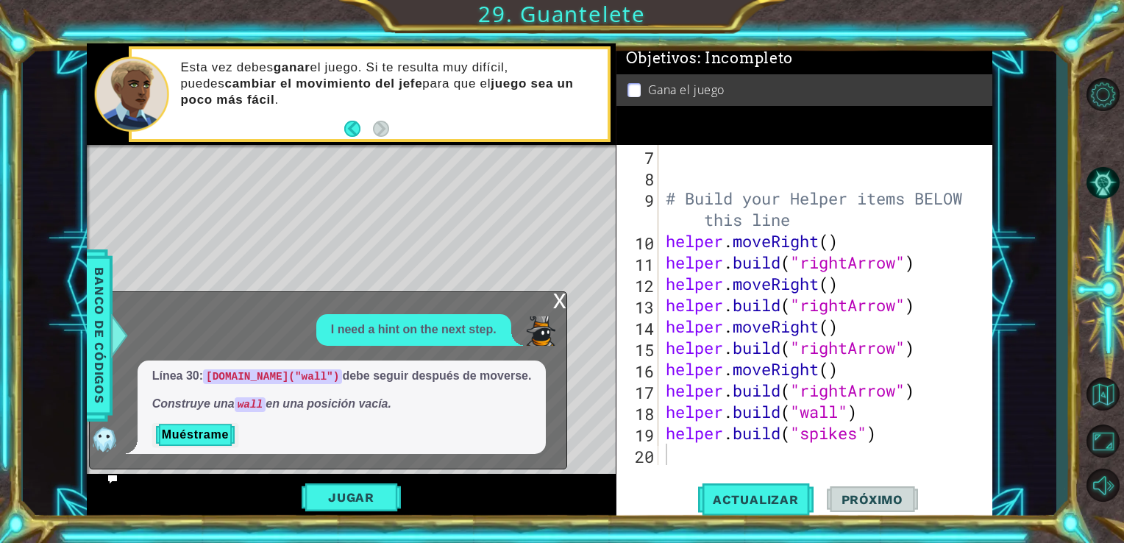
drag, startPoint x: 146, startPoint y: 378, endPoint x: 274, endPoint y: 377, distance: 128.0
click at [274, 377] on div "Línea 30: helper.build("wall") debe seguir después de moverse. Construye una wa…" at bounding box center [342, 407] width 409 height 94
drag, startPoint x: 560, startPoint y: 288, endPoint x: 558, endPoint y: 307, distance: 19.2
click at [558, 304] on div "1 2 3 4 5 6 7 8 # Don't touch the boss code until Vega says you're ready! for i…" at bounding box center [540, 281] width 906 height 477
click at [558, 307] on div "x" at bounding box center [559, 299] width 13 height 15
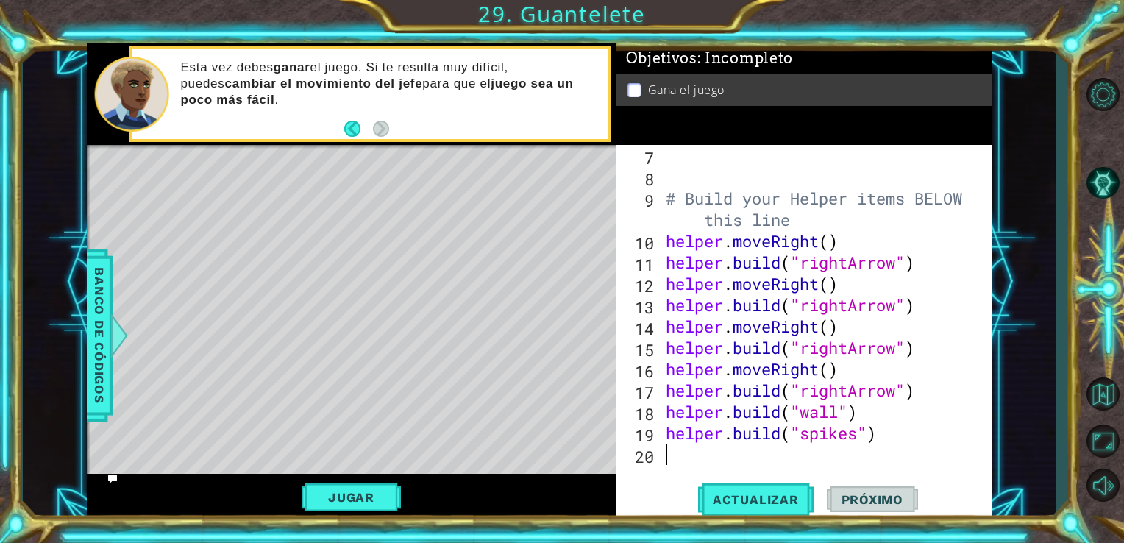
click at [668, 455] on div "# Build your Helper items BELOW this line helper . moveRight ( ) helper . build…" at bounding box center [824, 326] width 323 height 363
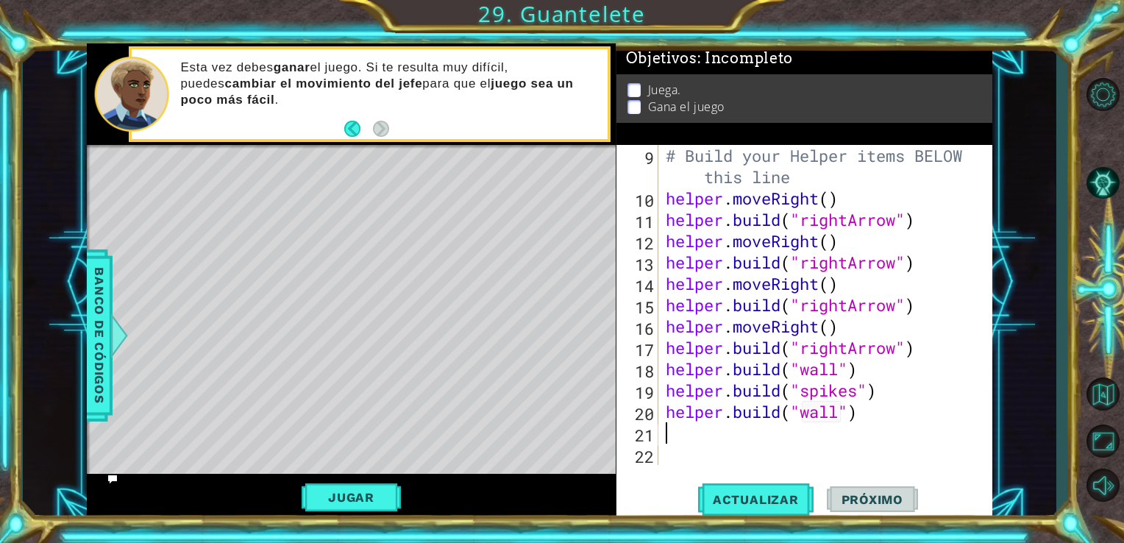
scroll to position [213, 0]
type textarea "helper.build("wall")"
click at [727, 502] on span "Actualizar" at bounding box center [755, 499] width 115 height 15
click at [333, 502] on button "Jugar" at bounding box center [351, 497] width 99 height 28
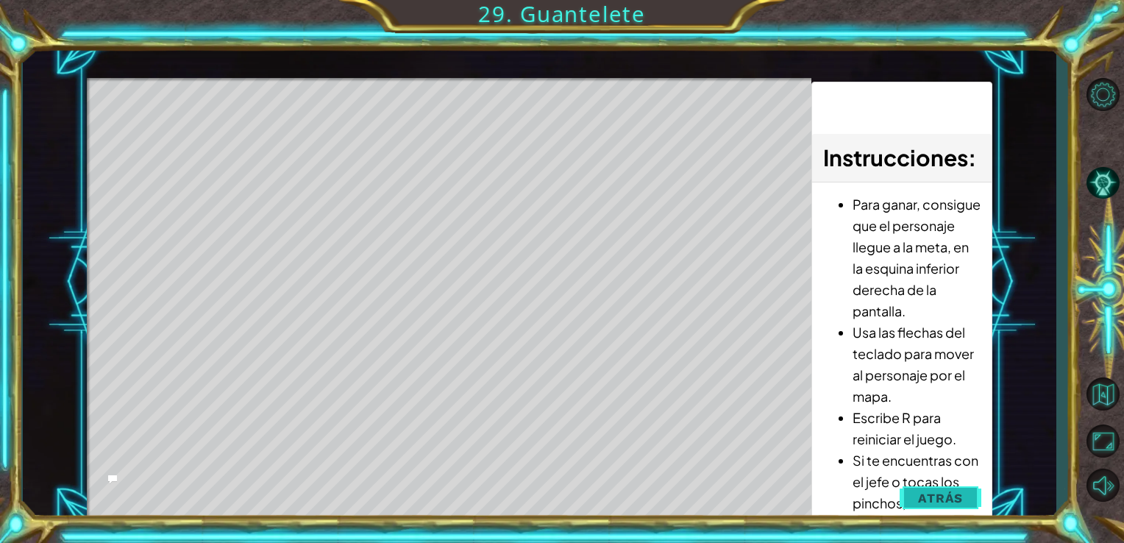
click at [918, 499] on button "Atrás" at bounding box center [940, 497] width 82 height 29
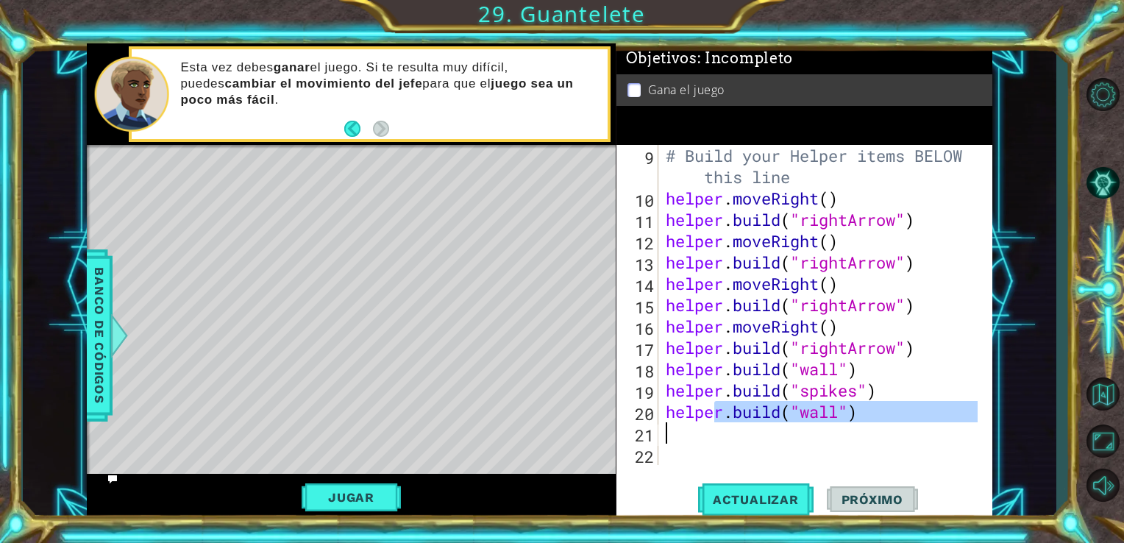
drag, startPoint x: 712, startPoint y: 425, endPoint x: 704, endPoint y: 434, distance: 12.0
click at [710, 429] on div "# Build your Helper items BELOW this line helper . moveRight ( ) helper . build…" at bounding box center [824, 337] width 323 height 384
type textarea "helpe"
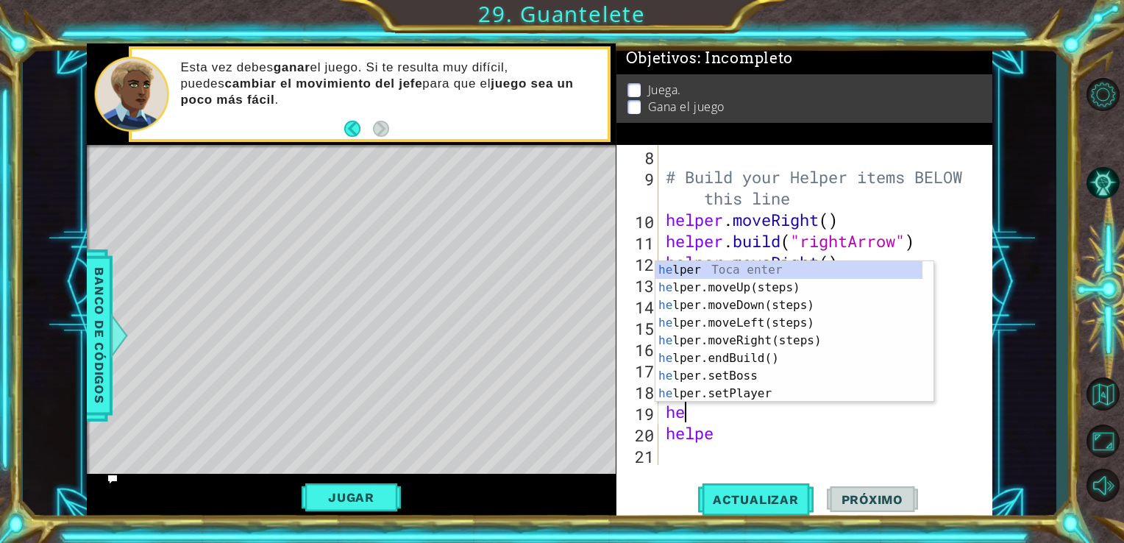
type textarea "h"
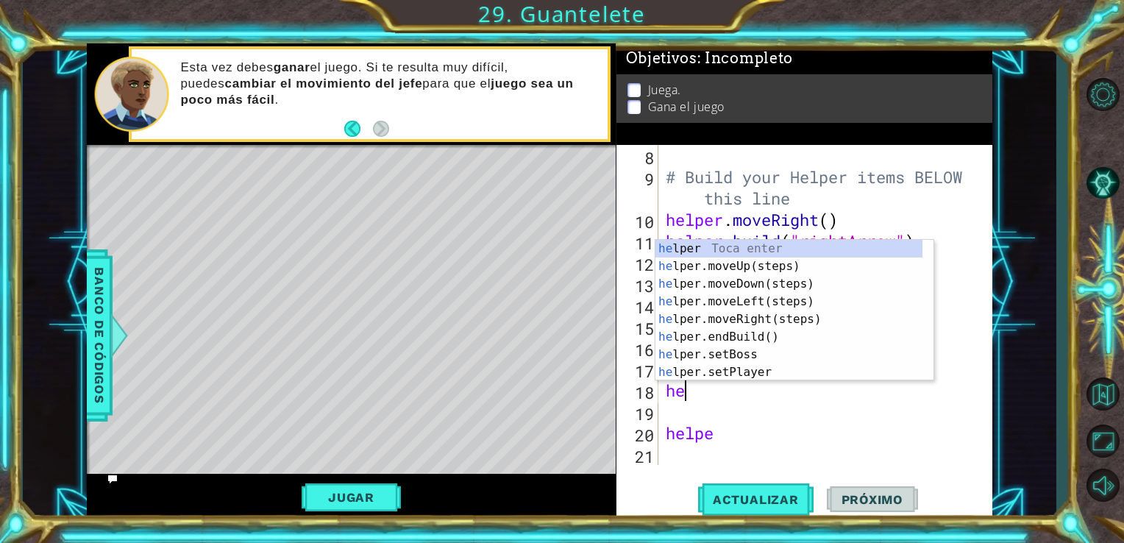
type textarea "h"
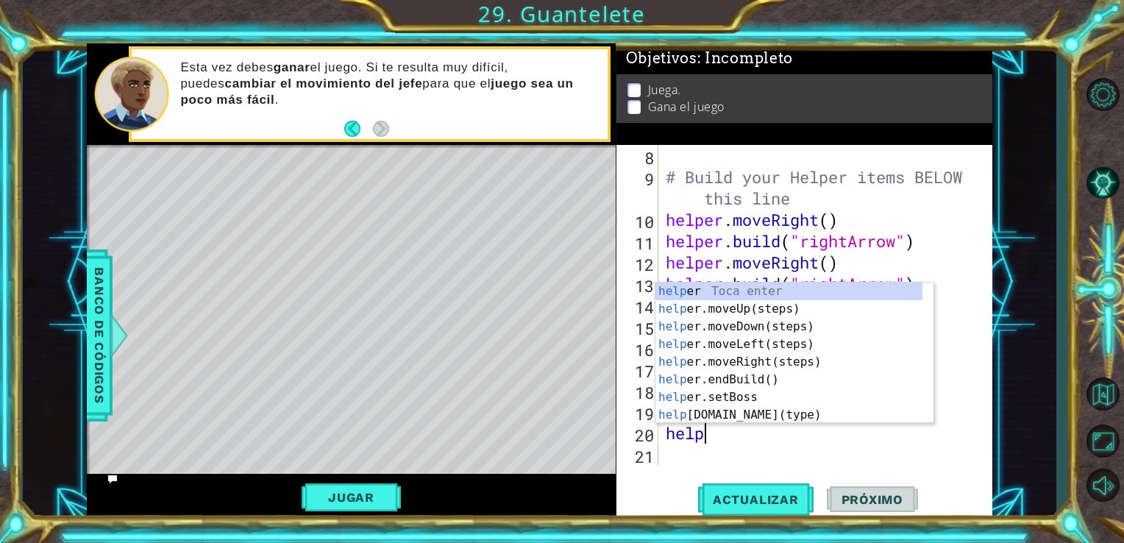
type textarea "h"
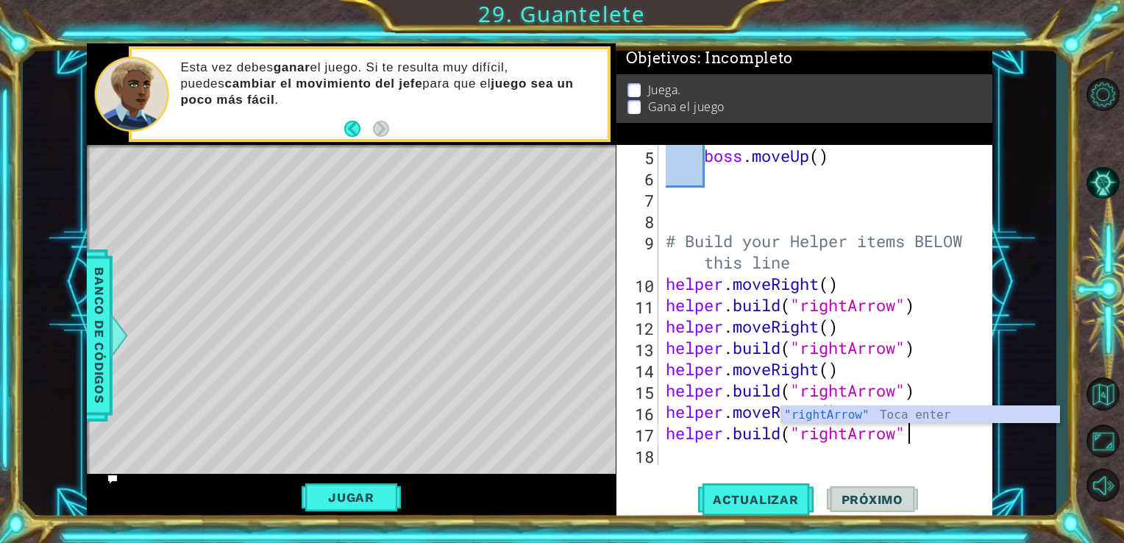
type textarea "helper.build("rightArrow")"
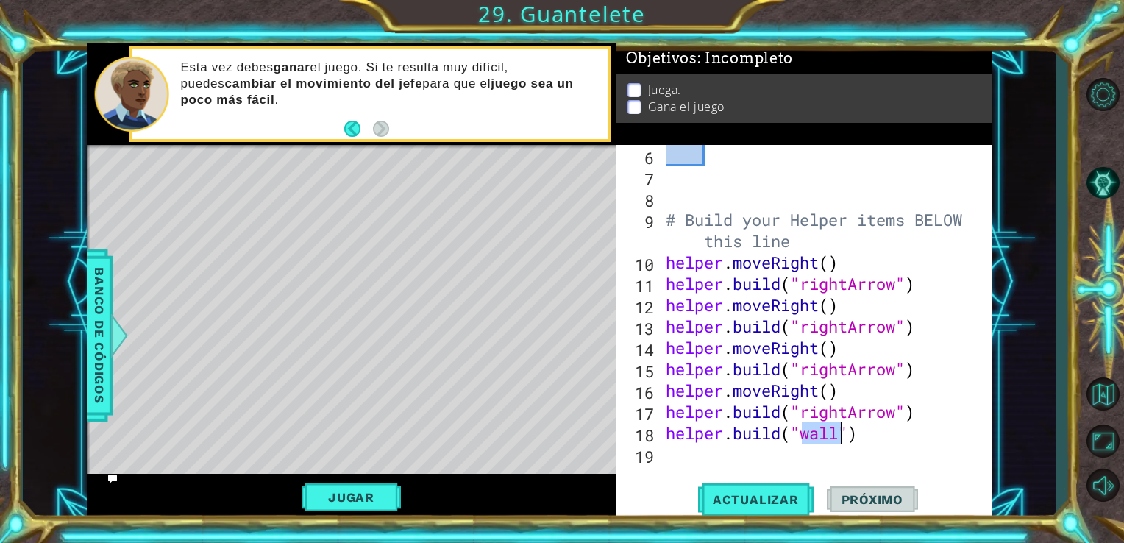
scroll to position [0, 6]
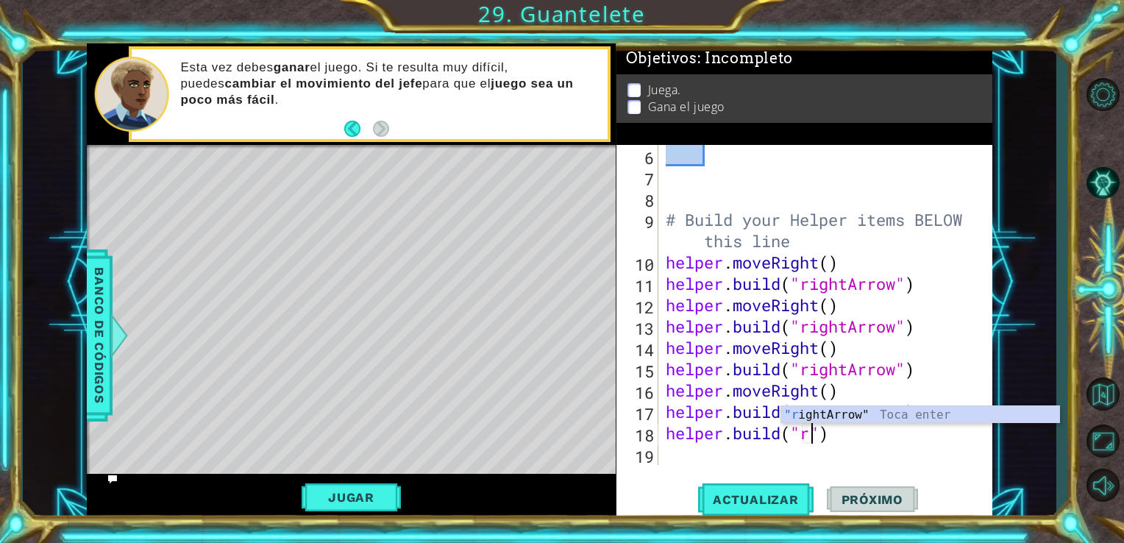
type textarea "helper.build("rightArrow")"
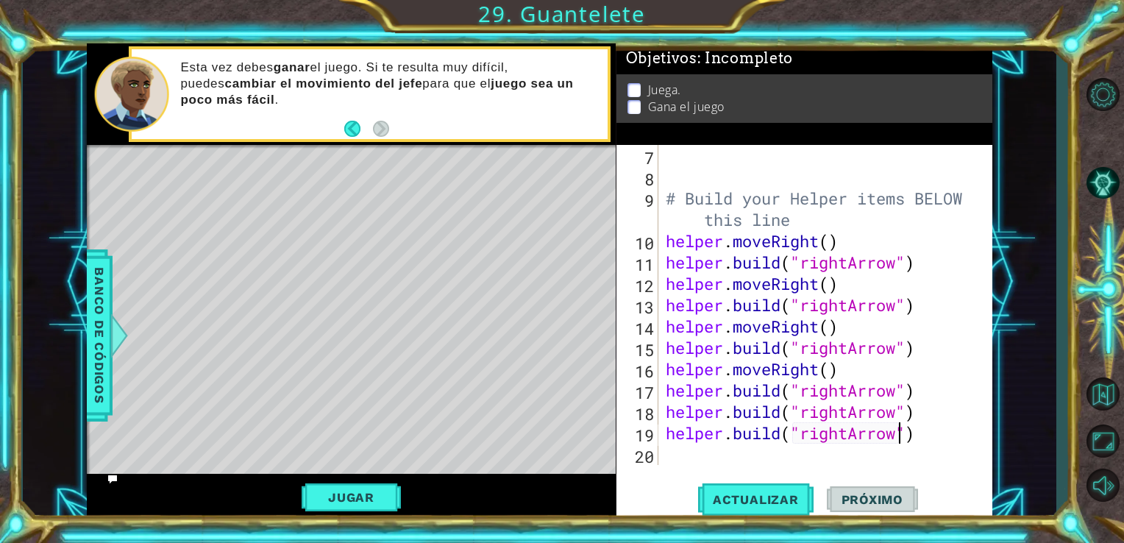
click at [733, 398] on div "# Build your Helper items BELOW this line helper . moveRight ( ) helper . build…" at bounding box center [824, 326] width 323 height 363
type textarea "helper.build("rightArrow")"
click at [759, 496] on span "Actualizar" at bounding box center [755, 499] width 115 height 15
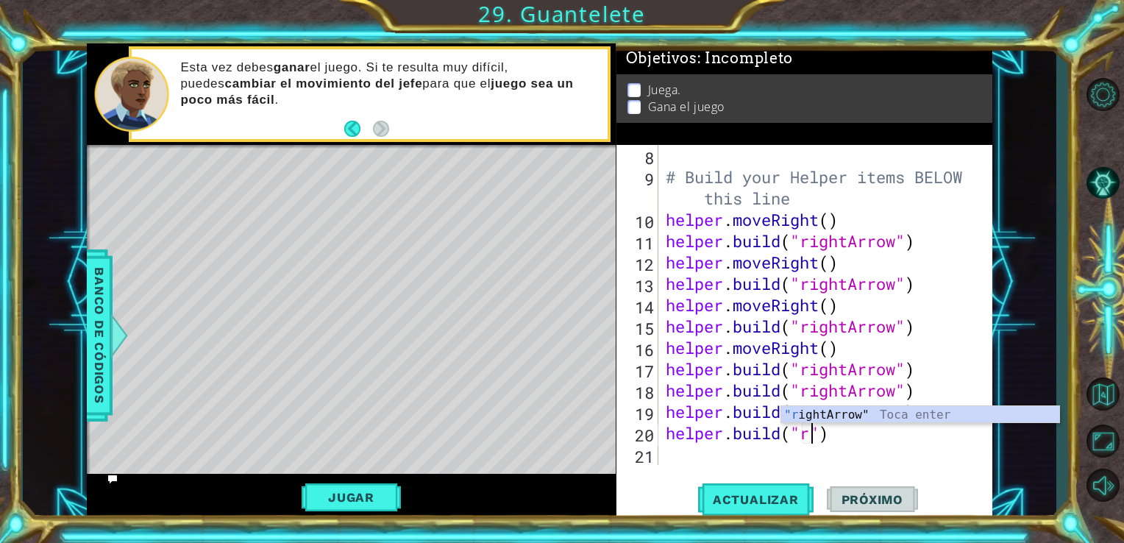
type textarea "helper.build("rightArrow")"
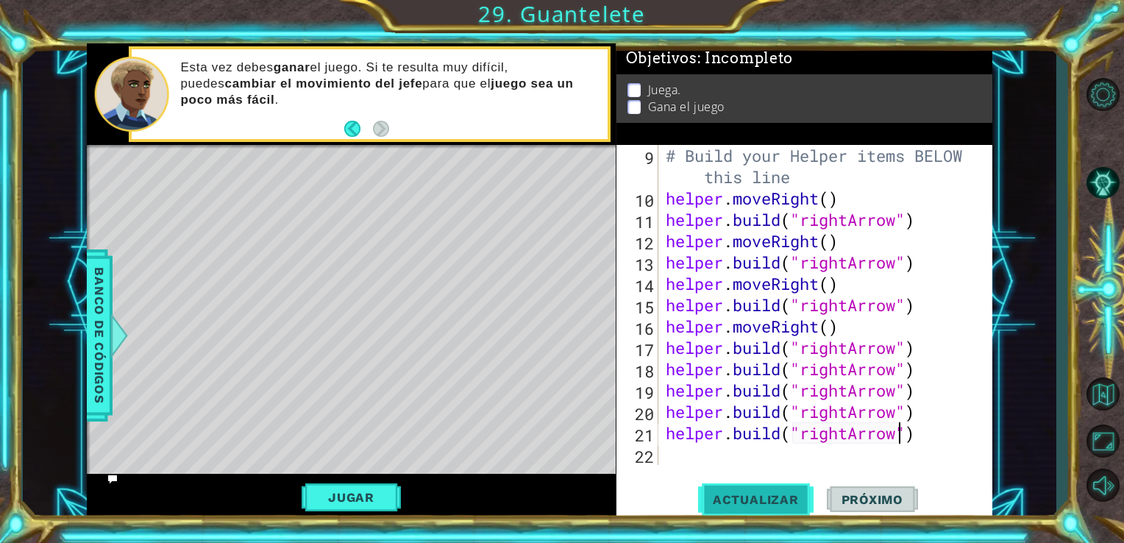
type textarea "helper.build("rightArrow")"
click at [732, 490] on button "Actualizar" at bounding box center [755, 499] width 115 height 38
click at [327, 493] on button "Jugar" at bounding box center [351, 497] width 99 height 28
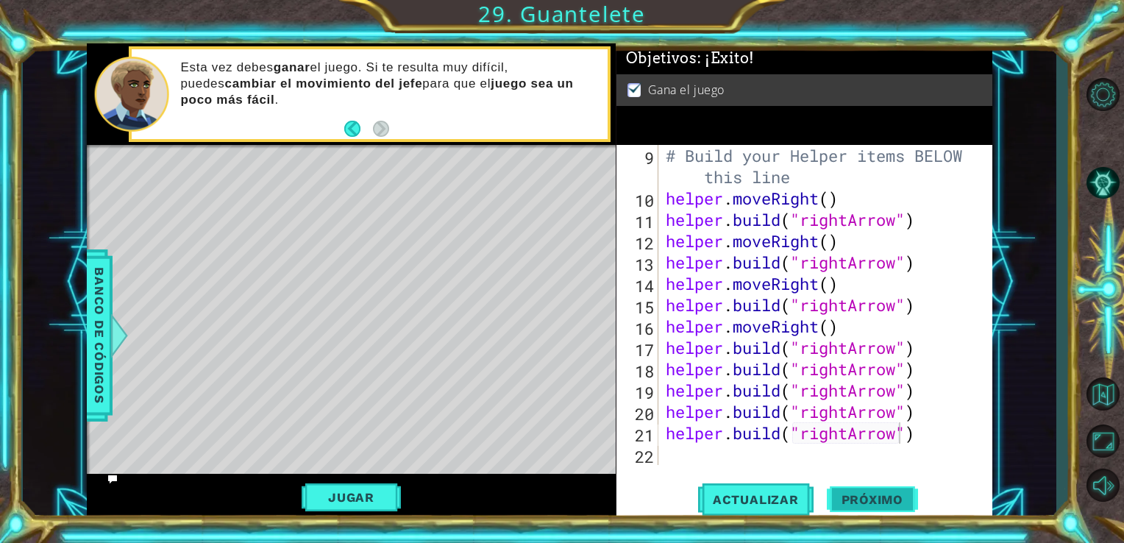
click at [858, 510] on button "Próximo" at bounding box center [872, 502] width 91 height 38
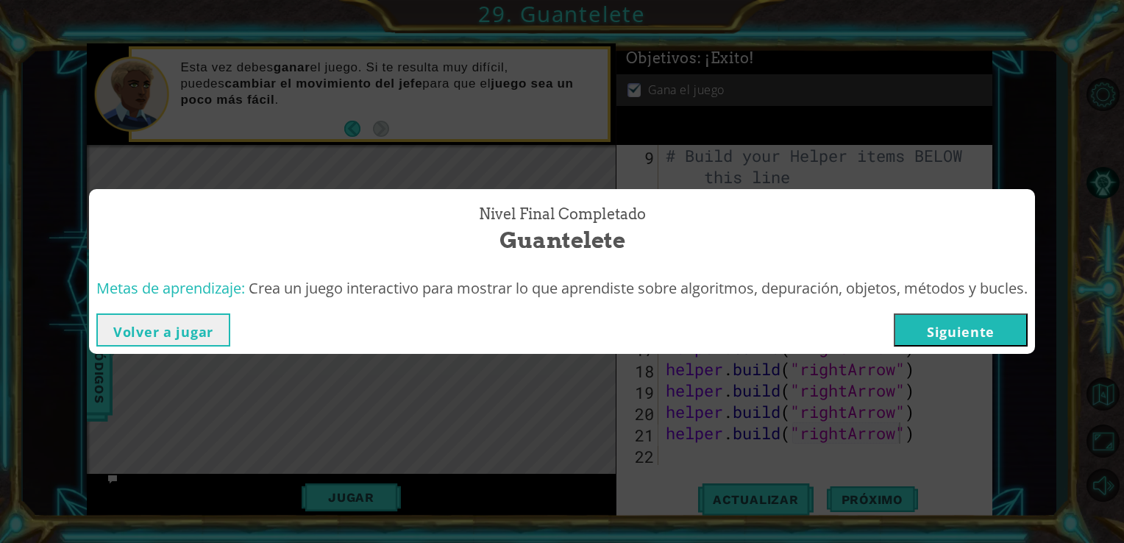
click at [994, 335] on button "Siguiente" at bounding box center [961, 329] width 134 height 33
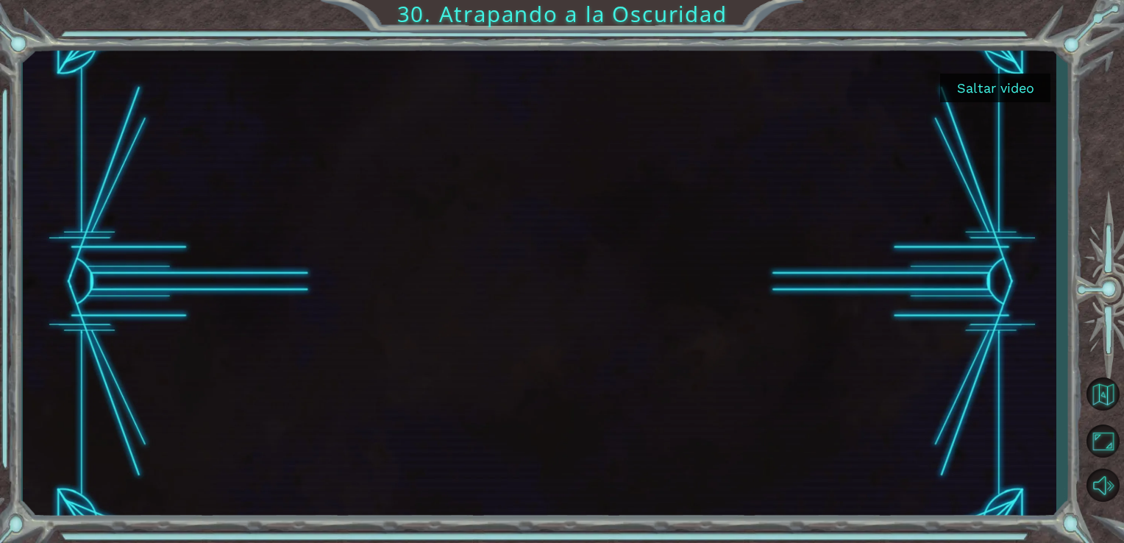
click at [1012, 98] on button "Saltar video" at bounding box center [995, 88] width 110 height 29
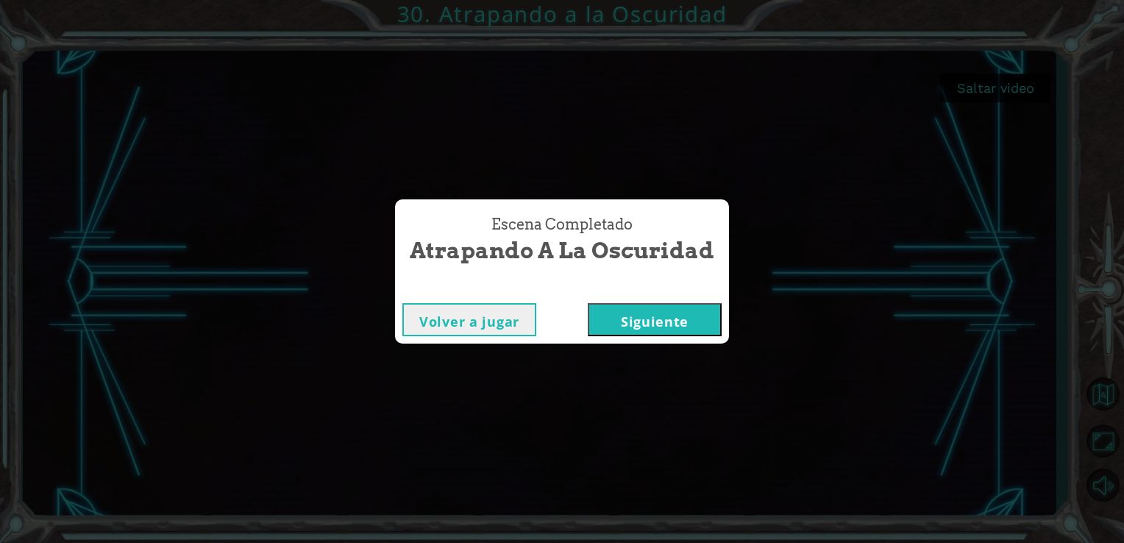
click at [685, 316] on button "Siguiente" at bounding box center [655, 319] width 134 height 33
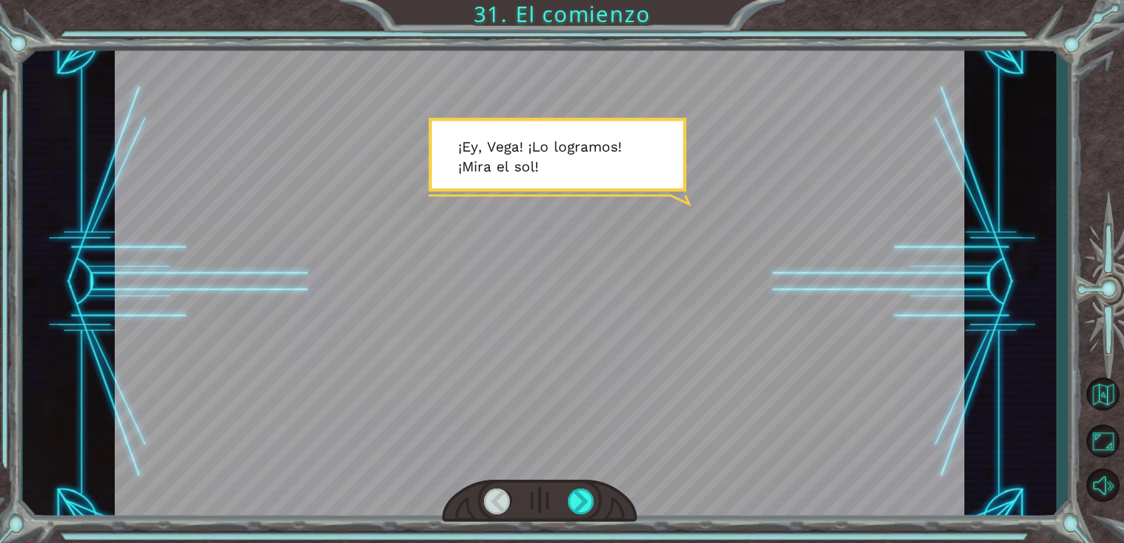
click at [727, 295] on div at bounding box center [540, 282] width 850 height 478
click at [569, 492] on div at bounding box center [581, 501] width 27 height 26
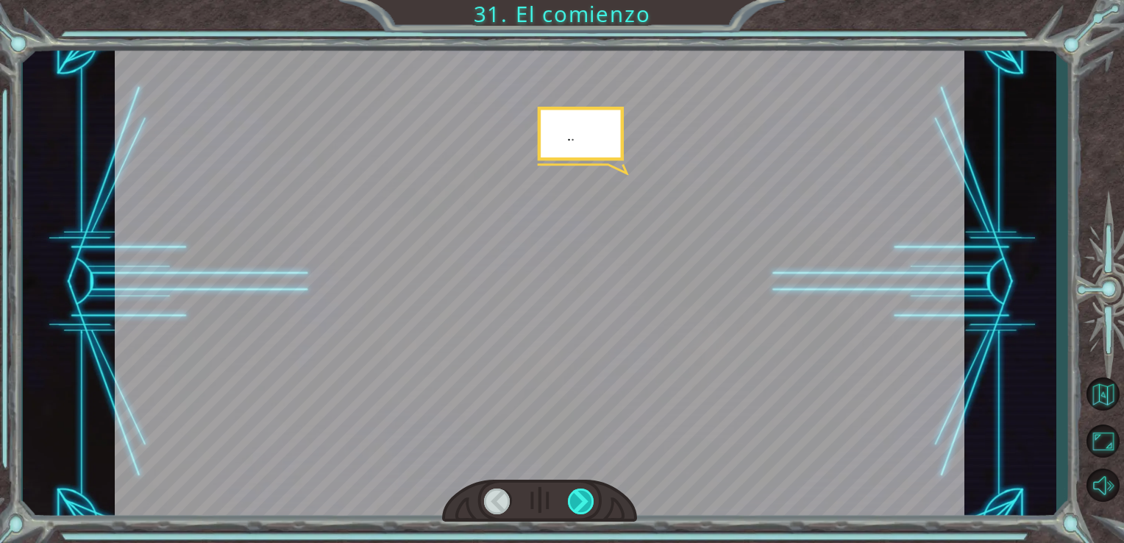
click at [569, 492] on div at bounding box center [581, 501] width 27 height 26
click at [570, 492] on div at bounding box center [581, 501] width 27 height 26
click at [574, 493] on div at bounding box center [581, 501] width 27 height 26
click at [574, 495] on div at bounding box center [581, 501] width 27 height 26
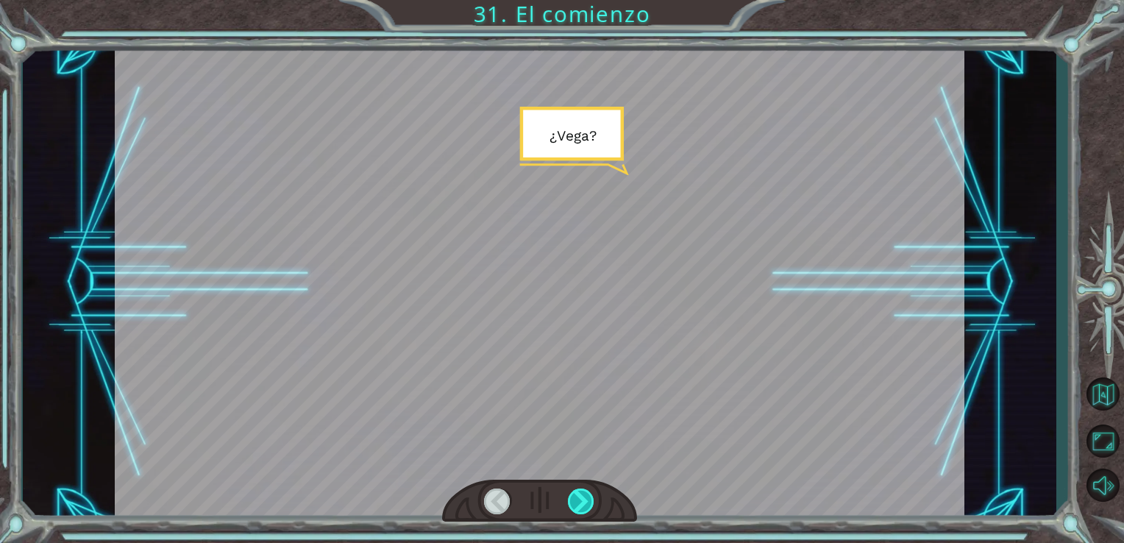
click at [571, 495] on div at bounding box center [581, 501] width 27 height 26
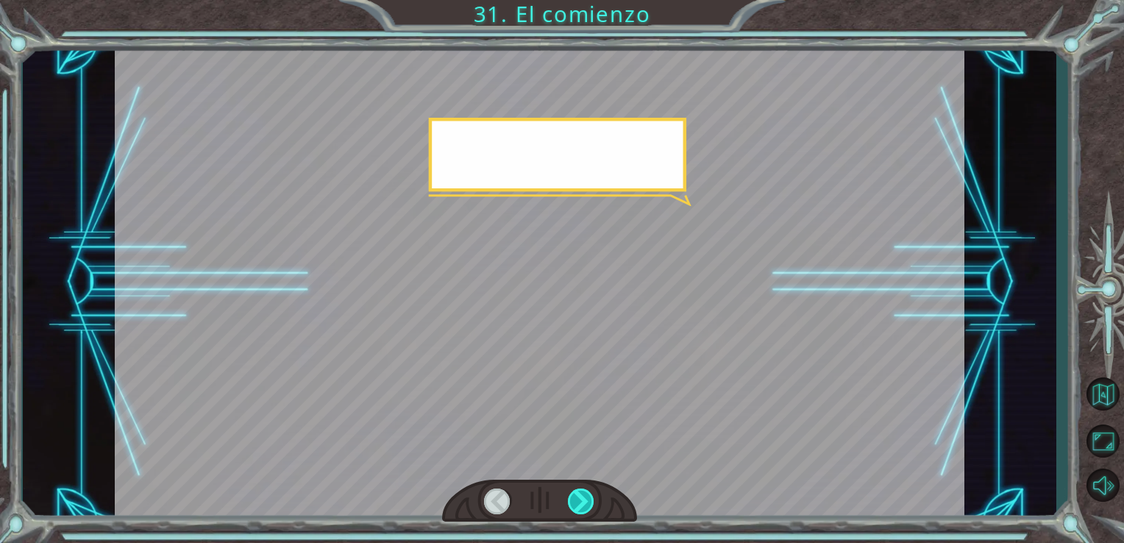
click at [571, 495] on div at bounding box center [581, 501] width 27 height 26
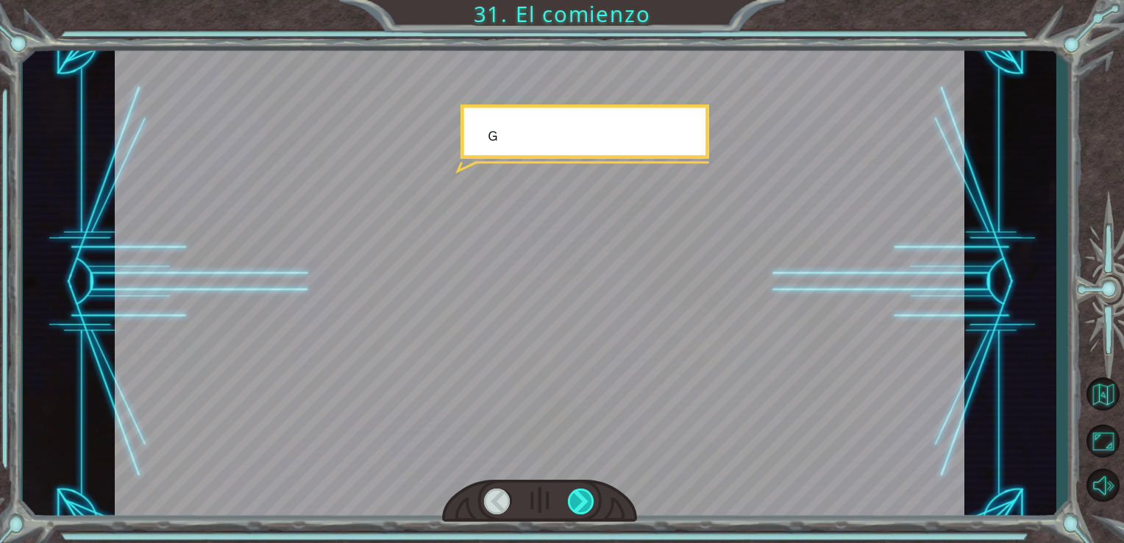
click at [571, 495] on div at bounding box center [581, 501] width 27 height 26
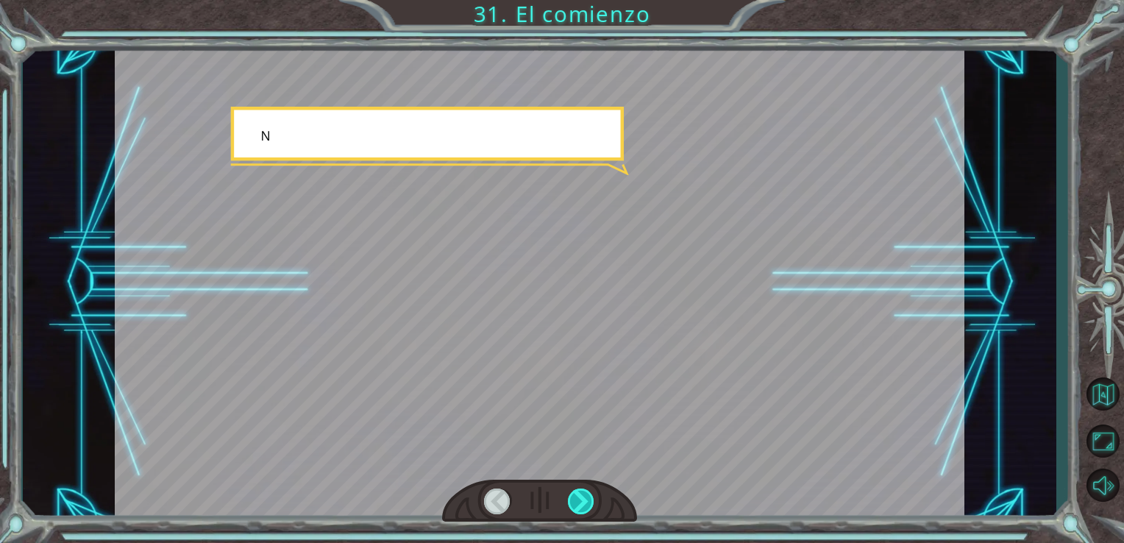
click at [571, 495] on div at bounding box center [581, 501] width 27 height 26
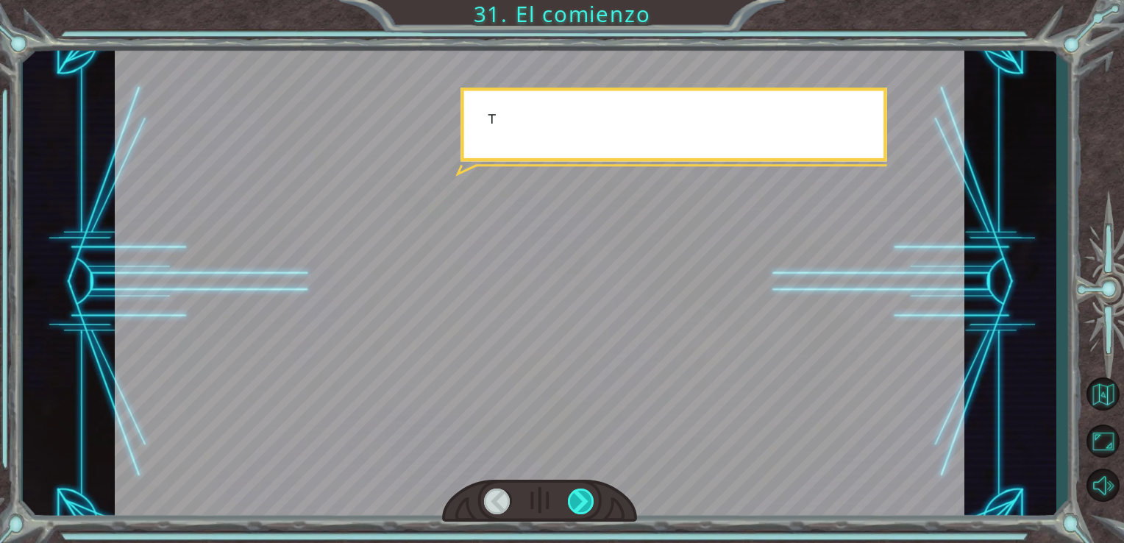
click at [571, 495] on div at bounding box center [581, 501] width 27 height 26
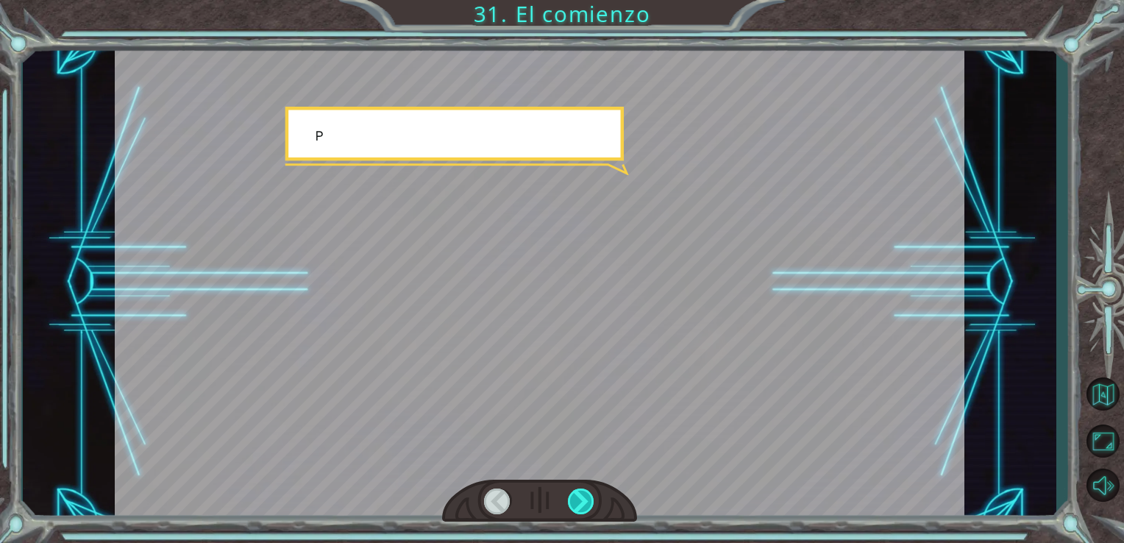
click at [571, 495] on div at bounding box center [581, 501] width 27 height 26
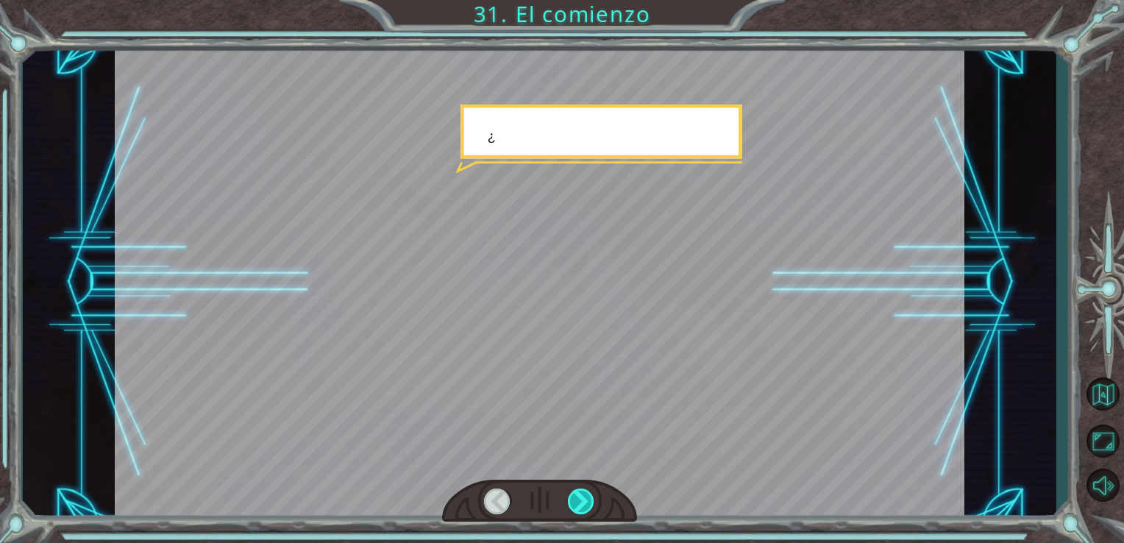
click at [571, 496] on div at bounding box center [581, 501] width 27 height 26
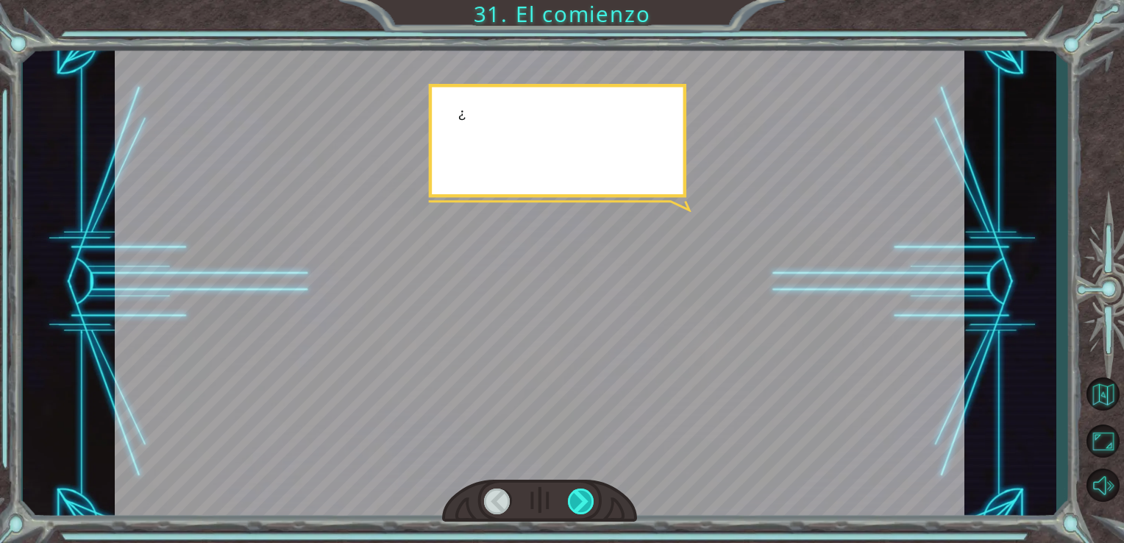
click at [571, 496] on div at bounding box center [581, 501] width 27 height 26
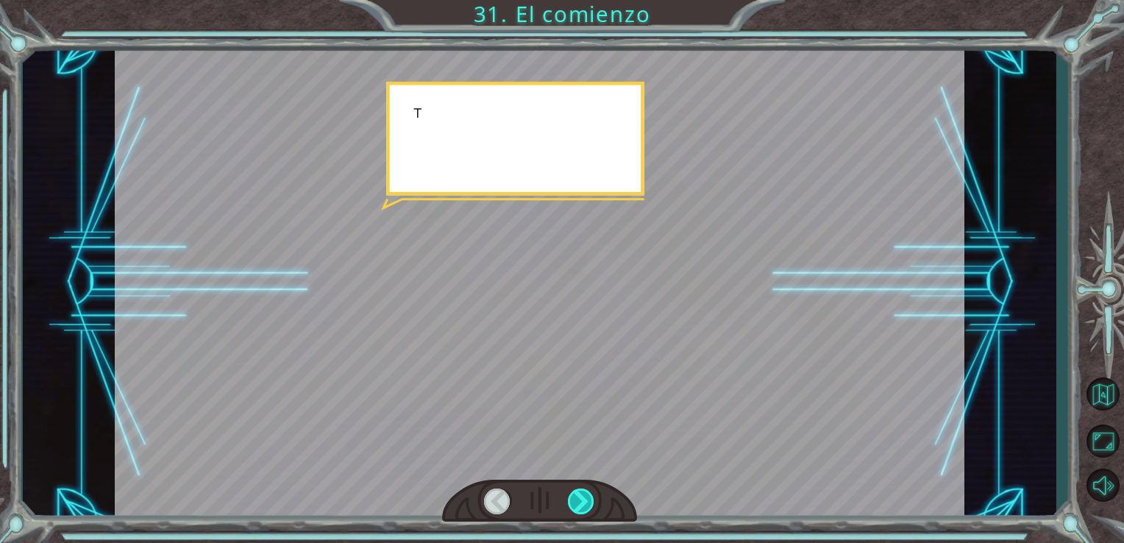
click at [571, 496] on div at bounding box center [581, 501] width 27 height 26
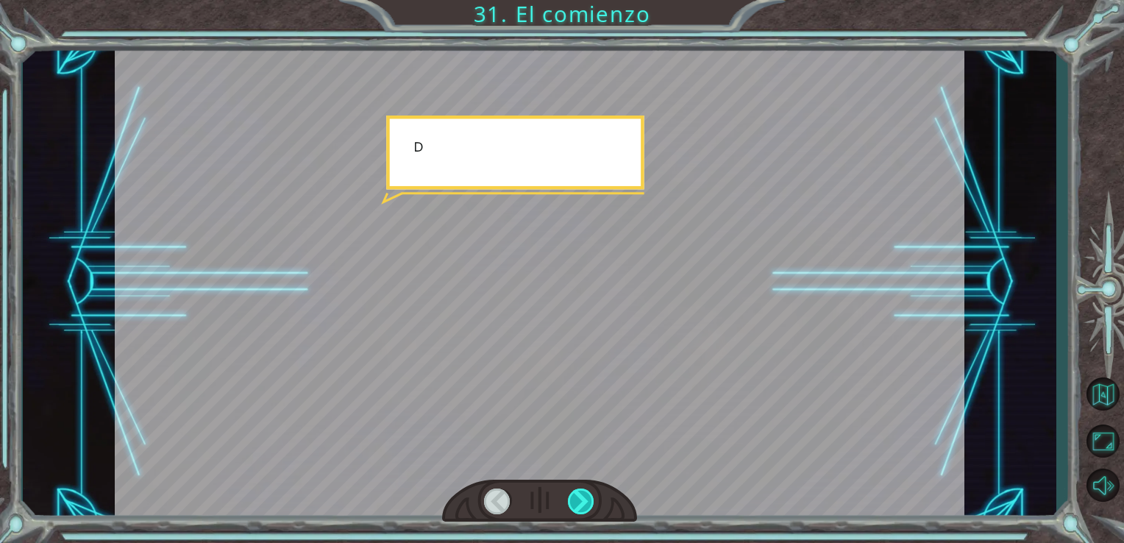
click at [571, 496] on div at bounding box center [581, 501] width 27 height 26
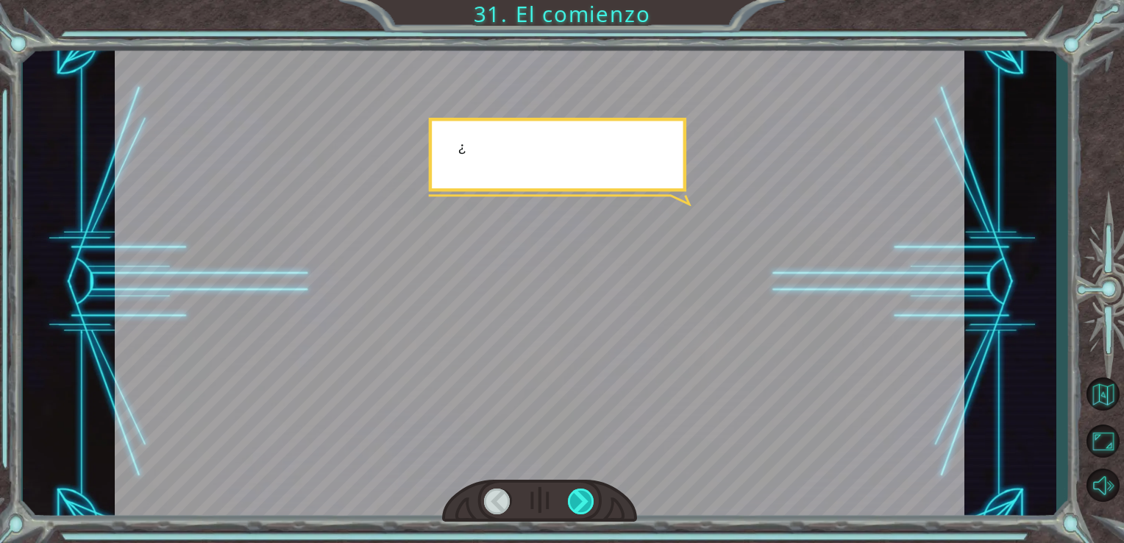
click at [571, 496] on div at bounding box center [581, 501] width 27 height 26
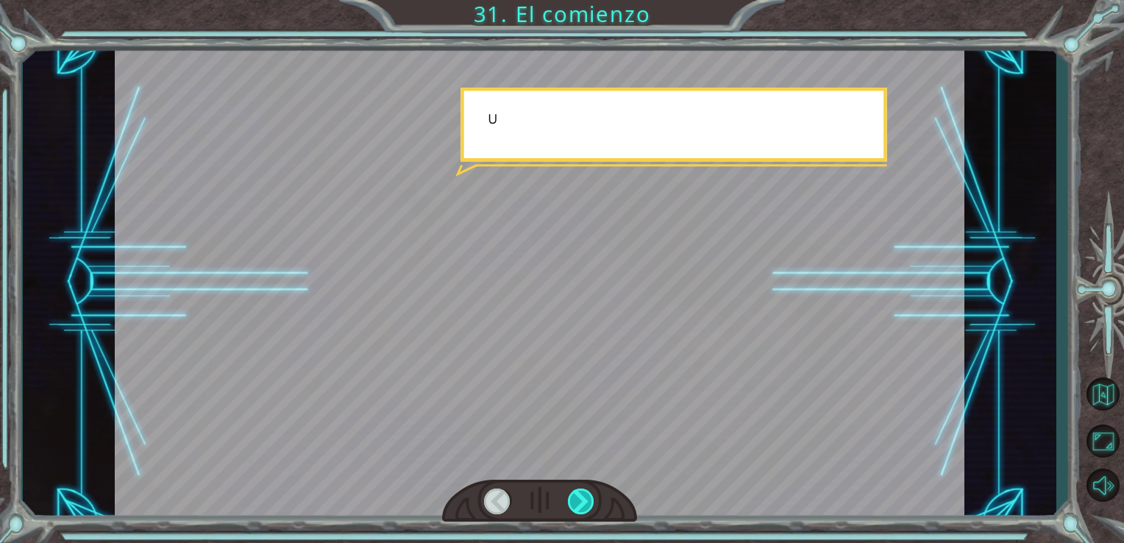
click at [571, 496] on div at bounding box center [581, 501] width 27 height 26
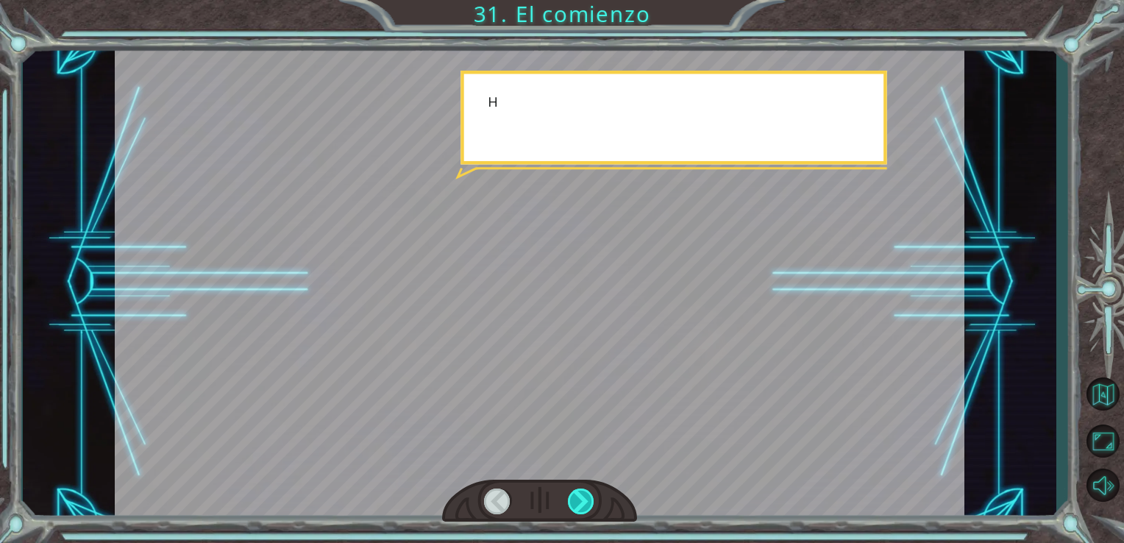
click at [571, 496] on div at bounding box center [581, 501] width 27 height 26
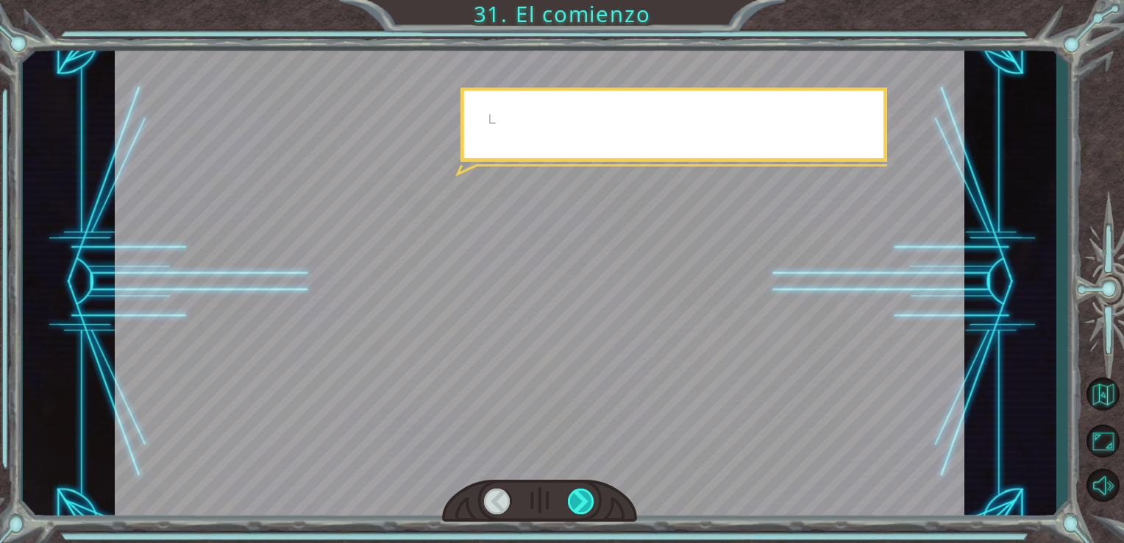
click at [571, 496] on div at bounding box center [581, 501] width 27 height 26
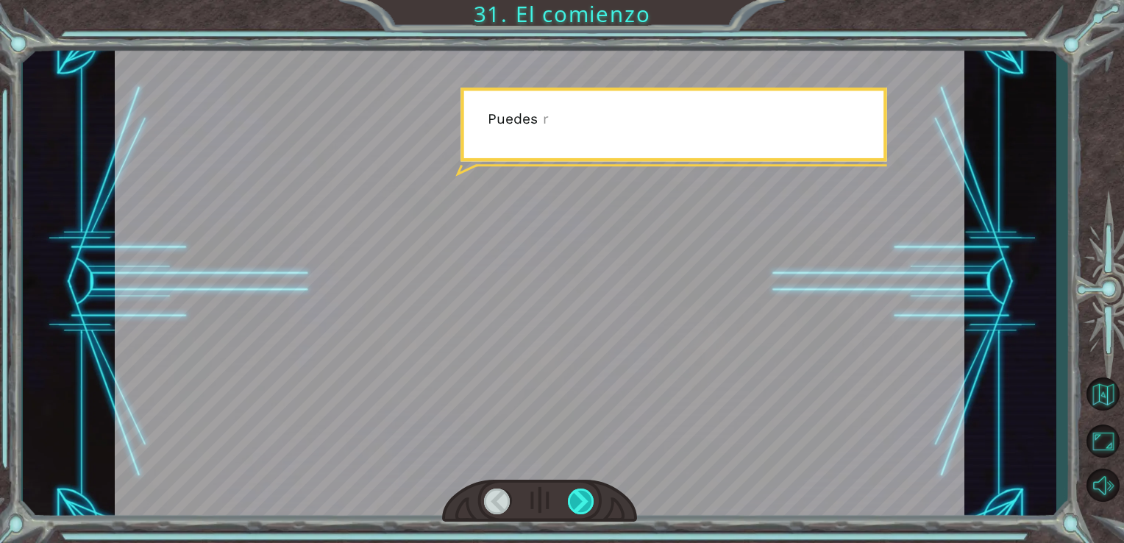
click at [571, 496] on div at bounding box center [581, 501] width 27 height 26
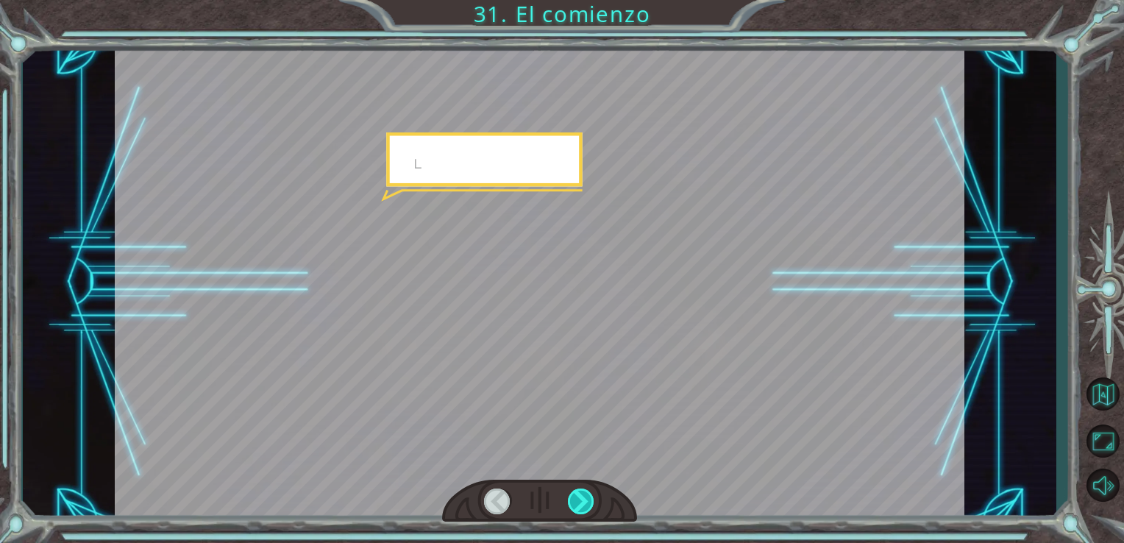
click at [571, 496] on div at bounding box center [581, 501] width 27 height 26
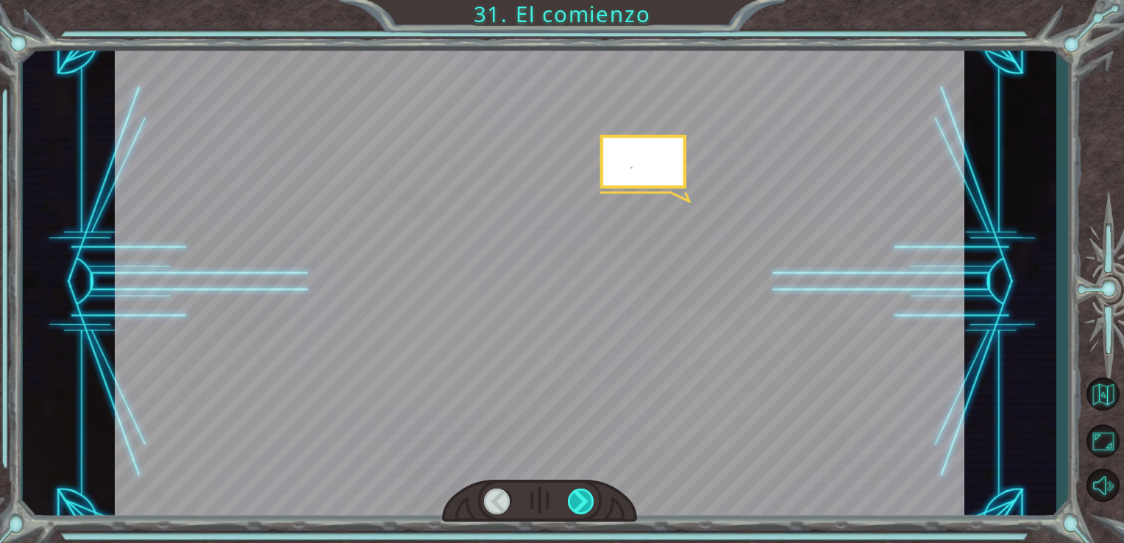
click at [571, 496] on div at bounding box center [581, 501] width 27 height 26
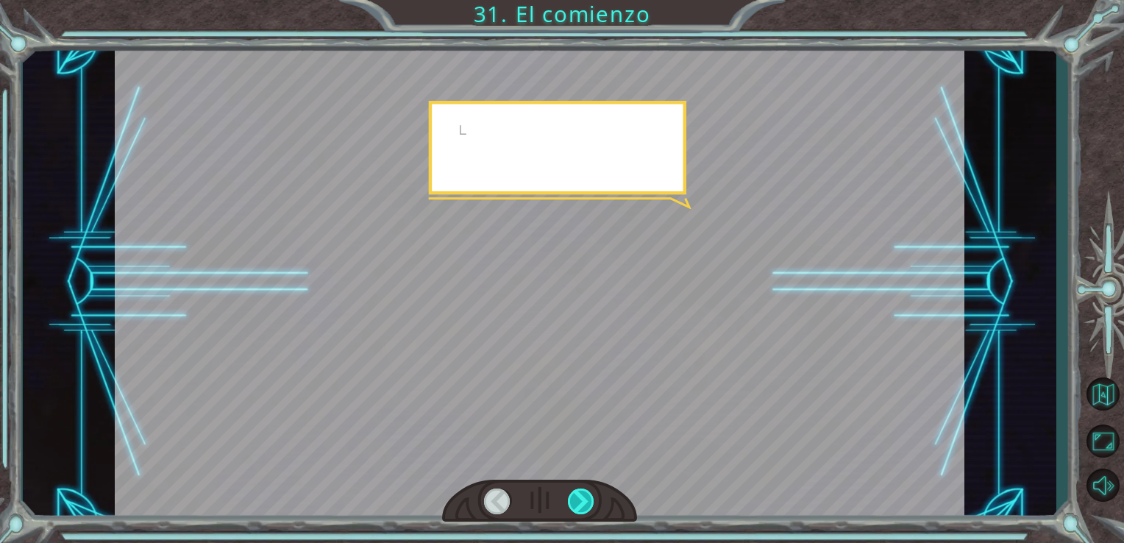
click at [571, 496] on div at bounding box center [581, 501] width 27 height 26
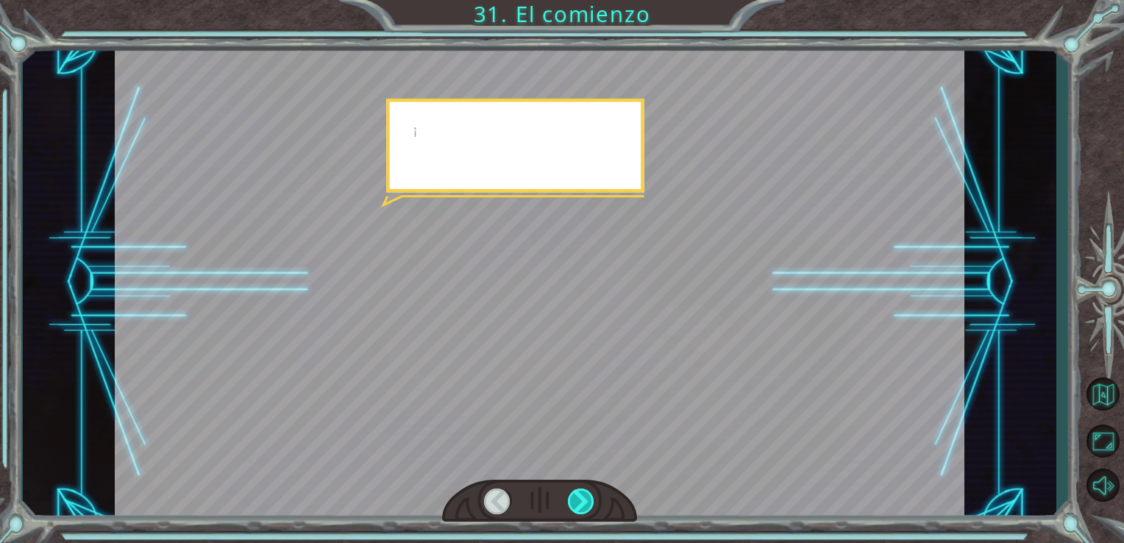
click at [571, 496] on div at bounding box center [581, 501] width 27 height 26
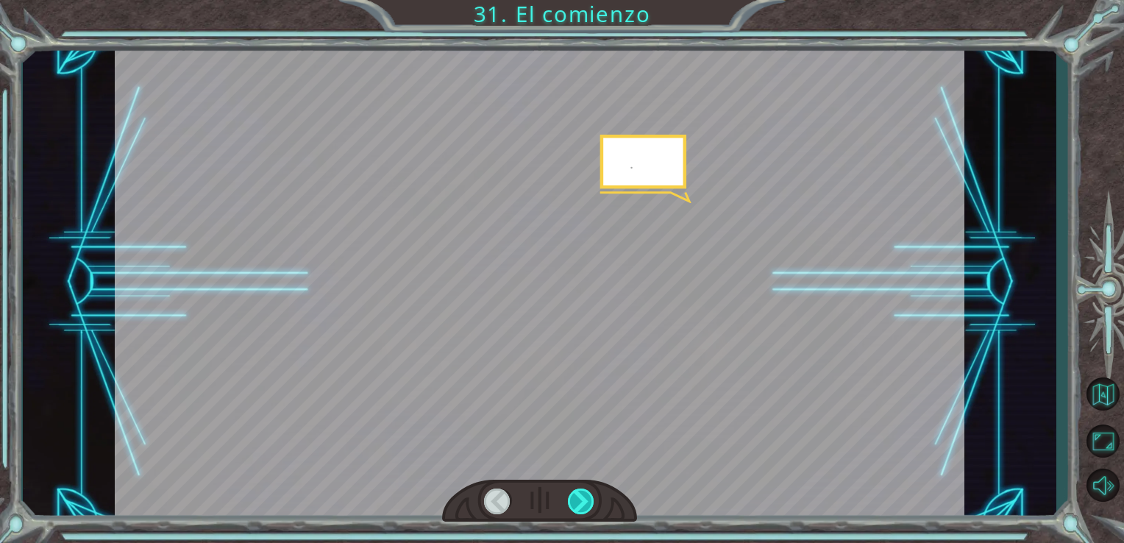
click at [571, 496] on div at bounding box center [581, 501] width 27 height 26
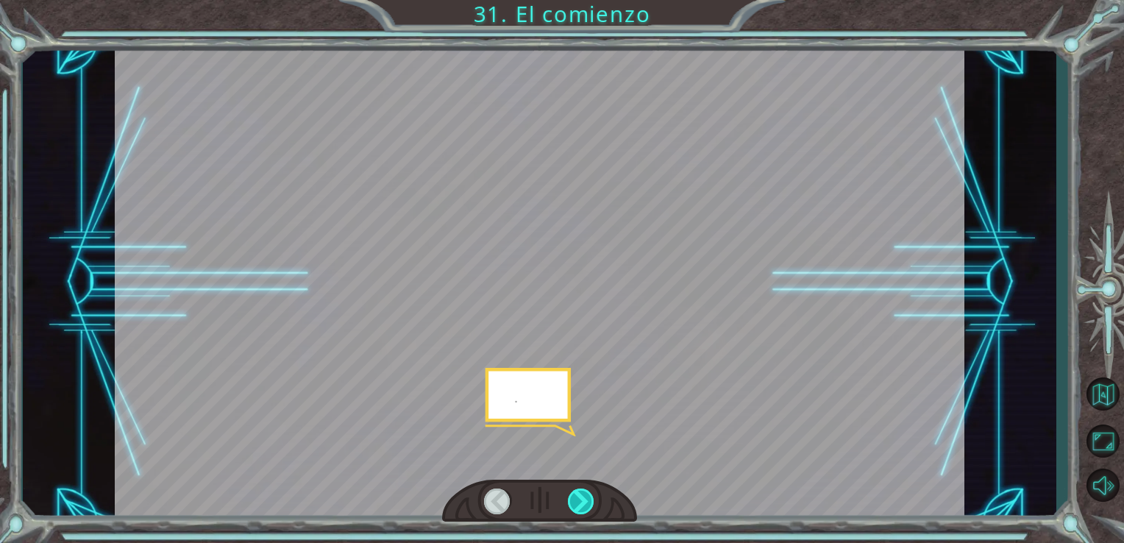
click at [571, 496] on div at bounding box center [581, 501] width 27 height 26
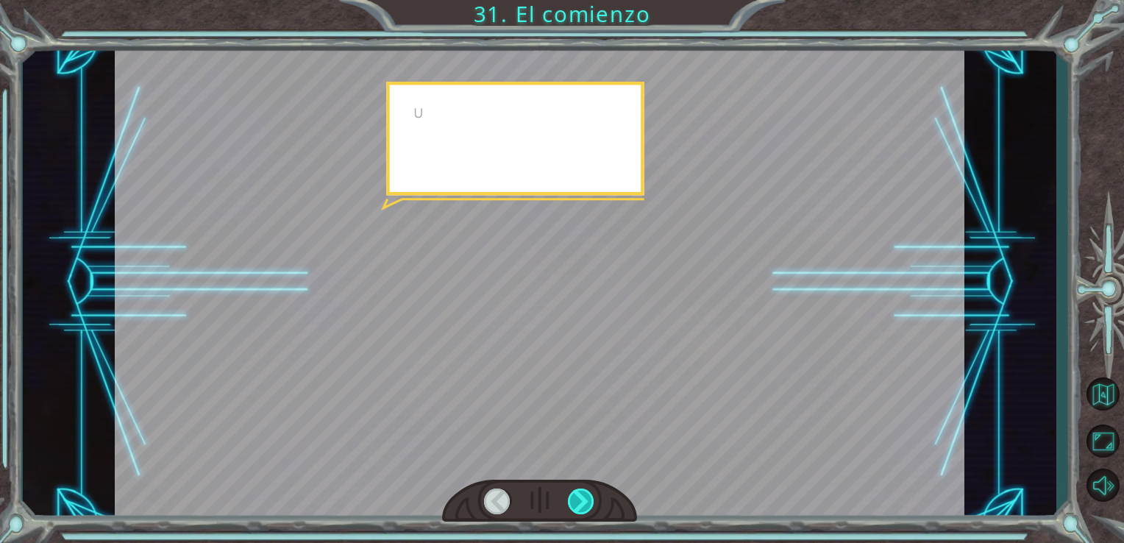
click at [571, 496] on div at bounding box center [581, 501] width 27 height 26
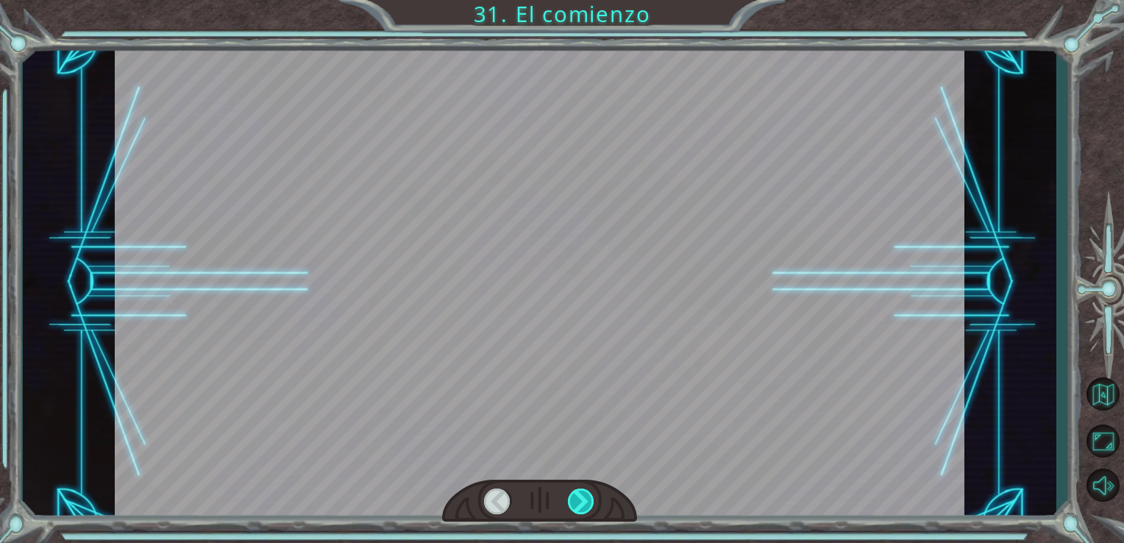
click at [571, 496] on div at bounding box center [581, 501] width 27 height 26
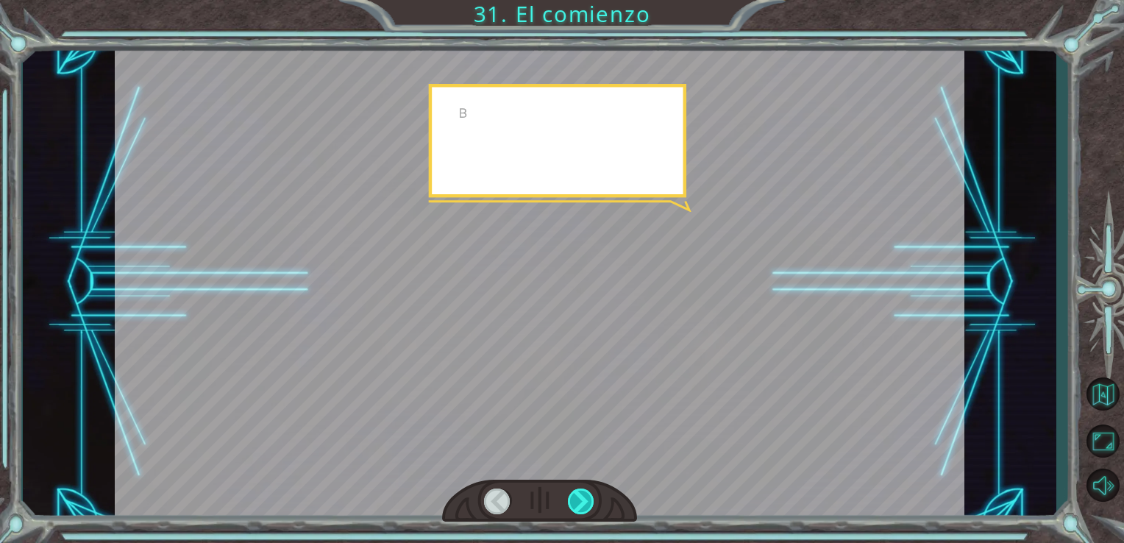
click at [571, 496] on div at bounding box center [581, 501] width 27 height 26
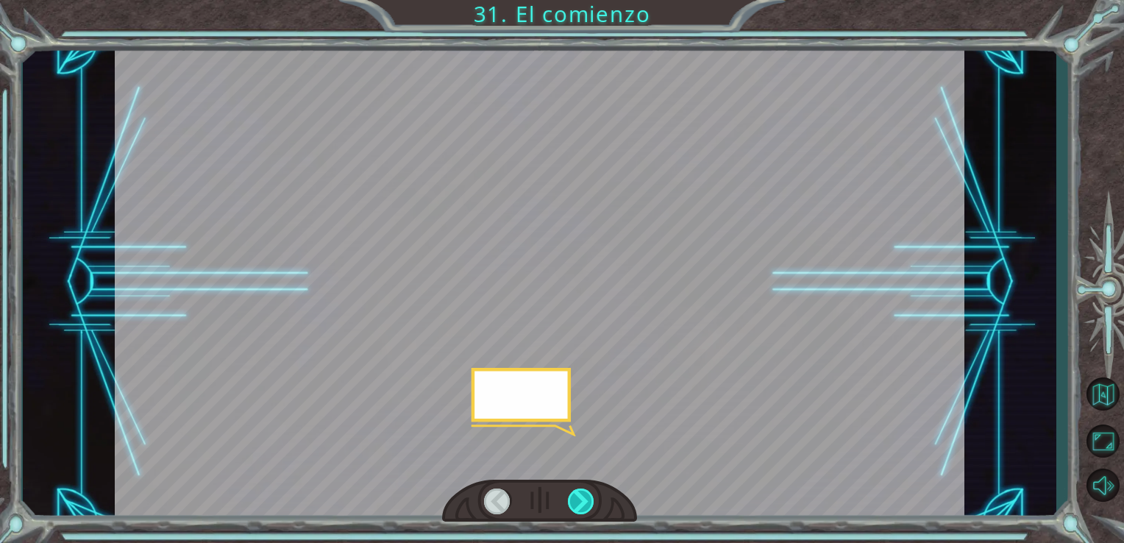
click at [571, 496] on div at bounding box center [581, 501] width 27 height 26
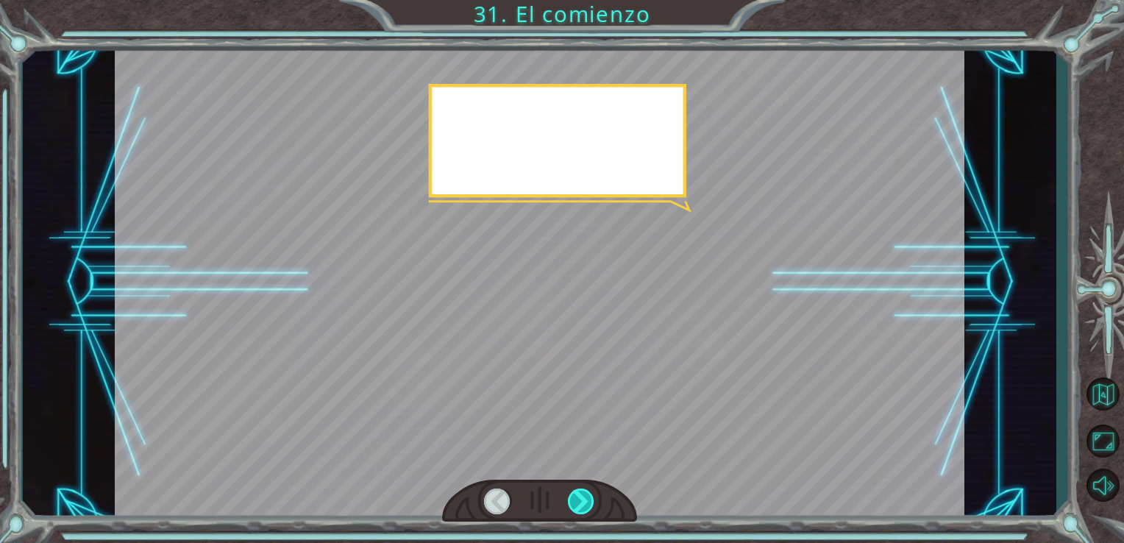
click at [571, 496] on div at bounding box center [581, 501] width 27 height 26
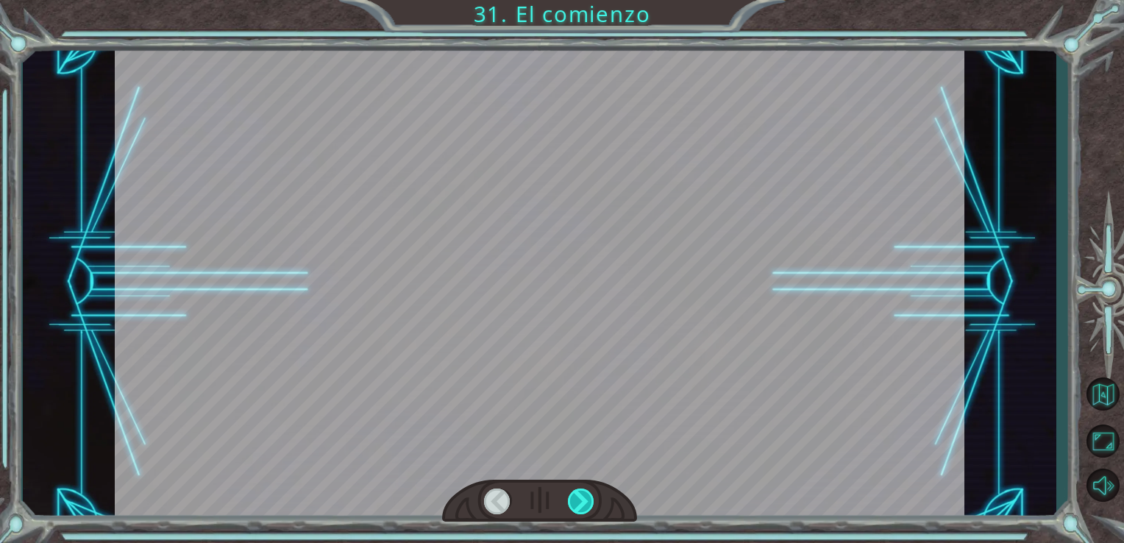
click at [571, 496] on div at bounding box center [581, 501] width 27 height 26
click at [569, 496] on div at bounding box center [581, 501] width 27 height 26
click at [569, 0] on div "Temporary Text ¡ E y , V e g a ! ¡ L o l o g r a m o s ! ¡ M i r a e l s o l ! …" at bounding box center [562, 0] width 1124 height 0
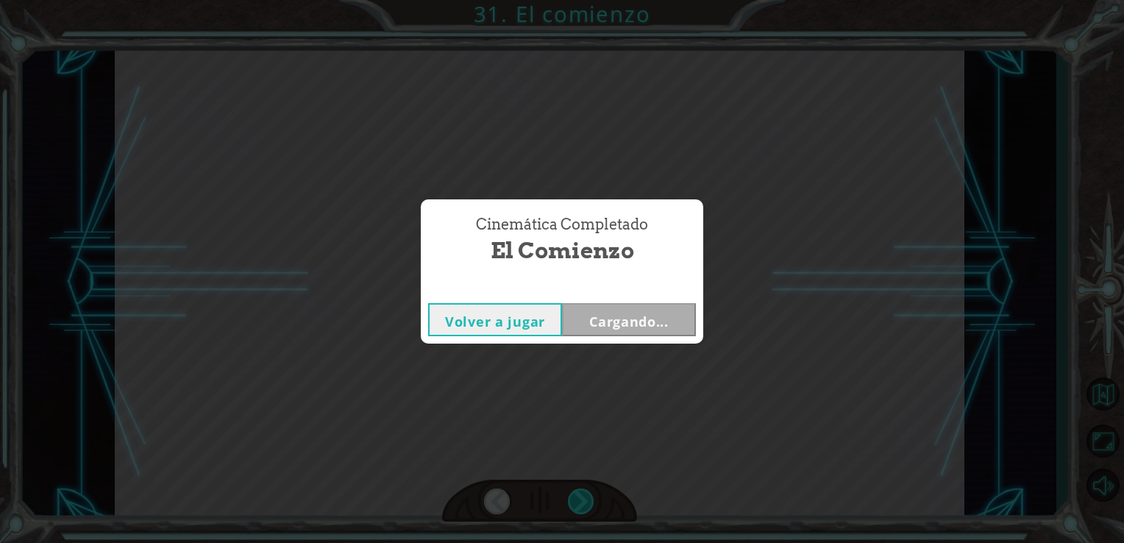
click at [569, 496] on div "Cinemática Completado El comienzo Volver a jugar Cargando..." at bounding box center [562, 271] width 1124 height 543
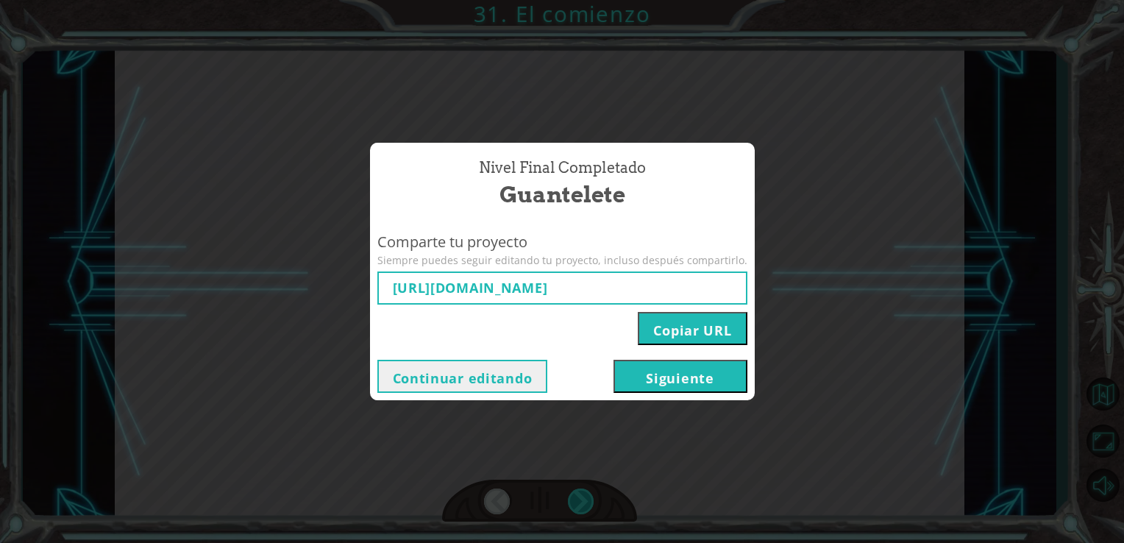
type input "https://www.ozaria.com/play/game-dev-level/1fhcapstoneb/68adf25fe874729c9b0abf0…"
click at [677, 369] on button "Siguiente" at bounding box center [680, 376] width 134 height 33
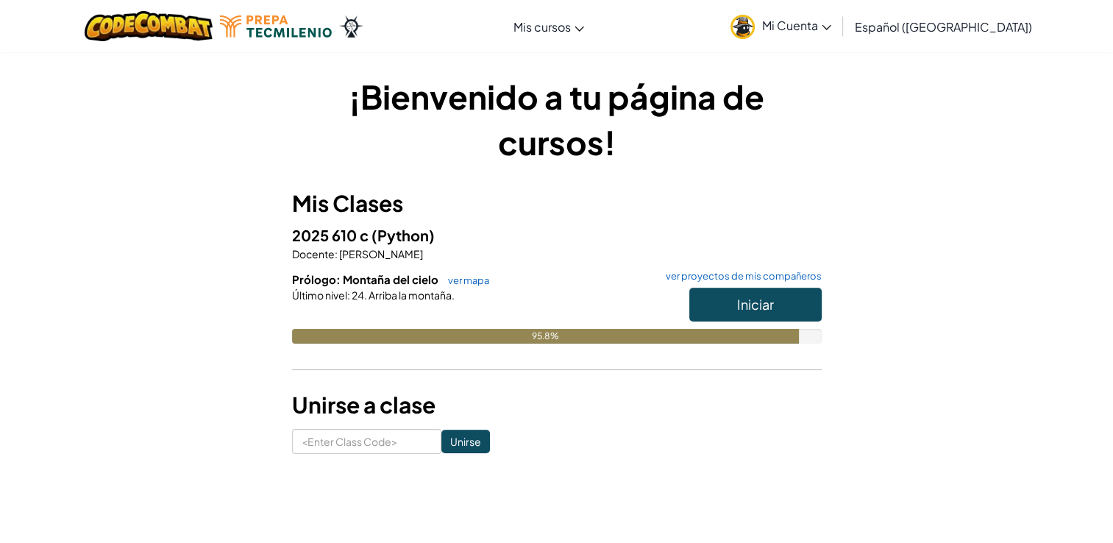
click at [831, 31] on span "Mi Cuenta" at bounding box center [796, 25] width 69 height 15
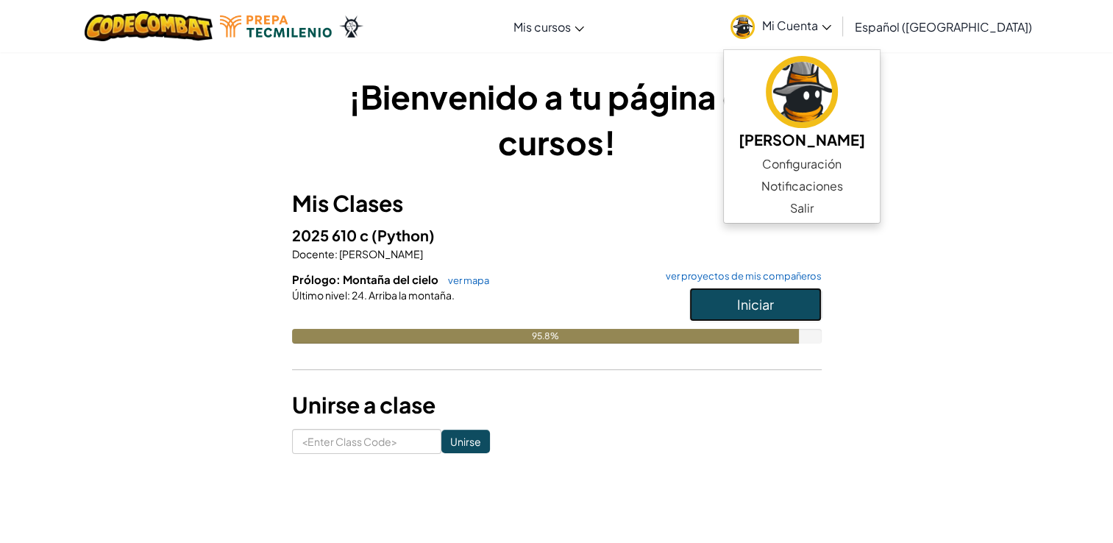
click at [805, 291] on button "Iniciar" at bounding box center [755, 305] width 132 height 34
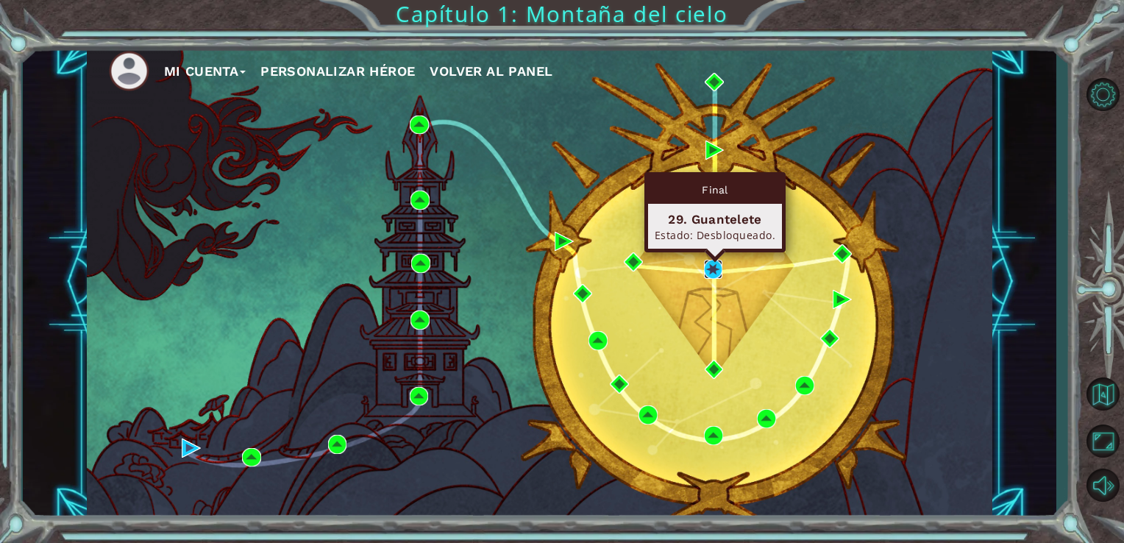
click at [710, 260] on img at bounding box center [713, 269] width 19 height 19
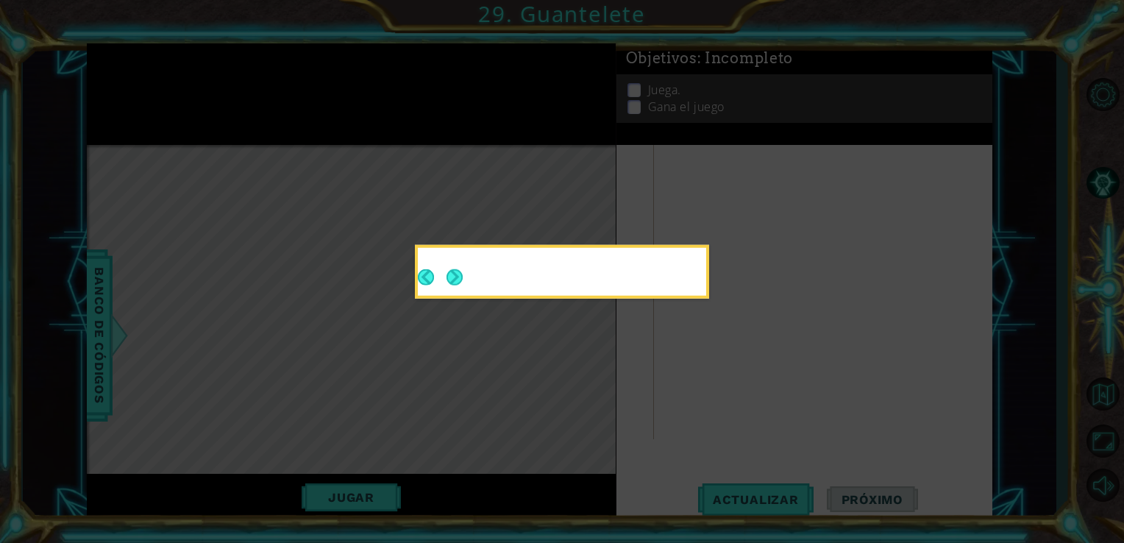
click at [469, 278] on div at bounding box center [562, 274] width 288 height 42
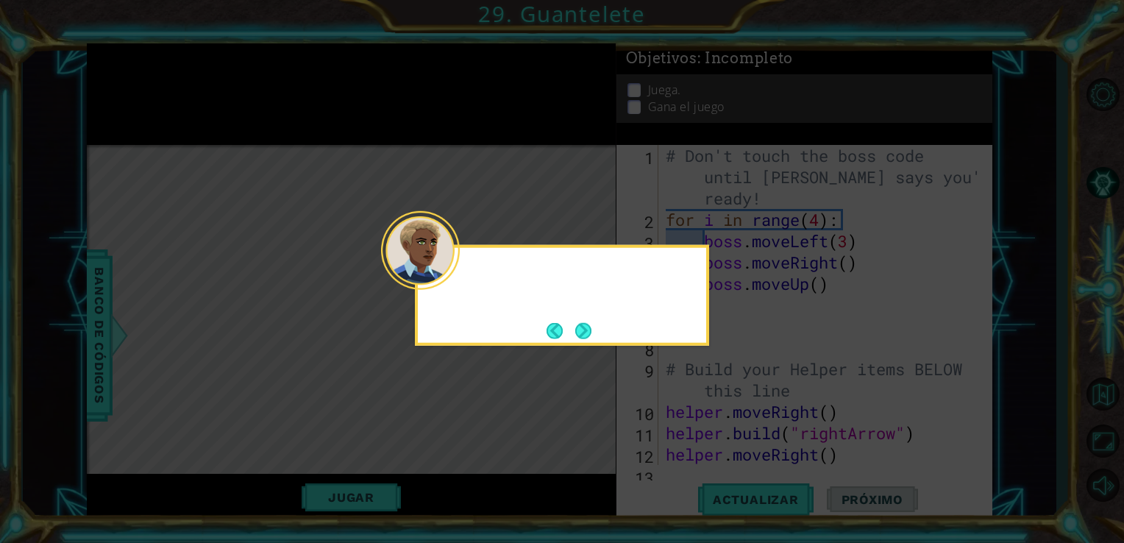
click at [464, 278] on div at bounding box center [562, 274] width 288 height 42
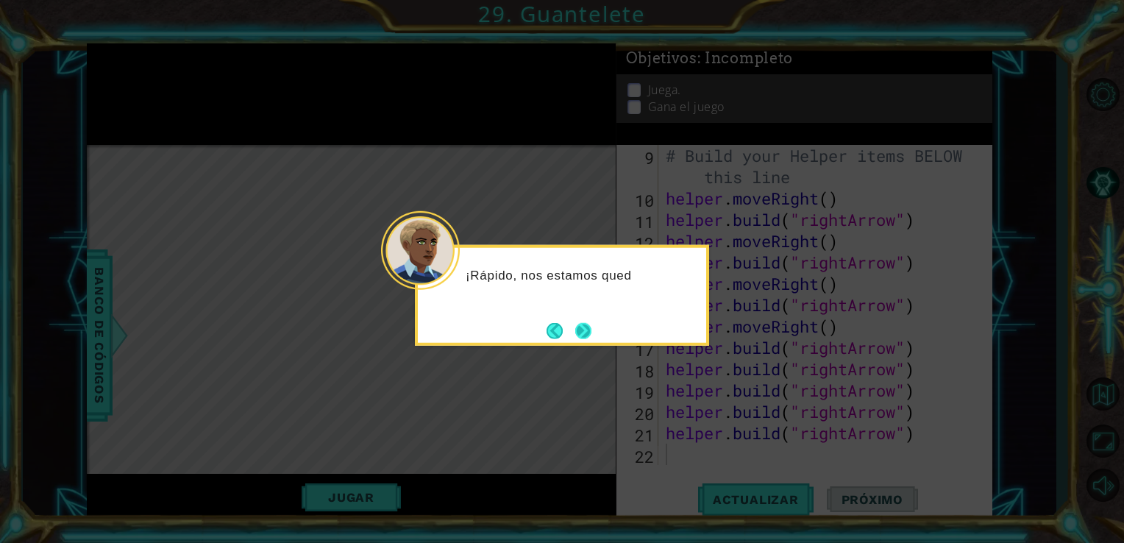
click at [580, 329] on button "Next" at bounding box center [583, 330] width 16 height 16
click at [575, 322] on button "Next" at bounding box center [583, 330] width 17 height 17
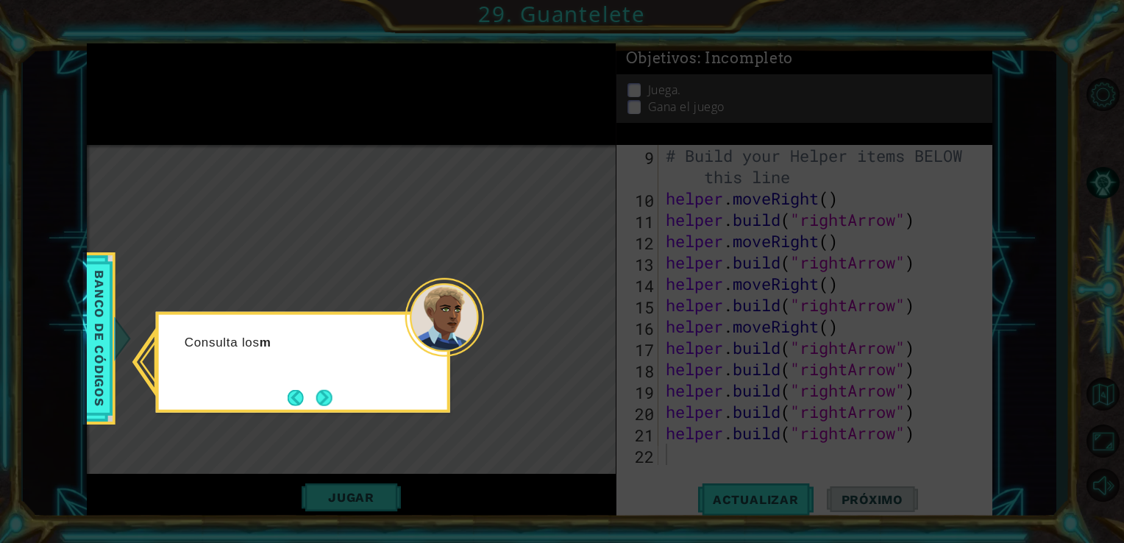
drag, startPoint x: 300, startPoint y: 390, endPoint x: 305, endPoint y: 396, distance: 7.8
click at [301, 392] on button "Back" at bounding box center [302, 397] width 29 height 16
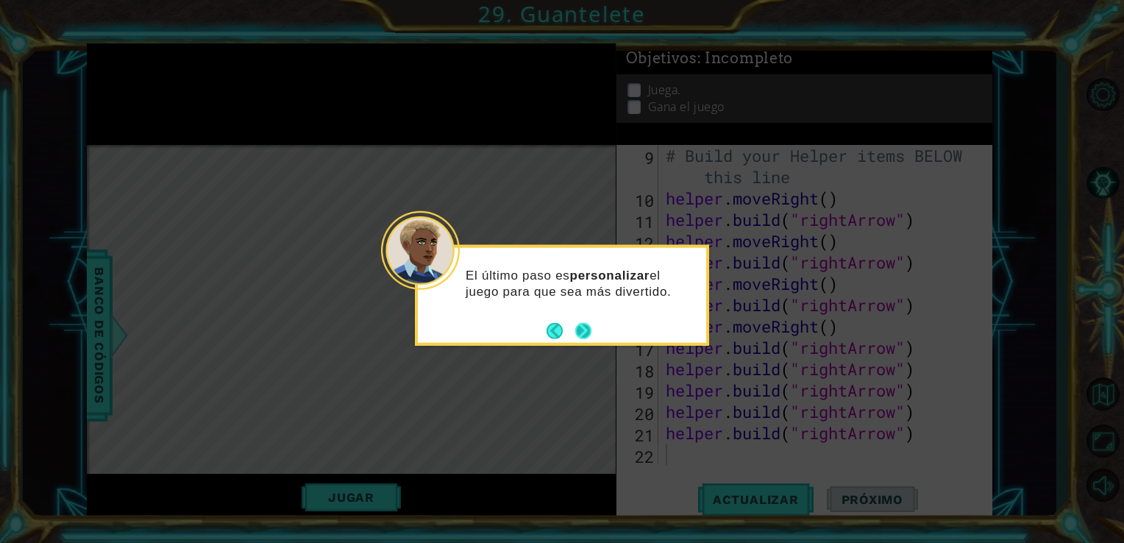
click at [578, 333] on button "Next" at bounding box center [583, 330] width 16 height 16
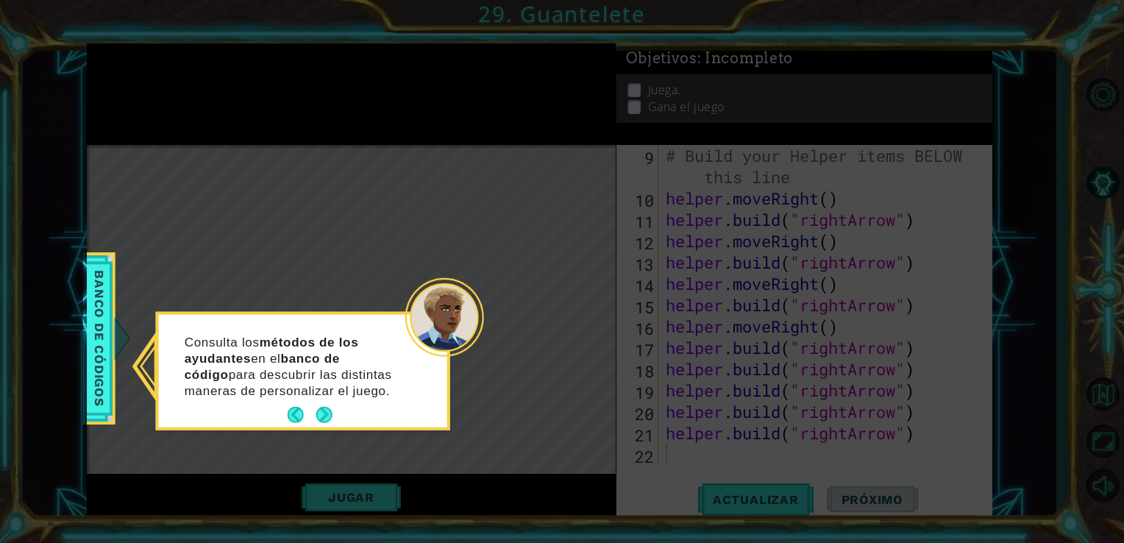
drag, startPoint x: 334, startPoint y: 411, endPoint x: 327, endPoint y: 415, distance: 8.2
click at [327, 415] on button "Next" at bounding box center [324, 415] width 16 height 16
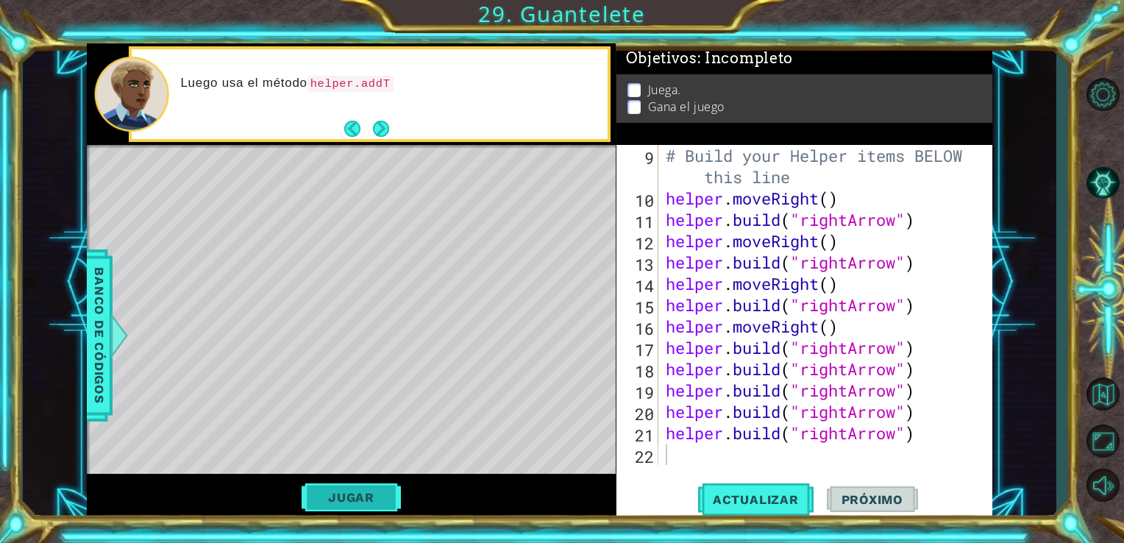
drag, startPoint x: 332, startPoint y: 499, endPoint x: 324, endPoint y: 505, distance: 10.0
click at [327, 504] on button "Jugar" at bounding box center [351, 497] width 99 height 28
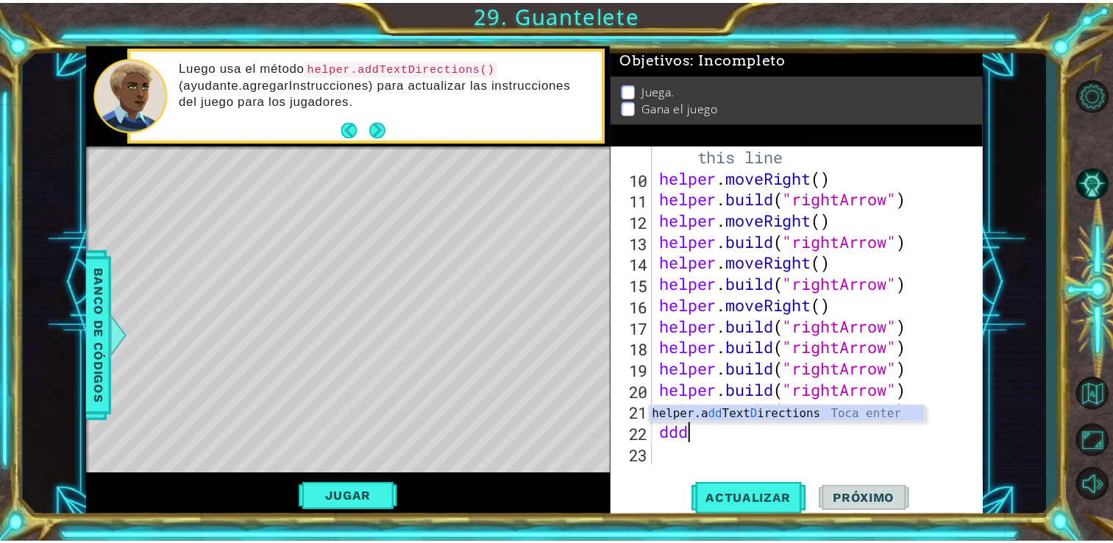
scroll to position [0, 0]
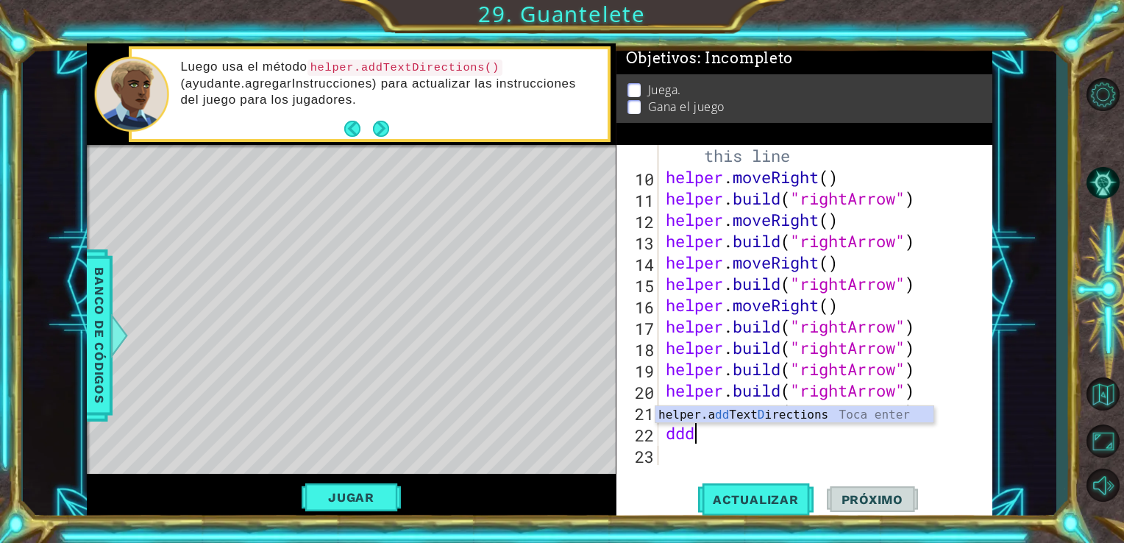
type textarea "d"
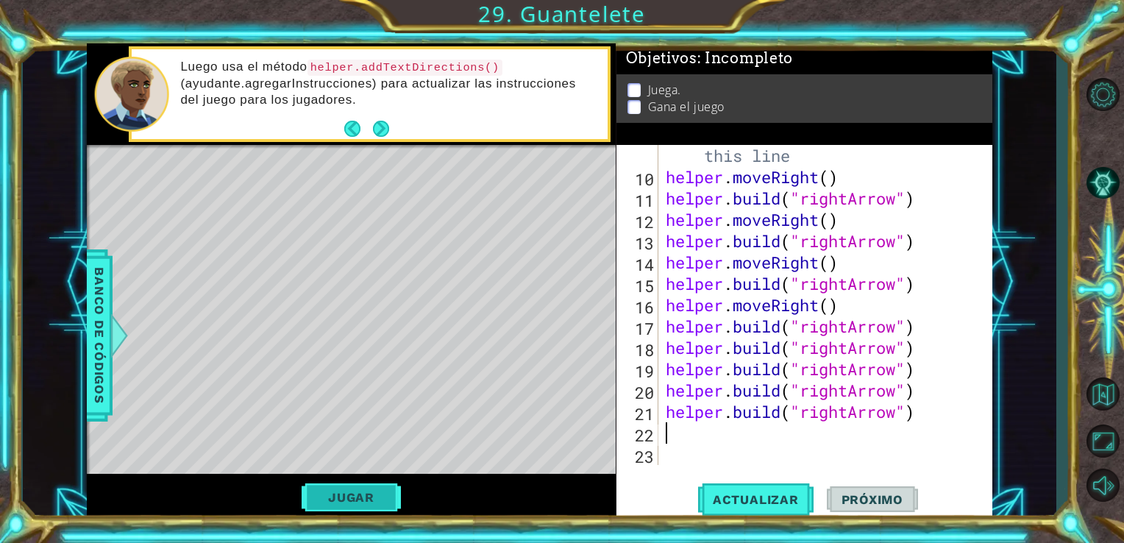
click at [350, 499] on button "Jugar" at bounding box center [351, 497] width 99 height 28
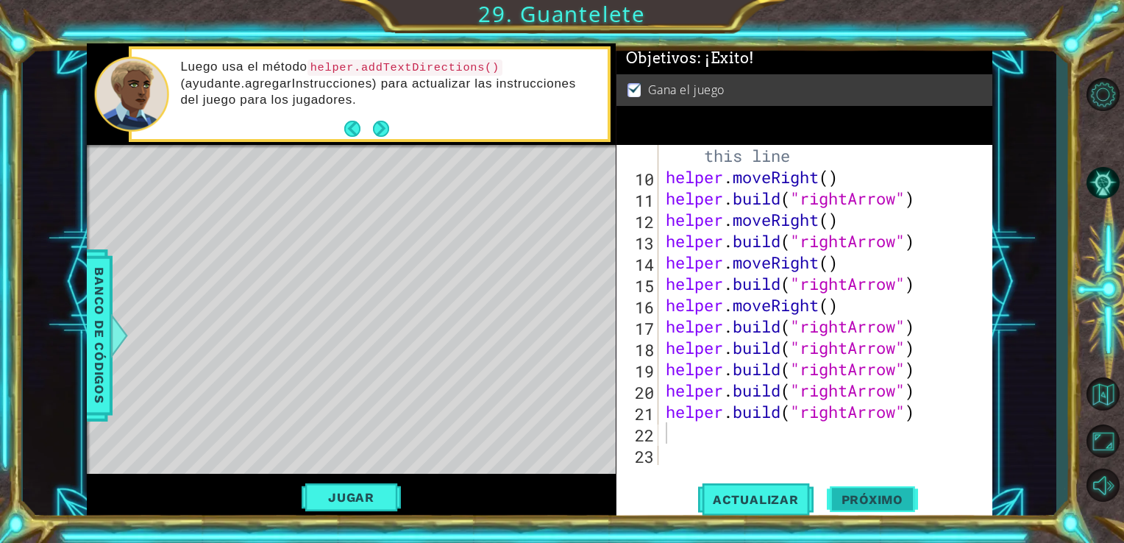
drag, startPoint x: 888, startPoint y: 508, endPoint x: 879, endPoint y: 499, distance: 13.0
click at [882, 505] on button "Próximo" at bounding box center [872, 500] width 91 height 38
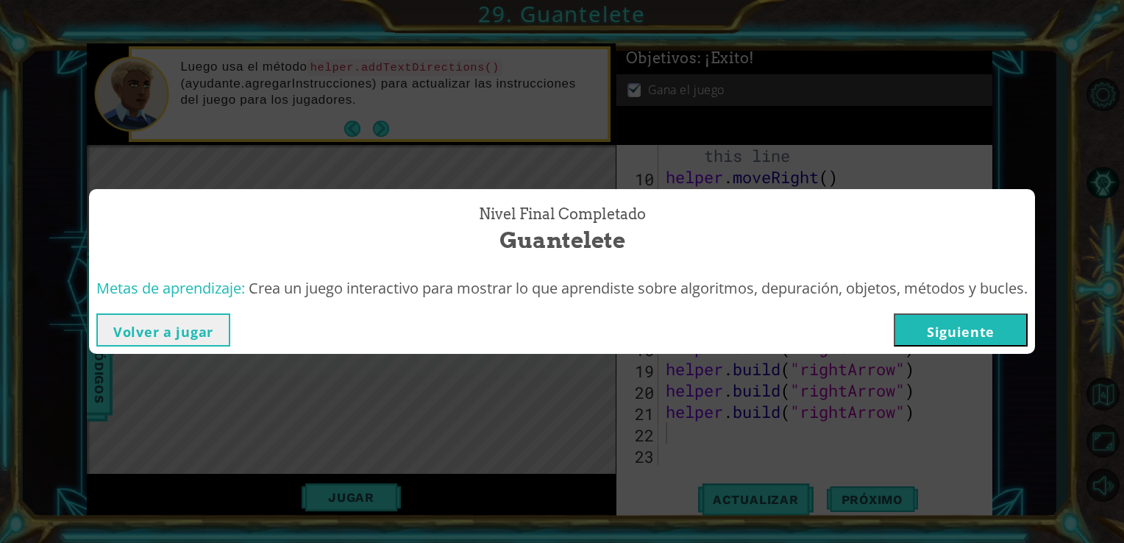
click at [983, 331] on button "Siguiente" at bounding box center [961, 329] width 134 height 33
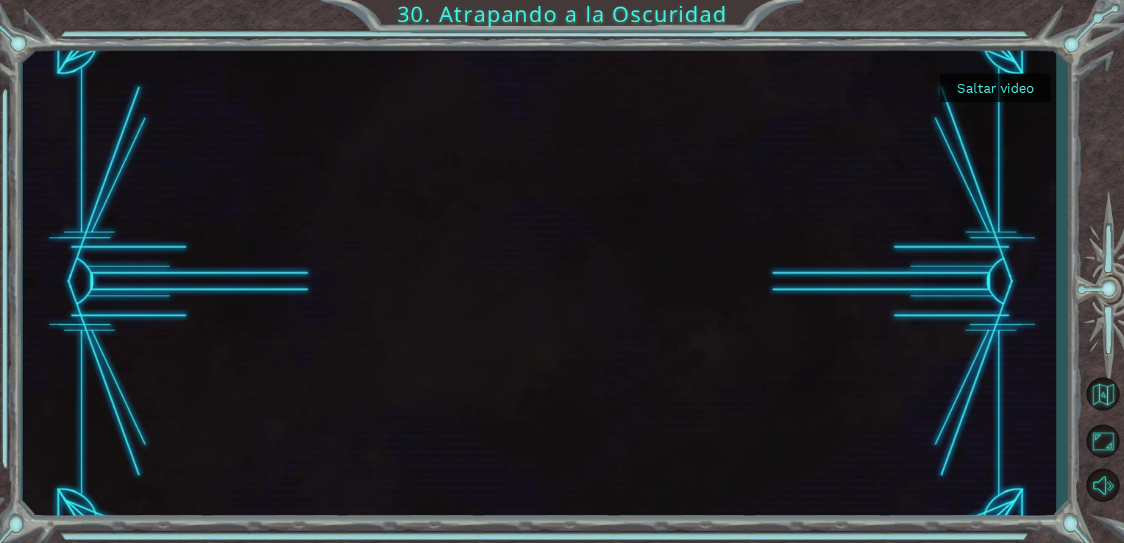
click at [995, 100] on button "Saltar video" at bounding box center [995, 88] width 110 height 29
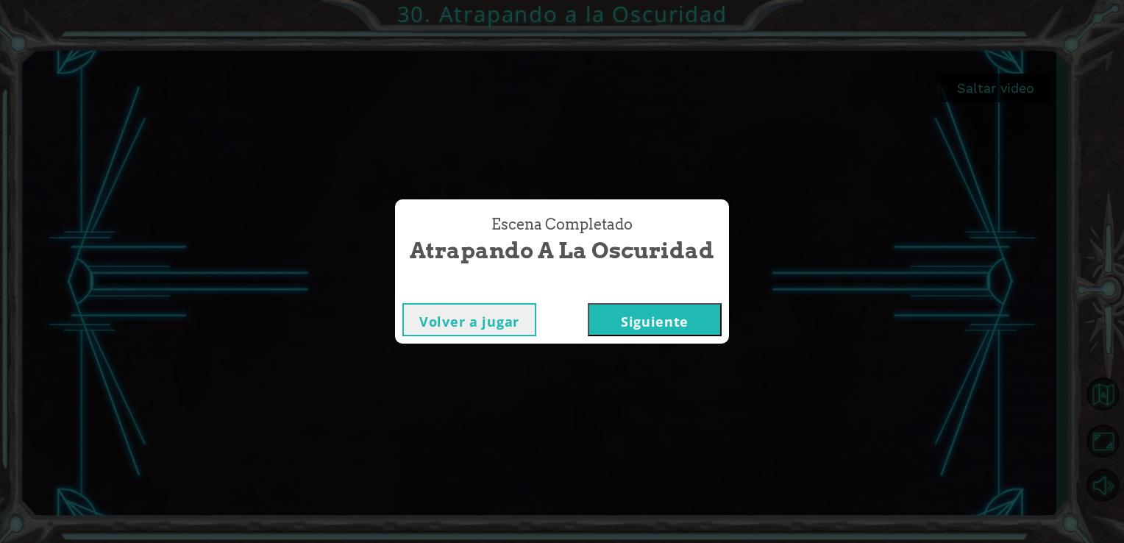
click at [627, 318] on button "Siguiente" at bounding box center [655, 319] width 134 height 33
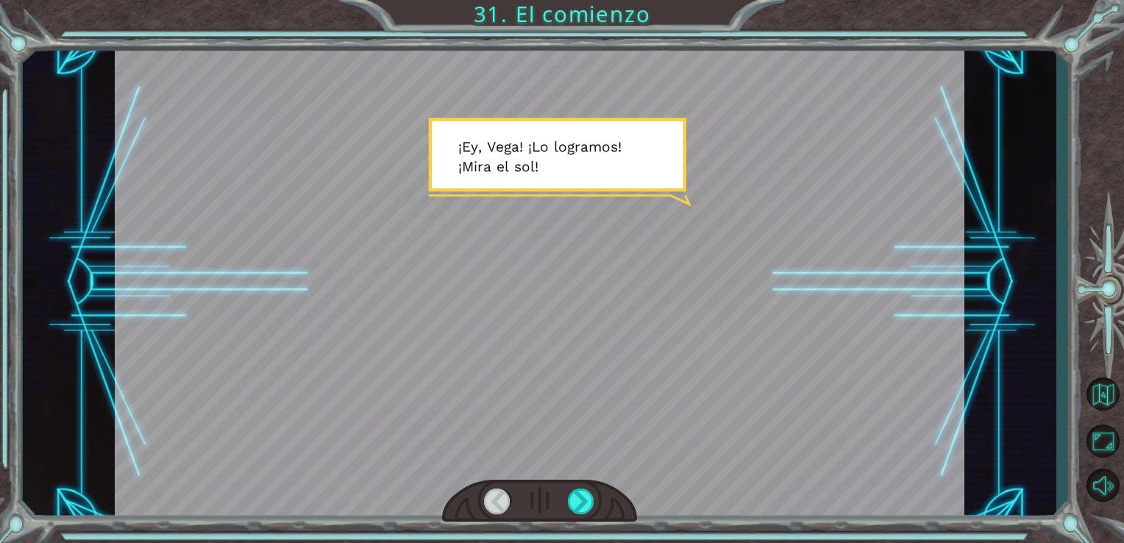
click at [580, 513] on div at bounding box center [581, 501] width 27 height 26
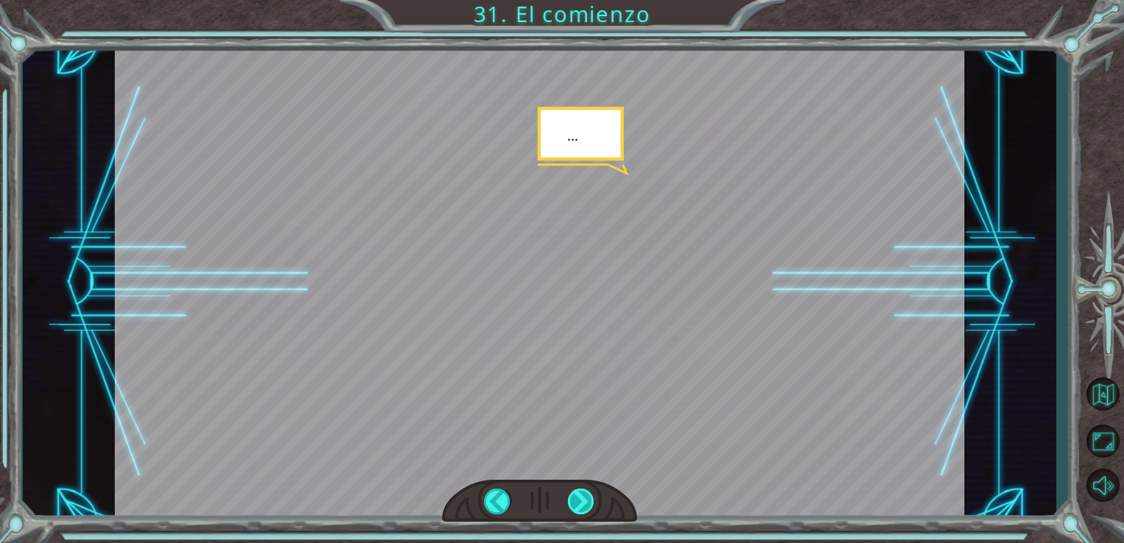
click at [580, 508] on div at bounding box center [581, 501] width 27 height 26
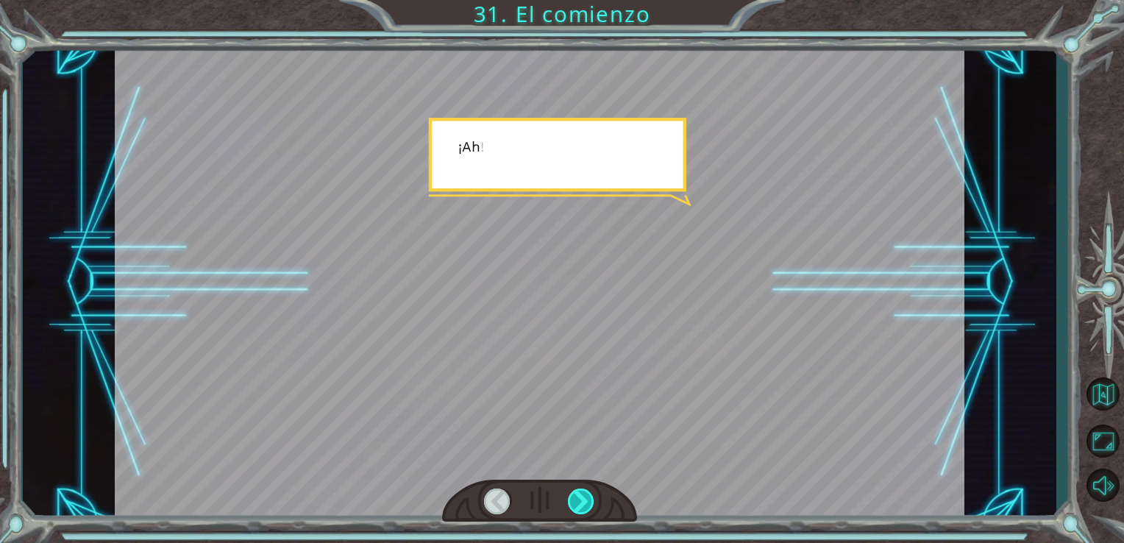
click at [580, 508] on div at bounding box center [581, 501] width 27 height 26
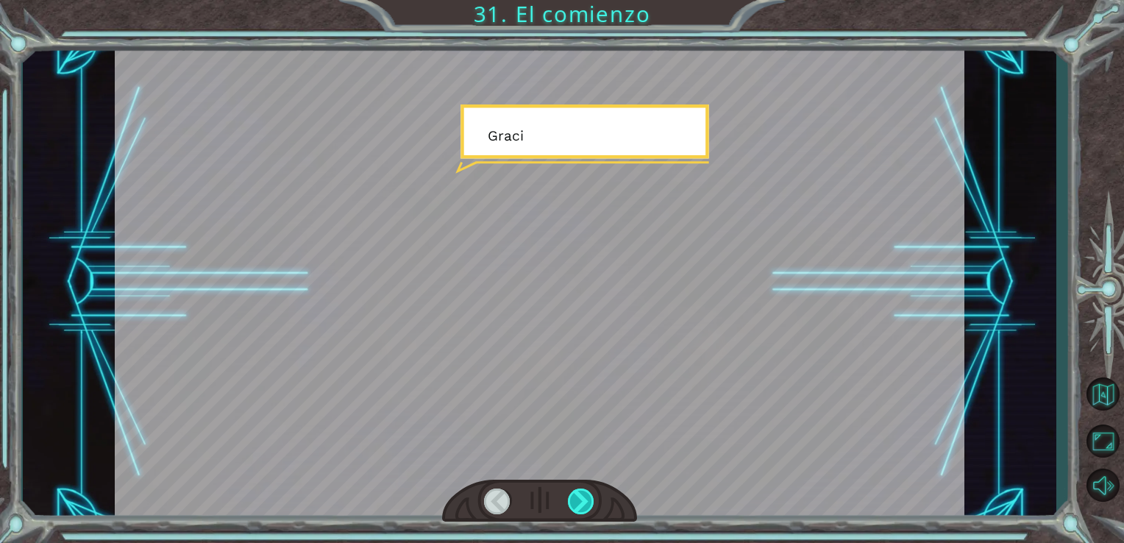
click at [580, 508] on div at bounding box center [581, 501] width 27 height 26
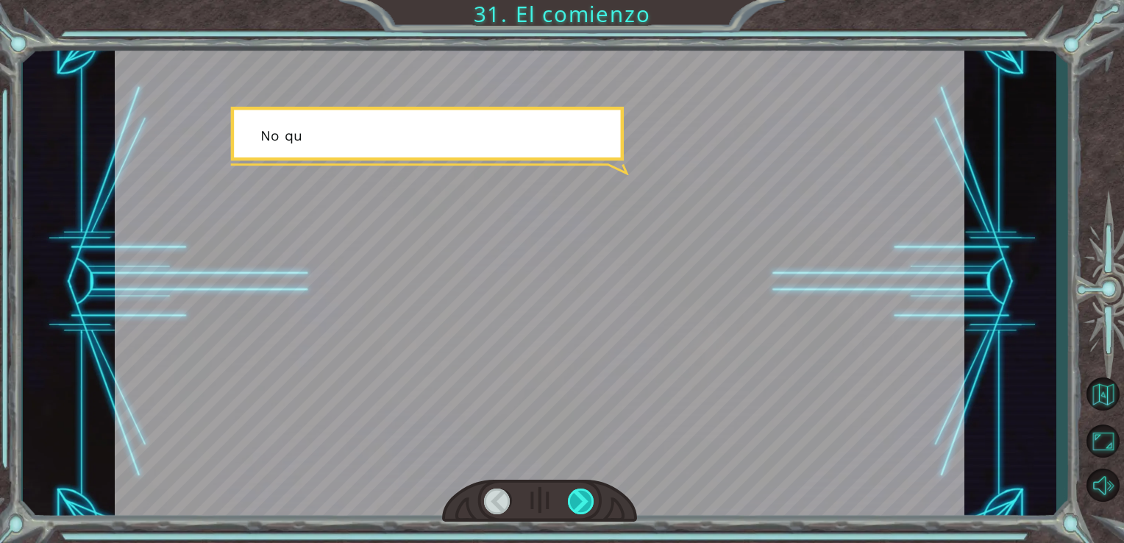
click at [580, 508] on div at bounding box center [581, 501] width 27 height 26
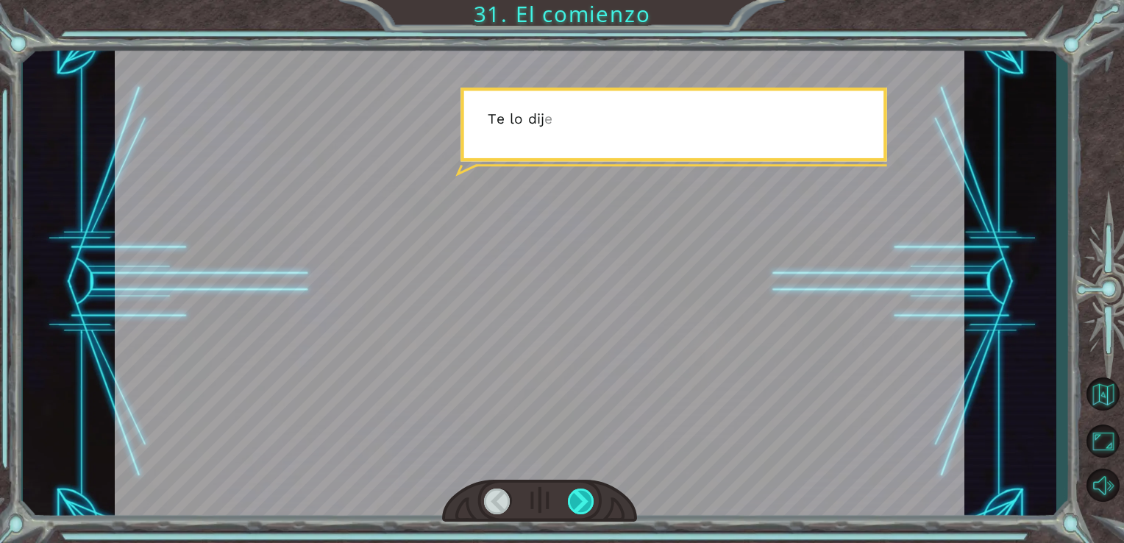
click at [580, 508] on div at bounding box center [581, 501] width 27 height 26
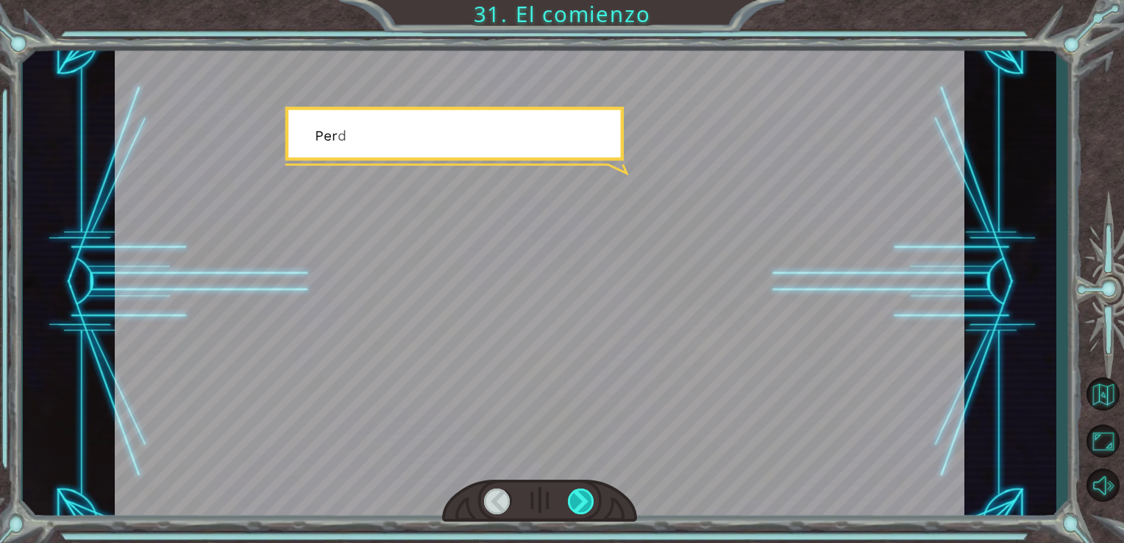
click at [580, 508] on div at bounding box center [581, 501] width 27 height 26
click at [580, 505] on div at bounding box center [581, 501] width 27 height 26
click at [577, 511] on div at bounding box center [581, 501] width 27 height 26
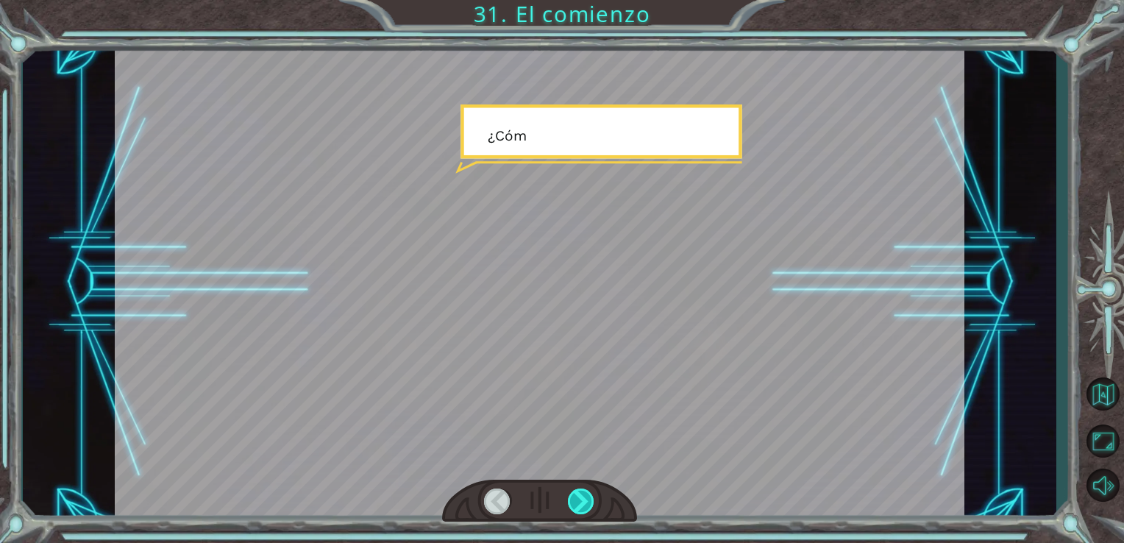
click at [571, 507] on div at bounding box center [581, 501] width 27 height 26
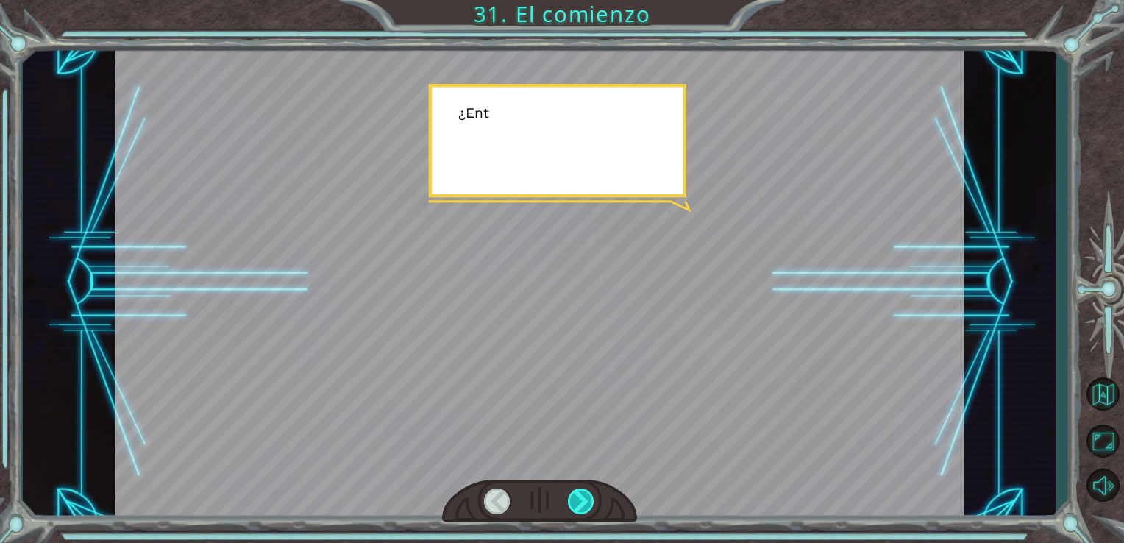
click at [571, 507] on div at bounding box center [581, 501] width 27 height 26
click at [573, 510] on div at bounding box center [581, 501] width 27 height 26
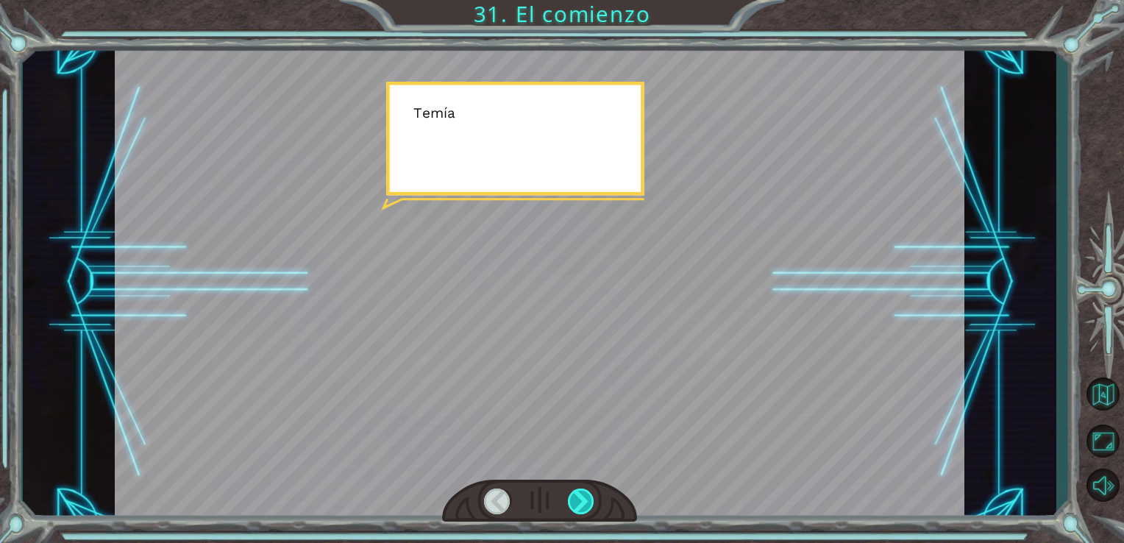
click at [573, 507] on div at bounding box center [581, 501] width 27 height 26
click at [577, 502] on div at bounding box center [581, 501] width 27 height 26
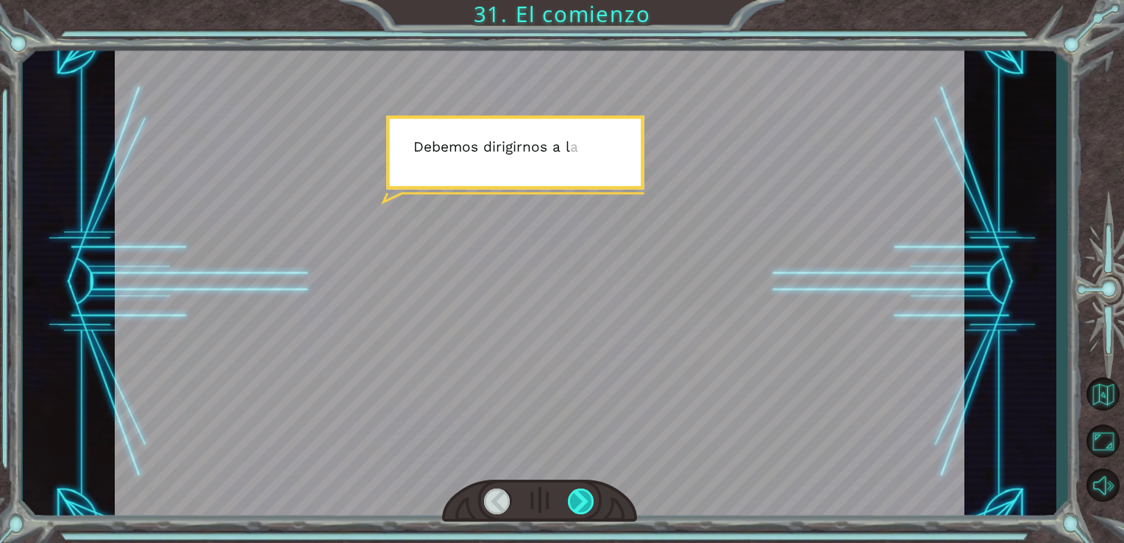
click at [577, 502] on div at bounding box center [581, 501] width 27 height 26
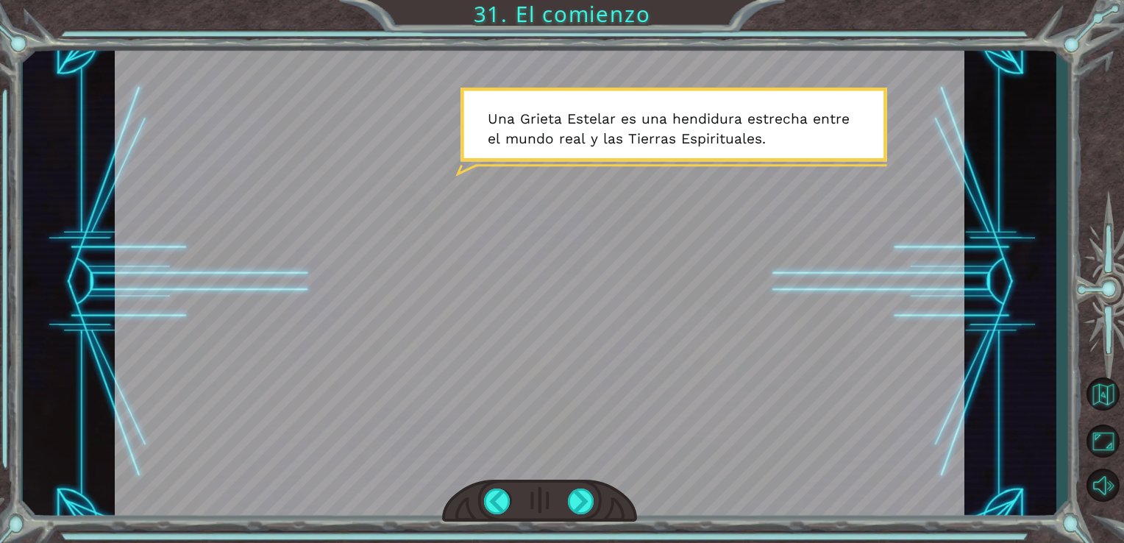
click at [697, 271] on div at bounding box center [540, 282] width 850 height 478
click at [574, 498] on div at bounding box center [581, 501] width 27 height 26
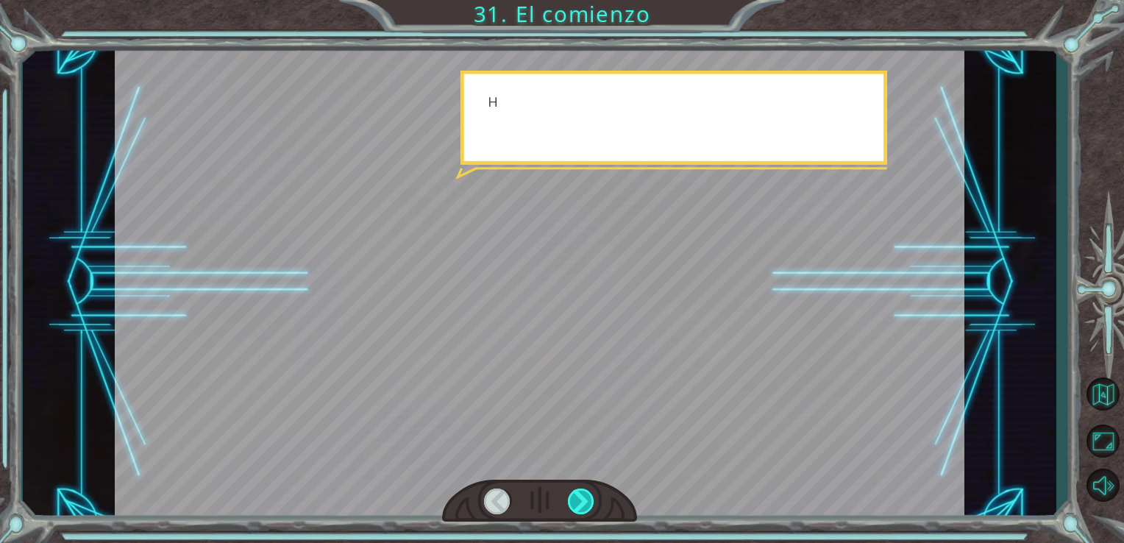
drag, startPoint x: 574, startPoint y: 498, endPoint x: 576, endPoint y: 510, distance: 12.0
click at [576, 507] on div at bounding box center [581, 501] width 27 height 26
click at [576, 511] on div at bounding box center [581, 501] width 27 height 26
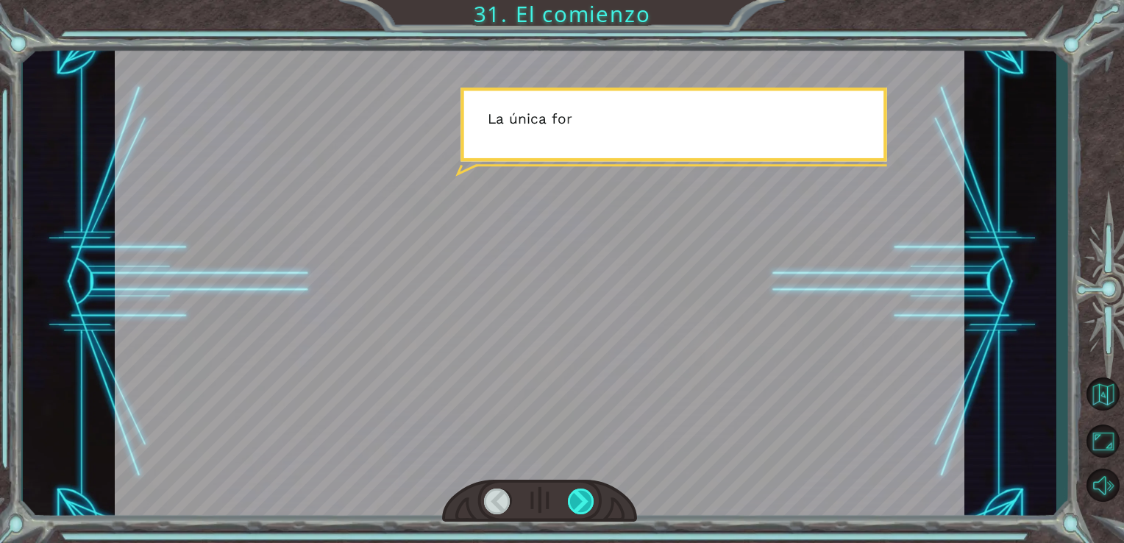
click at [580, 510] on div at bounding box center [581, 501] width 27 height 26
click at [578, 510] on div at bounding box center [581, 501] width 27 height 26
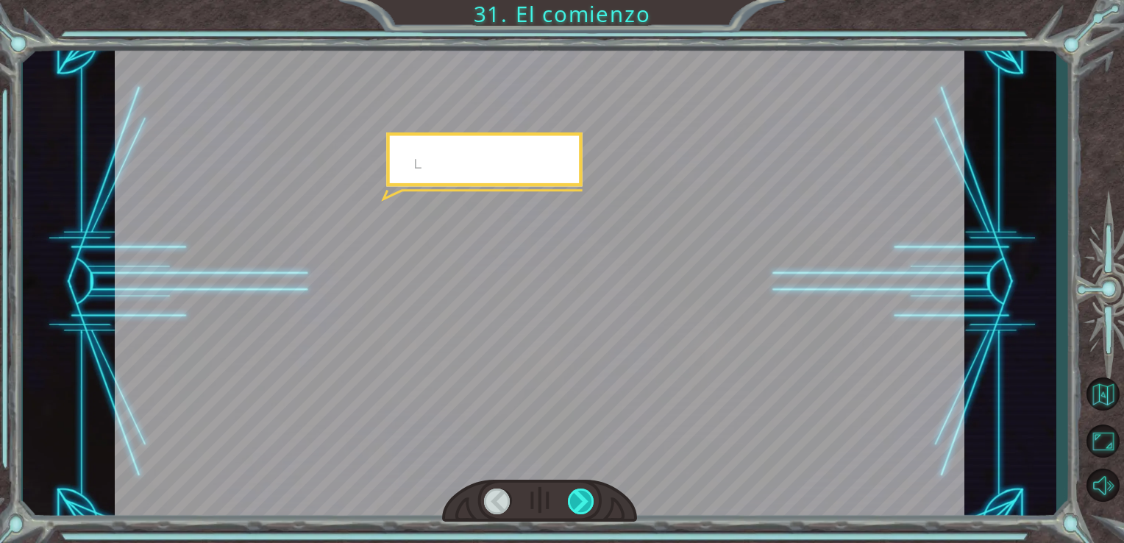
click at [578, 510] on div at bounding box center [581, 501] width 27 height 26
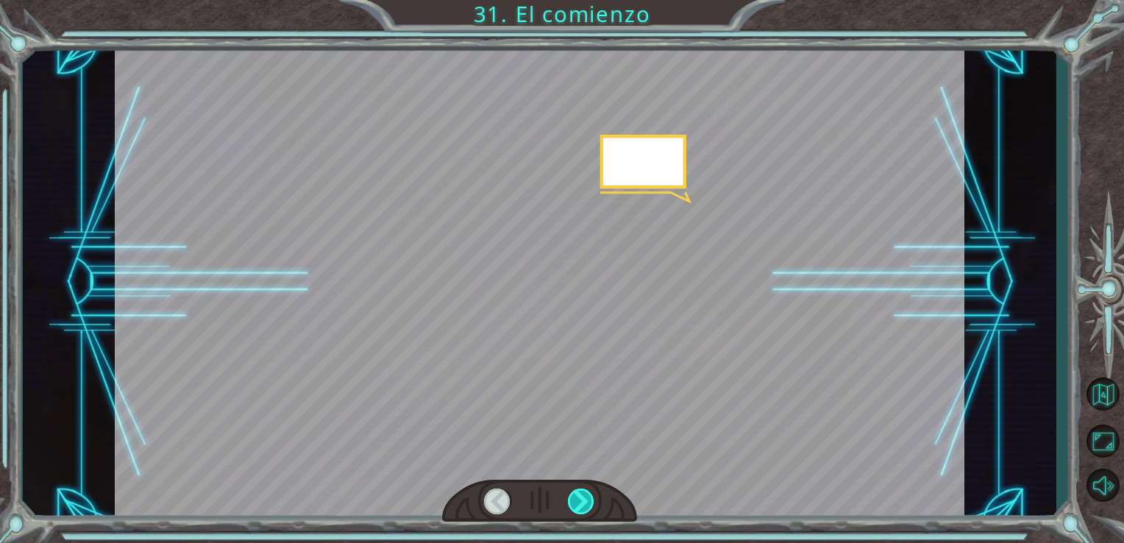
click at [578, 510] on div at bounding box center [581, 501] width 27 height 26
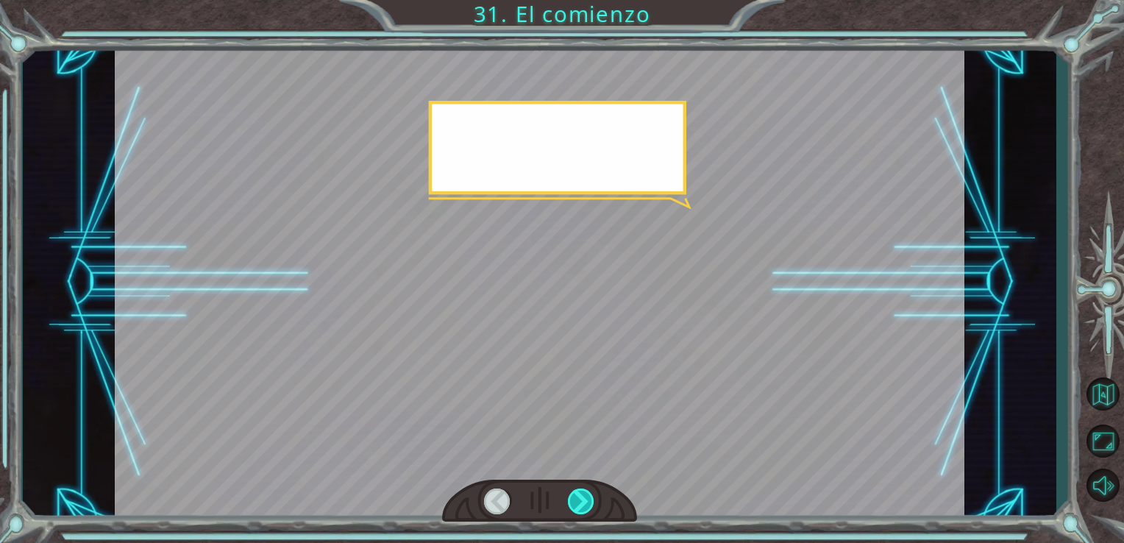
click at [578, 510] on div at bounding box center [581, 501] width 27 height 26
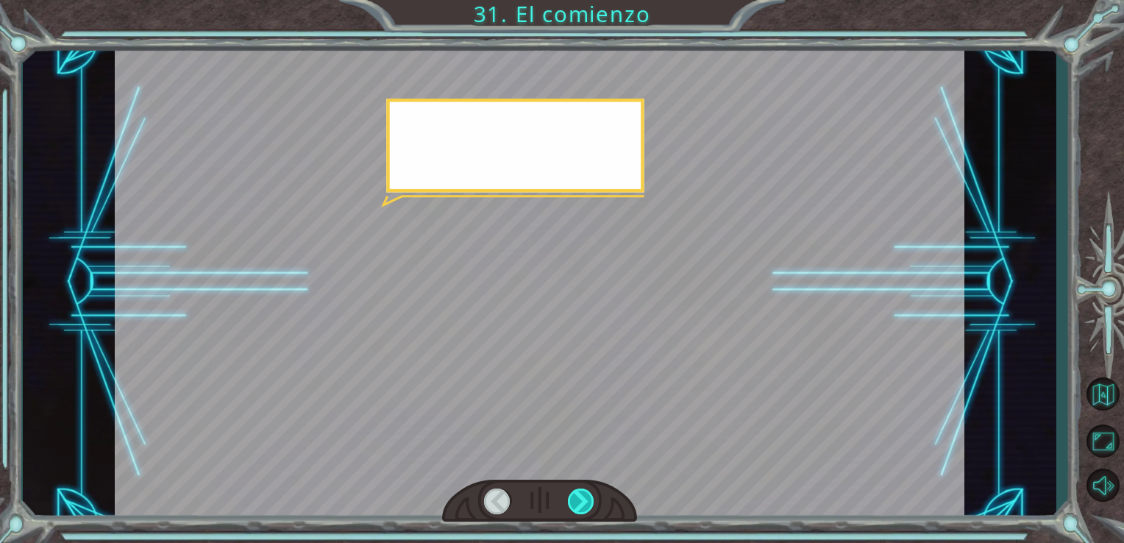
click at [578, 510] on div at bounding box center [581, 501] width 27 height 26
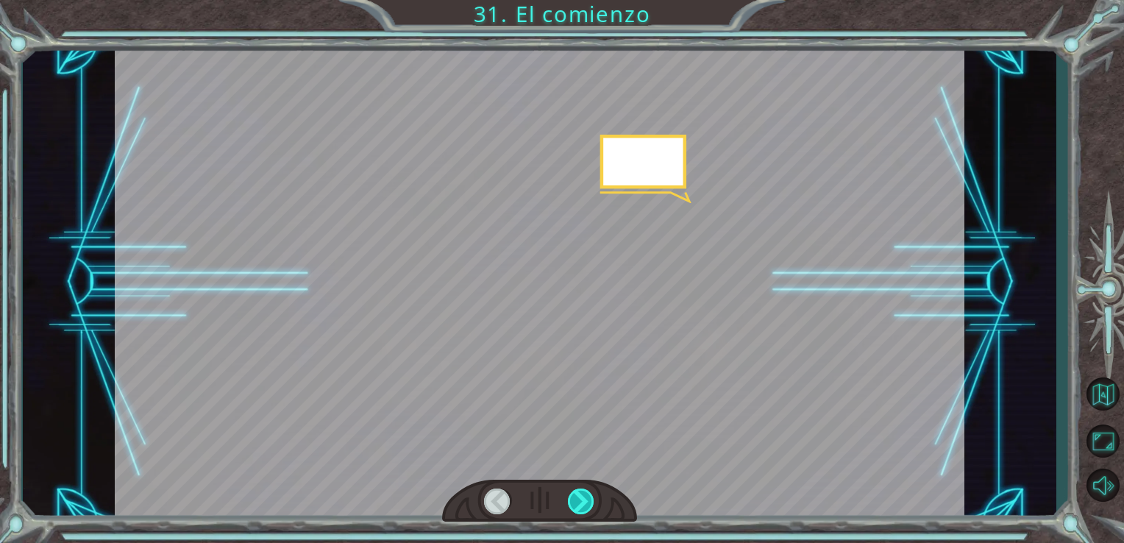
click at [578, 510] on div at bounding box center [581, 501] width 27 height 26
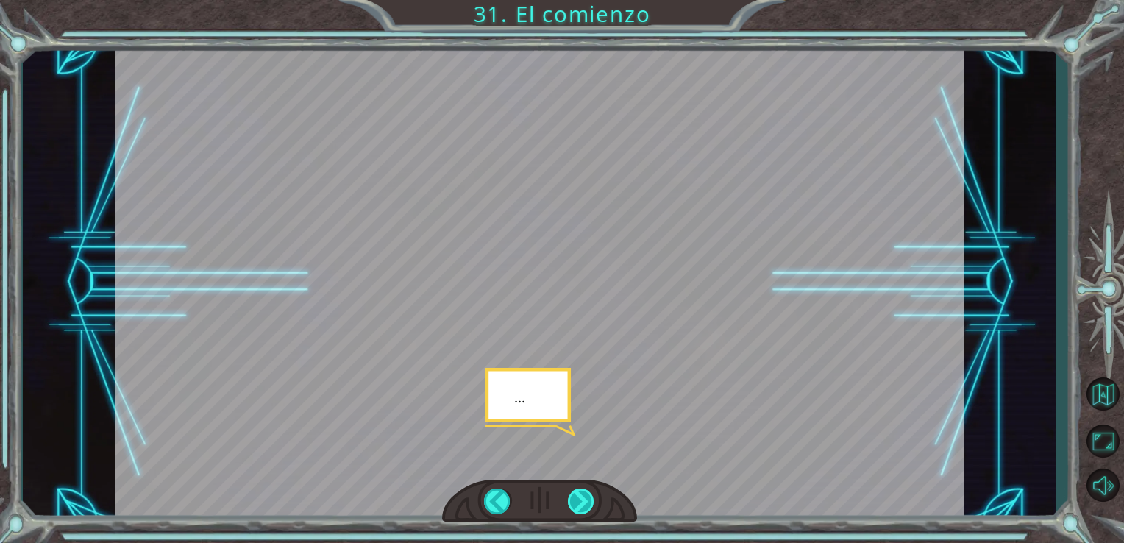
click at [578, 510] on div at bounding box center [581, 501] width 27 height 26
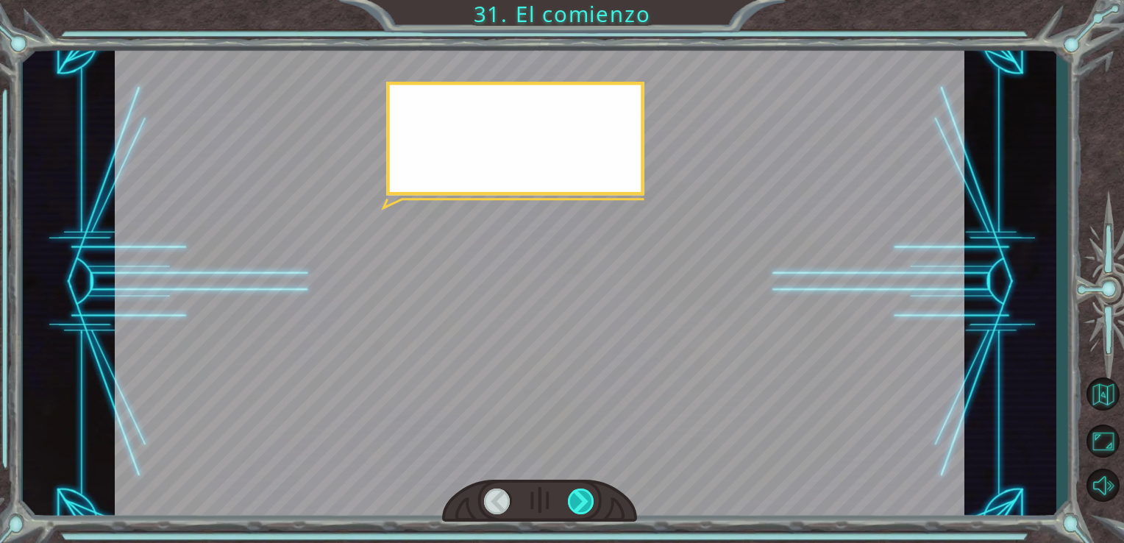
click at [577, 502] on div at bounding box center [581, 501] width 27 height 26
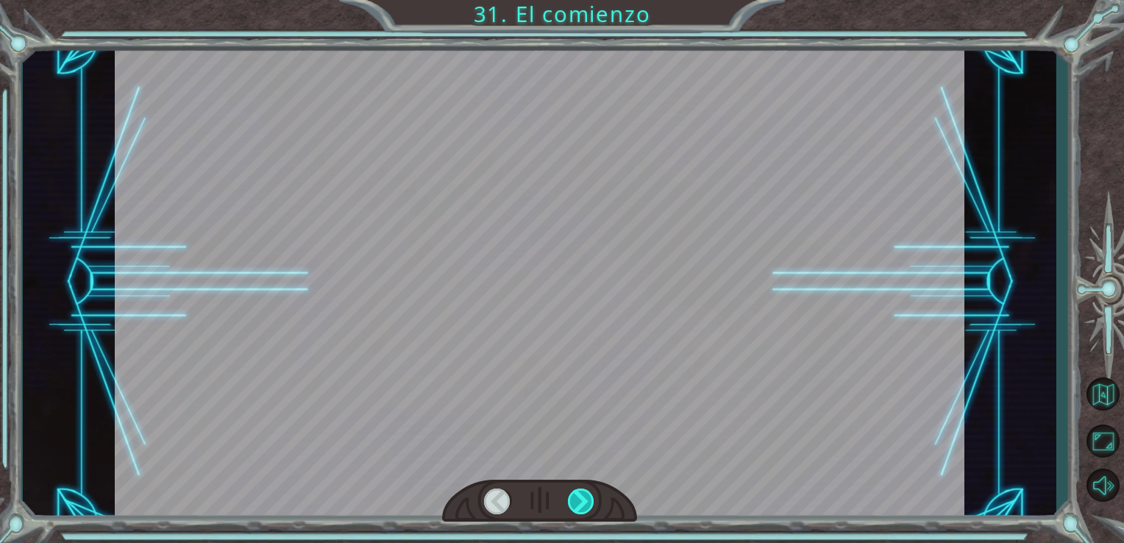
click at [580, 503] on div at bounding box center [581, 501] width 27 height 26
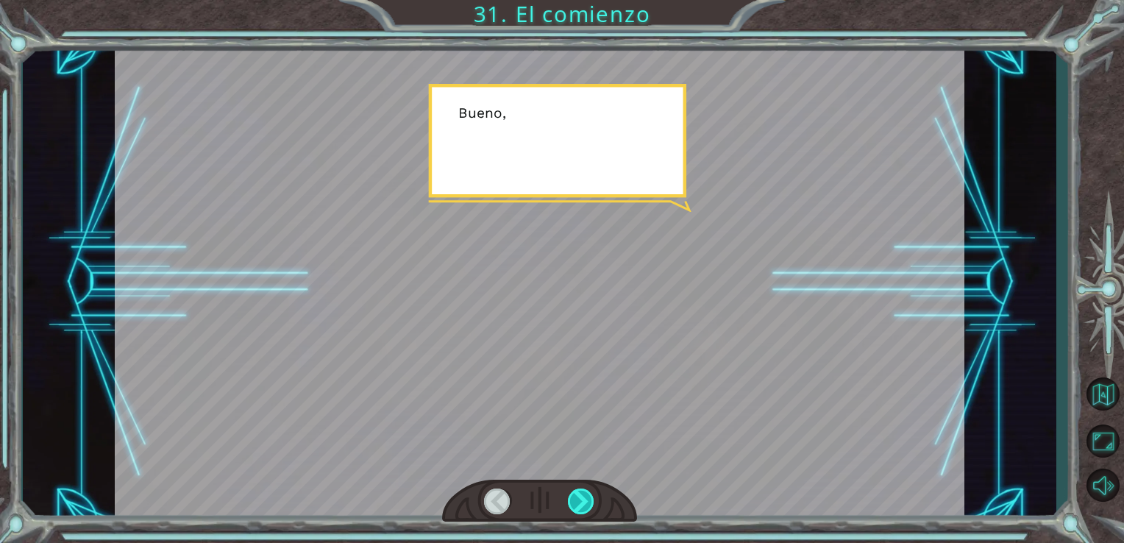
click at [584, 501] on div at bounding box center [581, 501] width 27 height 26
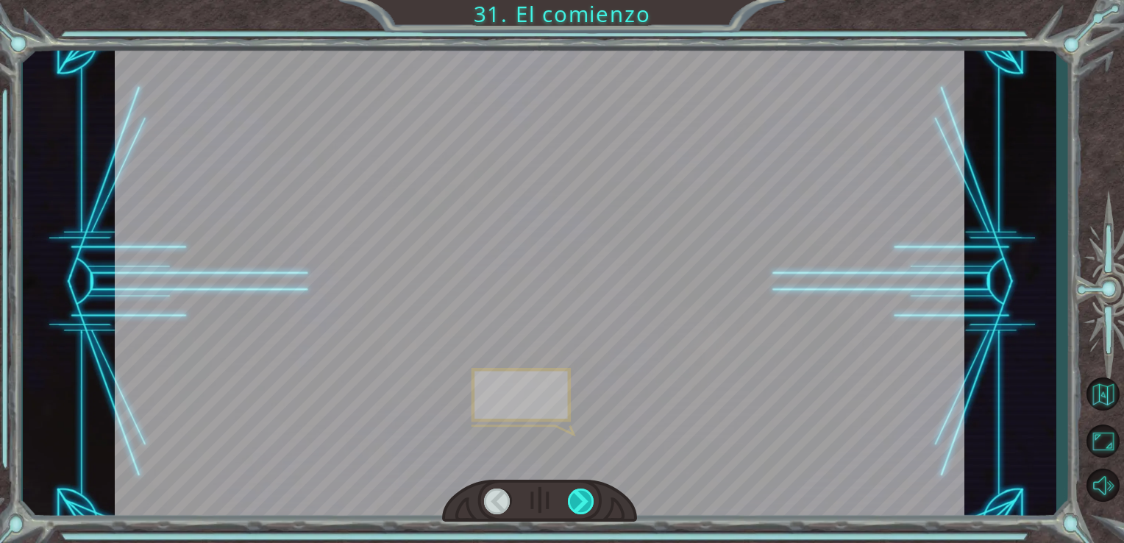
click at [584, 501] on div at bounding box center [581, 501] width 27 height 26
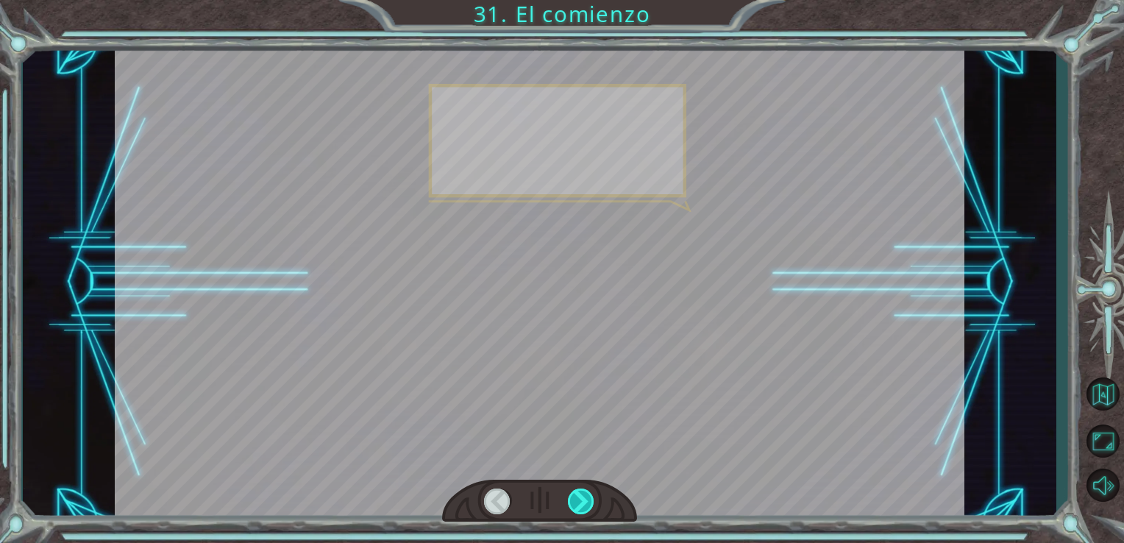
click at [584, 501] on div at bounding box center [581, 501] width 27 height 26
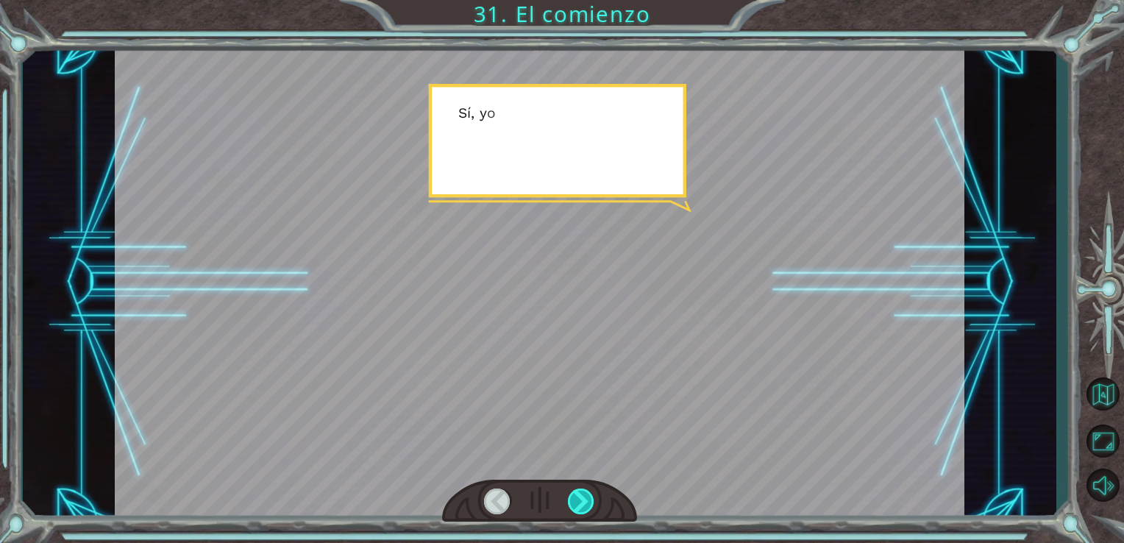
click at [584, 501] on div at bounding box center [581, 501] width 27 height 26
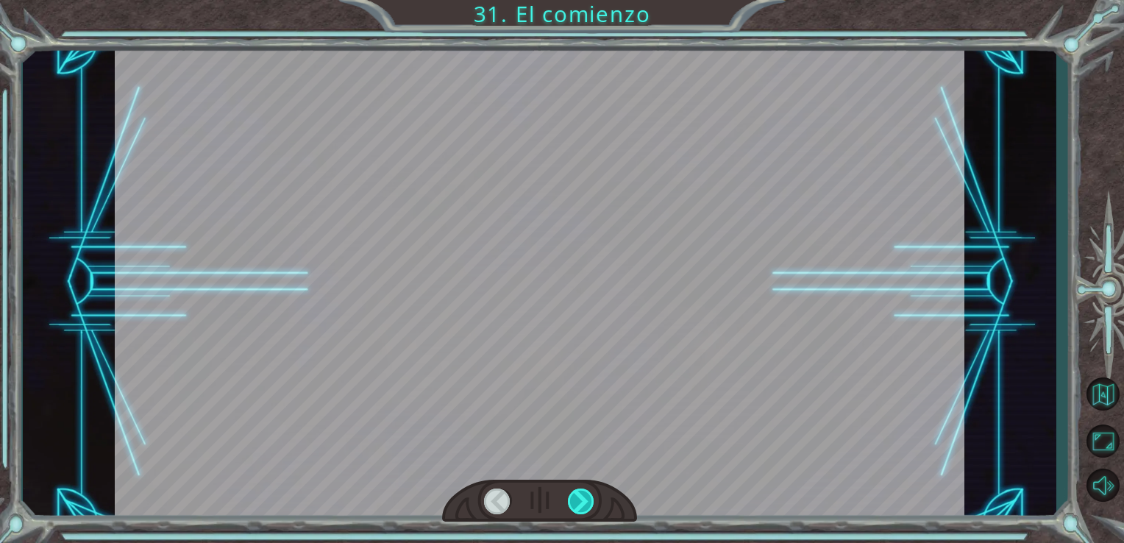
click at [584, 501] on div at bounding box center [581, 501] width 27 height 26
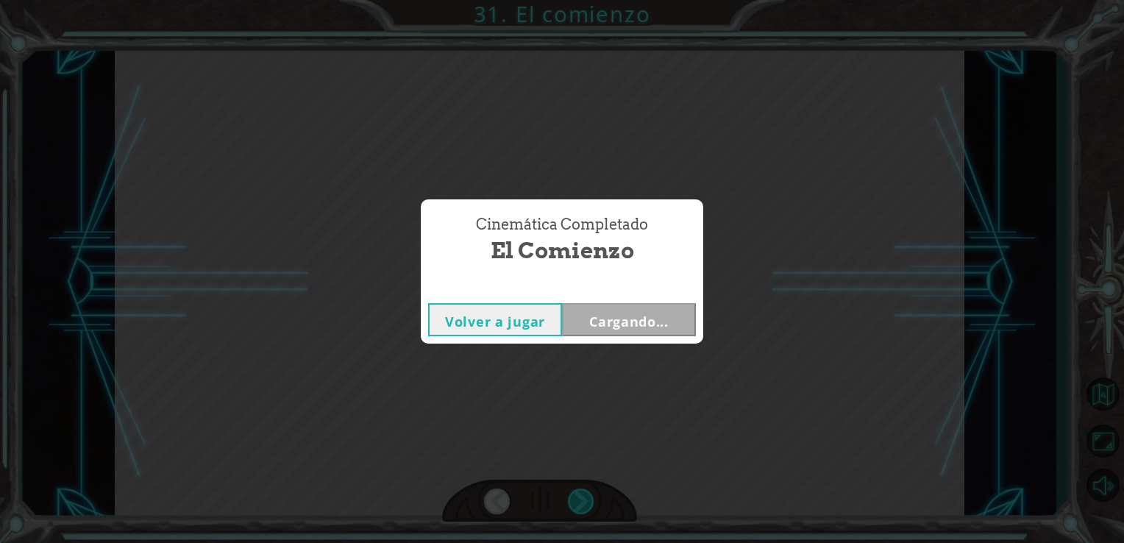
click at [584, 0] on div "Temporary Text ¡ E y , V e g a ! ¡ L o l o g r a m o s ! ¡ M i r a e l s o l ! …" at bounding box center [562, 0] width 1124 height 0
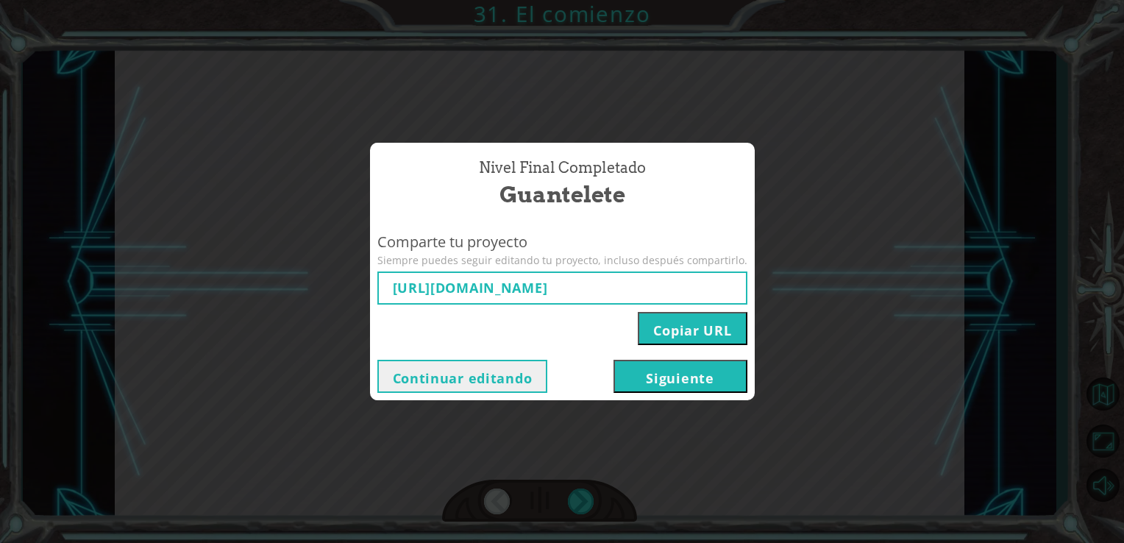
type input "https://www.ozaria.com/play/game-dev-level/1fhcapstoneb/68adf25fe874729c9b0abf0…"
click at [638, 376] on button "Siguiente" at bounding box center [680, 376] width 134 height 33
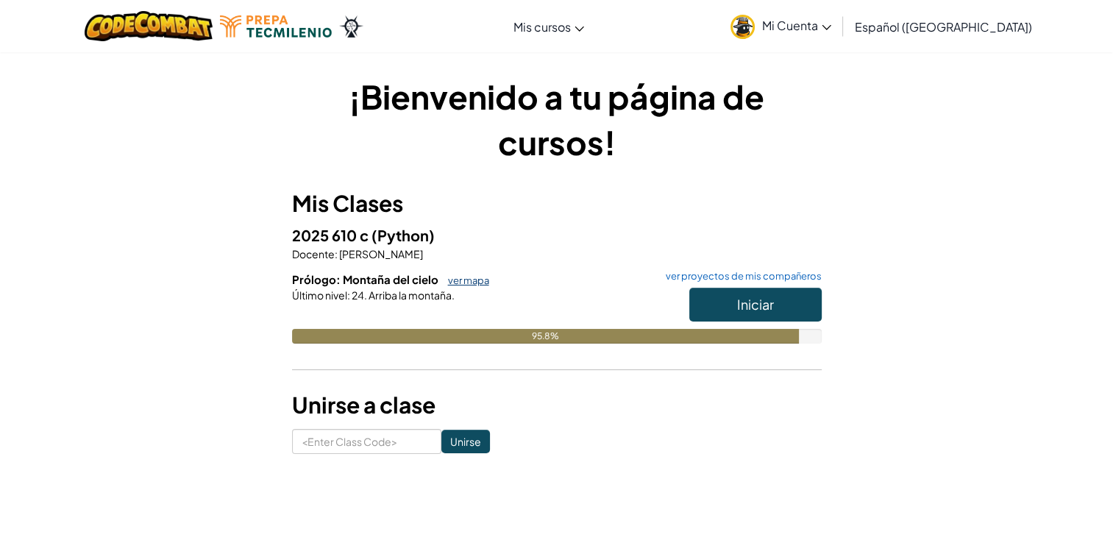
click at [471, 282] on link "ver mapa" at bounding box center [465, 280] width 49 height 12
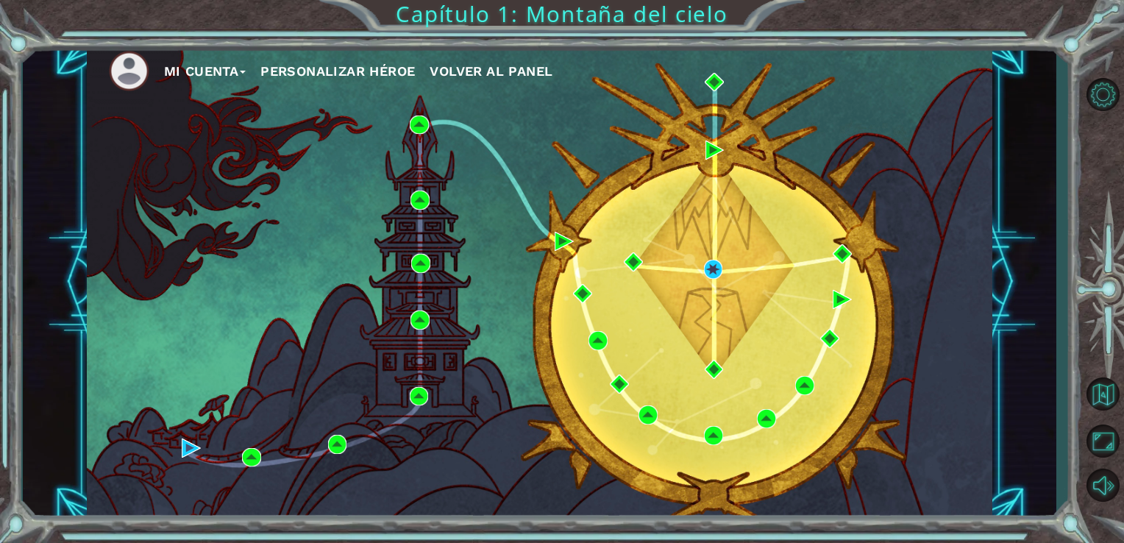
click at [499, 15] on div "Mi Cuenta Personalizar héroe Volver al panel Capítulo 1: Montaña del cielo" at bounding box center [562, 271] width 1124 height 543
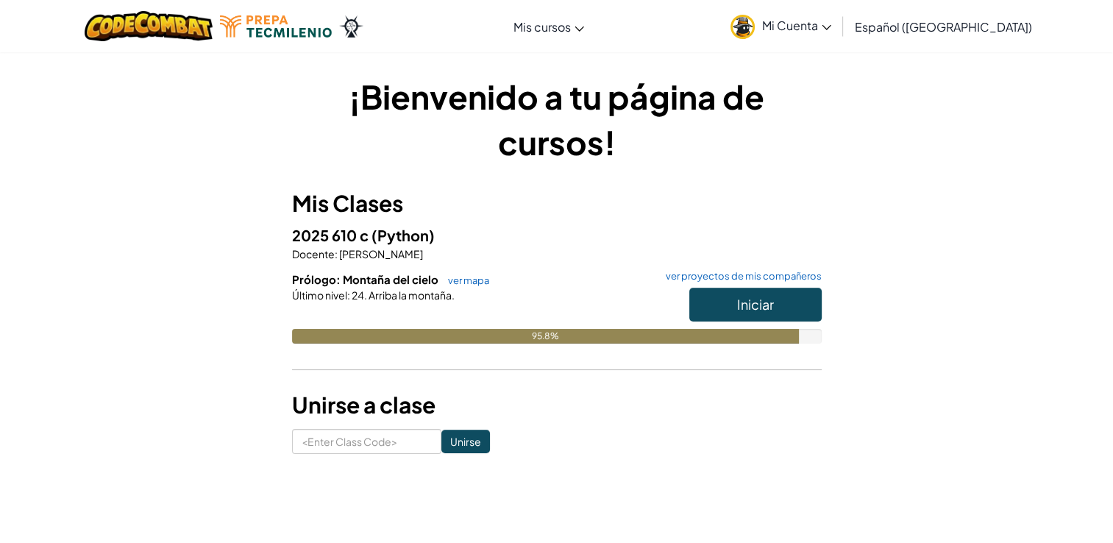
click at [831, 31] on span "Mi Cuenta" at bounding box center [796, 25] width 69 height 15
